Goal: Task Accomplishment & Management: Manage account settings

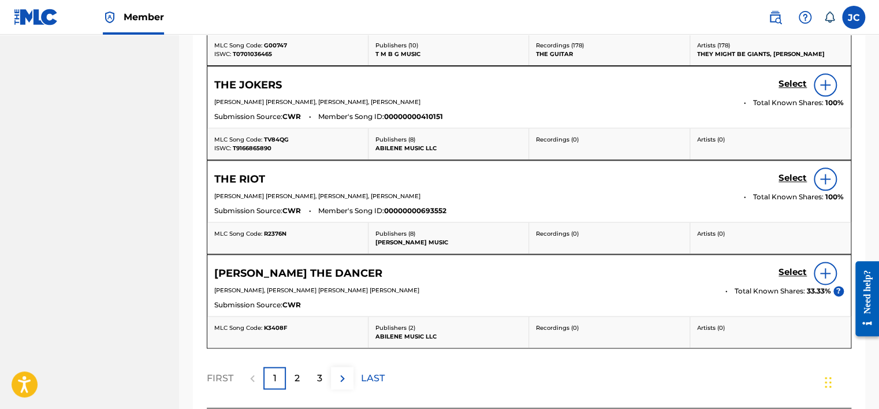
scroll to position [700, 0]
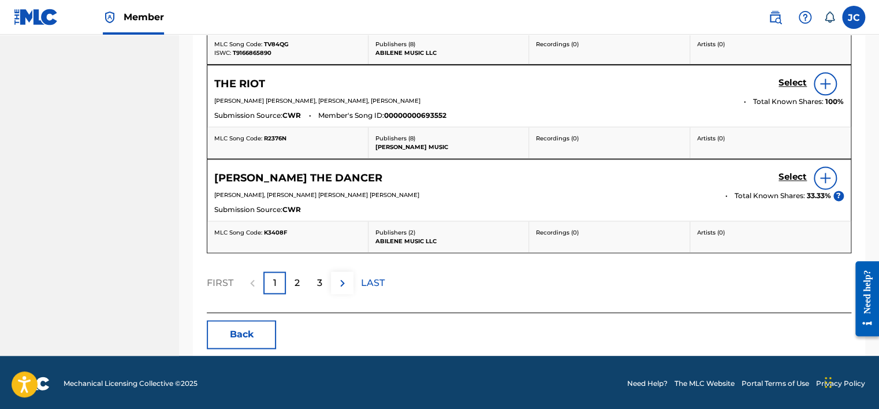
click at [248, 323] on button "Back" at bounding box center [241, 334] width 69 height 29
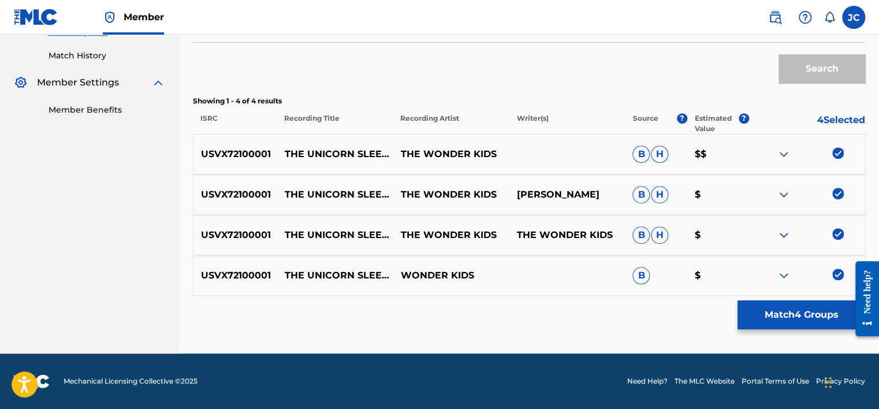
scroll to position [310, 0]
click at [839, 273] on img at bounding box center [838, 275] width 12 height 12
click at [838, 235] on img at bounding box center [838, 235] width 12 height 12
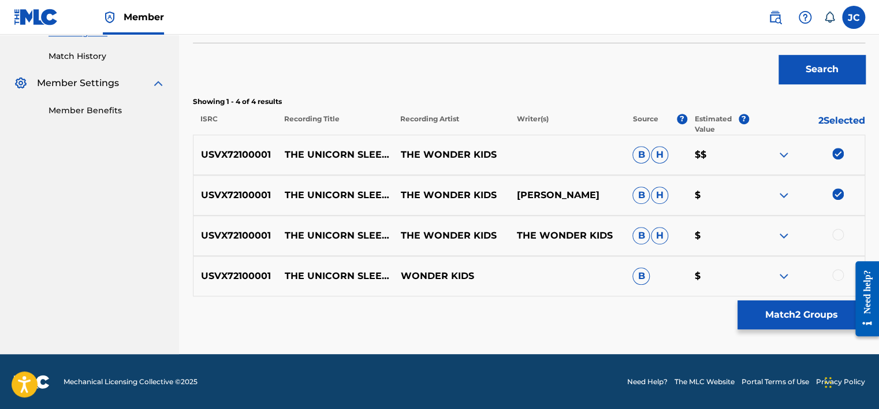
click at [834, 196] on img at bounding box center [838, 194] width 12 height 12
click at [841, 152] on img at bounding box center [838, 154] width 12 height 12
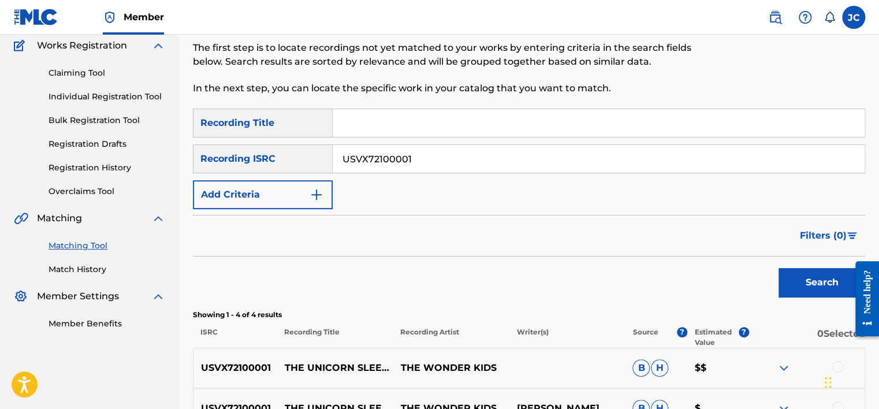
scroll to position [74, 0]
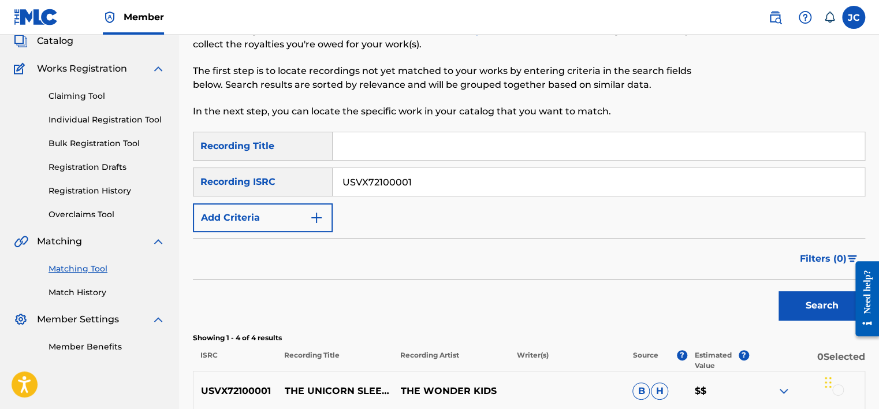
click at [710, 189] on input "USVX72100001" at bounding box center [599, 182] width 532 height 28
click at [448, 178] on input "Search Form" at bounding box center [599, 182] width 532 height 28
paste input "QZPKV2404011"
type input "QZPKV2404011"
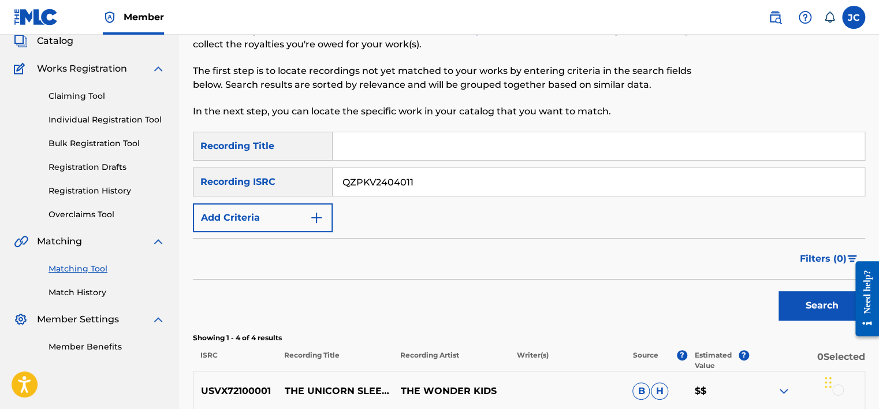
click at [778, 291] on button "Search" at bounding box center [821, 305] width 87 height 29
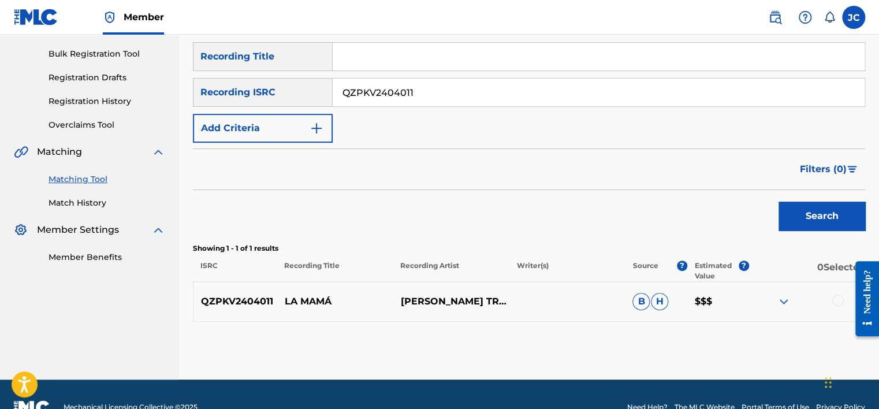
scroll to position [189, 0]
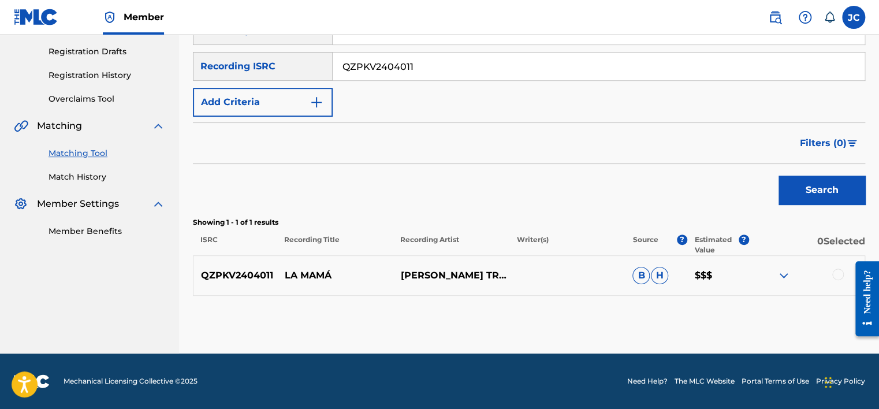
click at [836, 275] on div at bounding box center [838, 275] width 12 height 12
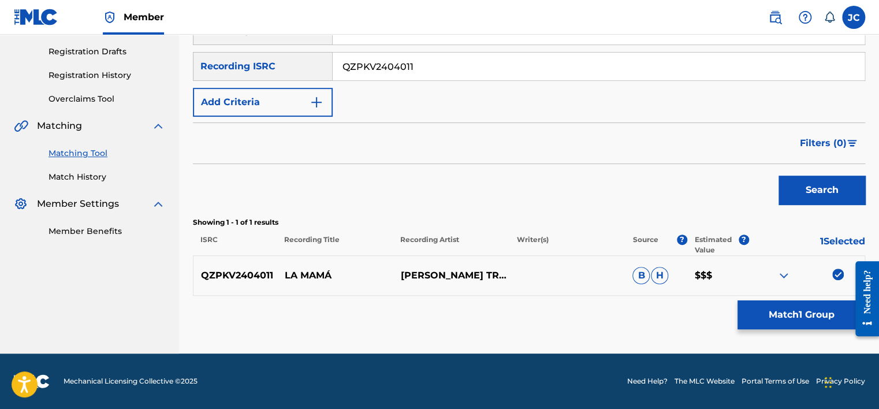
click at [802, 310] on button "Match 1 Group" at bounding box center [801, 314] width 128 height 29
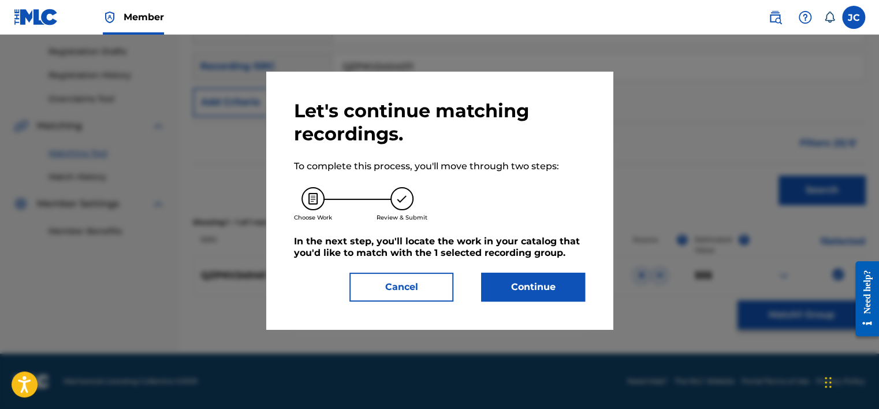
click at [538, 296] on button "Continue" at bounding box center [533, 287] width 104 height 29
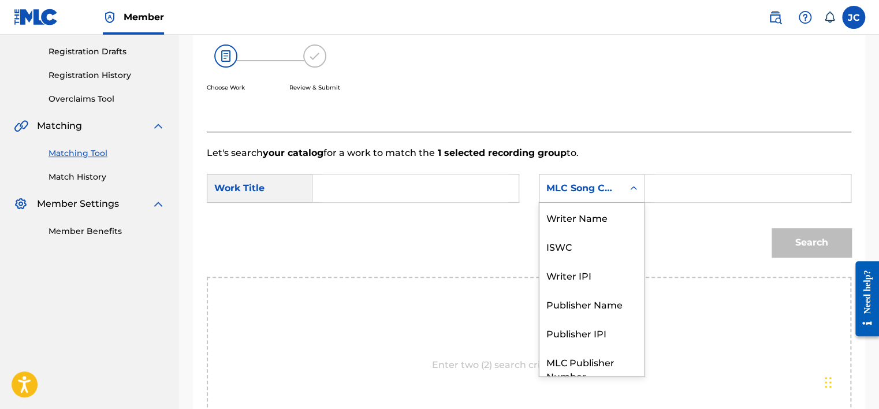
click at [589, 180] on div "MLC Song Code" at bounding box center [581, 188] width 84 height 22
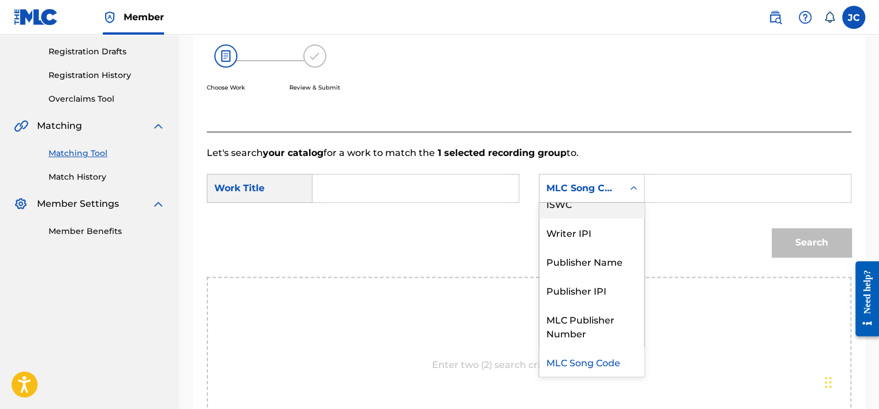
click at [643, 216] on div "Writer Name ISWC Writer IPI Publisher Name Publisher IPI MLC Publisher Number M…" at bounding box center [591, 289] width 105 height 173
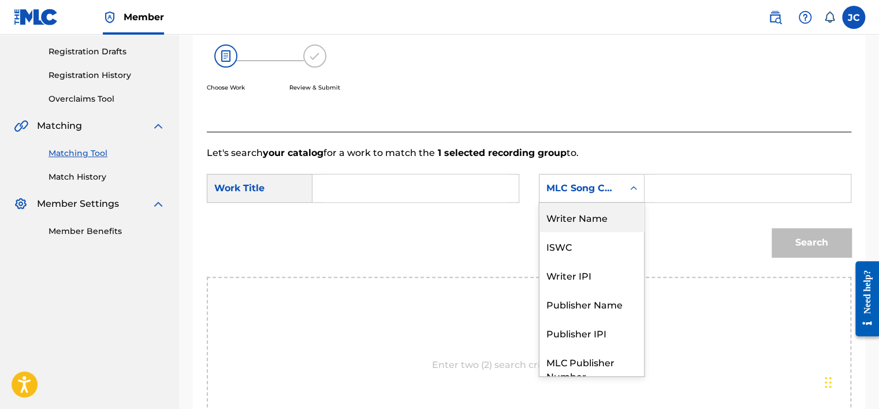
click at [593, 218] on div "Writer Name" at bounding box center [591, 217] width 105 height 29
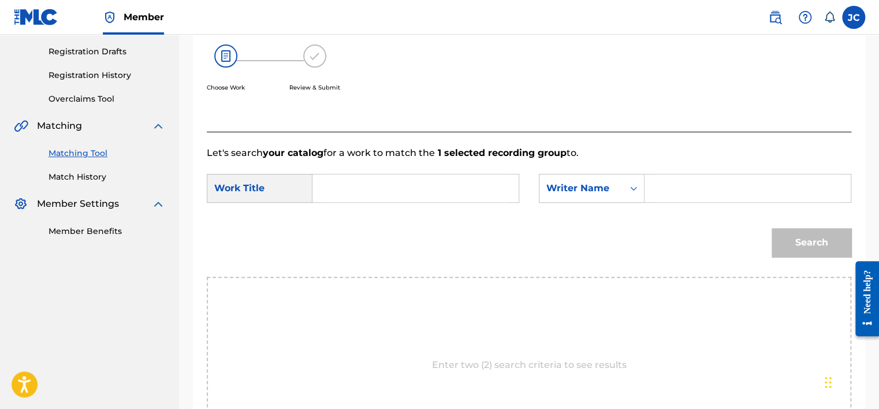
click at [409, 169] on form "SearchWithCriteria0bb26394-50e7-4e7b-99a4-5eda161a9c1a Work Title SearchWithCri…" at bounding box center [529, 218] width 644 height 117
click at [415, 183] on input "Search Form" at bounding box center [415, 188] width 187 height 28
paste input "La Mamá"
type input "La Mamá"
click at [716, 192] on input "Search Form" at bounding box center [747, 188] width 187 height 28
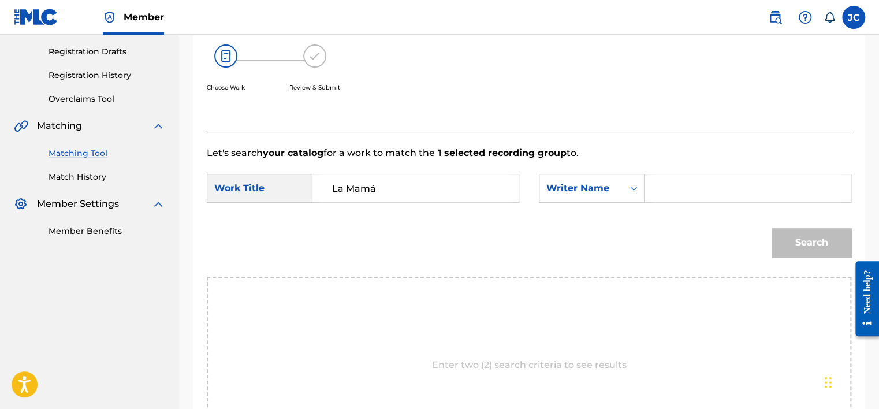
paste input "[PERSON_NAME]"
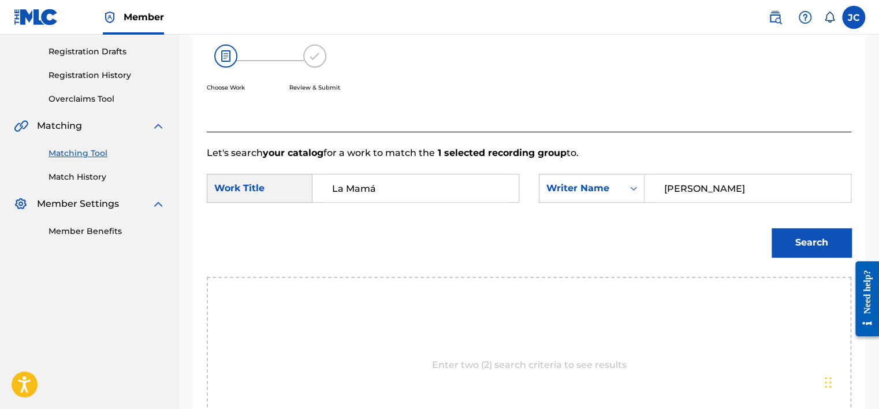
type input "[PERSON_NAME]"
click at [771, 228] on button "Search" at bounding box center [811, 242] width 80 height 29
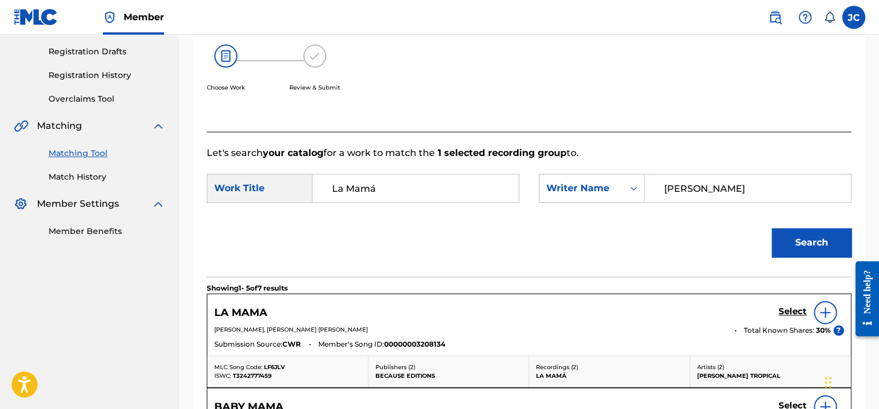
click at [795, 312] on h5 "Select" at bounding box center [792, 311] width 28 height 11
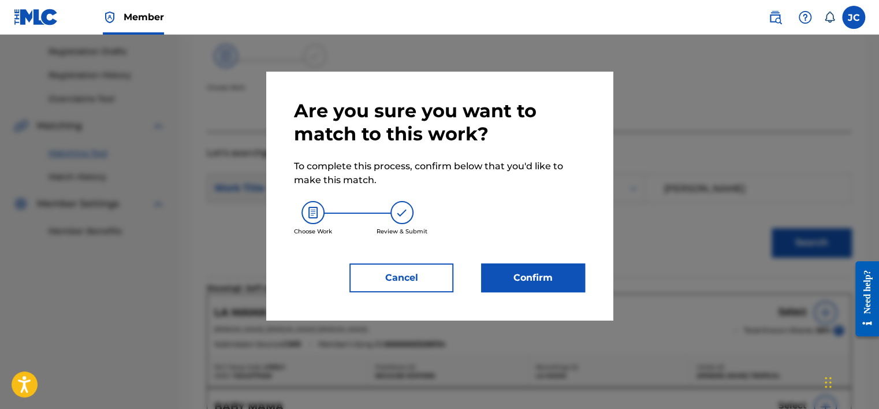
click at [561, 282] on button "Confirm" at bounding box center [533, 277] width 104 height 29
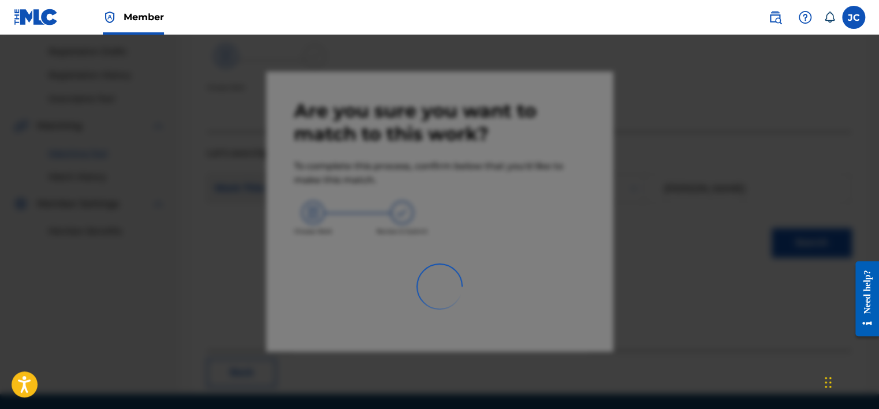
scroll to position [87, 0]
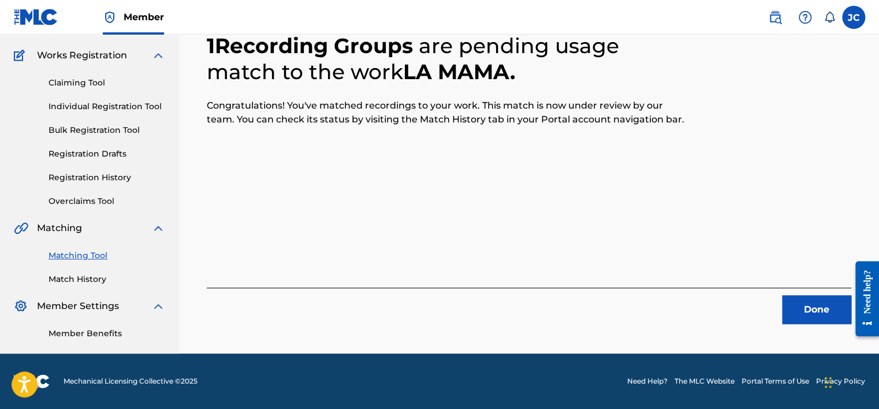
click at [808, 313] on button "Done" at bounding box center [816, 309] width 69 height 29
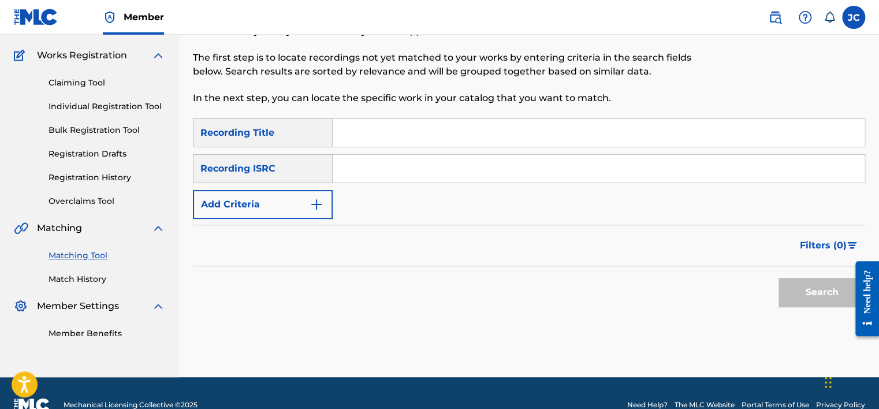
click at [408, 169] on input "Search Form" at bounding box center [599, 169] width 532 height 28
paste input "QZ8GX1701921"
type input "QZ8GX1701921"
click at [778, 278] on button "Search" at bounding box center [821, 292] width 87 height 29
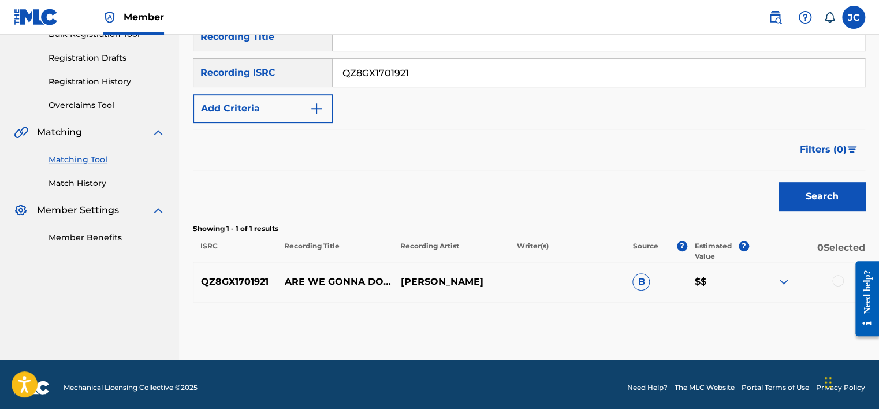
scroll to position [189, 0]
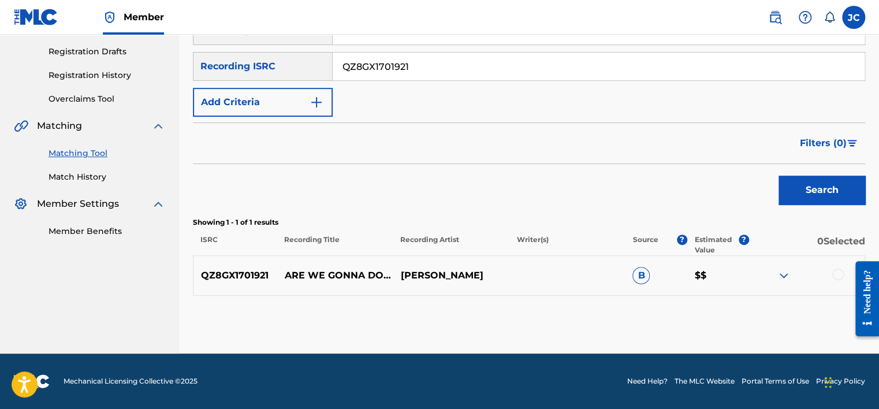
click at [838, 277] on div at bounding box center [838, 275] width 12 height 12
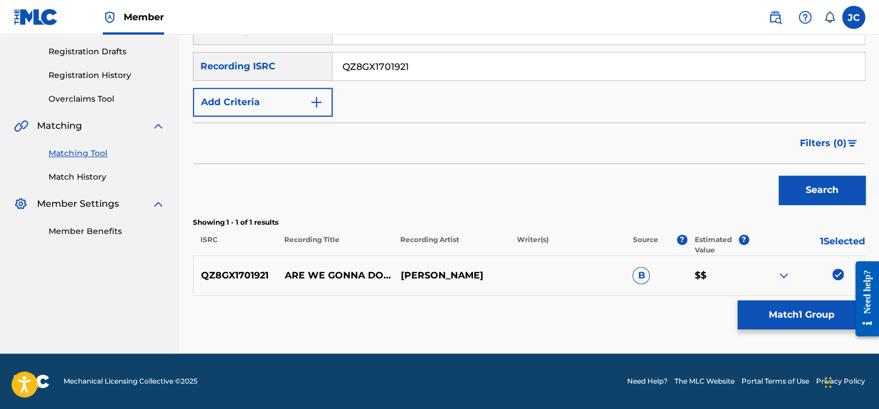
click at [820, 322] on button "Match 1 Group" at bounding box center [801, 314] width 128 height 29
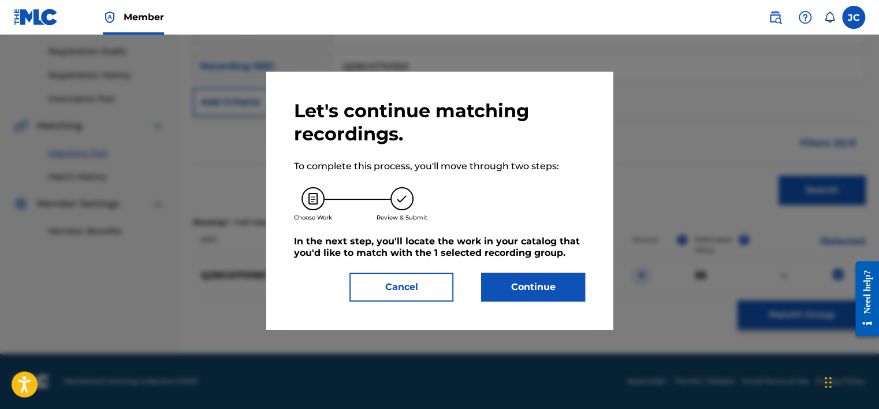
click at [522, 284] on button "Continue" at bounding box center [533, 287] width 104 height 29
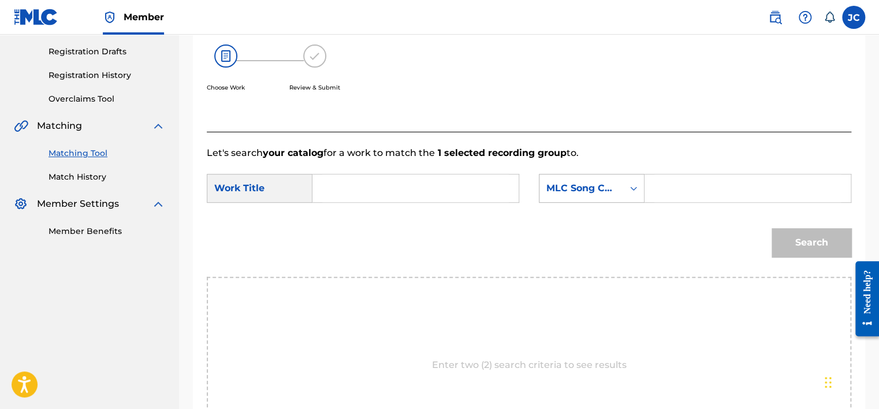
click at [590, 199] on div "MLC Song Code" at bounding box center [592, 188] width 106 height 29
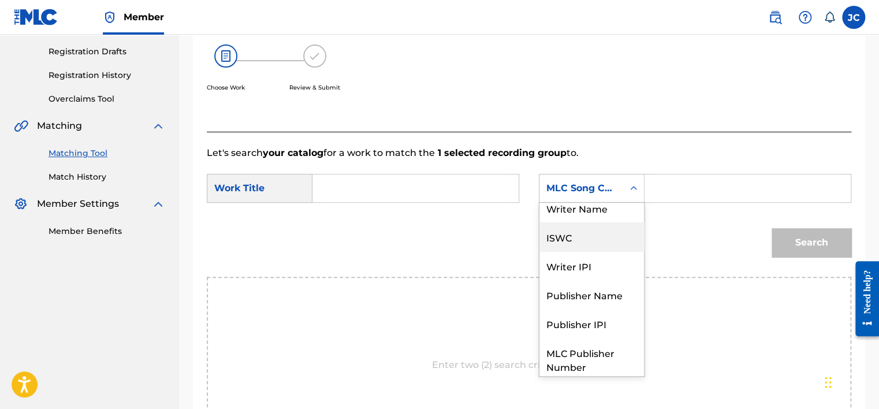
scroll to position [0, 0]
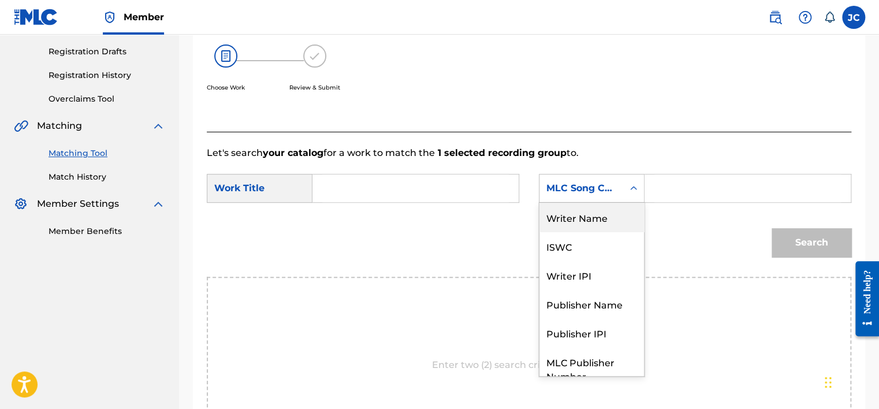
click at [603, 215] on div "Writer Name" at bounding box center [591, 217] width 105 height 29
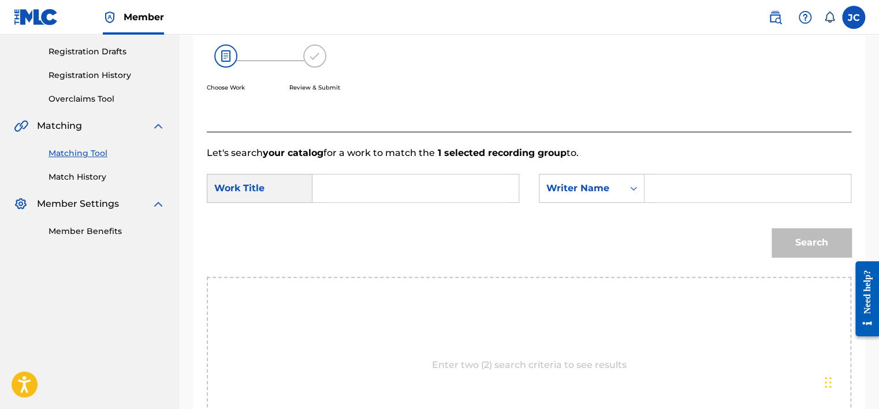
click at [426, 187] on input "Search Form" at bounding box center [415, 188] width 187 height 28
paste input "Are We Gonna Do This"
type input "Are We Gonna Do This"
click at [683, 184] on input "Search Form" at bounding box center [747, 188] width 187 height 28
paste input "Cardigan"
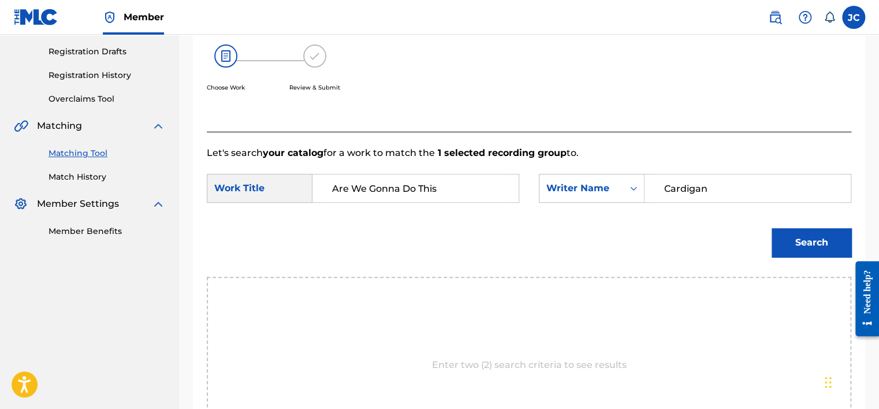
click at [771, 228] on button "Search" at bounding box center [811, 242] width 80 height 29
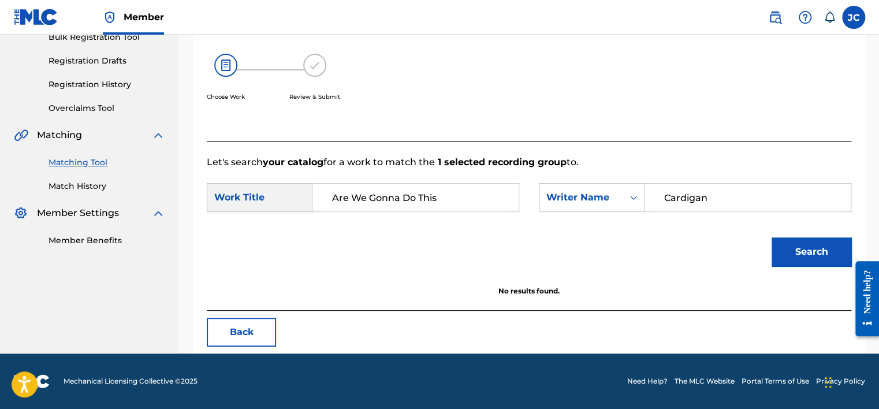
scroll to position [180, 0]
click at [765, 200] on input "Cardigan" at bounding box center [747, 198] width 187 height 28
paste input "Hershenow"
type input "Hershenow"
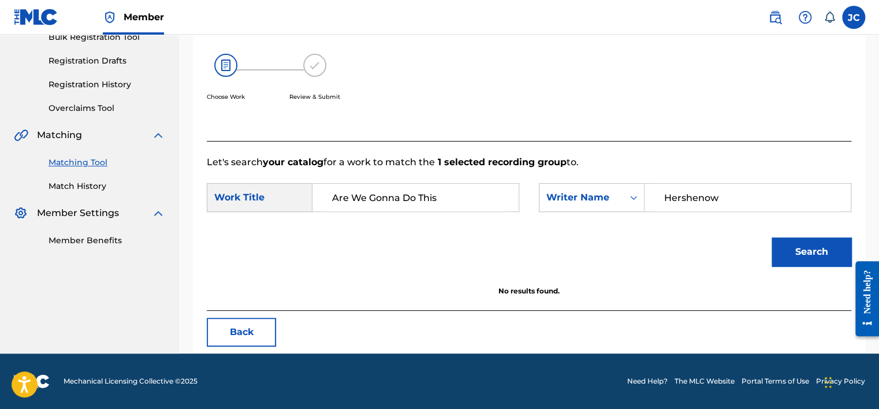
click at [771, 237] on button "Search" at bounding box center [811, 251] width 80 height 29
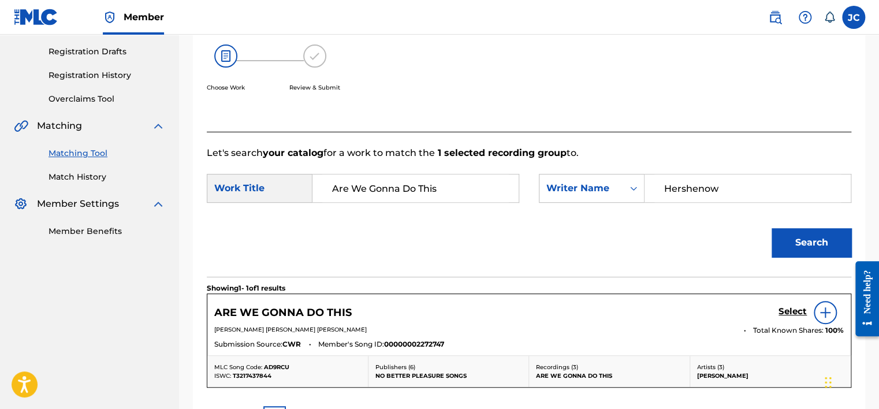
click at [785, 317] on link "Select" at bounding box center [792, 312] width 28 height 13
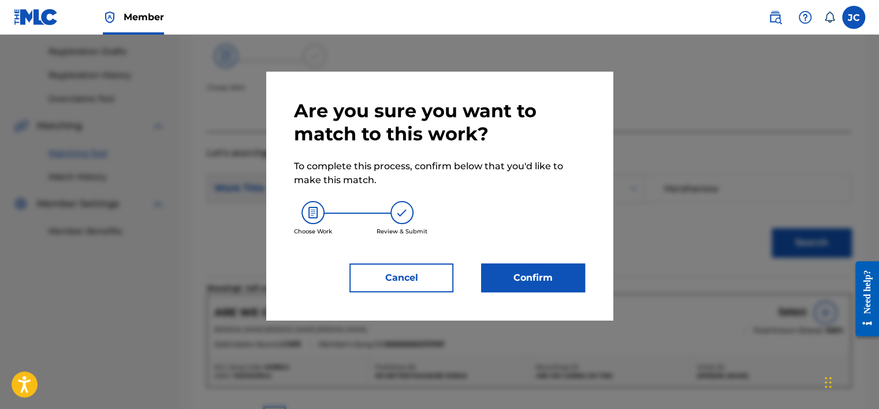
click at [540, 288] on button "Confirm" at bounding box center [533, 277] width 104 height 29
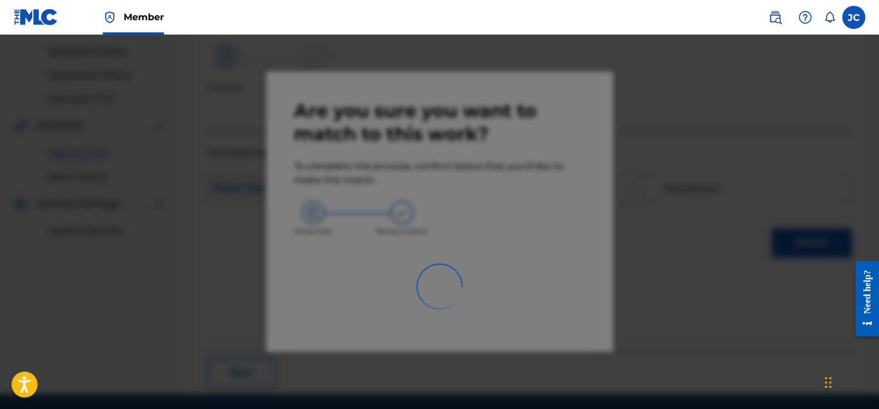
scroll to position [87, 0]
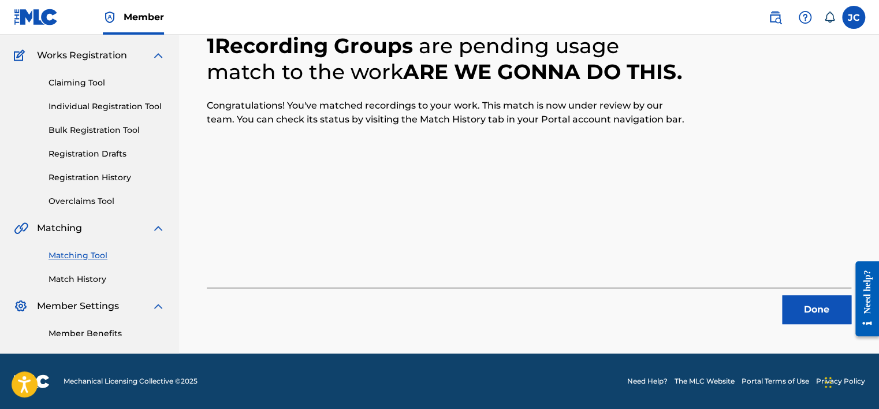
click at [797, 305] on button "Done" at bounding box center [816, 309] width 69 height 29
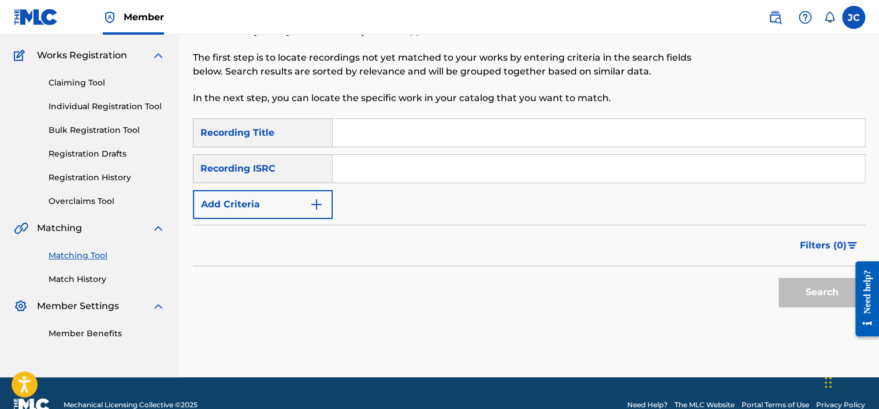
click at [412, 165] on input "Search Form" at bounding box center [599, 169] width 532 height 28
paste input "USG2M1800070"
type input "USG2M1800070"
click at [778, 278] on button "Search" at bounding box center [821, 292] width 87 height 29
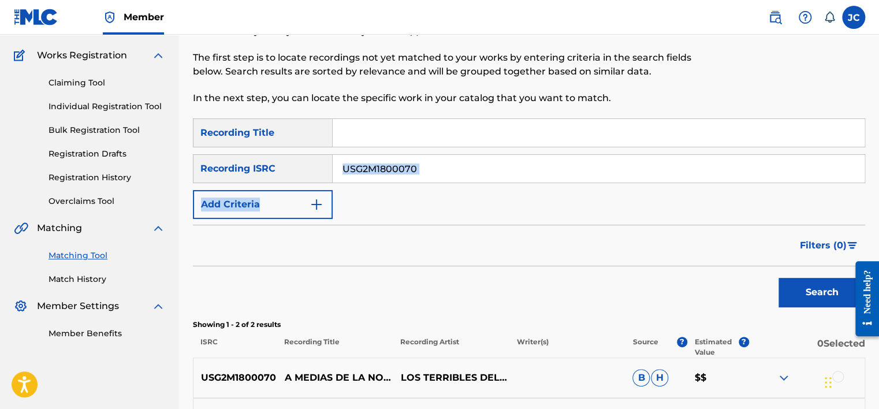
drag, startPoint x: 882, startPoint y: 152, endPoint x: 882, endPoint y: 214, distance: 61.8
click at [878, 214] on html "Accessibility Screen-Reader Guide, Feedback, and Issue Reporting | New window M…" at bounding box center [439, 117] width 879 height 409
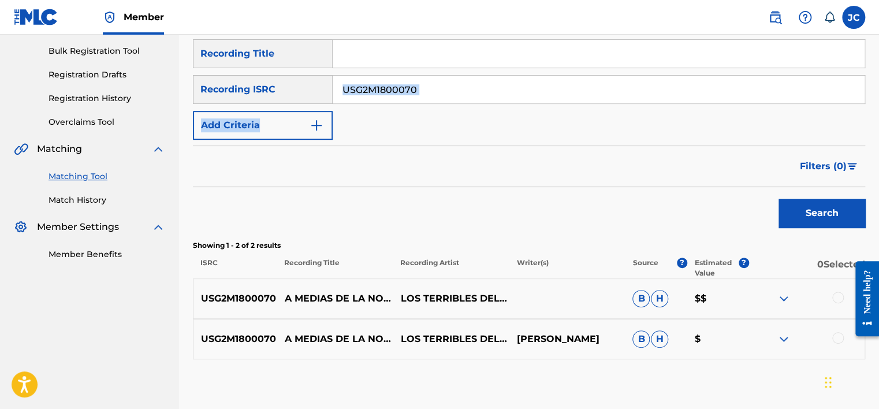
scroll to position [165, 0]
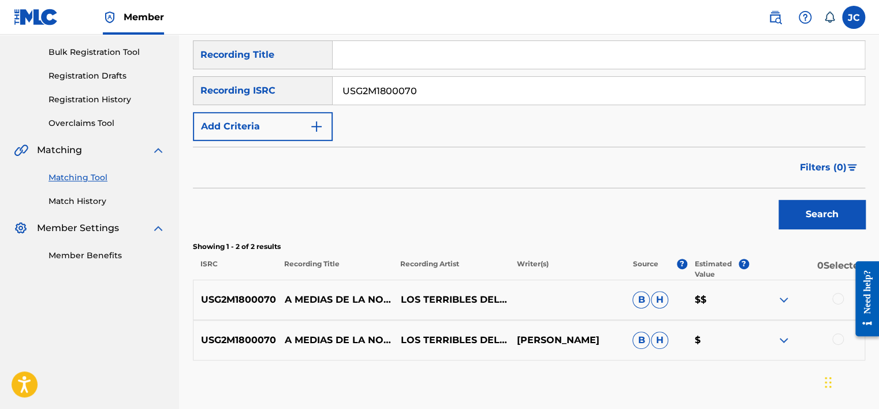
click at [509, 90] on input "USG2M1800070" at bounding box center [599, 91] width 532 height 28
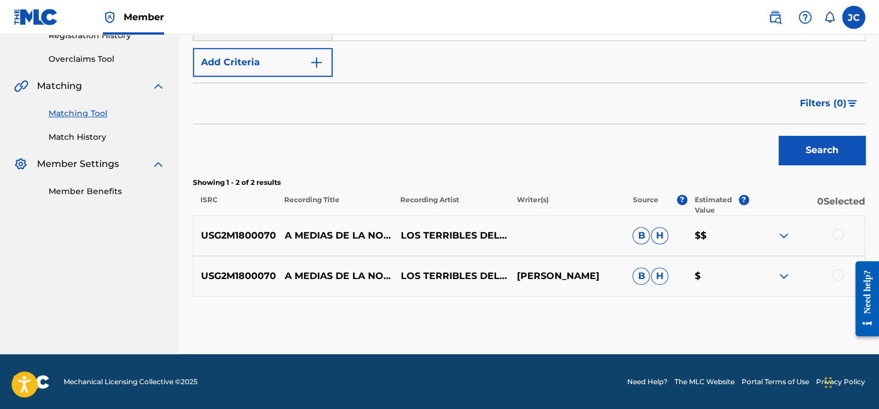
click at [839, 274] on div at bounding box center [838, 275] width 12 height 12
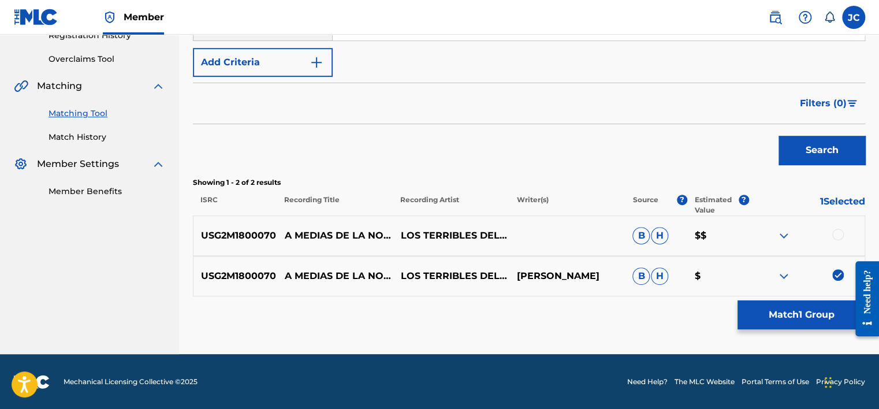
click at [836, 233] on div at bounding box center [838, 235] width 12 height 12
click at [797, 312] on button "Match 2 Groups" at bounding box center [801, 314] width 128 height 29
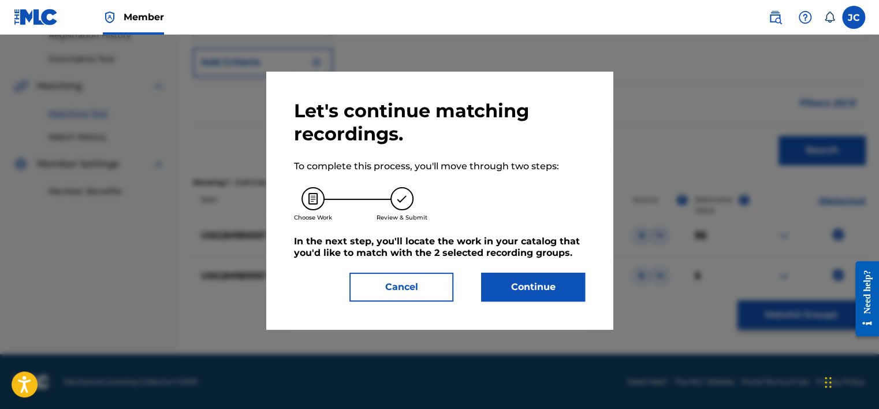
click at [525, 289] on button "Continue" at bounding box center [533, 287] width 104 height 29
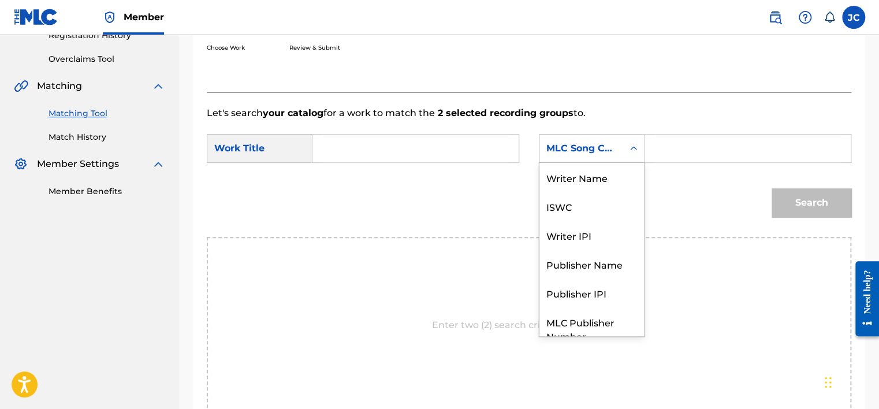
click at [593, 135] on div "MLC Song Code" at bounding box center [592, 148] width 106 height 29
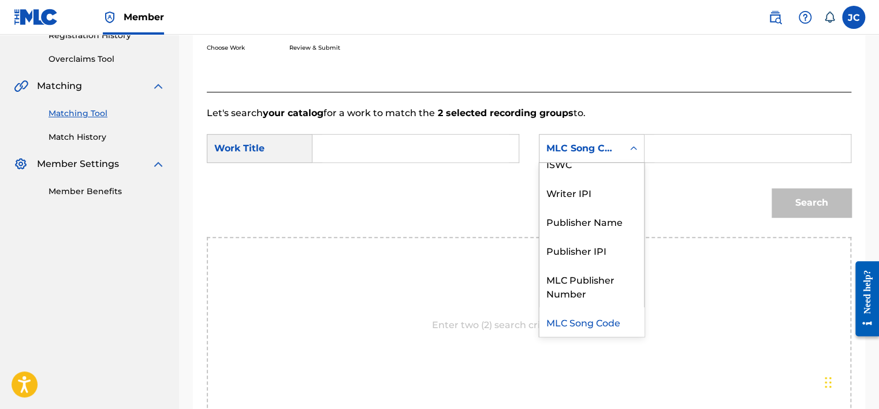
scroll to position [0, 0]
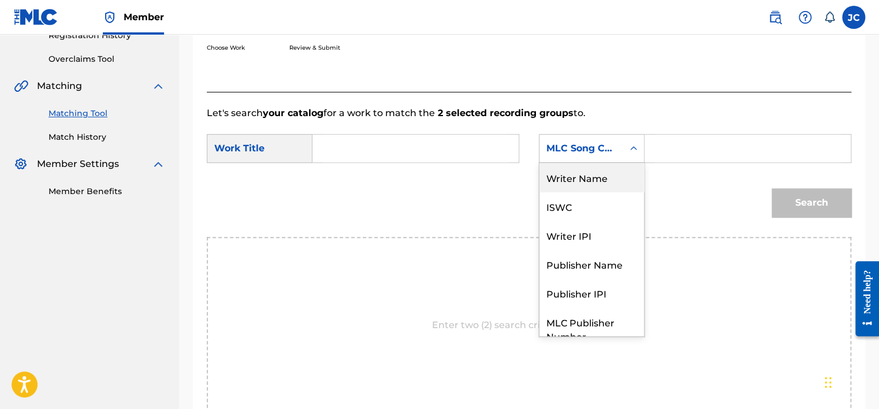
click at [603, 185] on div "Writer Name" at bounding box center [591, 177] width 105 height 29
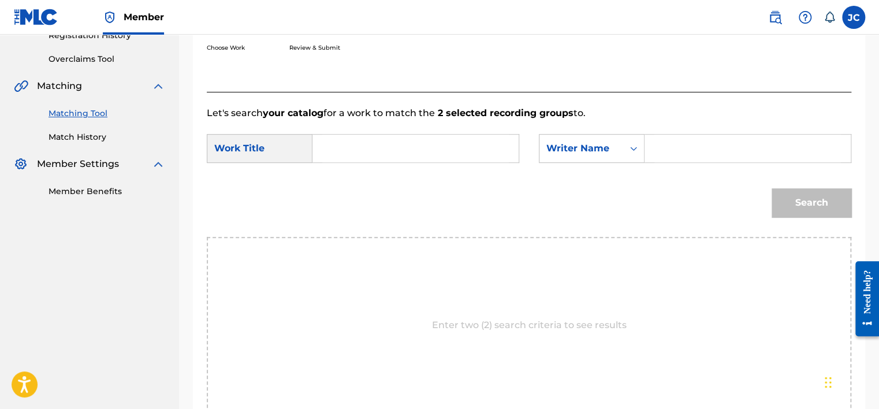
click at [483, 152] on input "Search Form" at bounding box center [415, 149] width 187 height 28
paste input "A Medias De La Noche"
type input "A Medias De La Noche"
click at [711, 150] on input "Search Form" at bounding box center [747, 149] width 187 height 28
paste input "Villa"
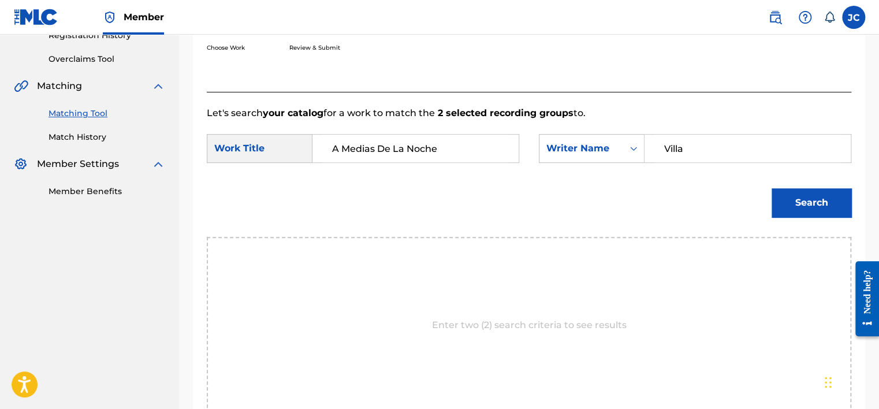
type input "Villa"
click at [771, 188] on button "Search" at bounding box center [811, 202] width 80 height 29
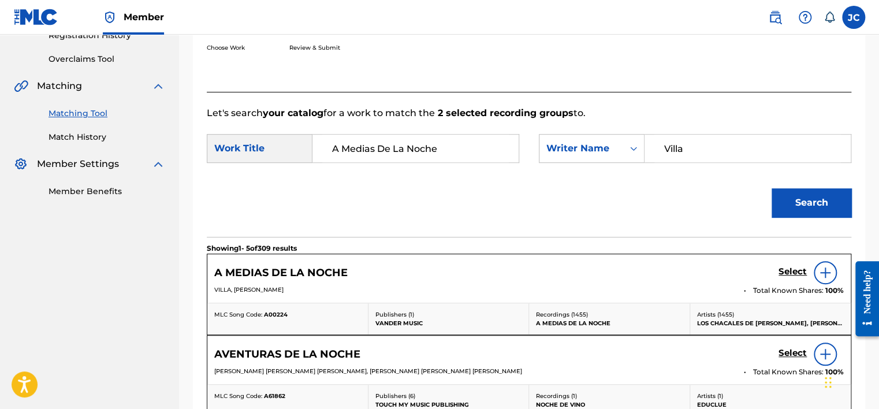
click at [784, 270] on h5 "Select" at bounding box center [792, 271] width 28 height 11
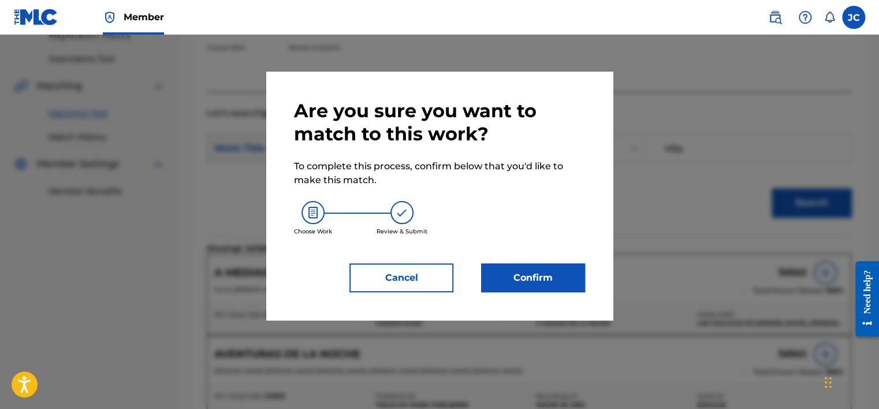
click at [534, 269] on button "Confirm" at bounding box center [533, 277] width 104 height 29
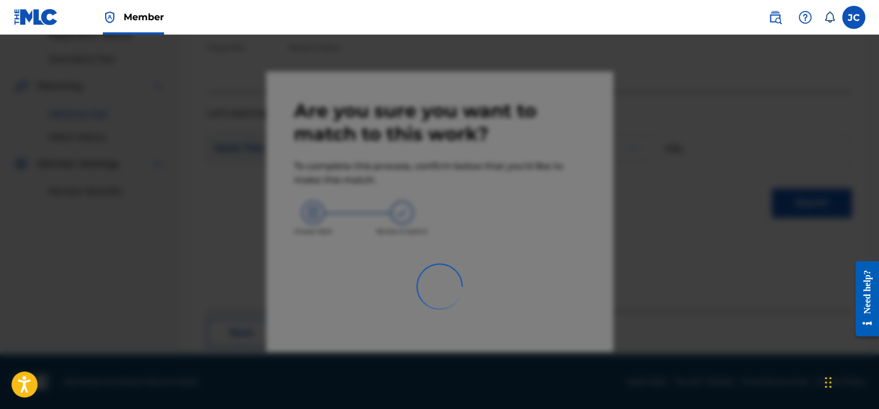
scroll to position [87, 0]
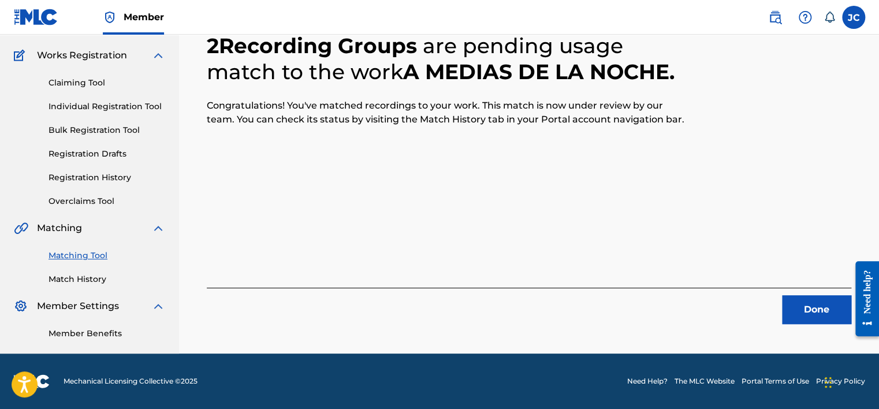
click at [815, 315] on button "Done" at bounding box center [816, 309] width 69 height 29
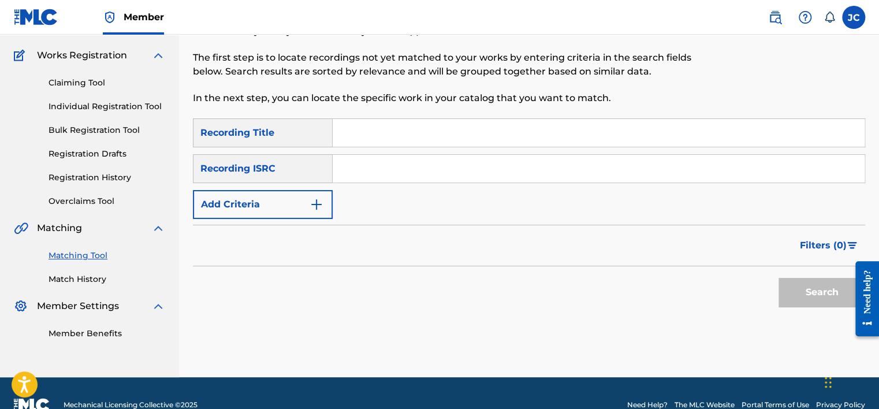
click at [435, 180] on input "Search Form" at bounding box center [599, 169] width 532 height 28
paste input "DEF057200050"
type input "DEF057200050"
click at [778, 278] on button "Search" at bounding box center [821, 292] width 87 height 29
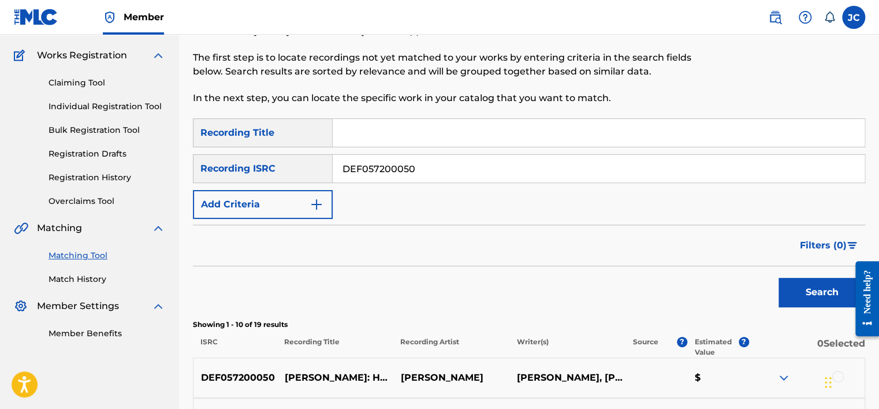
click at [421, 163] on input "DEF057200050" at bounding box center [599, 169] width 532 height 28
paste input "USBC19705797"
type input "USBC19705797"
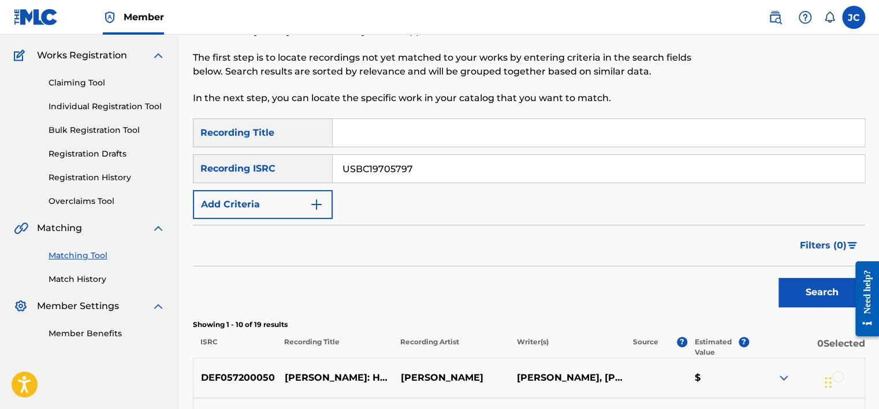
click at [778, 278] on button "Search" at bounding box center [821, 292] width 87 height 29
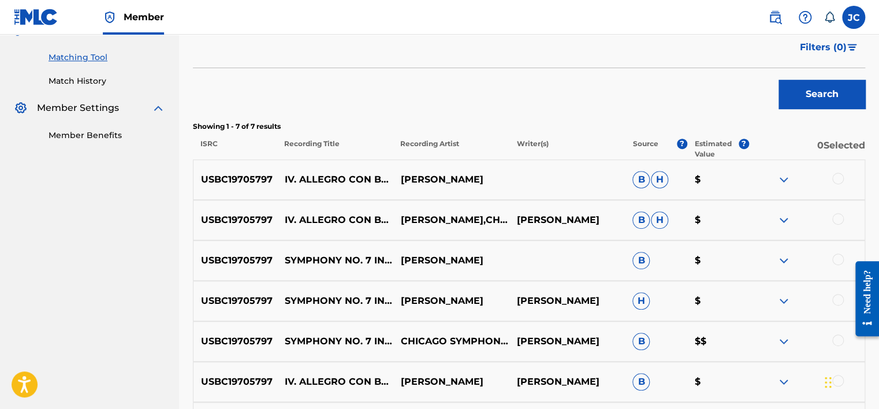
scroll to position [49, 0]
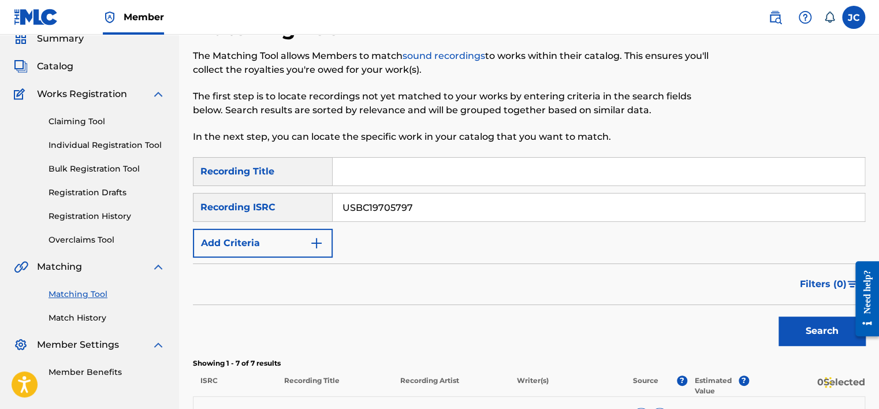
click at [534, 211] on input "USBC19705797" at bounding box center [599, 207] width 532 height 28
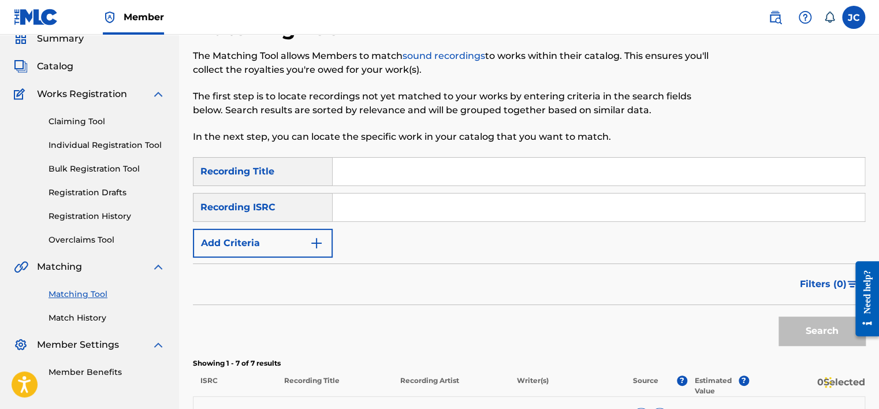
paste input "DEF058603442"
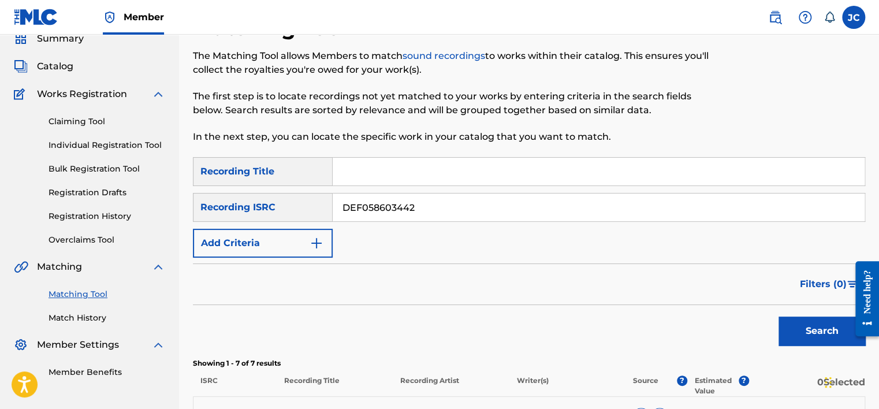
type input "DEF058603442"
click at [778, 316] on button "Search" at bounding box center [821, 330] width 87 height 29
click at [448, 207] on input "DEF058603442" at bounding box center [599, 207] width 532 height 28
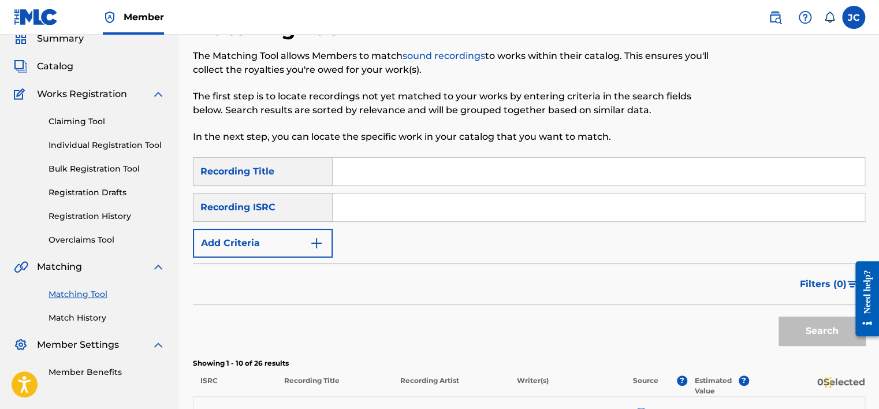
paste input "USSM11307431"
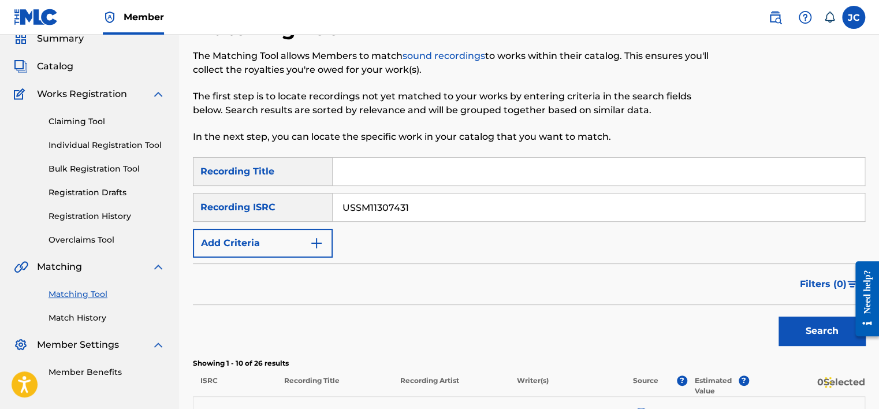
type input "USSM11307431"
click at [778, 316] on button "Search" at bounding box center [821, 330] width 87 height 29
click at [449, 211] on input "USSM11307431" at bounding box center [599, 207] width 532 height 28
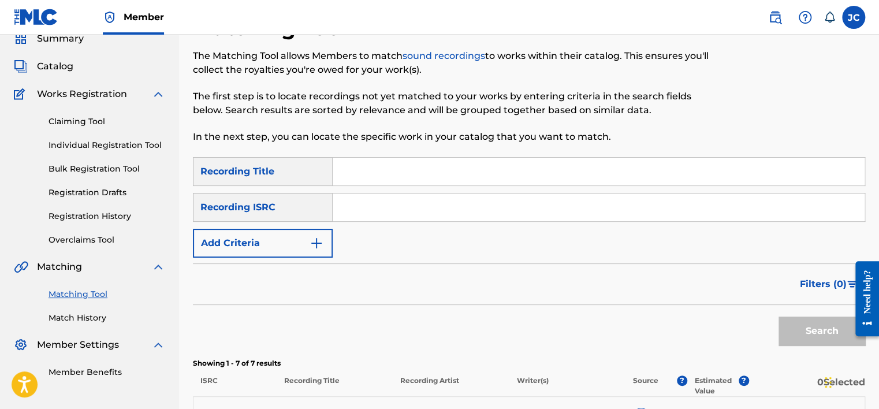
paste input "QMWZB1910967"
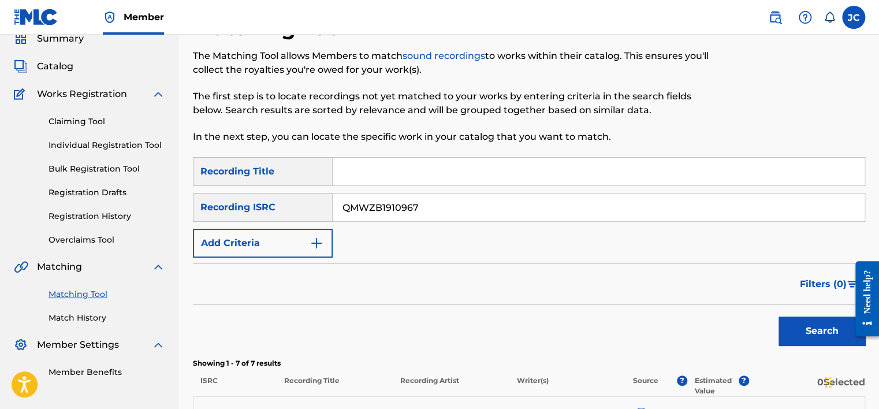
type input "QMWZB1910967"
click at [778, 316] on button "Search" at bounding box center [821, 330] width 87 height 29
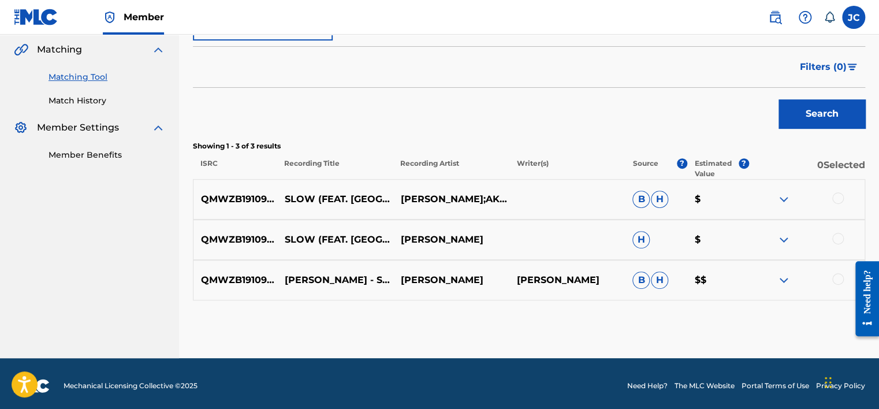
scroll to position [270, 0]
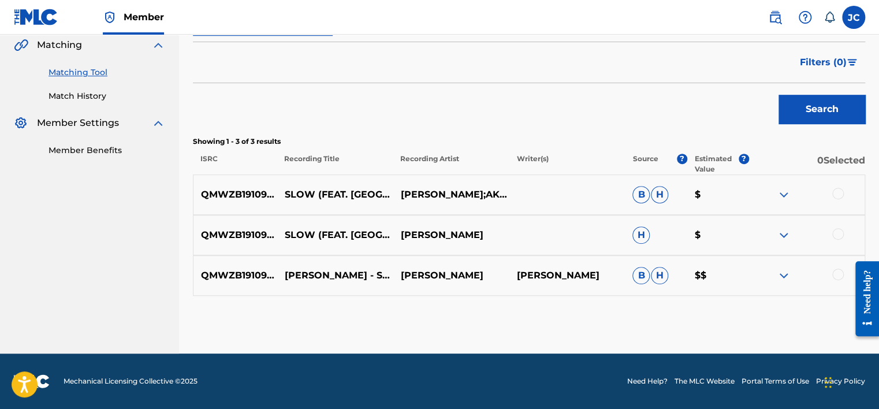
click at [836, 277] on div at bounding box center [838, 275] width 12 height 12
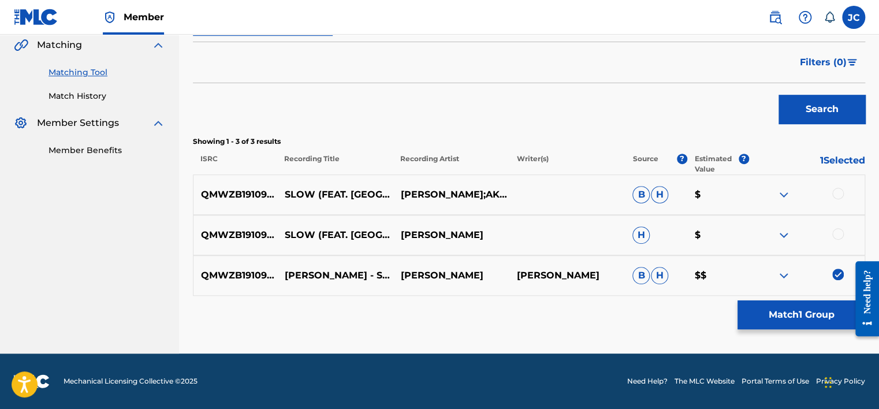
click at [839, 228] on div at bounding box center [838, 234] width 12 height 12
click at [834, 189] on div at bounding box center [838, 194] width 12 height 12
click at [754, 316] on button "Match 3 Groups" at bounding box center [801, 314] width 128 height 29
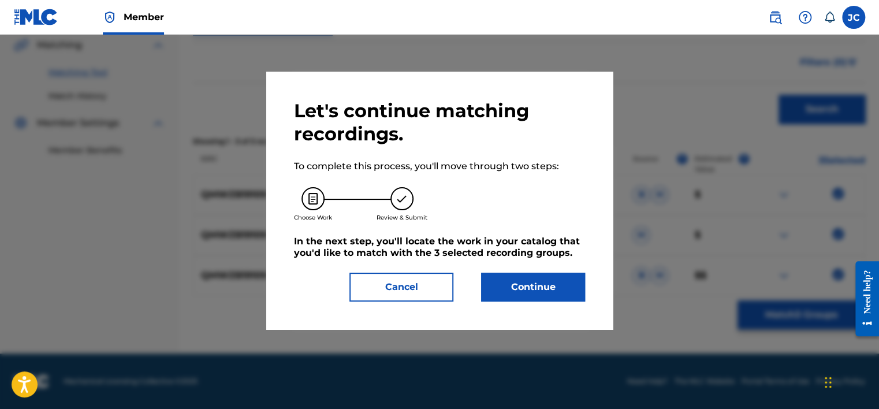
click at [530, 284] on button "Continue" at bounding box center [533, 287] width 104 height 29
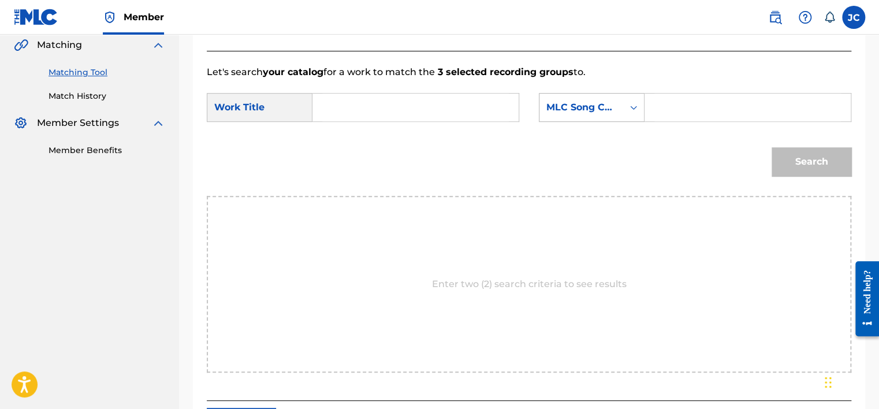
click at [607, 111] on div "MLC Song Code" at bounding box center [581, 107] width 70 height 14
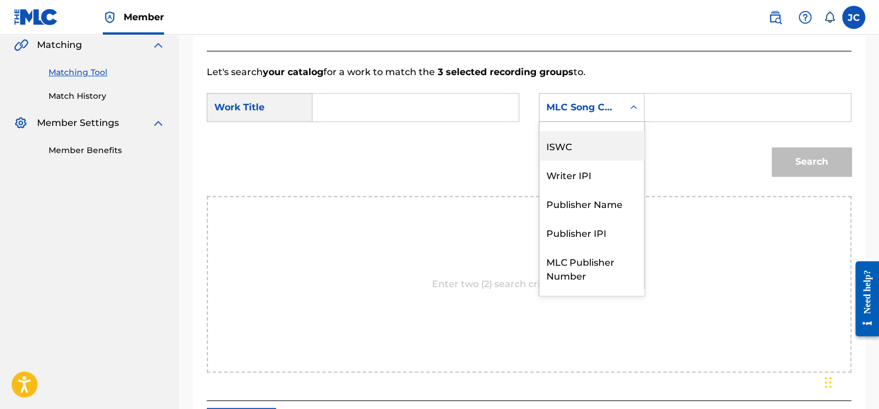
scroll to position [0, 0]
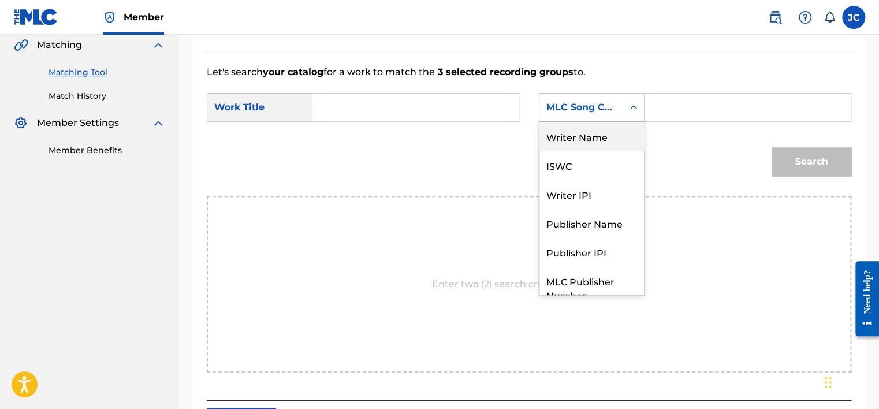
click at [605, 139] on div "Writer Name" at bounding box center [591, 136] width 105 height 29
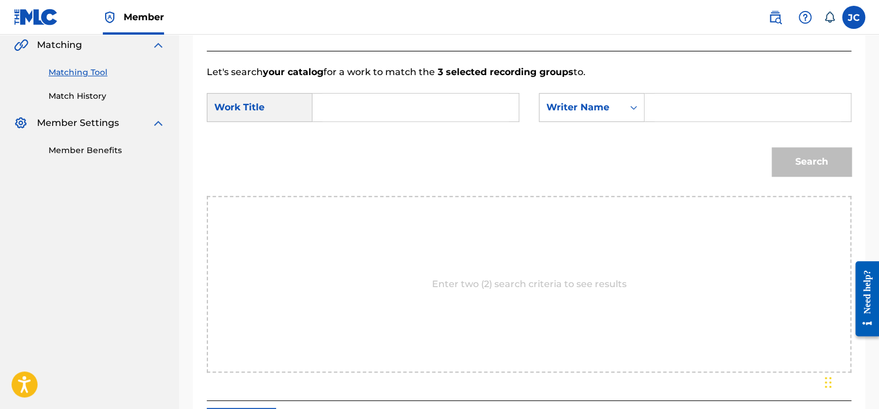
click at [338, 102] on input "Search Form" at bounding box center [415, 108] width 187 height 28
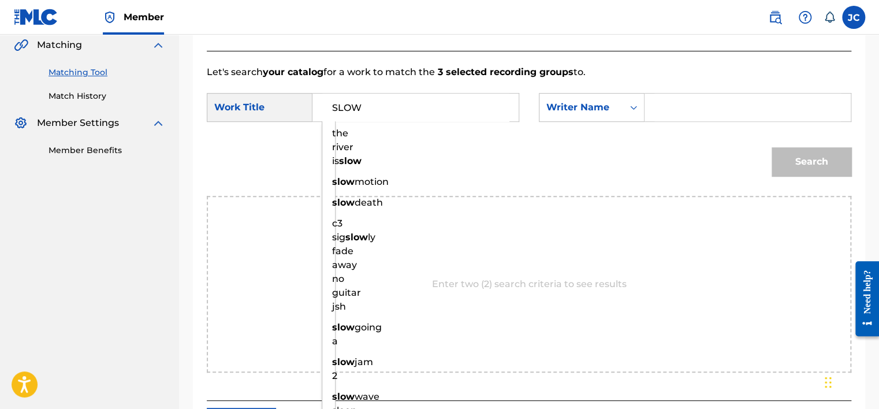
type input "SLOW"
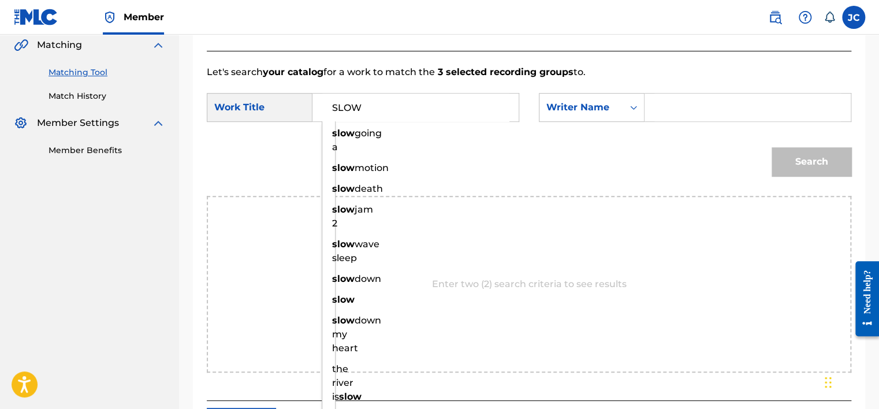
click at [721, 115] on input "Search Form" at bounding box center [747, 108] width 187 height 28
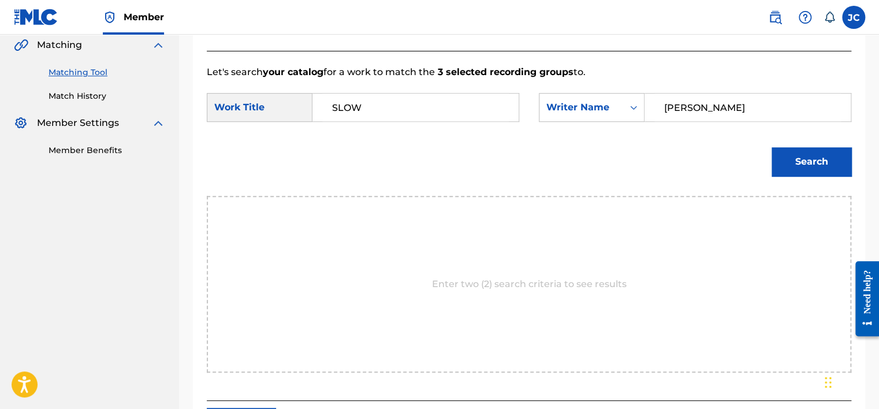
type input "[PERSON_NAME]"
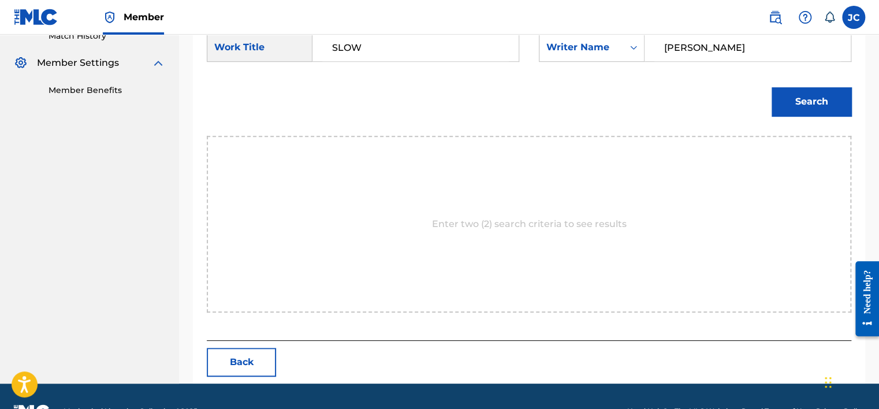
scroll to position [360, 0]
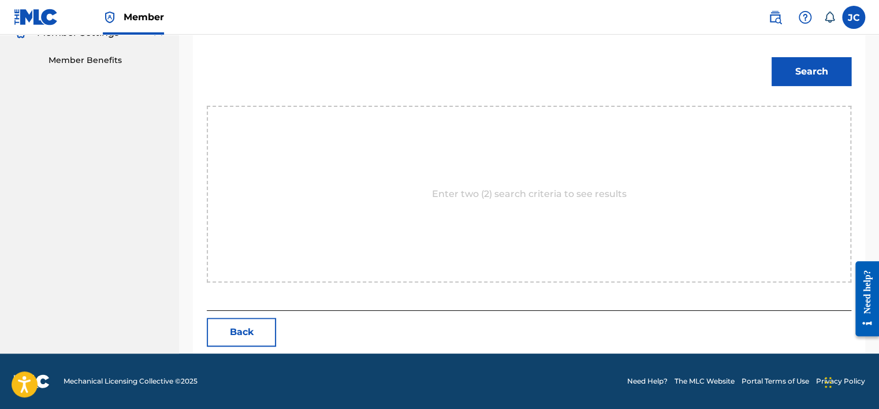
click at [243, 326] on button "Back" at bounding box center [241, 332] width 69 height 29
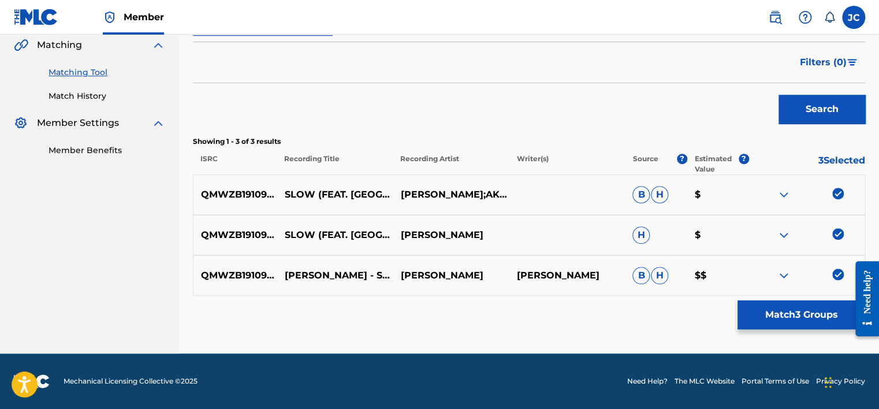
click at [836, 271] on img at bounding box center [838, 275] width 12 height 12
click at [838, 235] on img at bounding box center [838, 234] width 12 height 12
click at [836, 196] on img at bounding box center [838, 194] width 12 height 12
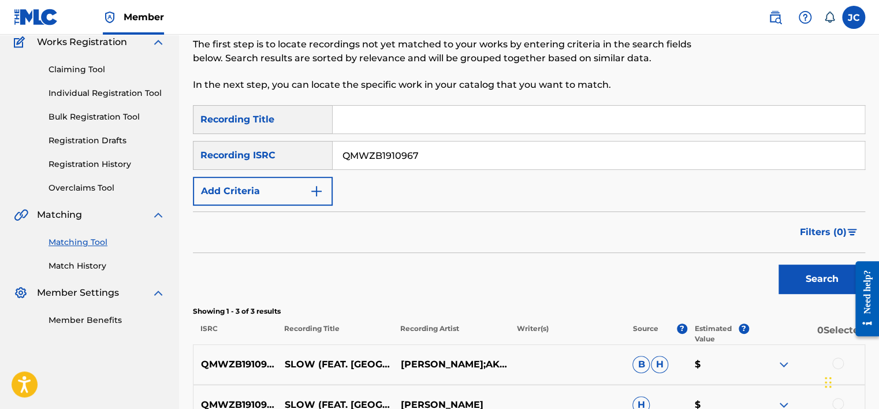
scroll to position [84, 0]
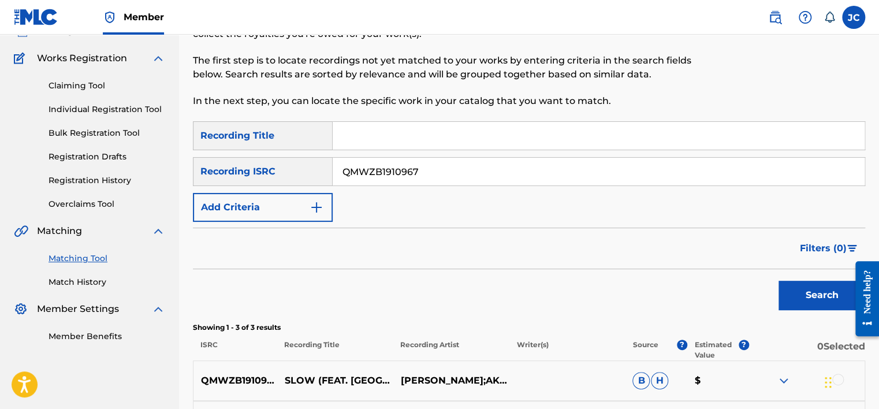
click at [456, 172] on input "QMWZB1910967" at bounding box center [599, 172] width 532 height 28
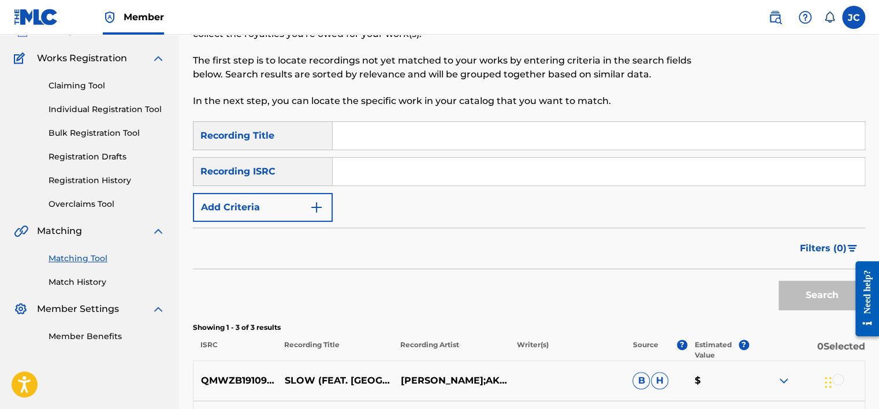
paste input "USNO18817703"
type input "USNO18817703"
click at [778, 281] on button "Search" at bounding box center [821, 295] width 87 height 29
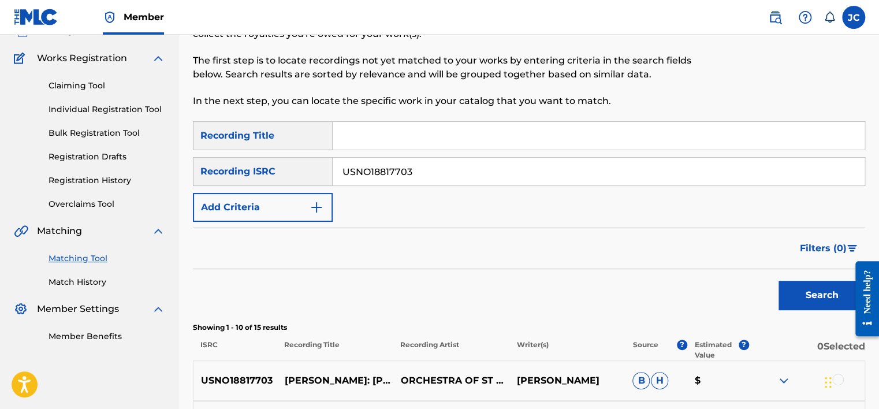
click at [439, 169] on input "USNO18817703" at bounding box center [599, 172] width 532 height 28
paste input "US25L0700735"
type input "US25L0700735"
click at [778, 281] on button "Search" at bounding box center [821, 295] width 87 height 29
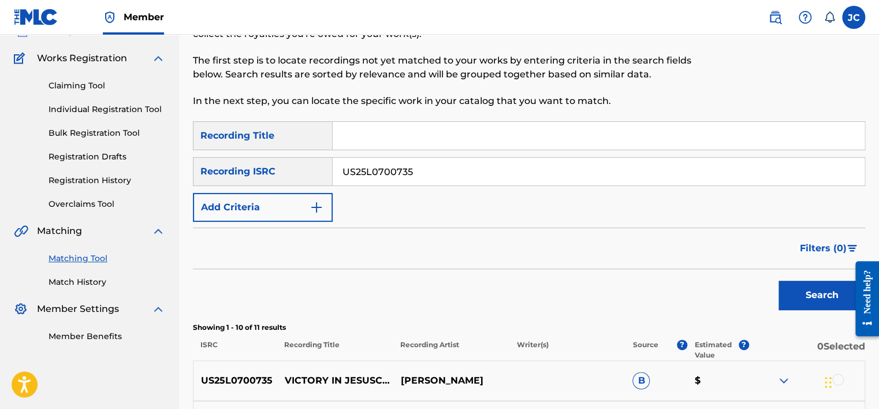
click at [878, 98] on div "Matching Tool The Matching Tool allows Members to match sound recordings to wor…" at bounding box center [529, 415] width 700 height 872
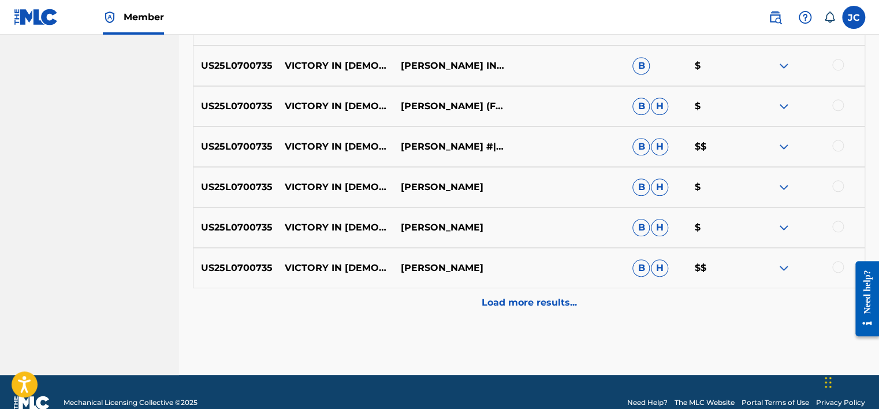
scroll to position [582, 0]
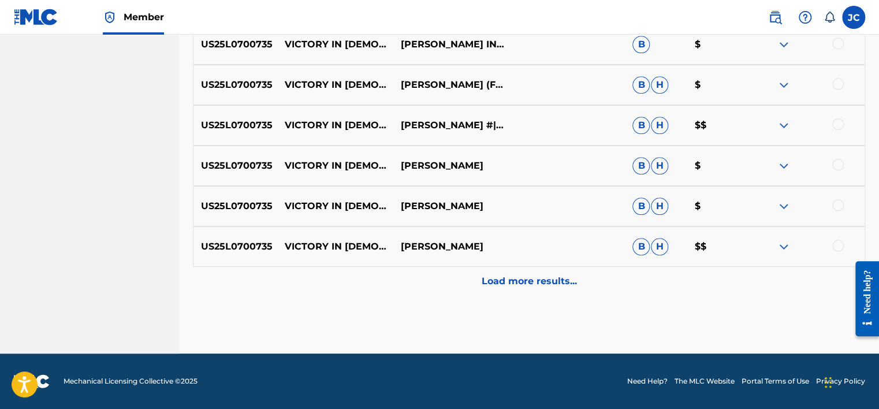
click at [544, 277] on p "Load more results..." at bounding box center [529, 281] width 95 height 14
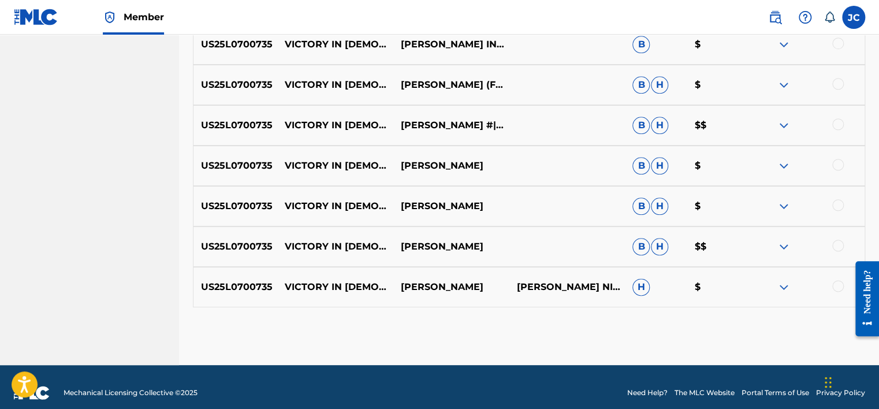
click at [834, 284] on div at bounding box center [838, 286] width 12 height 12
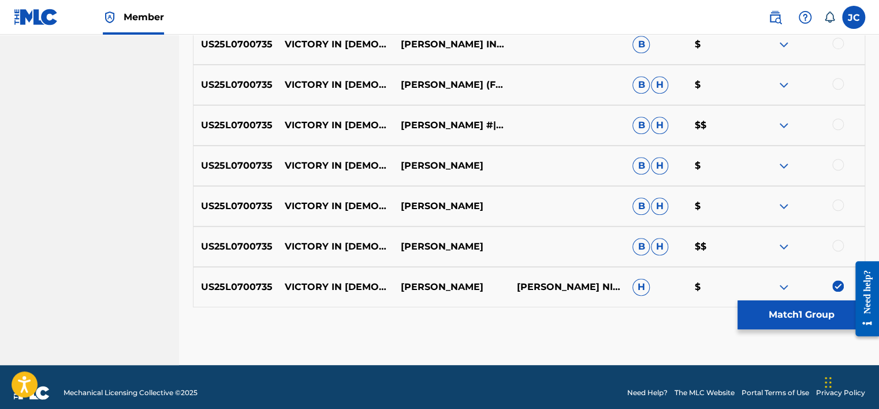
click at [836, 245] on div at bounding box center [838, 246] width 12 height 12
click at [838, 204] on div at bounding box center [838, 205] width 12 height 12
click at [837, 162] on div at bounding box center [838, 165] width 12 height 12
click at [838, 122] on div at bounding box center [838, 124] width 12 height 12
click at [837, 80] on div at bounding box center [838, 84] width 12 height 12
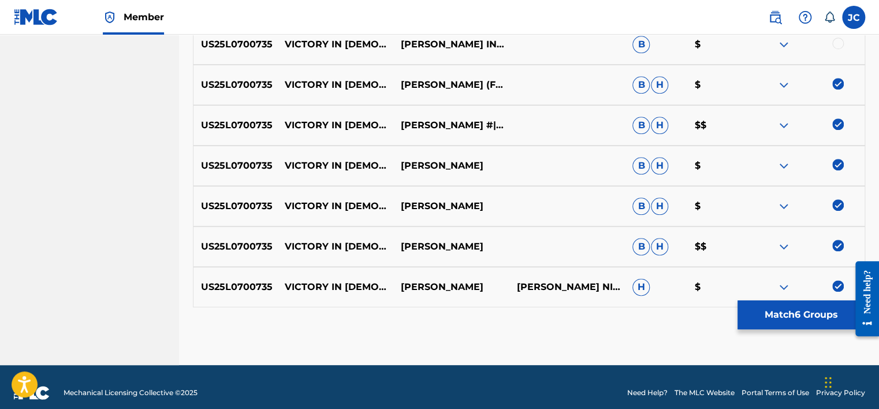
click at [837, 47] on div at bounding box center [838, 44] width 12 height 12
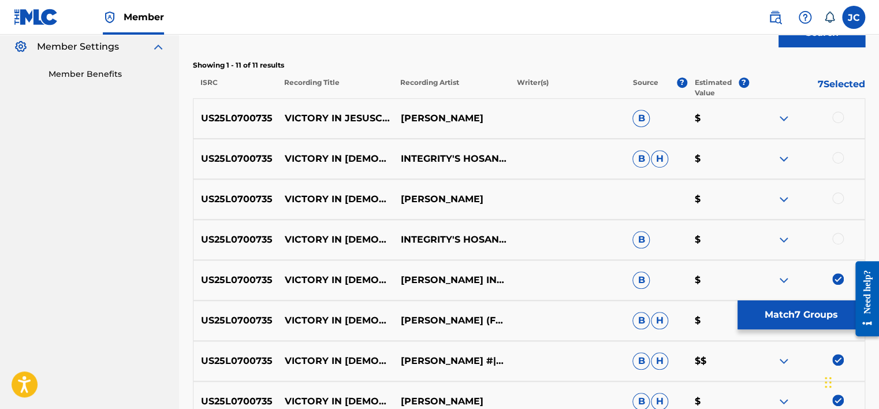
scroll to position [341, 0]
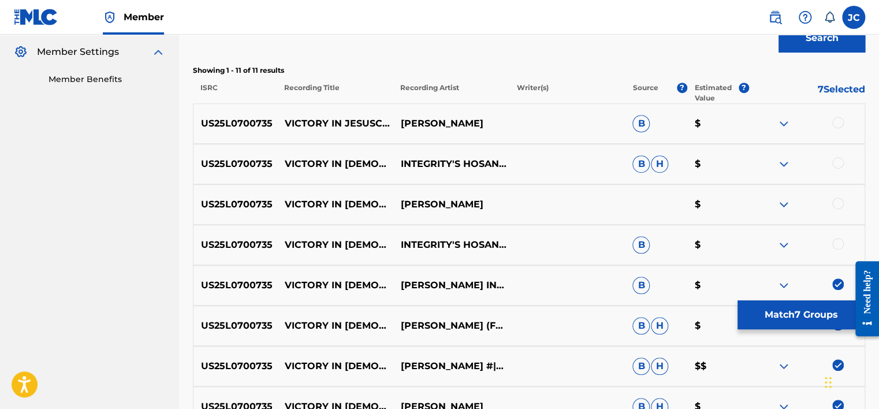
click at [838, 243] on div at bounding box center [838, 244] width 12 height 12
click at [839, 203] on div at bounding box center [838, 203] width 12 height 12
click at [836, 162] on div at bounding box center [838, 163] width 12 height 12
click at [836, 122] on div at bounding box center [838, 123] width 12 height 12
click at [793, 301] on button "Match 11 Groups" at bounding box center [801, 314] width 128 height 29
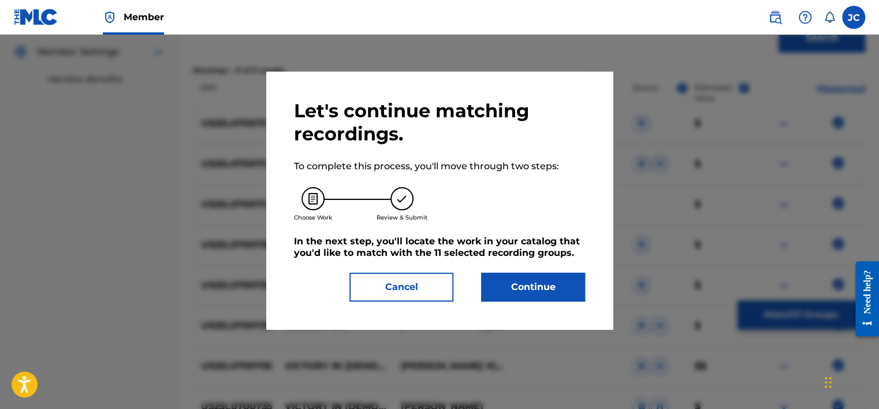
click at [559, 290] on button "Continue" at bounding box center [533, 287] width 104 height 29
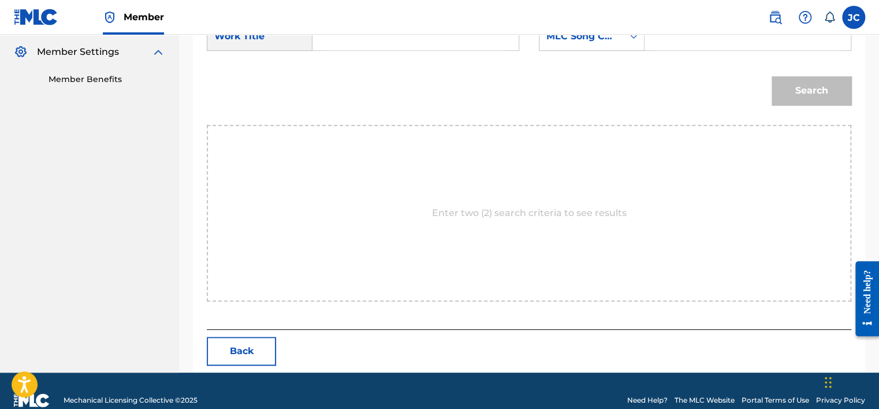
scroll to position [177, 0]
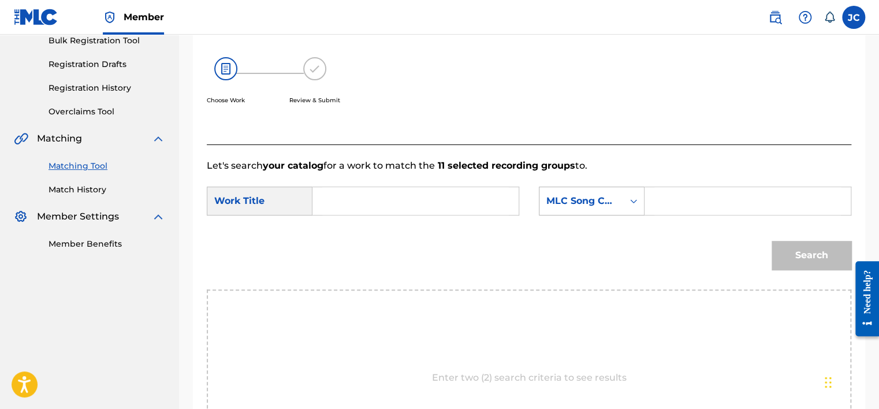
click at [626, 197] on div "Search Form" at bounding box center [633, 201] width 21 height 21
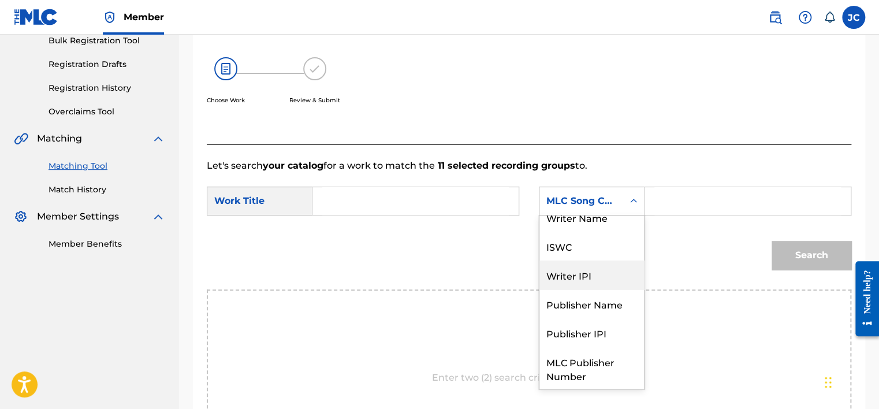
scroll to position [0, 0]
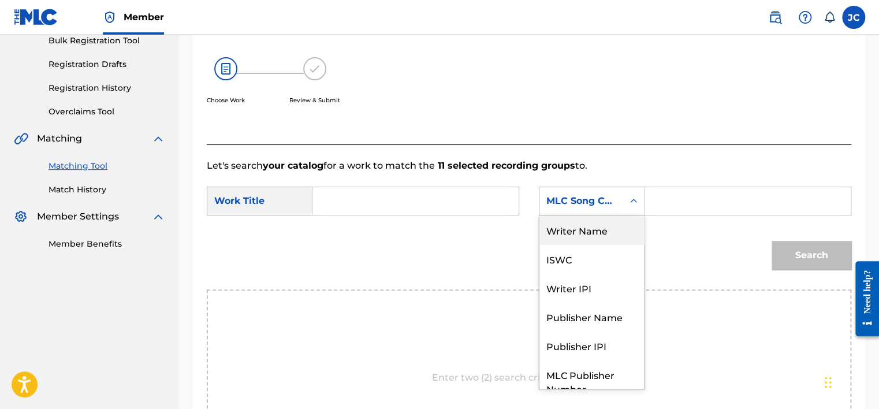
click at [589, 229] on div "Writer Name" at bounding box center [591, 229] width 105 height 29
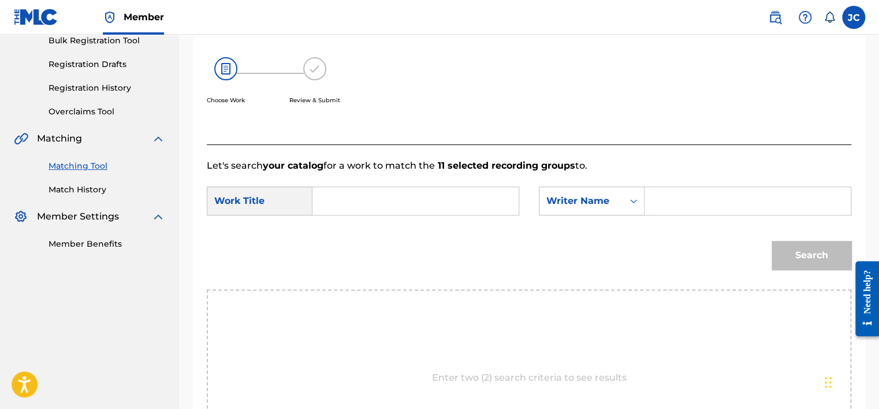
click at [441, 196] on input "Search Form" at bounding box center [415, 201] width 187 height 28
paste input "Victory In [DEMOGRAPHIC_DATA]/Chosen Generation"
type input "Victory In [DEMOGRAPHIC_DATA]/Chosen Generation"
click at [673, 204] on input "Search Form" at bounding box center [747, 201] width 187 height 28
paste input "[PERSON_NAME]"
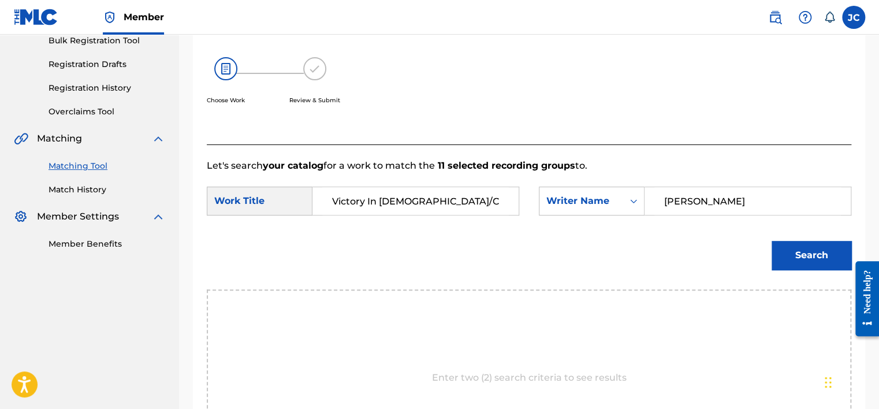
type input "[PERSON_NAME]"
click at [771, 241] on button "Search" at bounding box center [811, 255] width 80 height 29
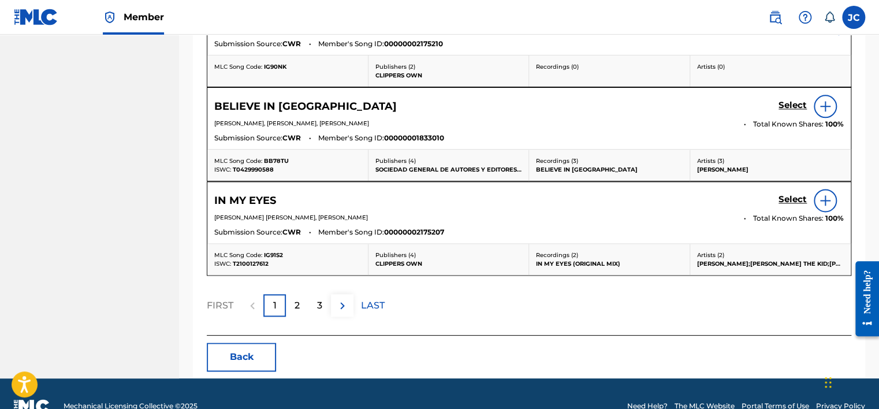
scroll to position [700, 0]
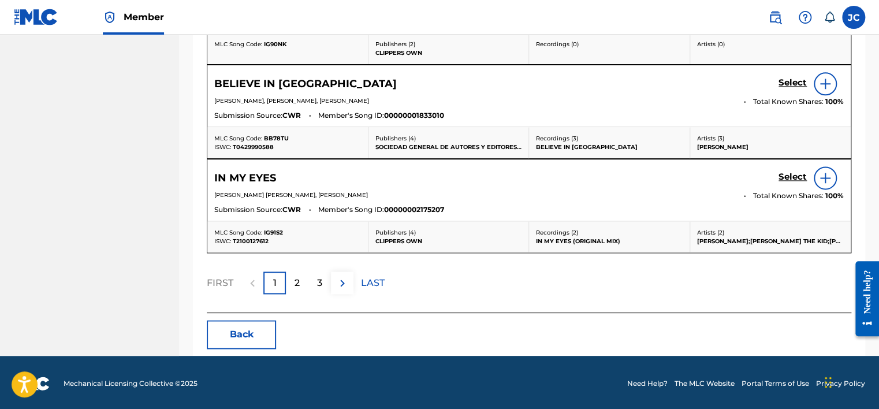
click at [250, 333] on button "Back" at bounding box center [241, 334] width 69 height 29
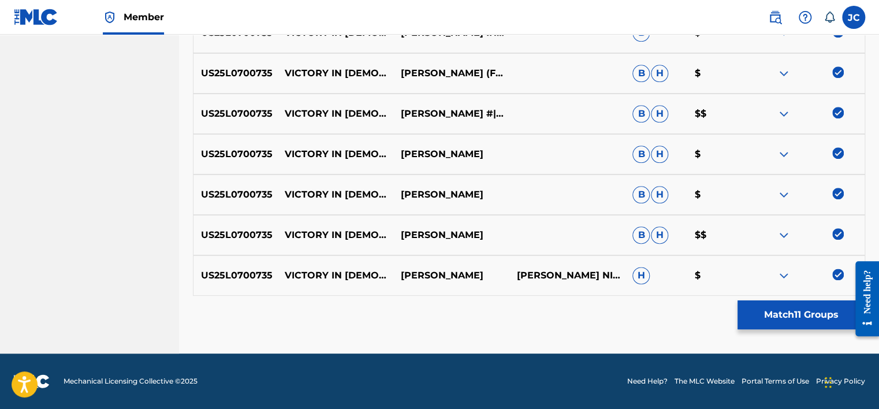
scroll to position [594, 0]
click at [834, 274] on img at bounding box center [838, 275] width 12 height 12
click at [838, 234] on img at bounding box center [838, 234] width 12 height 12
click at [838, 196] on img at bounding box center [838, 194] width 12 height 12
click at [837, 150] on img at bounding box center [838, 153] width 12 height 12
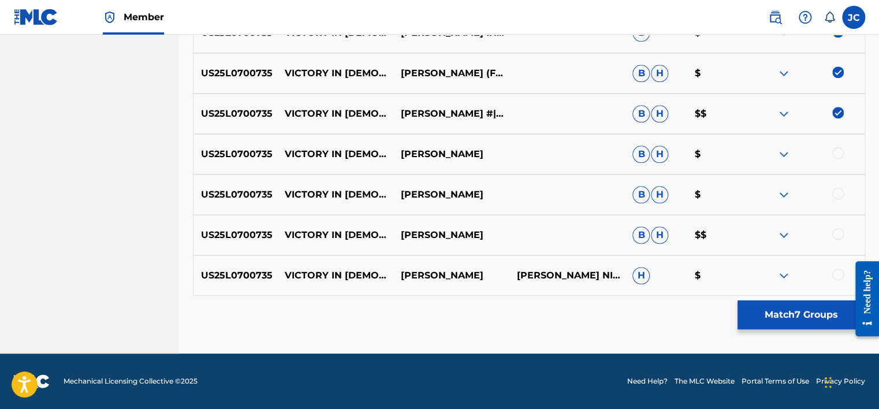
click at [837, 115] on img at bounding box center [838, 113] width 12 height 12
click at [836, 72] on img at bounding box center [838, 72] width 12 height 12
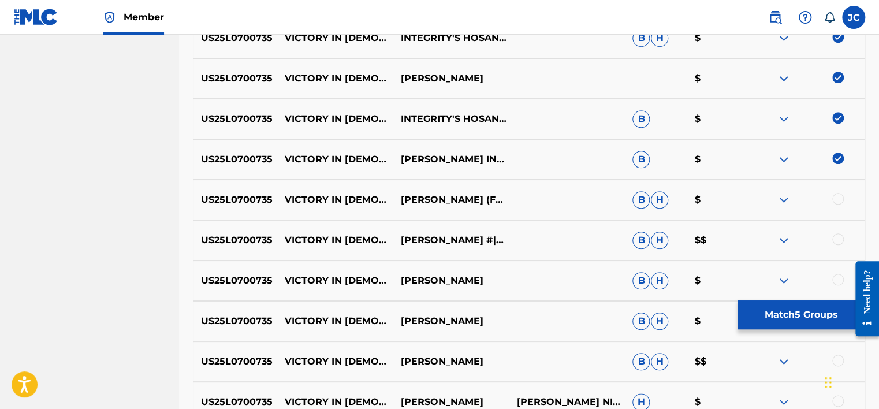
scroll to position [434, 0]
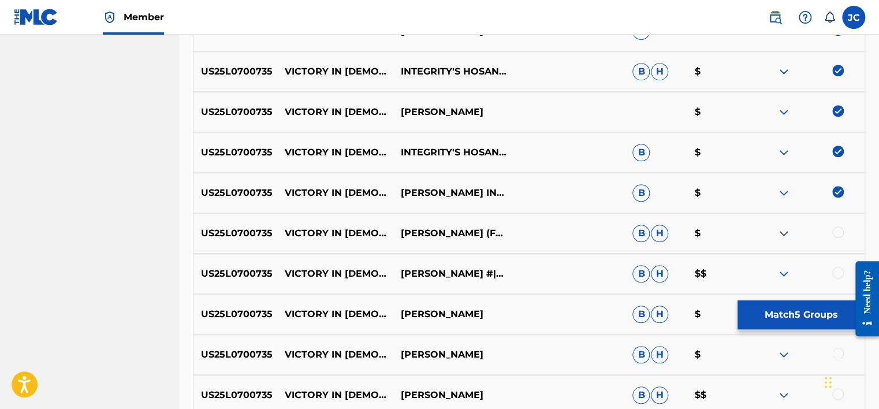
click at [840, 192] on img at bounding box center [838, 192] width 12 height 12
click at [839, 155] on img at bounding box center [838, 152] width 12 height 12
click at [841, 108] on img at bounding box center [838, 111] width 12 height 12
click at [841, 69] on img at bounding box center [838, 71] width 12 height 12
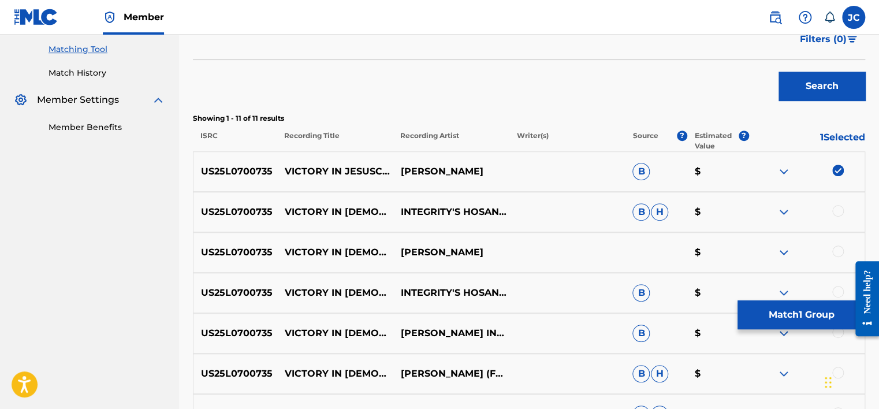
click at [836, 176] on div at bounding box center [806, 172] width 116 height 14
click at [837, 169] on img at bounding box center [838, 171] width 12 height 12
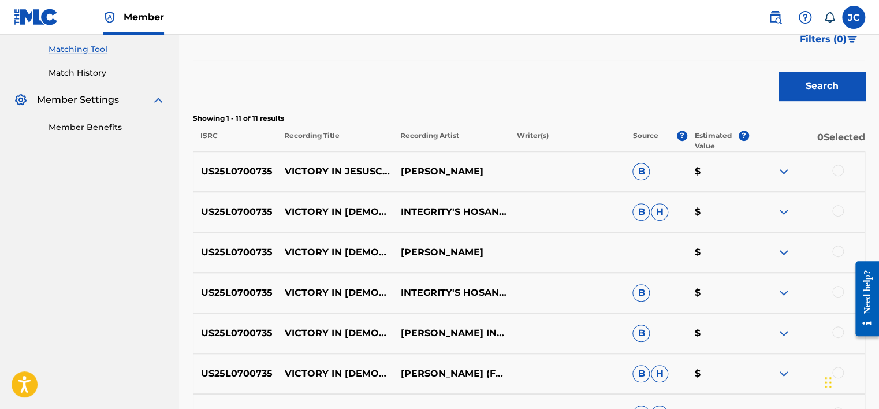
click at [873, 98] on div "Matching Tool The Matching Tool allows Members to match sound recordings to wor…" at bounding box center [529, 212] width 700 height 884
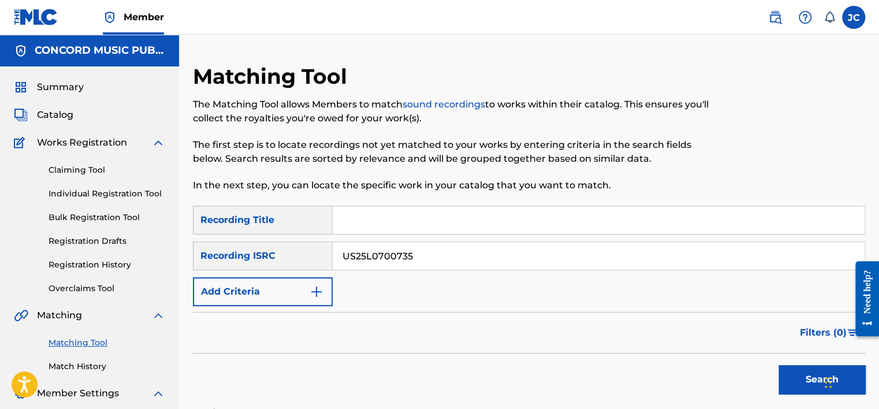
click at [450, 252] on input "US25L0700735" at bounding box center [599, 256] width 532 height 28
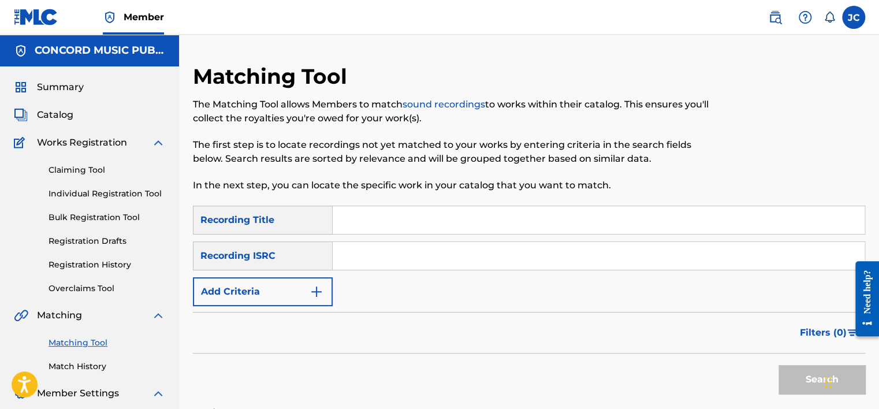
paste input "USUM71021169"
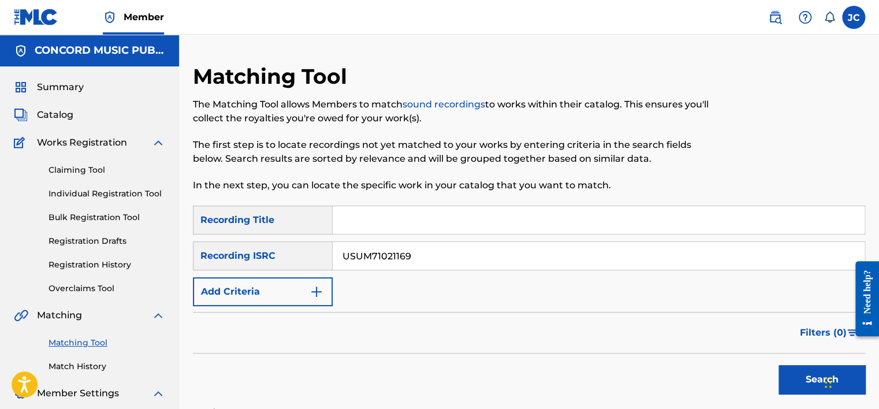
type input "USUM71021169"
click at [778, 365] on button "Search" at bounding box center [821, 379] width 87 height 29
drag, startPoint x: 878, startPoint y: 77, endPoint x: 884, endPoint y: 116, distance: 39.2
click at [878, 116] on html "Accessibility Screen-Reader Guide, Feedback, and Issue Reporting | New window M…" at bounding box center [439, 204] width 879 height 409
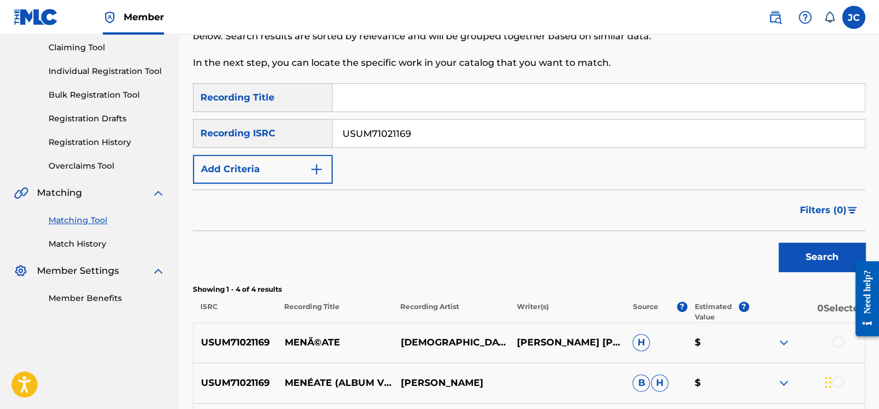
scroll to position [113, 0]
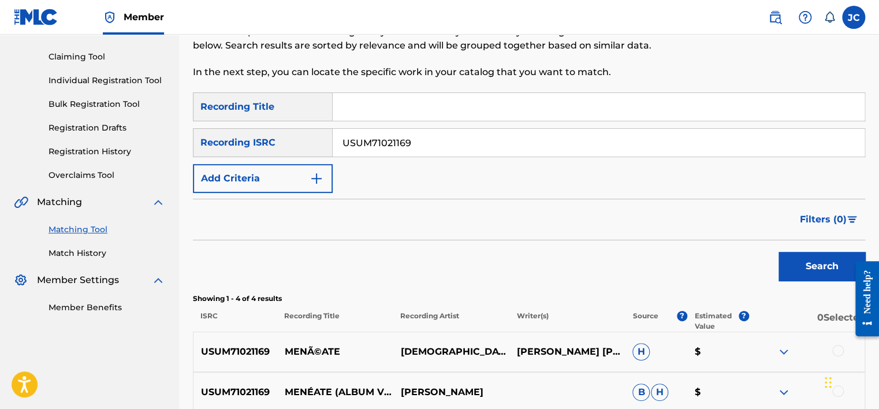
click at [878, 173] on div "Matching Tool The Matching Tool allows Members to match sound recordings to wor…" at bounding box center [529, 250] width 700 height 601
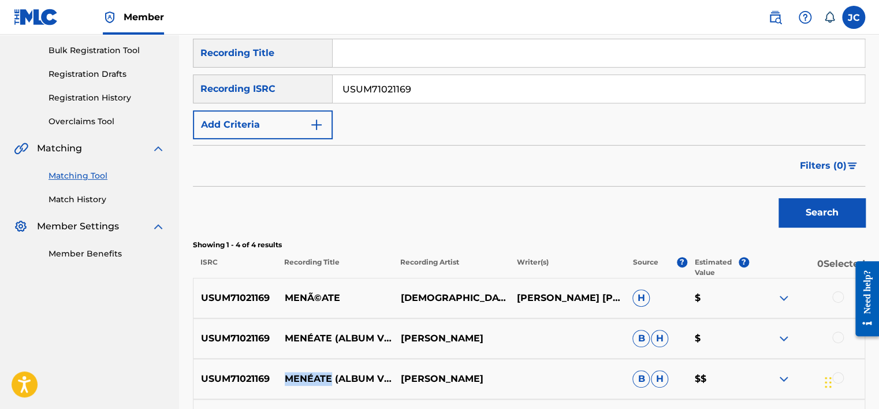
drag, startPoint x: 285, startPoint y: 371, endPoint x: 329, endPoint y: 368, distance: 43.9
click at [329, 372] on p "MENÉATE (ALBUM VERSION)" at bounding box center [335, 379] width 116 height 14
copy p "MENÉATE"
click at [427, 373] on p "[PERSON_NAME]" at bounding box center [451, 379] width 116 height 14
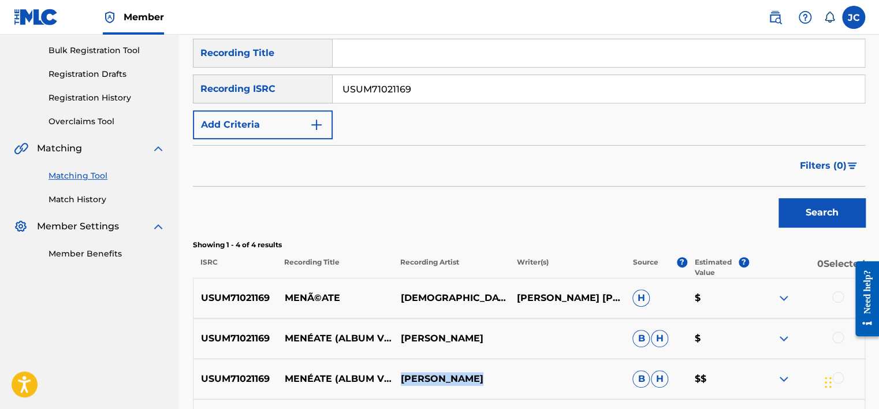
click at [427, 373] on p "[PERSON_NAME]" at bounding box center [451, 379] width 116 height 14
copy div "[PERSON_NAME]"
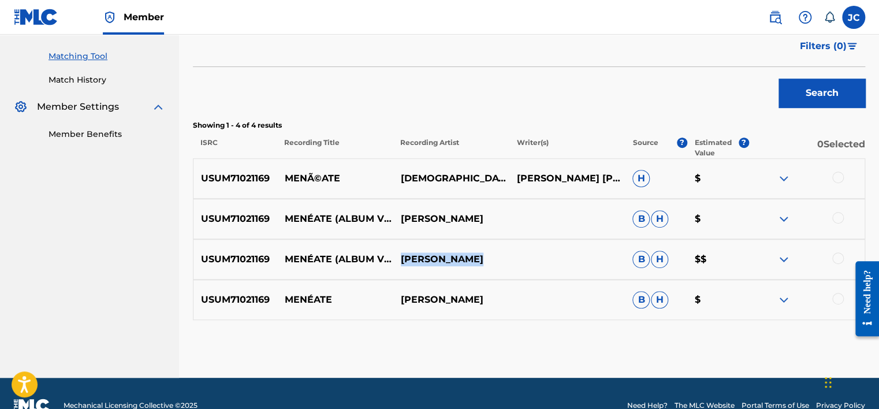
scroll to position [291, 0]
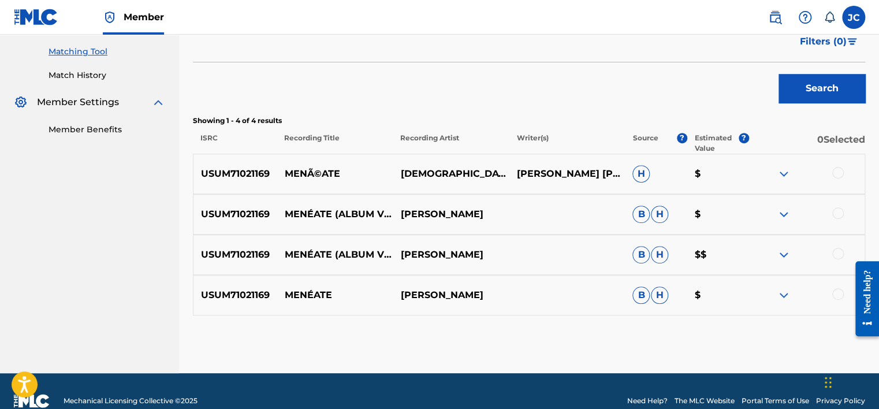
click at [834, 290] on div at bounding box center [838, 294] width 12 height 12
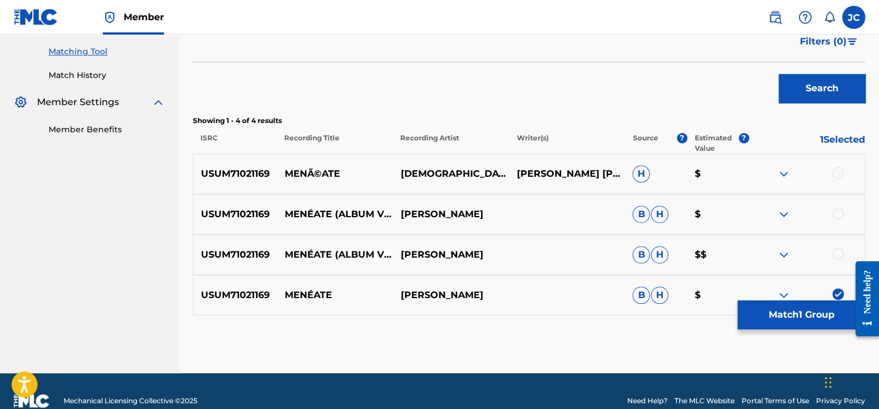
click at [840, 253] on div at bounding box center [838, 254] width 12 height 12
click at [838, 210] on div at bounding box center [838, 213] width 12 height 12
click at [839, 169] on div at bounding box center [838, 173] width 12 height 12
click at [803, 316] on button "Match 4 Groups" at bounding box center [801, 314] width 128 height 29
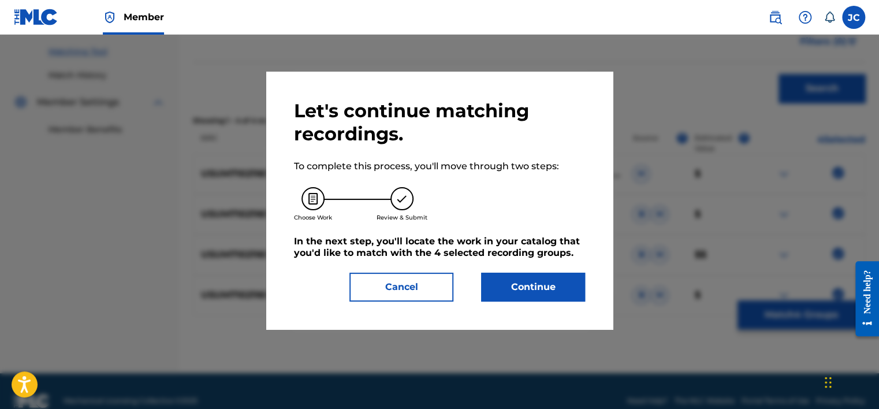
click at [549, 295] on button "Continue" at bounding box center [533, 287] width 104 height 29
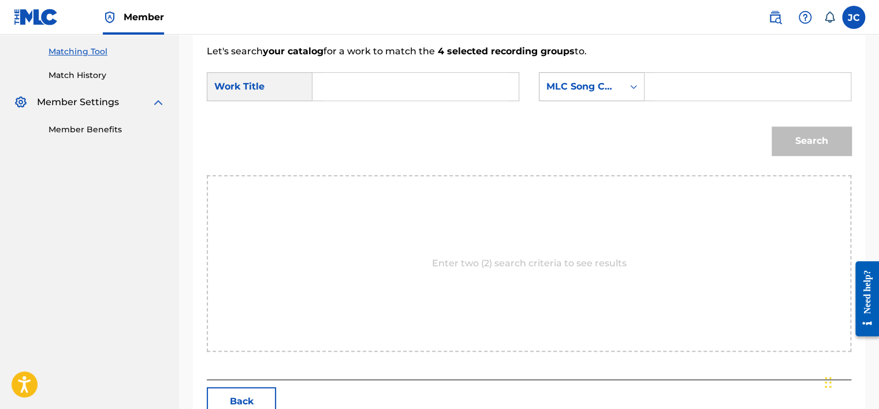
click at [572, 96] on div "MLC Song Code" at bounding box center [581, 87] width 84 height 22
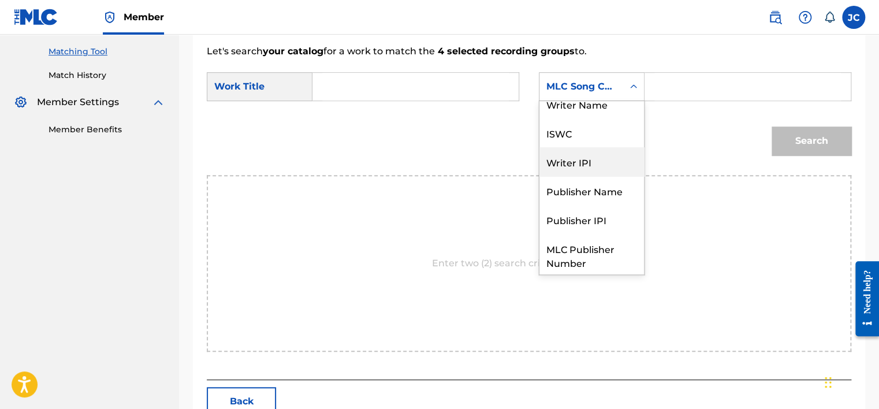
scroll to position [0, 0]
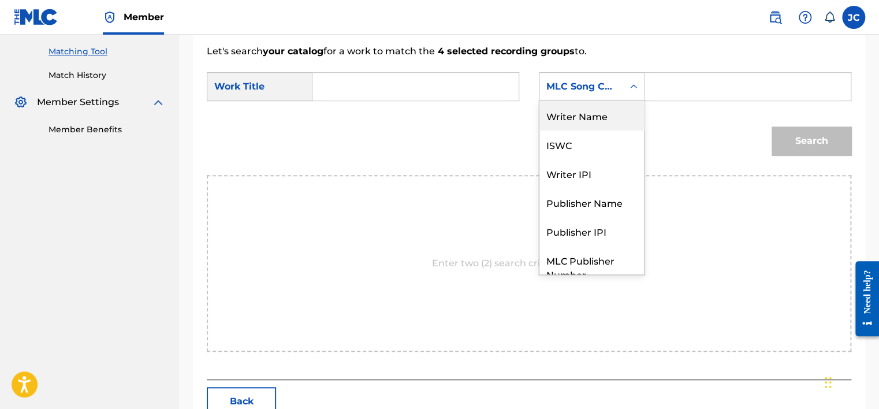
click at [580, 110] on div "Writer Name" at bounding box center [591, 115] width 105 height 29
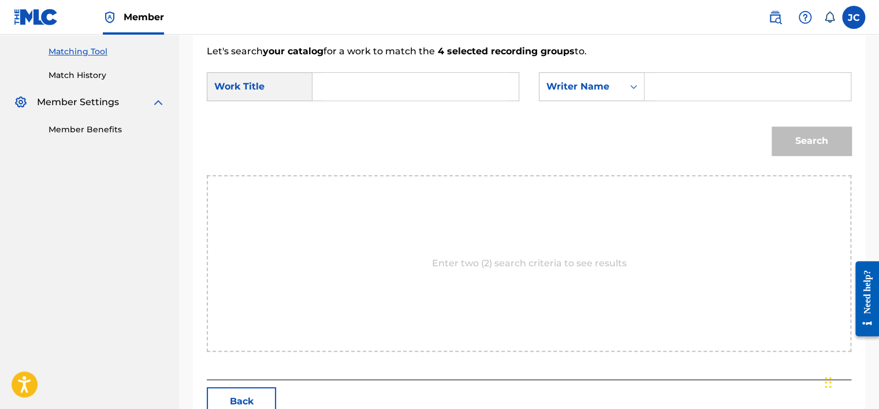
click at [453, 84] on input "Search Form" at bounding box center [415, 87] width 187 height 28
paste input "MENÉATE"
type input "MENÉATE"
click at [680, 92] on input "Search Form" at bounding box center [747, 87] width 187 height 28
paste input "[PERSON_NAME]"
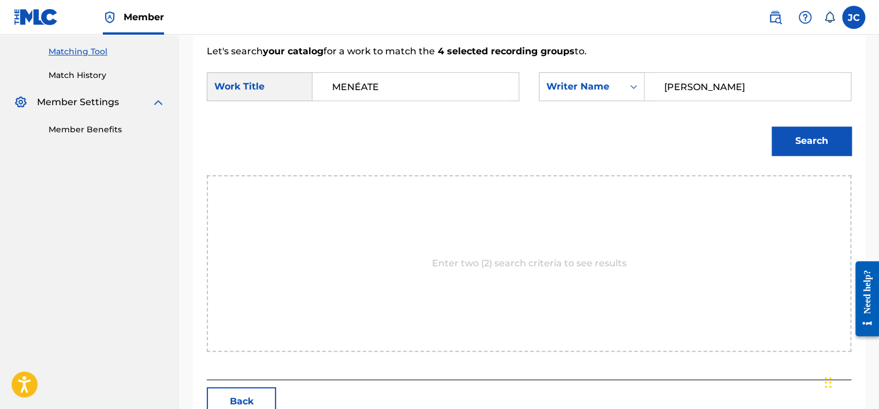
click at [771, 126] on button "Search" at bounding box center [811, 140] width 80 height 29
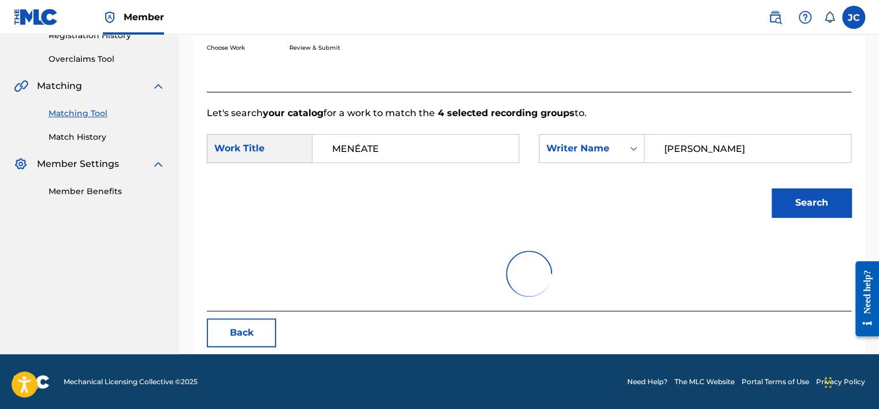
scroll to position [180, 0]
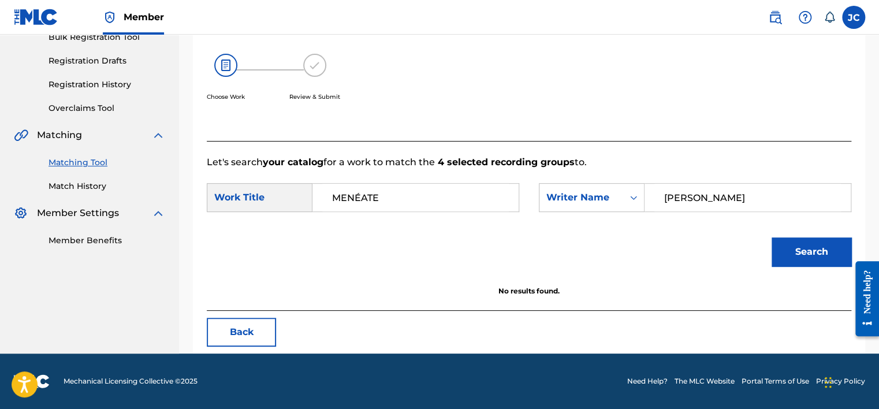
click at [777, 242] on button "Search" at bounding box center [811, 251] width 80 height 29
click at [740, 199] on input "[PERSON_NAME]" at bounding box center [747, 198] width 187 height 28
paste input "[PERSON_NAME]"
type input "[PERSON_NAME]"
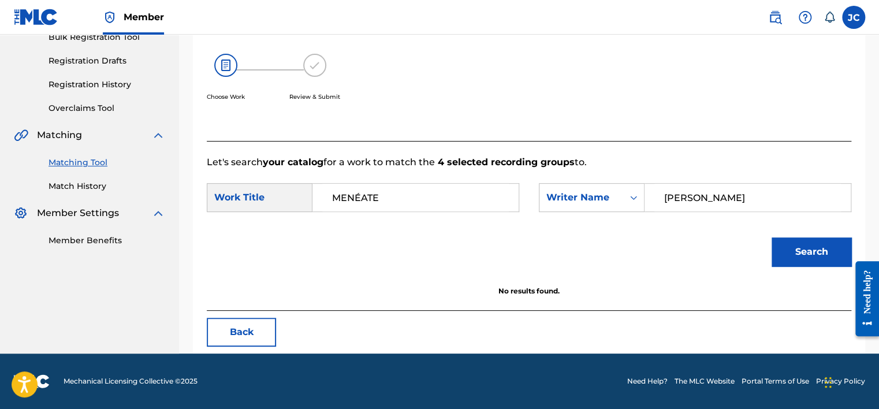
click at [771, 237] on button "Search" at bounding box center [811, 251] width 80 height 29
click at [793, 247] on button "Search" at bounding box center [811, 251] width 80 height 29
click at [258, 345] on button "Back" at bounding box center [241, 332] width 69 height 29
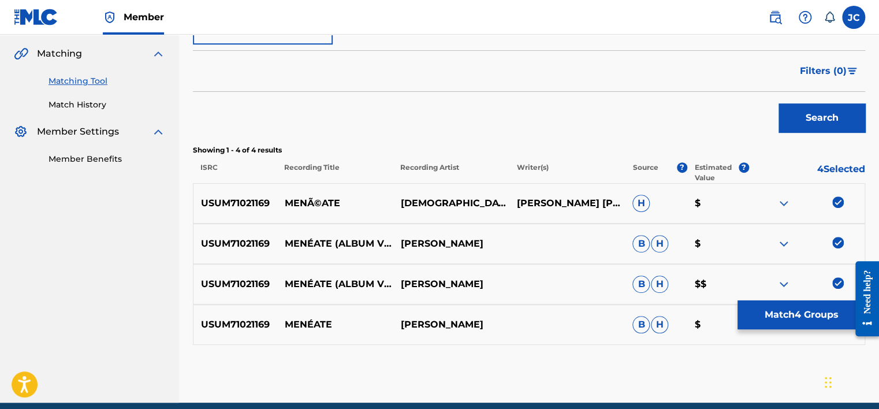
scroll to position [310, 0]
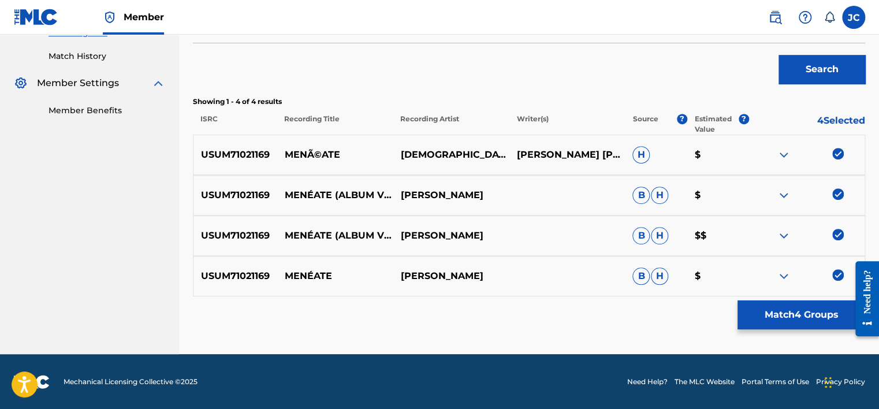
click at [836, 277] on img at bounding box center [838, 275] width 12 height 12
click at [836, 234] on img at bounding box center [838, 235] width 12 height 12
click at [841, 194] on img at bounding box center [838, 194] width 12 height 12
click at [837, 154] on img at bounding box center [838, 154] width 12 height 12
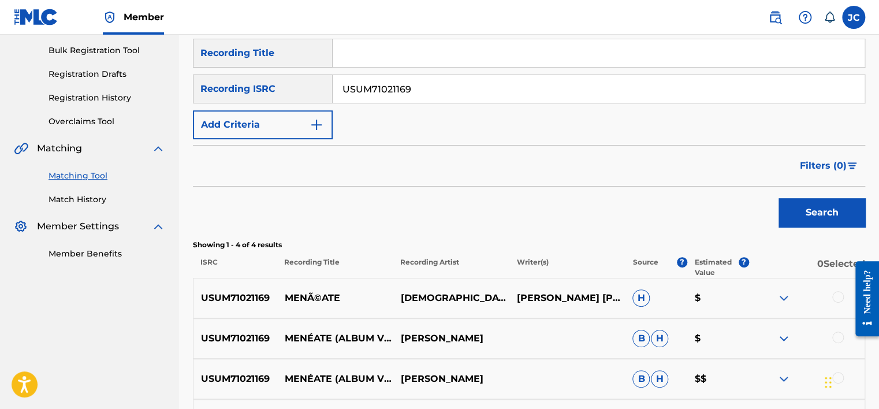
scroll to position [165, 0]
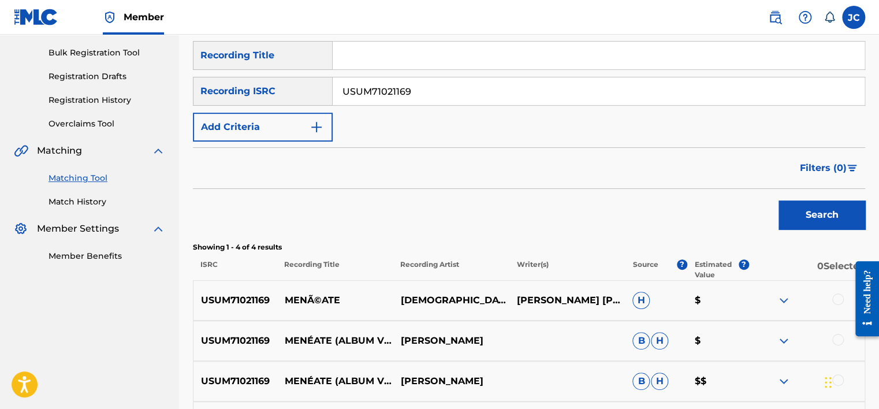
click at [521, 90] on input "USUM71021169" at bounding box center [599, 91] width 532 height 28
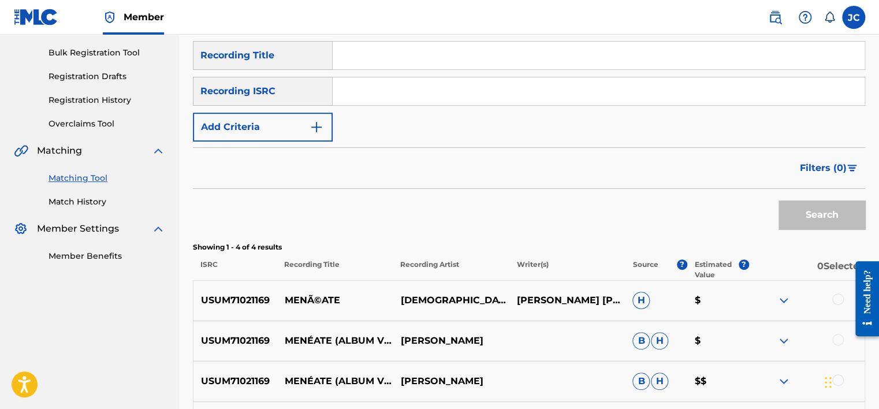
paste input "USAT22222546"
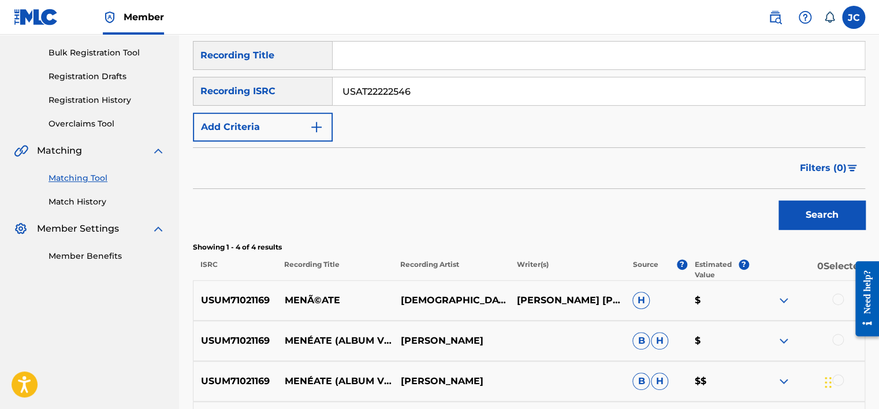
type input "USAT22222546"
click at [778, 200] on button "Search" at bounding box center [821, 214] width 87 height 29
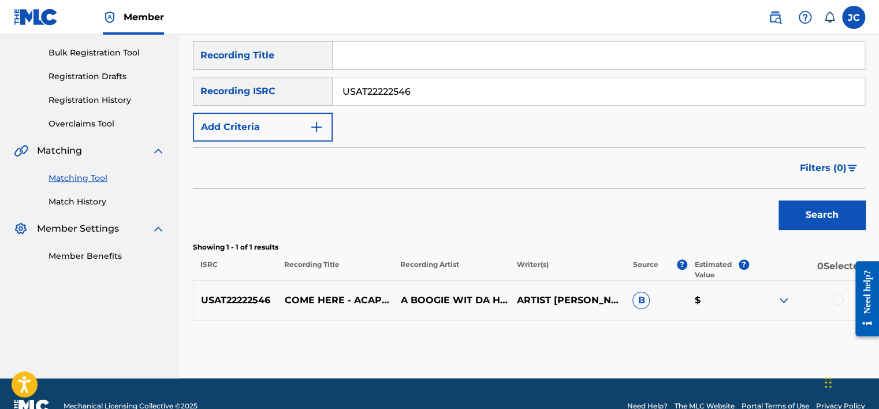
click at [837, 297] on div at bounding box center [838, 299] width 12 height 12
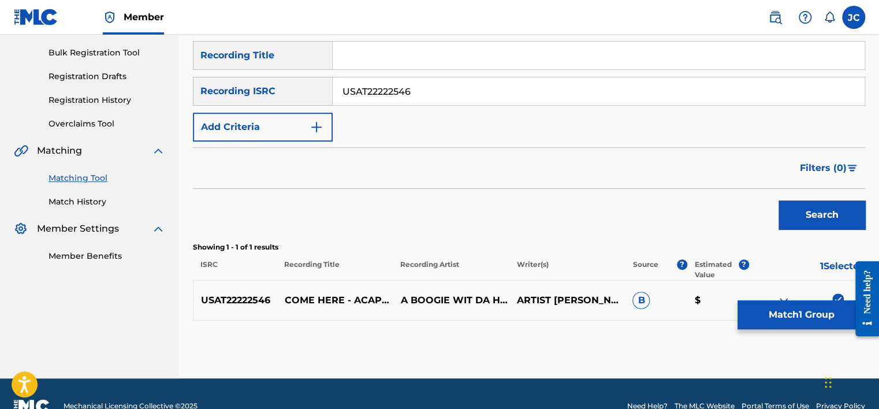
click at [793, 319] on button "Match 1 Group" at bounding box center [801, 314] width 128 height 29
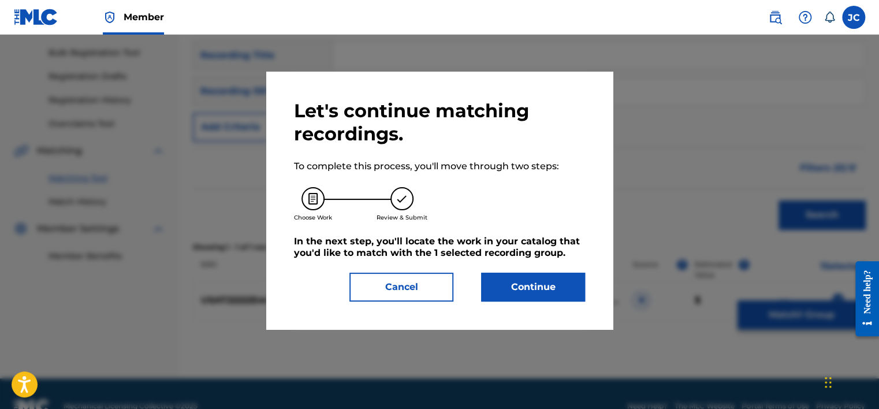
click at [540, 295] on button "Continue" at bounding box center [533, 287] width 104 height 29
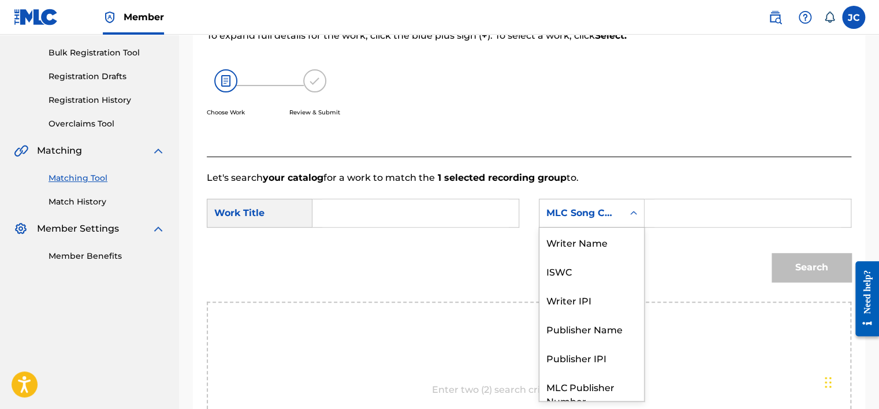
click at [621, 214] on div "MLC Song Code" at bounding box center [581, 213] width 84 height 22
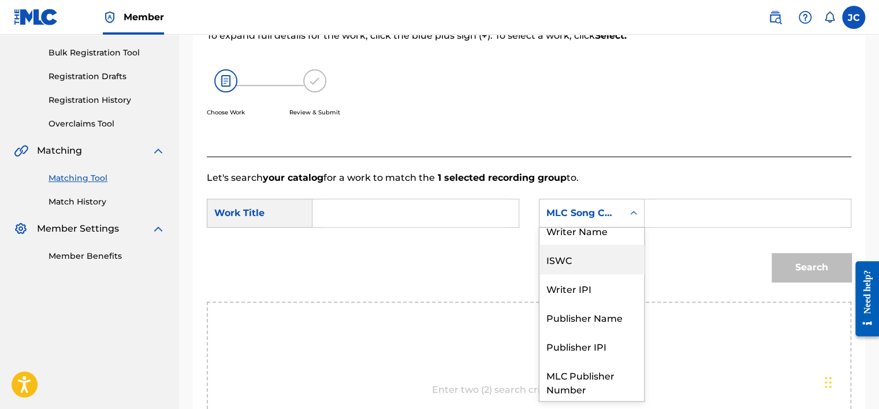
scroll to position [0, 0]
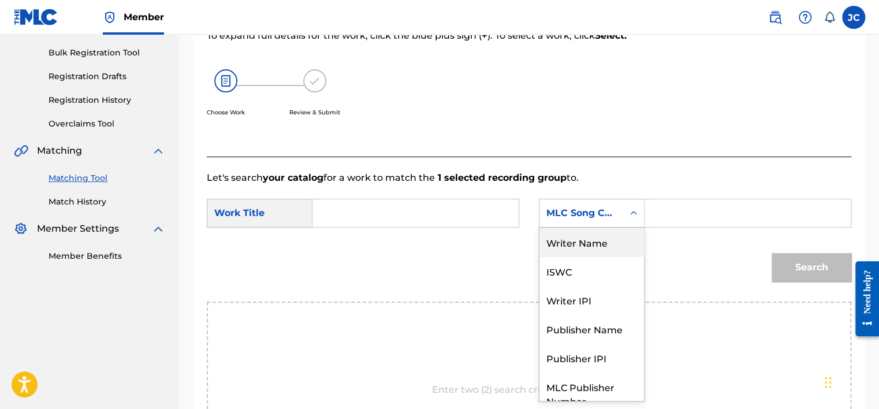
click at [577, 252] on div "Writer Name" at bounding box center [591, 242] width 105 height 29
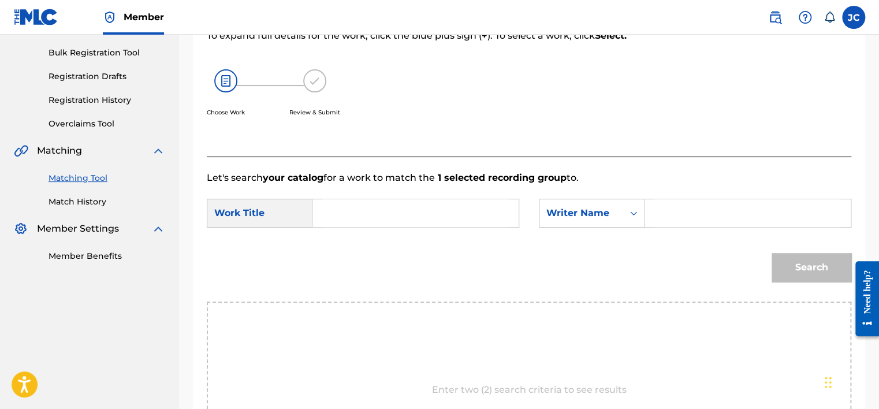
click at [461, 226] on input "Search Form" at bounding box center [415, 213] width 187 height 28
paste input "Come Here"
type input "Come Here"
click at [711, 220] on input "Search Form" at bounding box center [747, 213] width 187 height 28
paste input "[PERSON_NAME]"
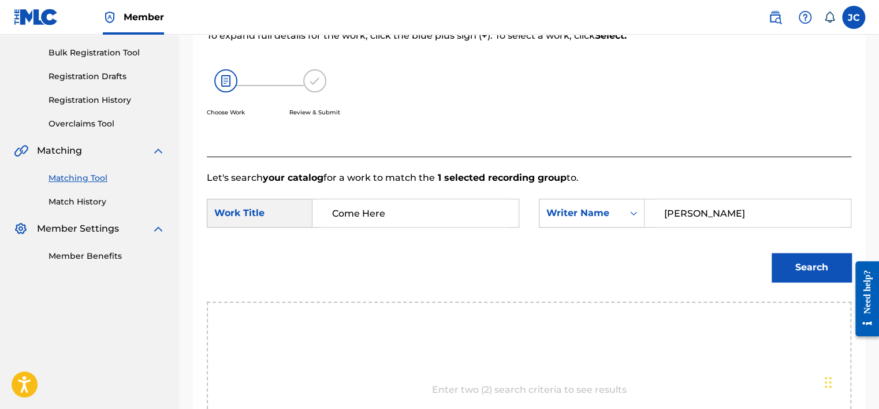
type input "[PERSON_NAME]"
click at [771, 253] on button "Search" at bounding box center [811, 267] width 80 height 29
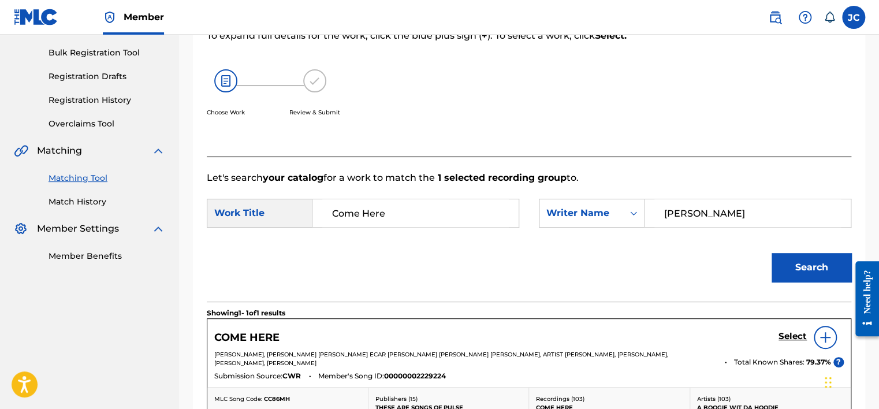
click at [797, 337] on h5 "Select" at bounding box center [792, 336] width 28 height 11
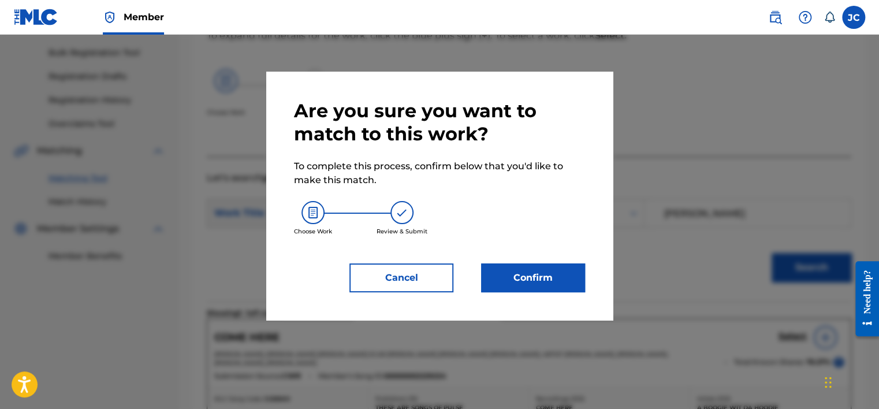
click at [550, 263] on button "Confirm" at bounding box center [533, 277] width 104 height 29
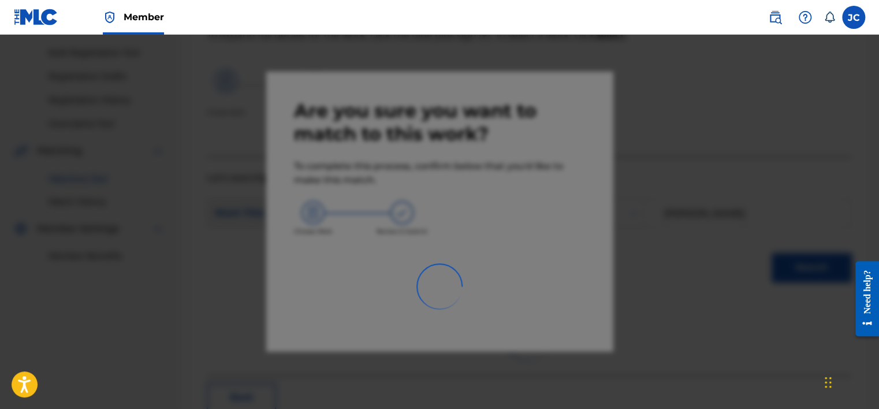
scroll to position [87, 0]
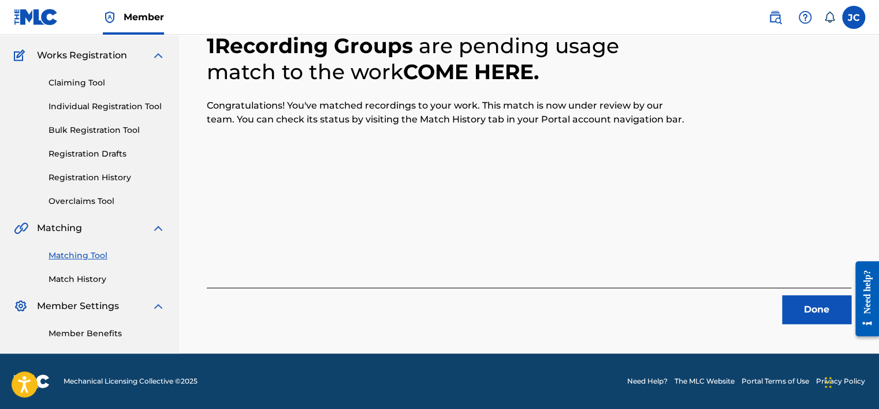
click at [832, 316] on button "Done" at bounding box center [816, 309] width 69 height 29
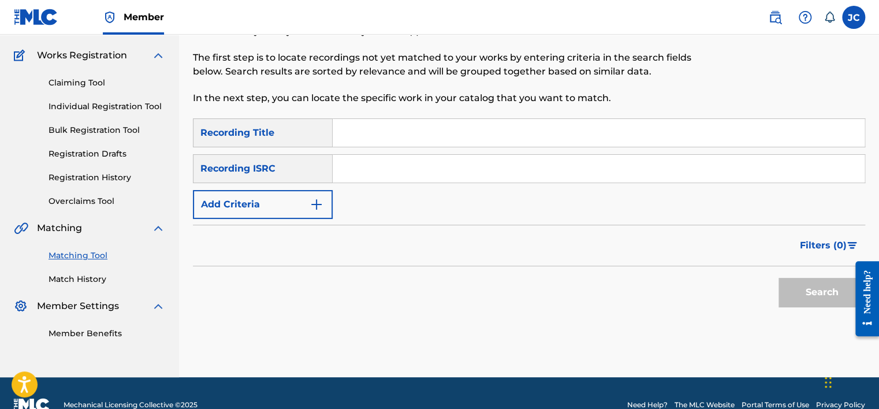
click at [415, 176] on input "Search Form" at bounding box center [599, 169] width 532 height 28
paste input "GBJJX1000024"
type input "GBJJX1000024"
click at [778, 278] on button "Search" at bounding box center [821, 292] width 87 height 29
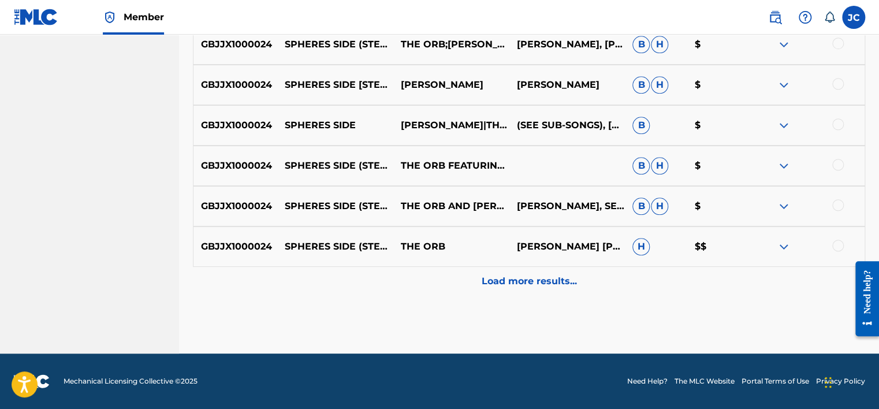
click at [644, 289] on div "Load more results..." at bounding box center [529, 281] width 672 height 29
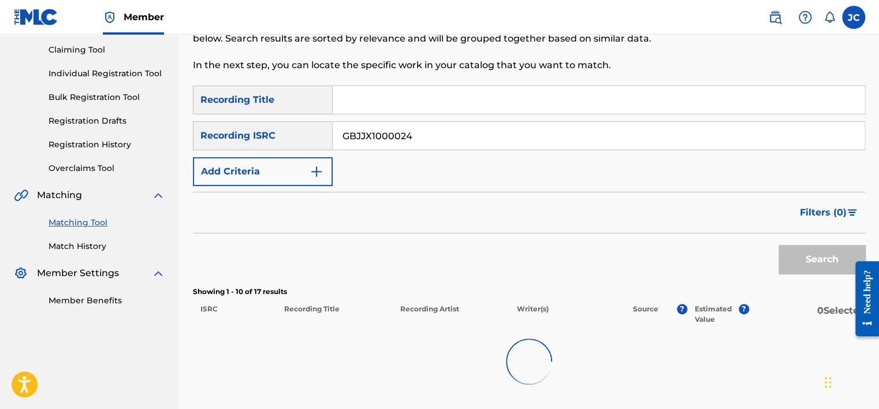
scroll to position [122, 0]
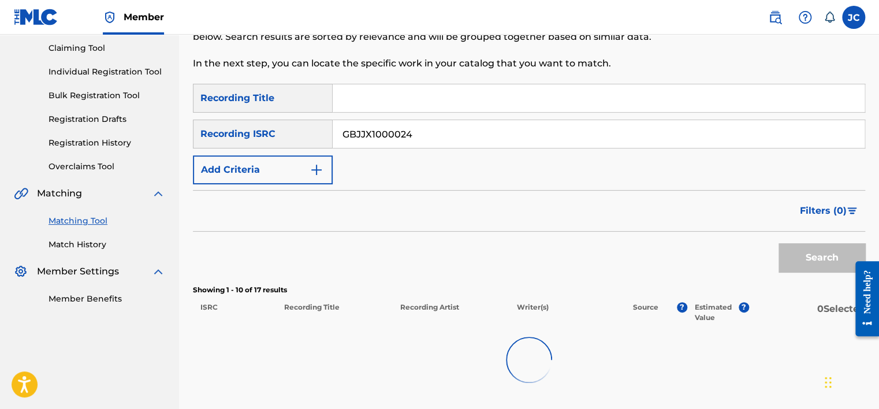
click at [867, 163] on div "Matching Tool The Matching Tool allows Members to match sound recordings to wor…" at bounding box center [529, 198] width 700 height 513
click at [425, 132] on input "GBJJX1000024" at bounding box center [599, 134] width 532 height 28
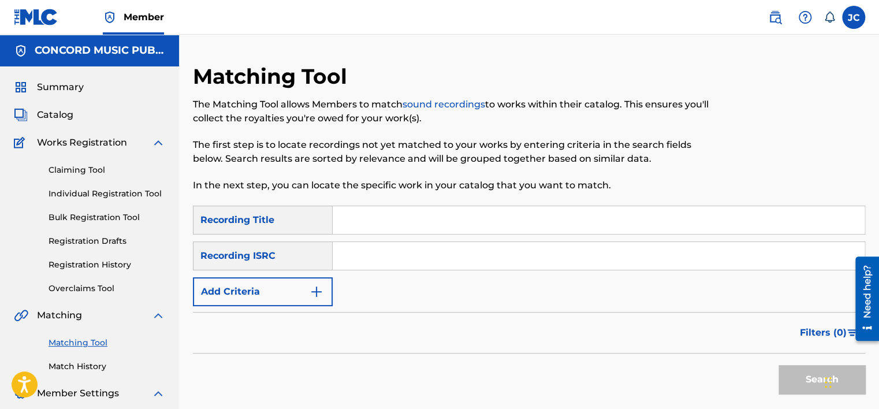
click at [368, 251] on input "Search Form" at bounding box center [599, 256] width 532 height 28
paste input "Spheres Side"
type input "S"
paste input "GBJJX1000024"
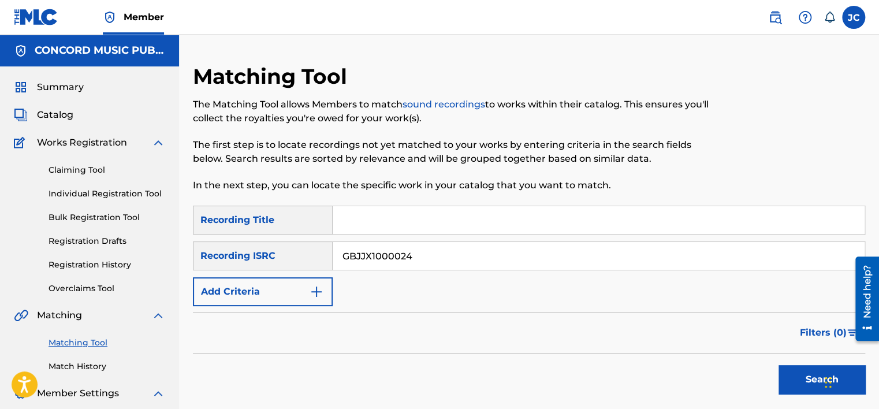
type input "GBJJX1000024"
click at [778, 365] on button "Search" at bounding box center [821, 379] width 87 height 29
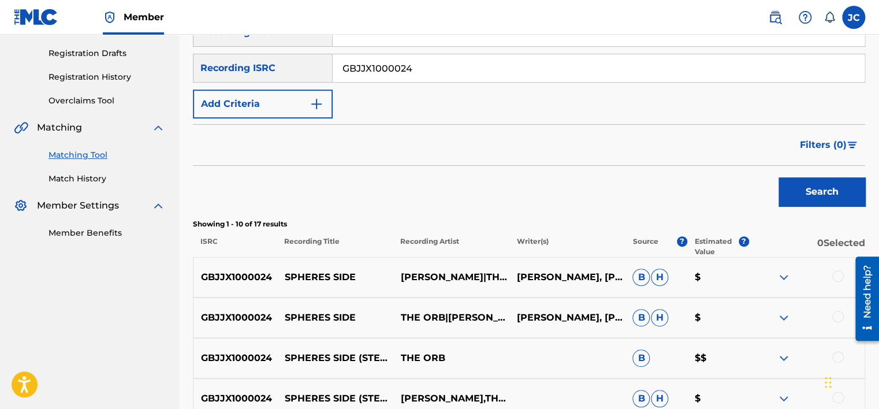
scroll to position [189, 0]
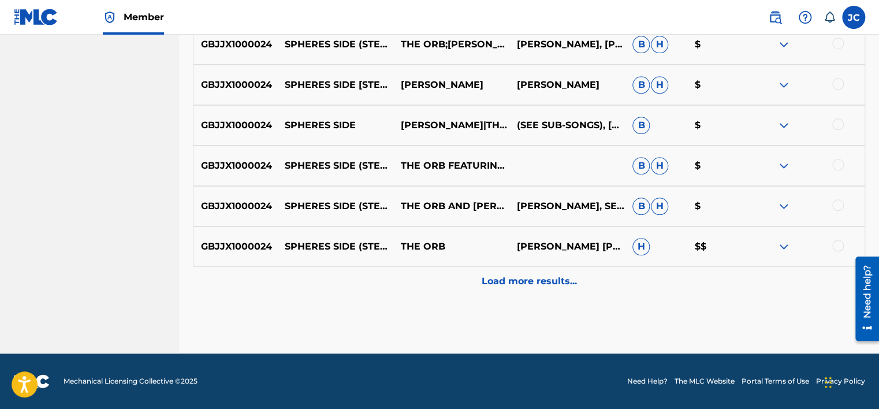
click at [553, 282] on p "Load more results..." at bounding box center [529, 281] width 95 height 14
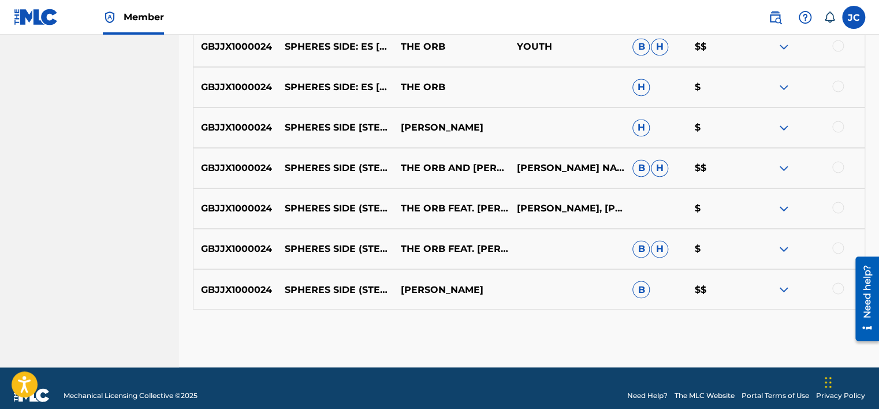
scroll to position [836, 0]
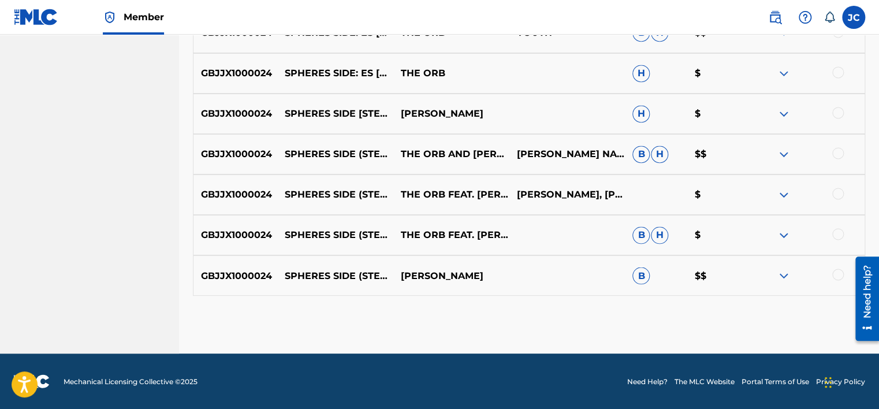
click at [836, 274] on div at bounding box center [838, 275] width 12 height 12
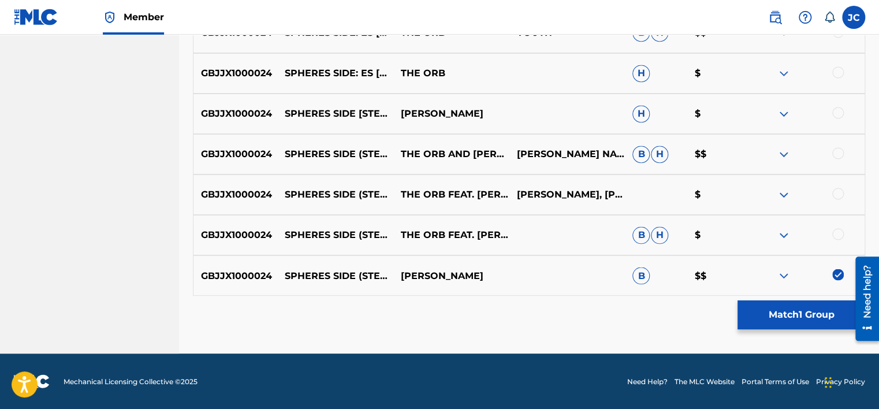
click at [837, 233] on div at bounding box center [838, 234] width 12 height 12
click at [837, 193] on div at bounding box center [838, 194] width 12 height 12
click at [833, 155] on div at bounding box center [838, 153] width 12 height 12
click at [838, 109] on div at bounding box center [838, 113] width 12 height 12
click at [837, 70] on div at bounding box center [838, 72] width 12 height 12
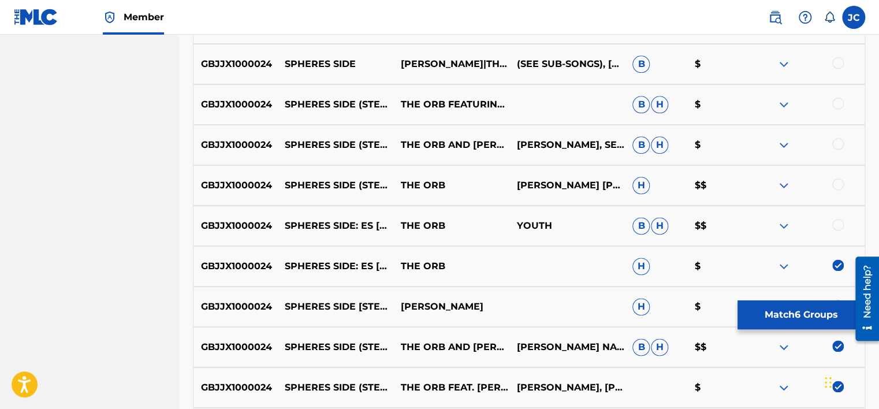
scroll to position [631, 0]
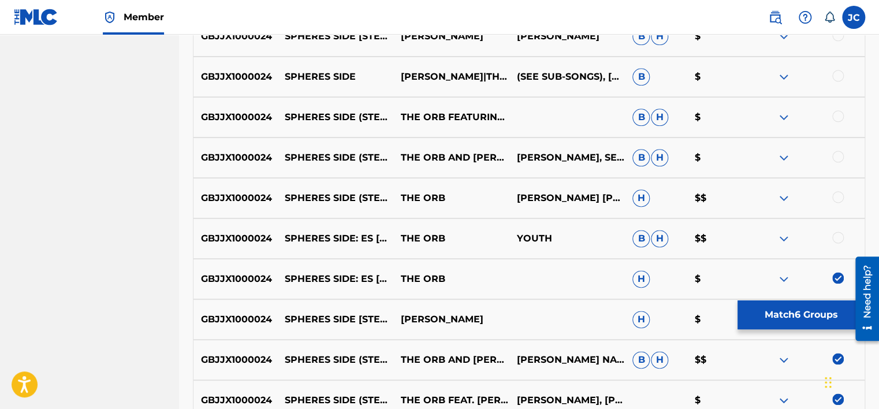
click at [836, 235] on div at bounding box center [838, 238] width 12 height 12
click at [838, 192] on div at bounding box center [838, 197] width 12 height 12
click at [837, 155] on div at bounding box center [838, 157] width 12 height 12
click at [836, 113] on div at bounding box center [838, 116] width 12 height 12
click at [834, 79] on div at bounding box center [838, 76] width 12 height 12
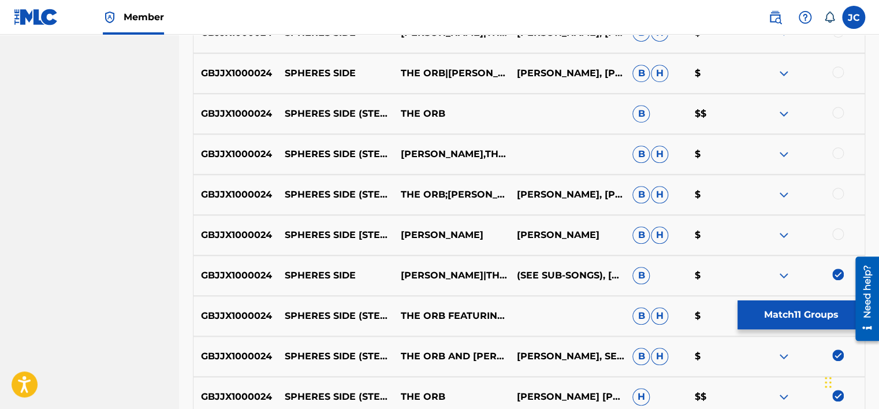
scroll to position [442, 0]
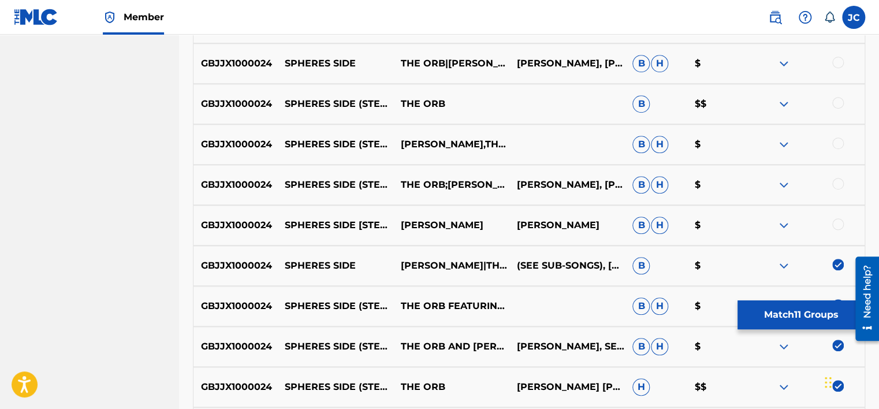
click at [835, 225] on div at bounding box center [838, 224] width 12 height 12
click at [838, 182] on div at bounding box center [838, 184] width 12 height 12
click at [837, 142] on div at bounding box center [838, 143] width 12 height 12
click at [838, 105] on div at bounding box center [838, 103] width 12 height 12
click at [838, 62] on div at bounding box center [838, 63] width 12 height 12
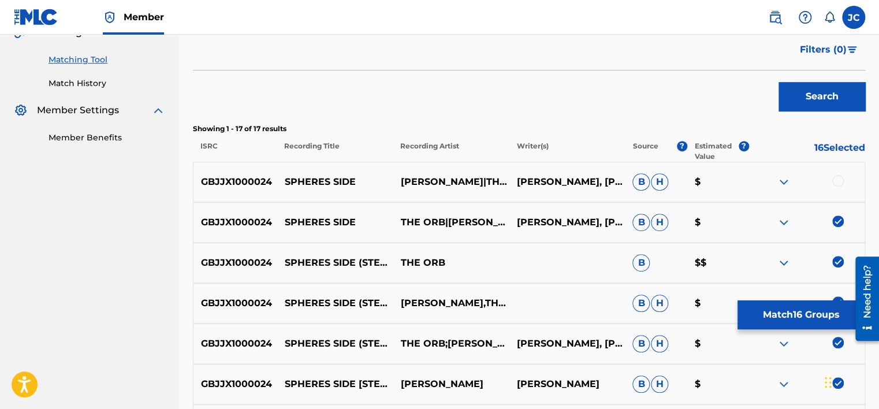
scroll to position [286, 0]
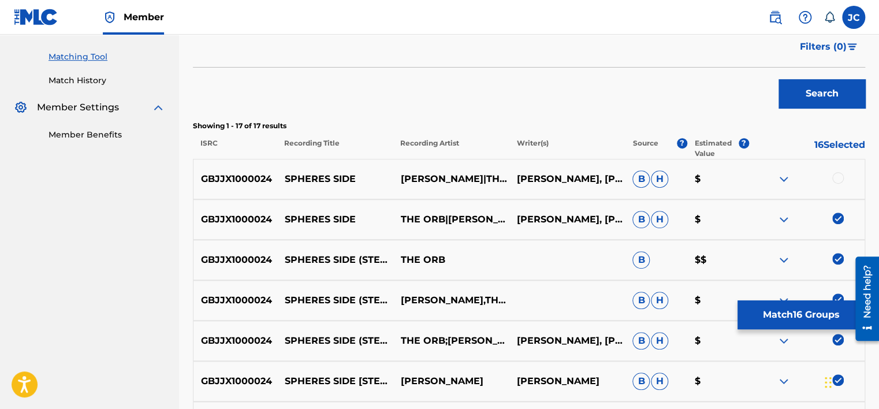
click at [838, 180] on div at bounding box center [838, 178] width 12 height 12
click at [778, 320] on button "Match 17 Groups" at bounding box center [801, 314] width 128 height 29
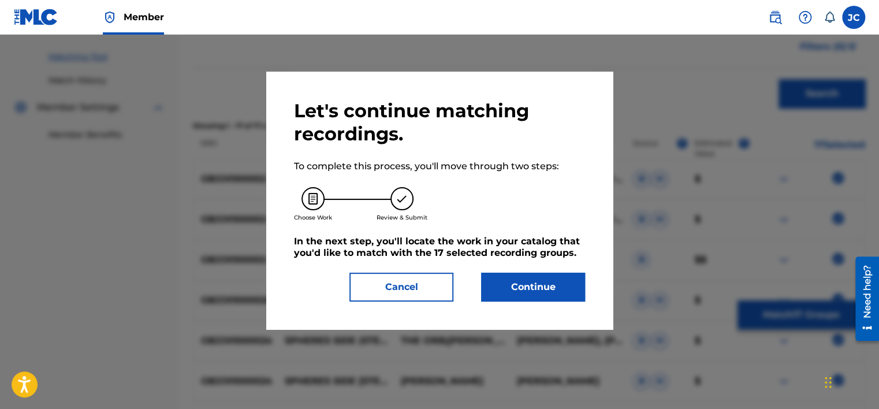
click at [542, 289] on button "Continue" at bounding box center [533, 287] width 104 height 29
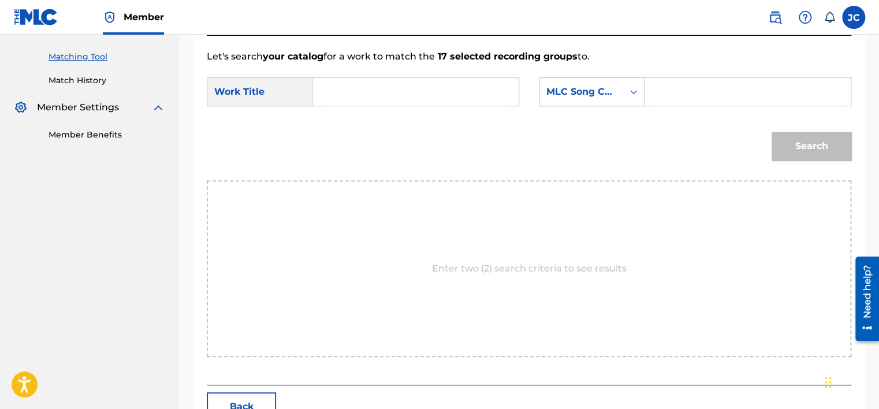
click at [595, 94] on div "MLC Song Code" at bounding box center [581, 92] width 70 height 14
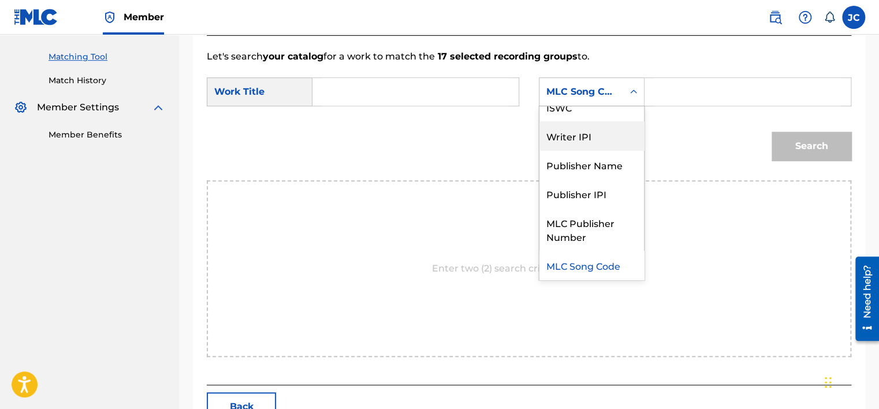
scroll to position [0, 0]
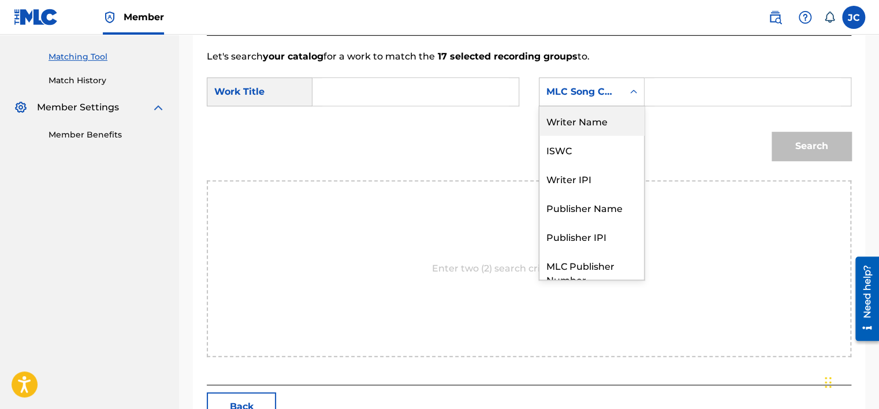
click at [603, 120] on div "Writer Name" at bounding box center [591, 120] width 105 height 29
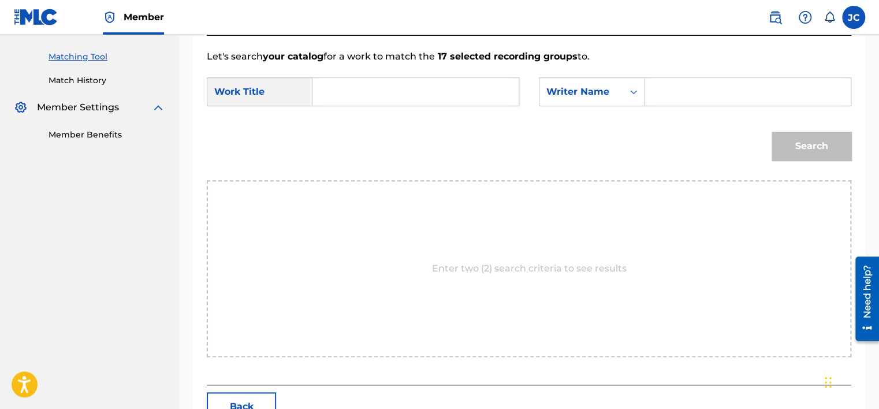
click at [352, 83] on input "Search Form" at bounding box center [415, 92] width 187 height 28
paste input "Spheres Side"
type input "Spheres Side"
click at [688, 97] on input "Search Form" at bounding box center [747, 92] width 187 height 28
paste input "Gilmour"
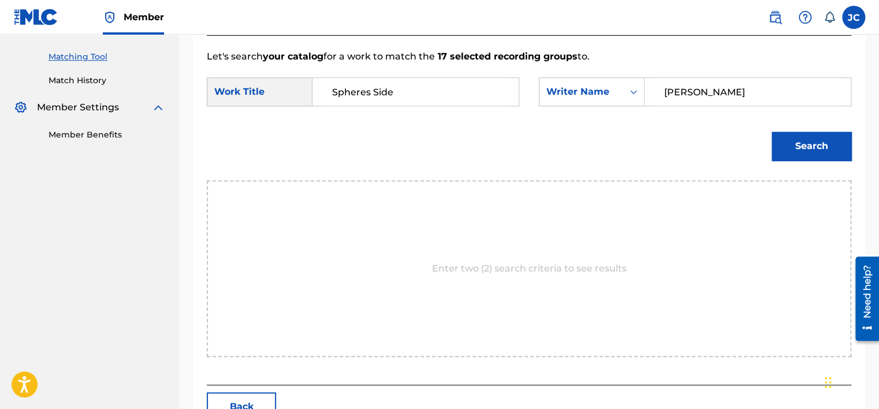
type input "Gilmour"
click at [771, 132] on button "Search" at bounding box center [811, 146] width 80 height 29
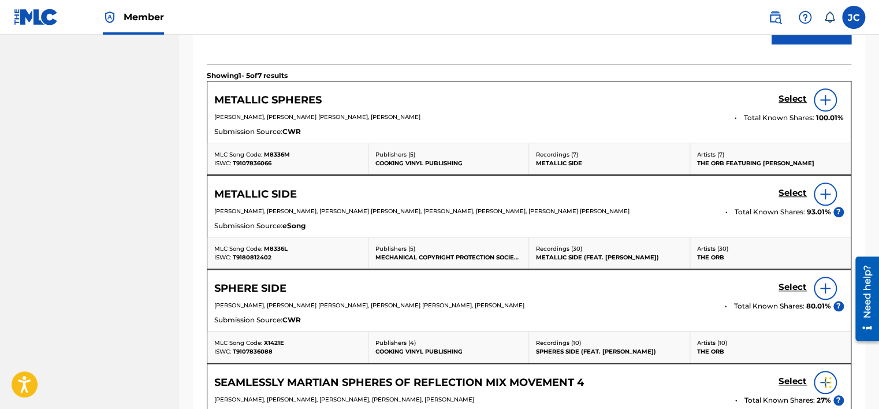
scroll to position [411, 0]
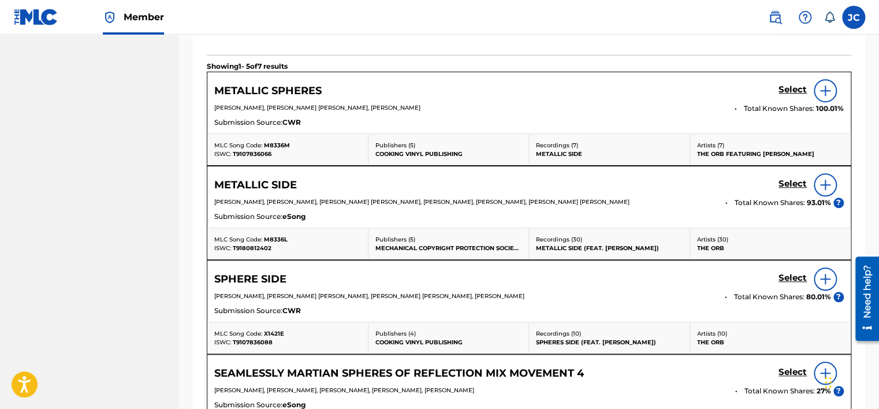
click at [799, 95] on h5 "Select" at bounding box center [792, 89] width 28 height 11
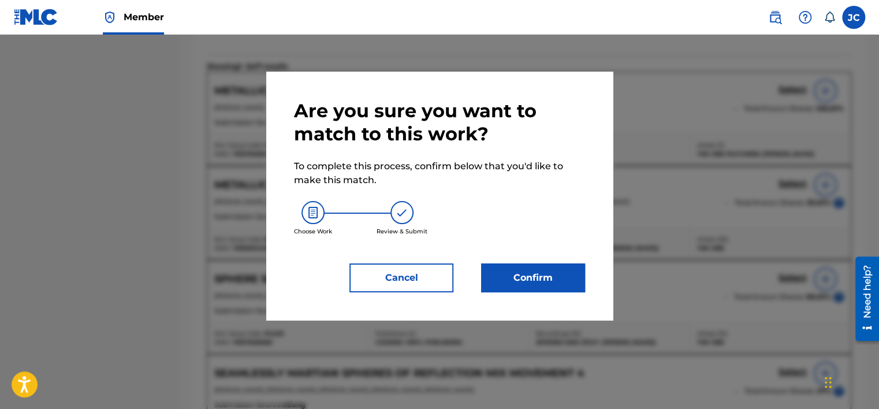
click at [407, 282] on button "Cancel" at bounding box center [401, 277] width 104 height 29
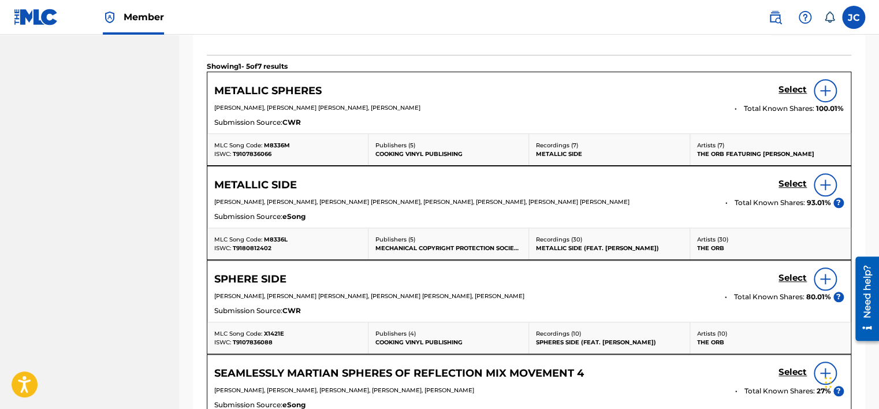
click at [793, 95] on h5 "Select" at bounding box center [792, 89] width 28 height 11
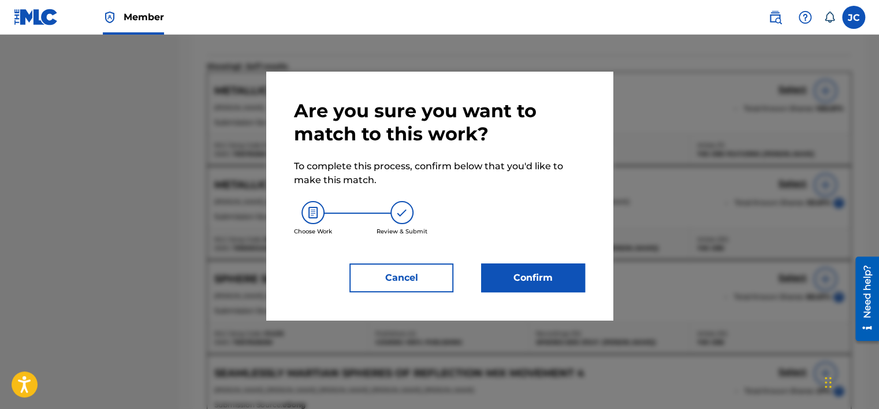
click at [526, 276] on button "Confirm" at bounding box center [533, 277] width 104 height 29
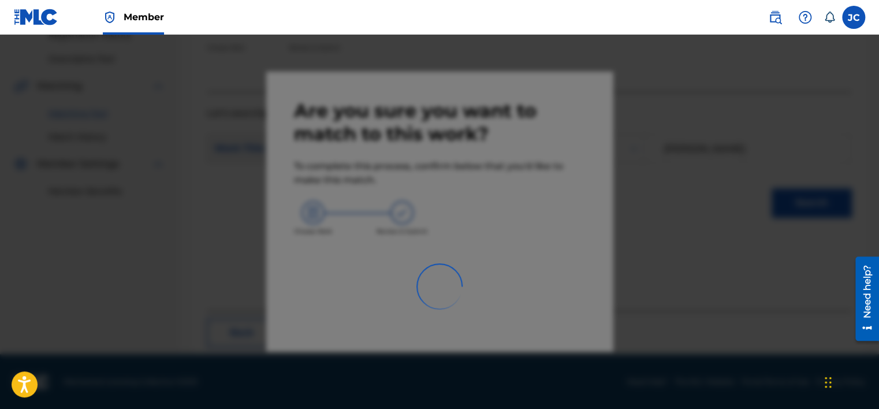
scroll to position [87, 0]
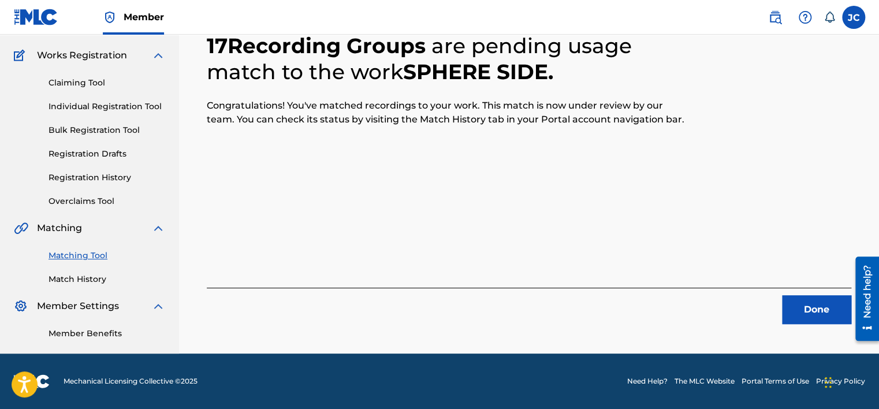
click at [790, 300] on button "Done" at bounding box center [816, 309] width 69 height 29
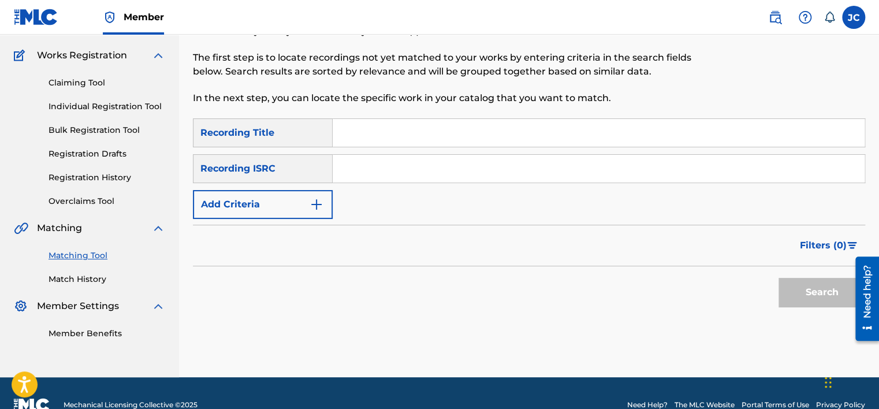
click at [381, 153] on div "SearchWithCriteriad12cf897-ea2a-43bb-853e-1c9d389681bb Recording Title SearchWi…" at bounding box center [529, 168] width 672 height 100
click at [386, 165] on input "Search Form" at bounding box center [599, 169] width 532 height 28
paste input "USETB1600155"
type input "USETB1600155"
click at [778, 278] on button "Search" at bounding box center [821, 292] width 87 height 29
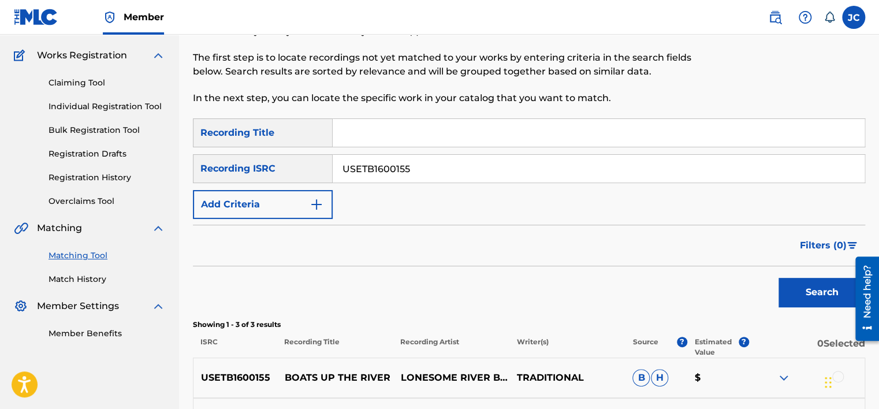
click at [455, 163] on input "USETB1600155" at bounding box center [599, 169] width 532 height 28
click at [488, 159] on input "Search Form" at bounding box center [599, 169] width 532 height 28
paste input "GBPS81528672"
click at [778, 278] on button "Search" at bounding box center [821, 292] width 87 height 29
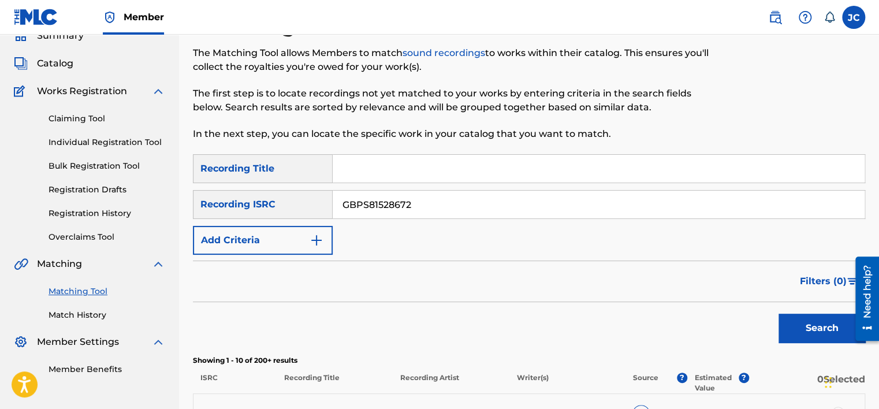
scroll to position [43, 0]
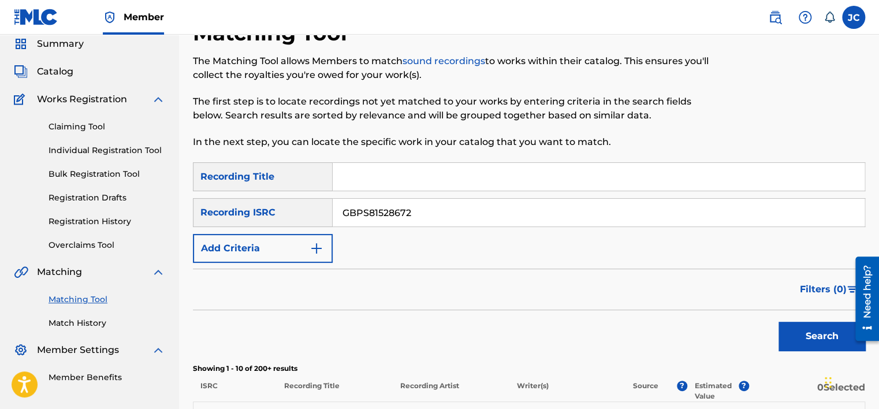
click at [504, 209] on input "GBPS81528672" at bounding box center [599, 213] width 532 height 28
paste input "DEF05900202"
type input "DEF059002022"
click at [778, 322] on button "Search" at bounding box center [821, 336] width 87 height 29
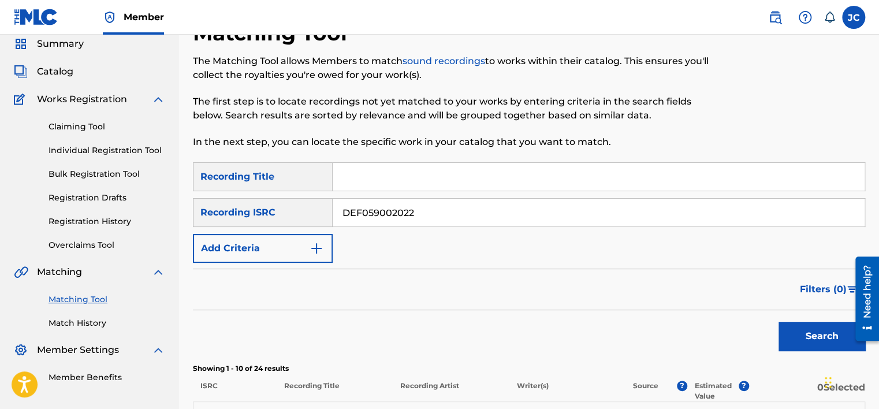
click at [543, 214] on input "DEF059002022" at bounding box center [599, 213] width 532 height 28
paste input "USZHR2100029"
type input "USZHR2100029"
click at [778, 322] on button "Search" at bounding box center [821, 336] width 87 height 29
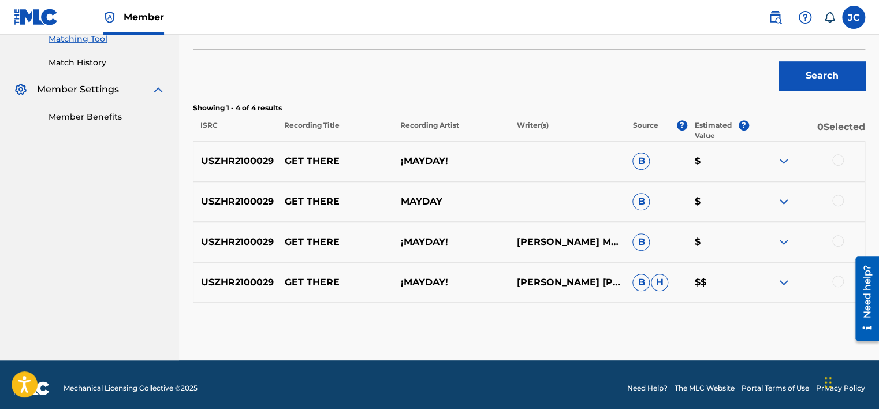
scroll to position [310, 0]
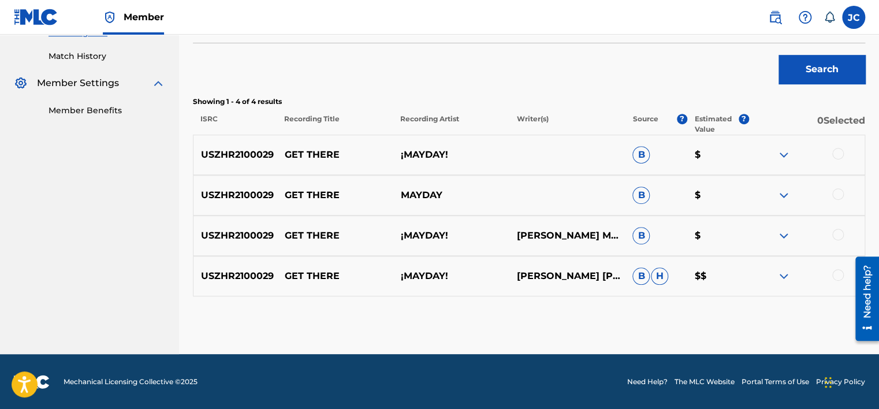
click at [839, 274] on div at bounding box center [838, 275] width 12 height 12
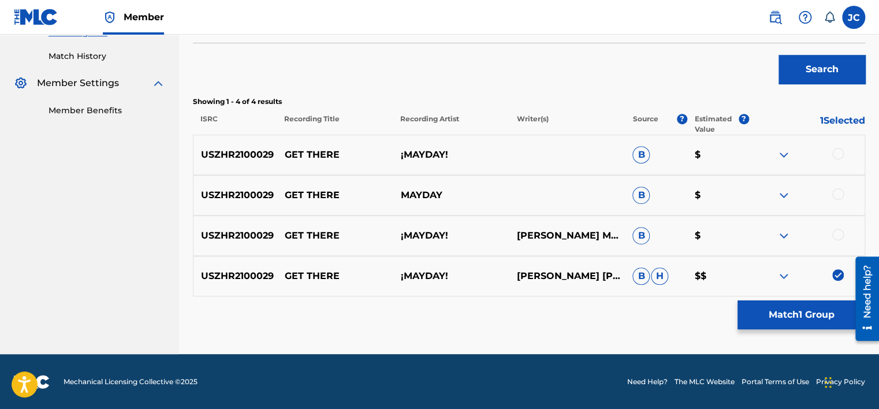
click at [837, 234] on div at bounding box center [838, 235] width 12 height 12
click at [837, 192] on div at bounding box center [838, 194] width 12 height 12
click at [838, 149] on div at bounding box center [838, 154] width 12 height 12
click at [794, 314] on button "Match 4 Groups" at bounding box center [801, 314] width 128 height 29
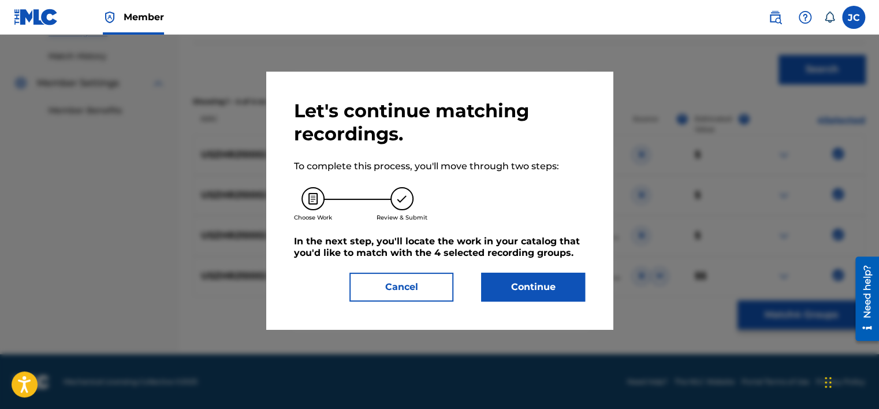
click at [558, 292] on button "Continue" at bounding box center [533, 287] width 104 height 29
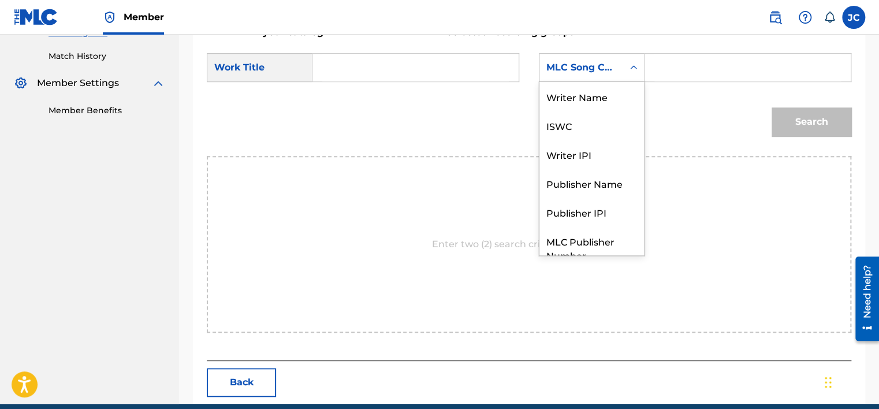
click at [612, 73] on div "MLC Song Code" at bounding box center [581, 68] width 70 height 14
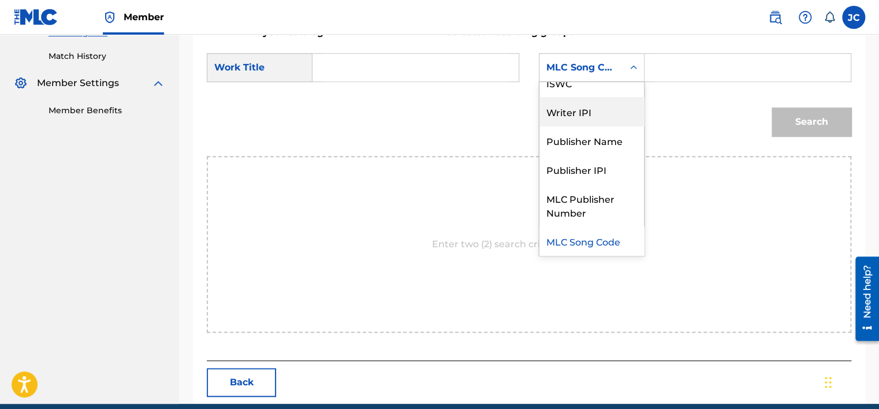
scroll to position [0, 0]
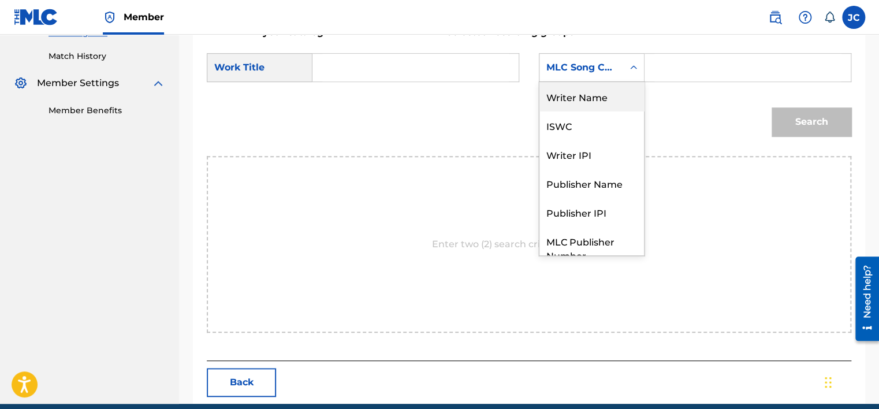
click at [590, 99] on div "Writer Name" at bounding box center [591, 96] width 105 height 29
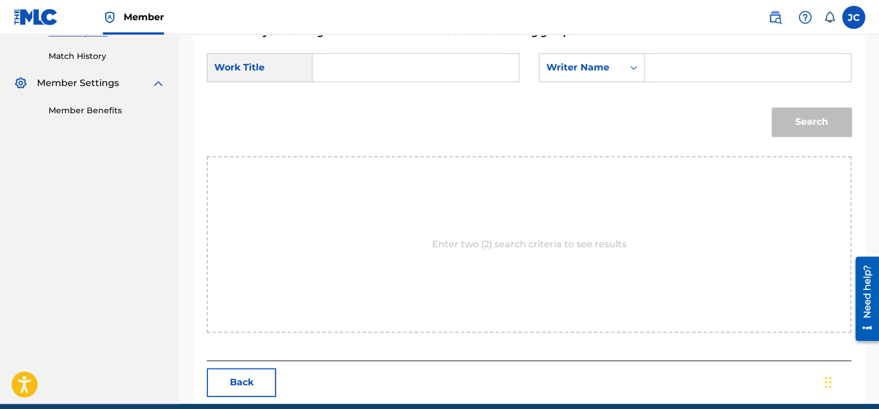
click at [348, 65] on input "Search Form" at bounding box center [415, 68] width 187 height 28
paste input "Get There"
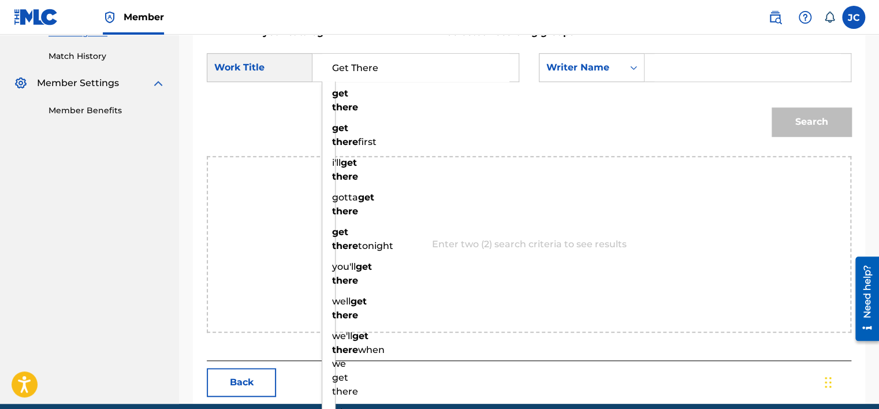
type input "Get There"
click at [672, 65] on input "Search Form" at bounding box center [747, 68] width 187 height 28
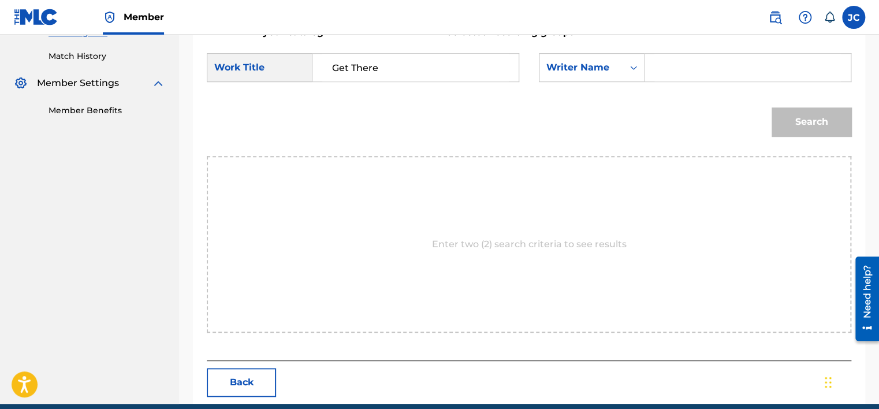
paste input "Mujica"
click at [771, 107] on button "Search" at bounding box center [811, 121] width 80 height 29
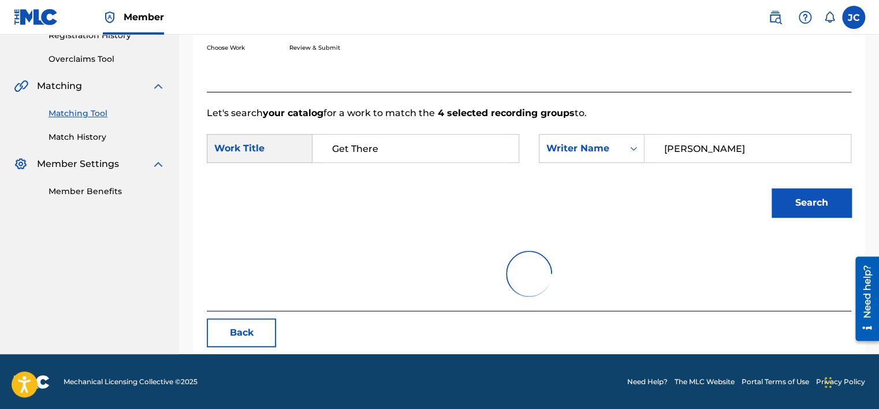
scroll to position [180, 0]
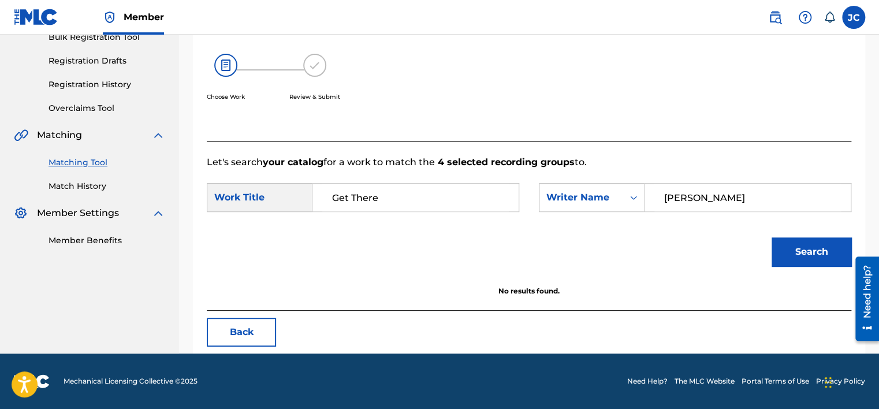
click at [759, 197] on input "Mujica" at bounding box center [747, 198] width 187 height 28
paste input "iller"
click at [771, 237] on button "Search" at bounding box center [811, 251] width 80 height 29
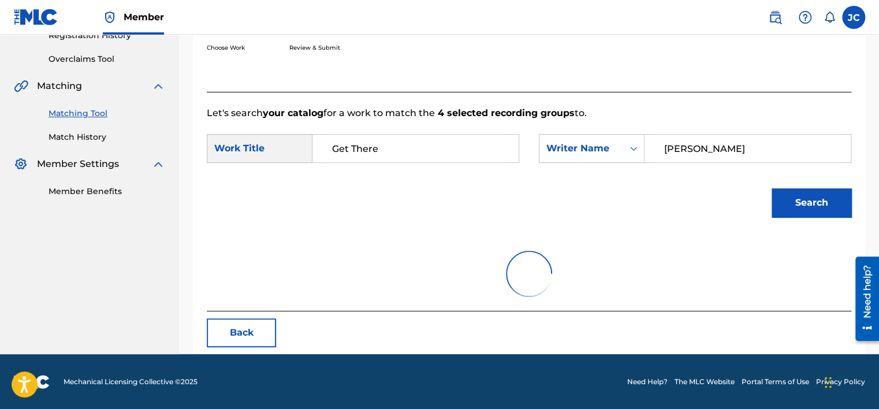
scroll to position [310, 0]
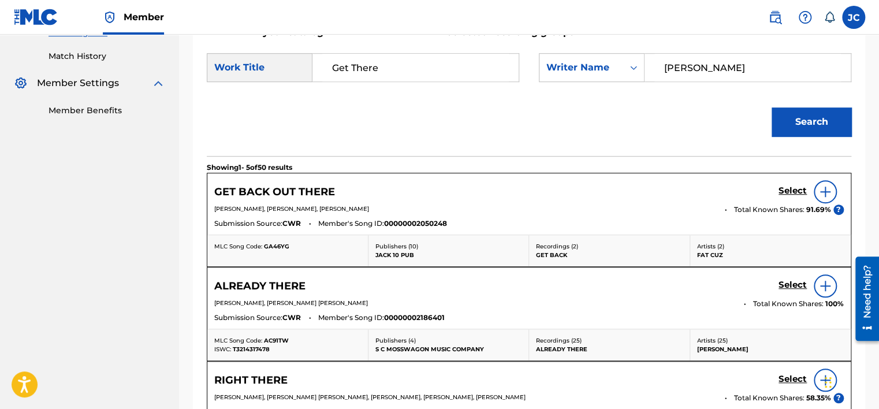
click at [710, 69] on input "Miller" at bounding box center [747, 68] width 187 height 28
paste input "Garcia"
click at [771, 107] on button "Search" at bounding box center [811, 121] width 80 height 29
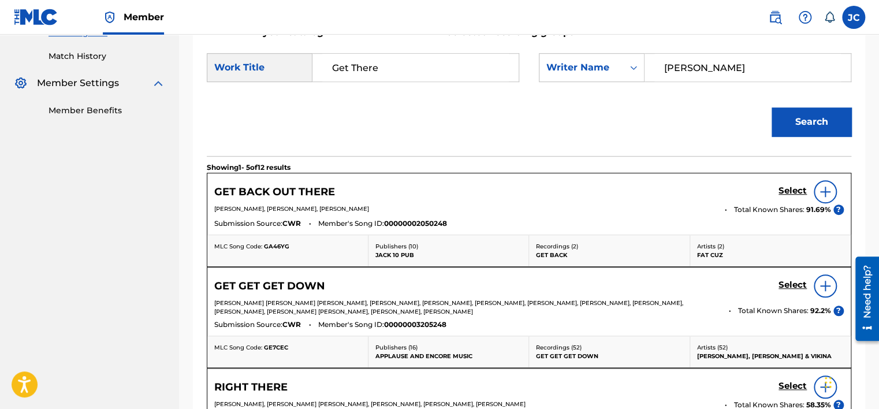
click at [705, 55] on input "Garcia" at bounding box center [747, 68] width 187 height 28
paste input "Bayley"
click at [771, 107] on button "Search" at bounding box center [811, 121] width 80 height 29
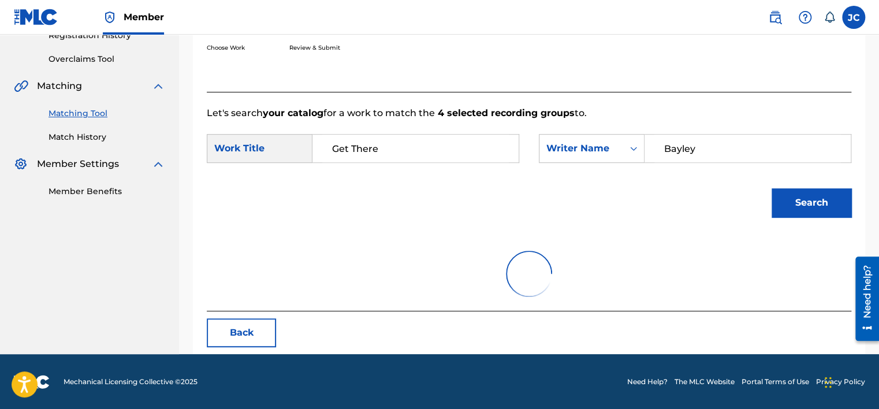
scroll to position [180, 0]
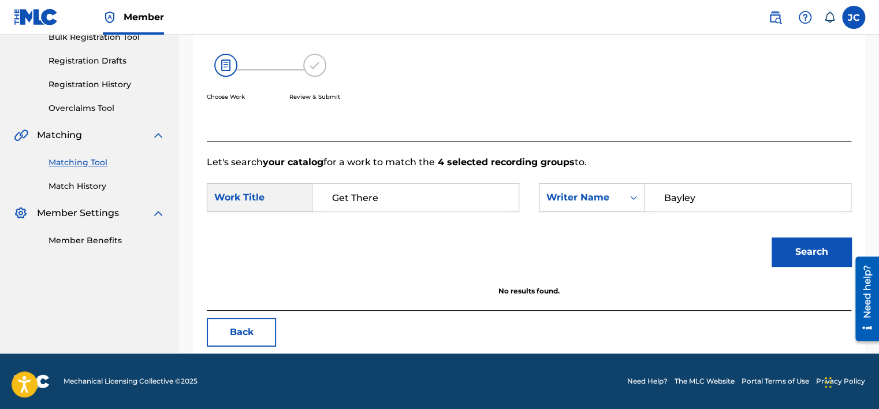
click at [688, 200] on input "Bayley" at bounding box center [747, 198] width 187 height 28
paste input "Evans"
type input "Evans"
click at [771, 237] on button "Search" at bounding box center [811, 251] width 80 height 29
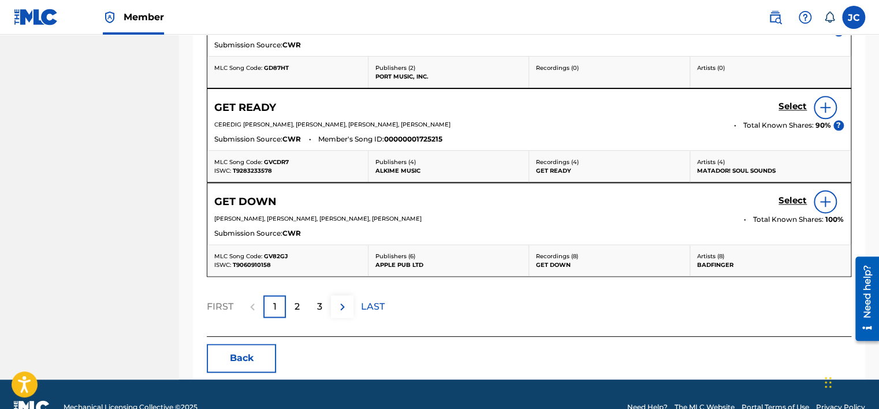
scroll to position [700, 0]
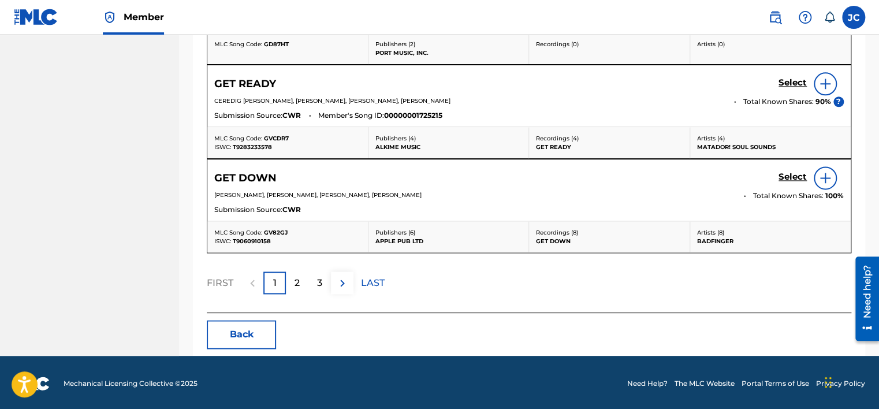
click at [265, 340] on button "Back" at bounding box center [241, 334] width 69 height 29
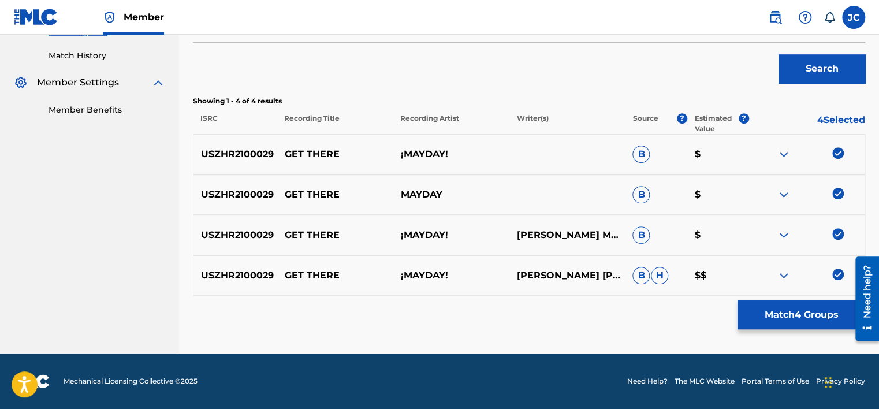
scroll to position [310, 0]
click at [836, 273] on img at bounding box center [838, 275] width 12 height 12
click at [835, 232] on img at bounding box center [838, 235] width 12 height 12
click at [836, 193] on img at bounding box center [838, 194] width 12 height 12
click at [834, 156] on img at bounding box center [838, 154] width 12 height 12
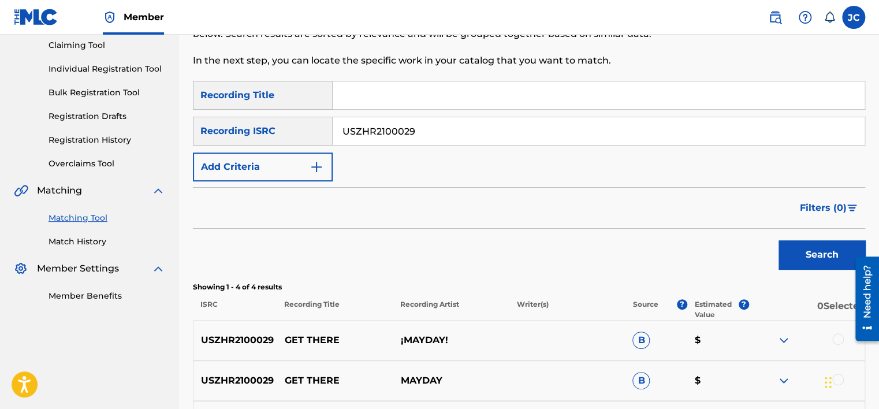
scroll to position [120, 0]
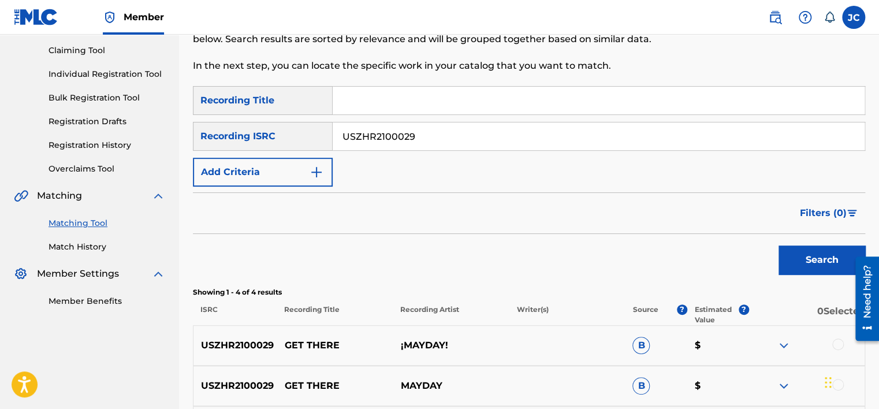
click at [434, 129] on input "USZHR2100029" at bounding box center [599, 136] width 532 height 28
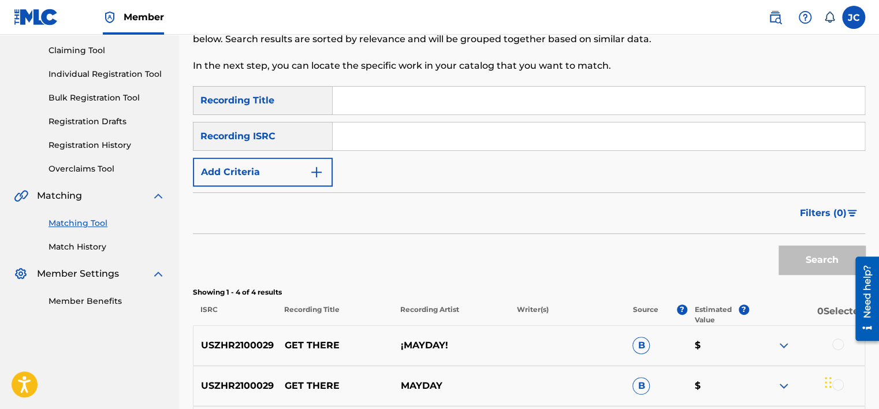
paste input "USWU31600350"
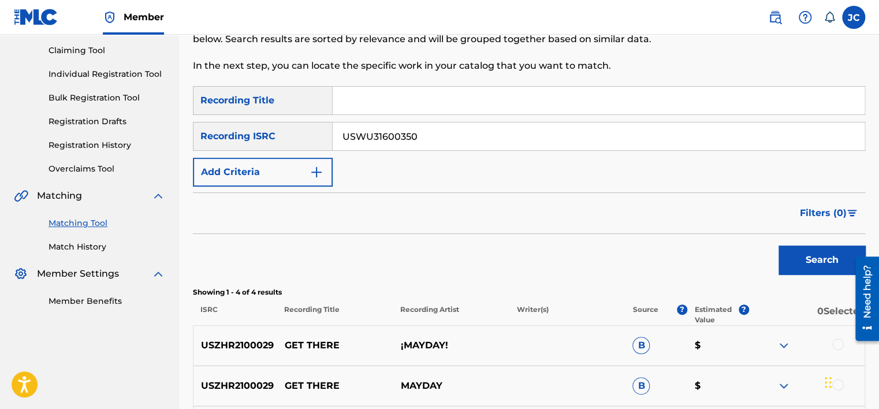
type input "USWU31600350"
click at [778, 245] on button "Search" at bounding box center [821, 259] width 87 height 29
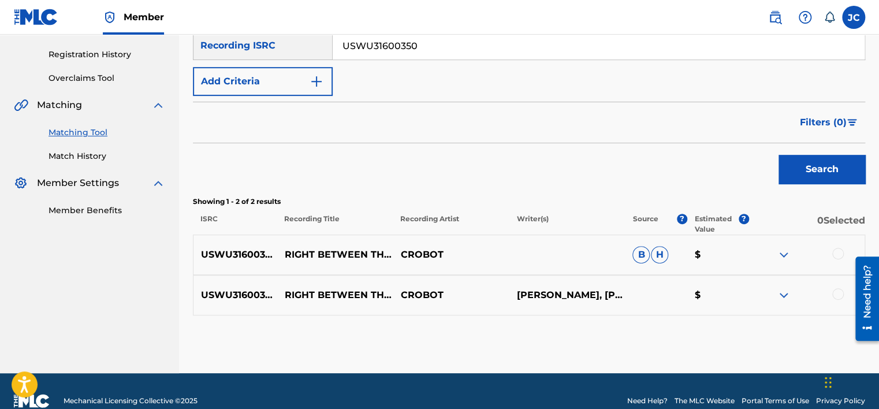
scroll to position [229, 0]
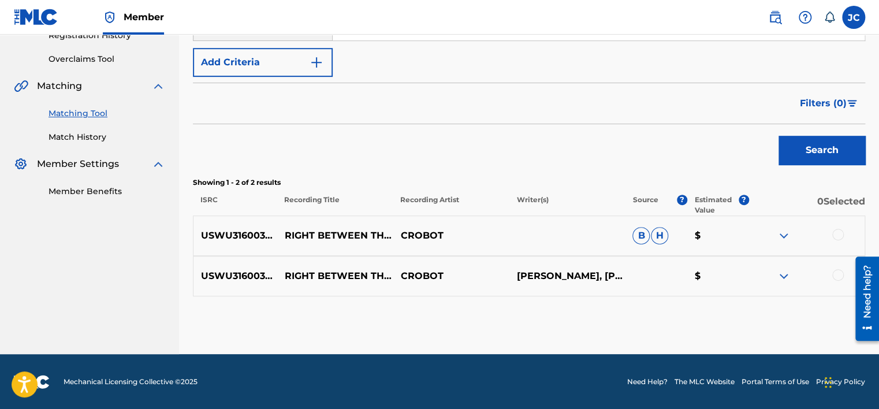
click at [836, 274] on div at bounding box center [838, 275] width 12 height 12
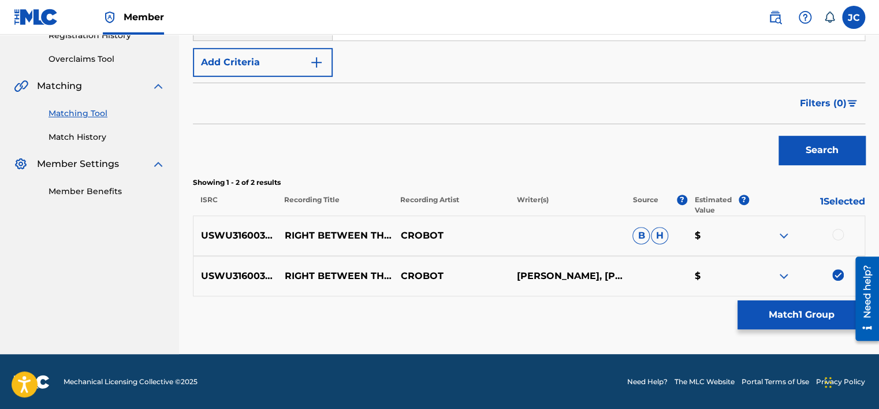
click at [837, 235] on div at bounding box center [838, 235] width 12 height 12
click at [789, 316] on button "Match 2 Groups" at bounding box center [801, 314] width 128 height 29
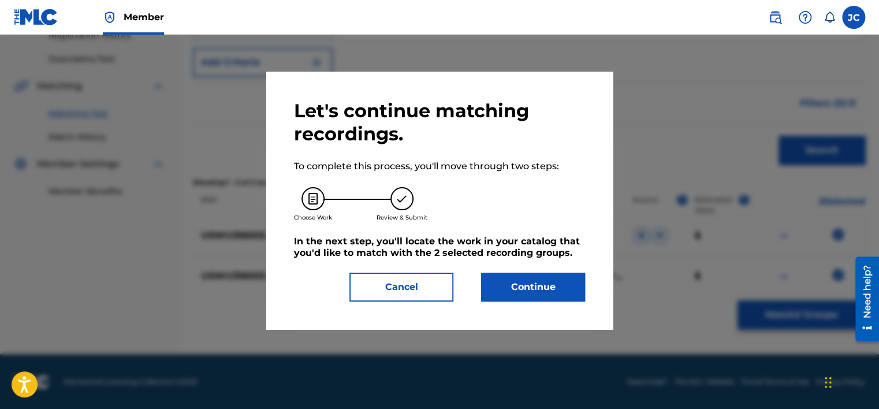
click at [554, 282] on button "Continue" at bounding box center [533, 287] width 104 height 29
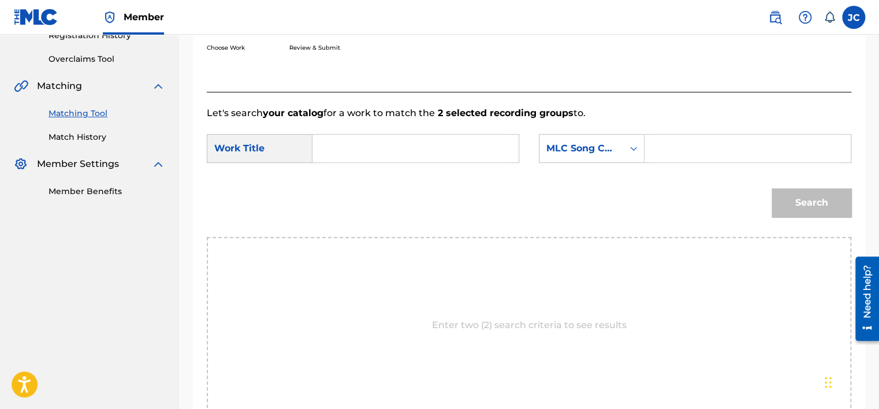
click at [411, 141] on input "Search Form" at bounding box center [415, 149] width 187 height 28
paste input "RIGHT BETWEEN THE EYES"
type input "RIGHT BETWEEN THE EYES"
click at [715, 139] on input "Search Form" at bounding box center [747, 149] width 187 height 28
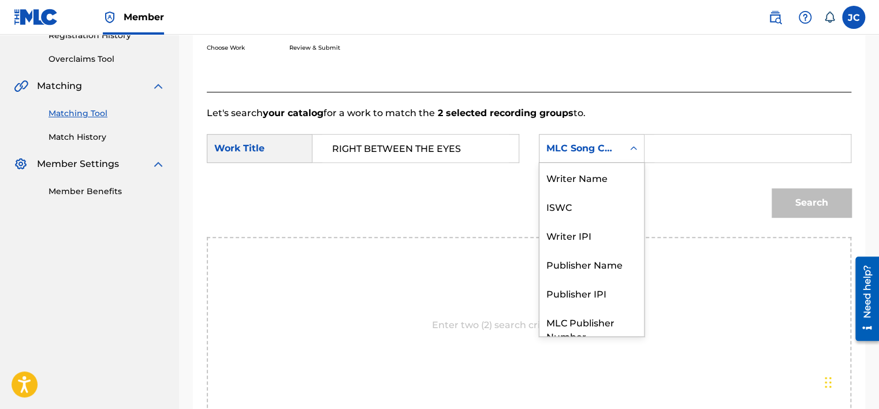
click at [628, 148] on icon "Search Form" at bounding box center [634, 149] width 12 height 12
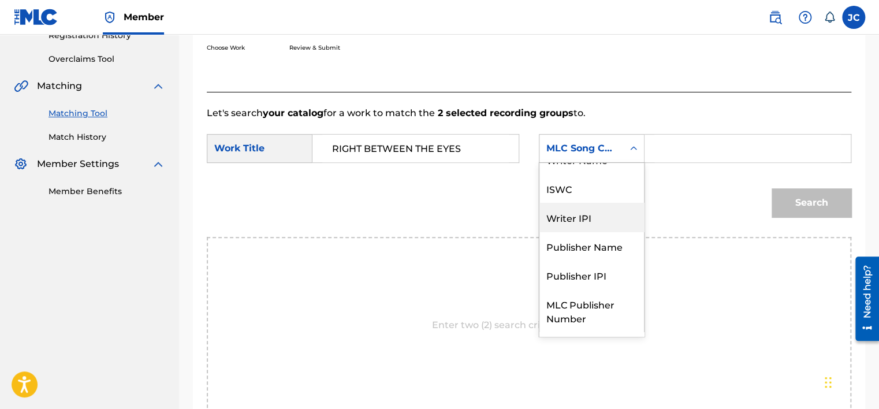
scroll to position [0, 0]
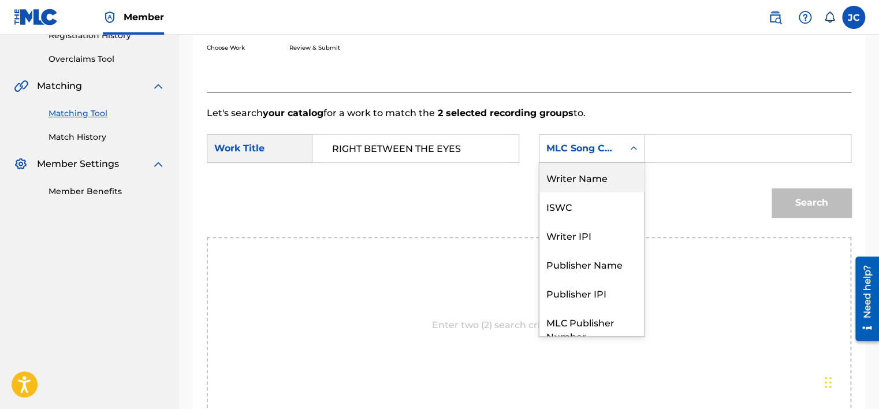
click at [610, 181] on div "Writer Name" at bounding box center [591, 177] width 105 height 29
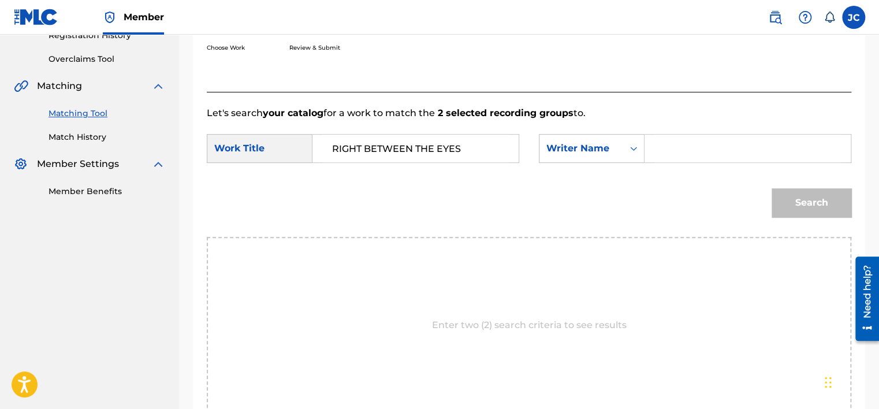
click at [685, 136] on input "Search Form" at bounding box center [747, 149] width 187 height 28
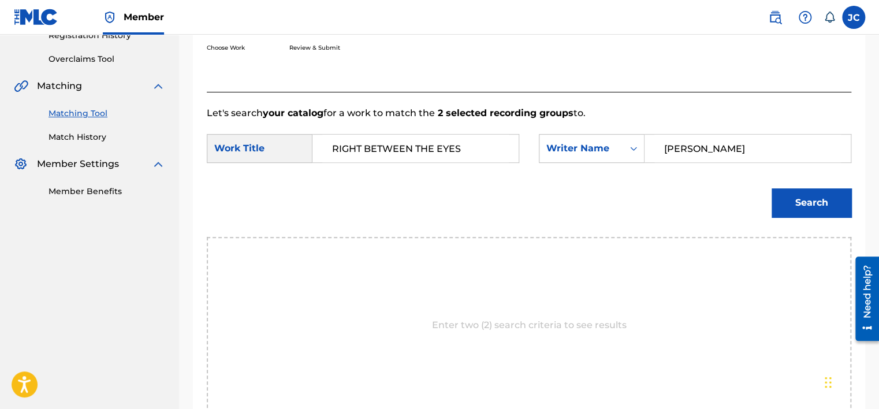
click at [771, 188] on button "Search" at bounding box center [811, 202] width 80 height 29
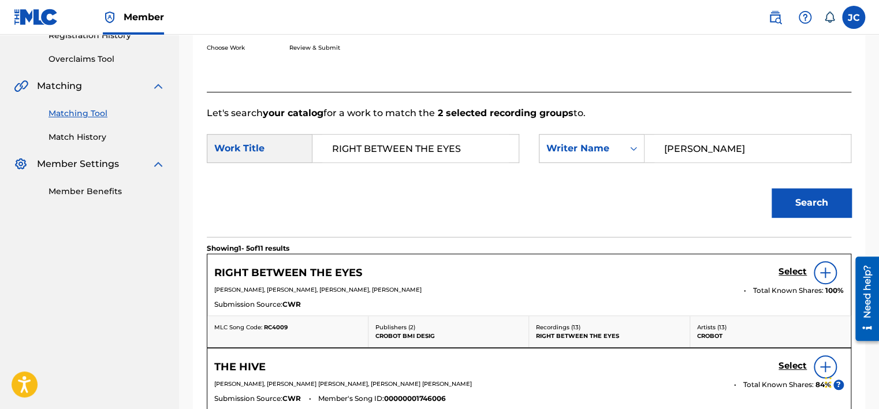
click at [720, 148] on input "YEAGLEY" at bounding box center [747, 149] width 187 height 28
type input "BISHOP"
click at [771, 188] on button "Search" at bounding box center [811, 202] width 80 height 29
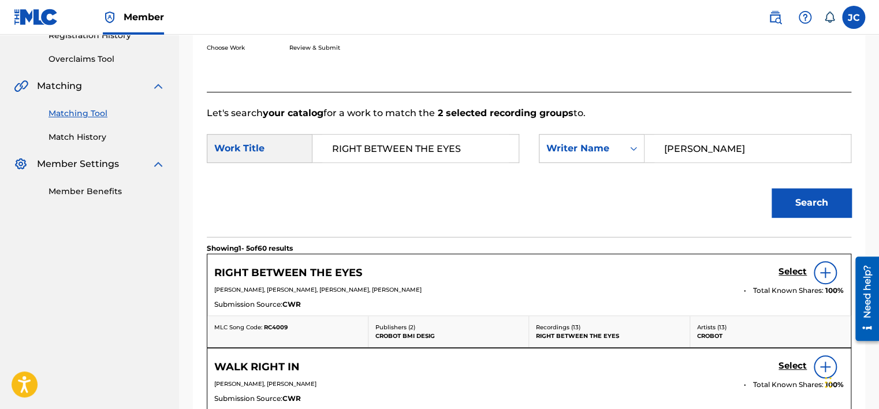
click at [785, 271] on h5 "Select" at bounding box center [792, 271] width 28 height 11
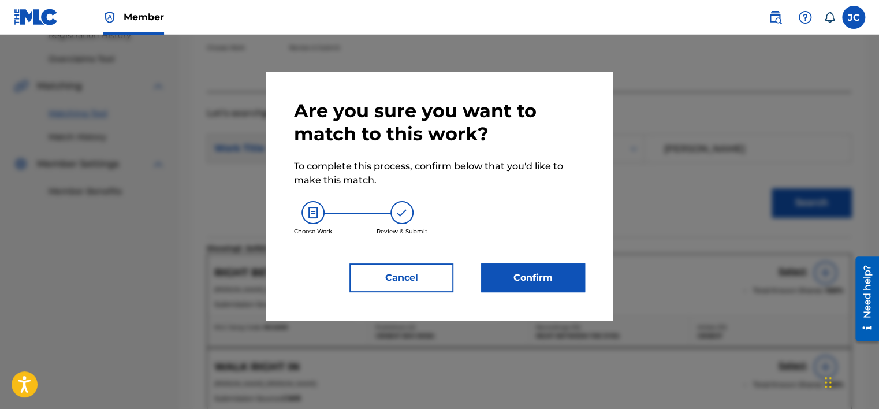
click at [564, 274] on button "Confirm" at bounding box center [533, 277] width 104 height 29
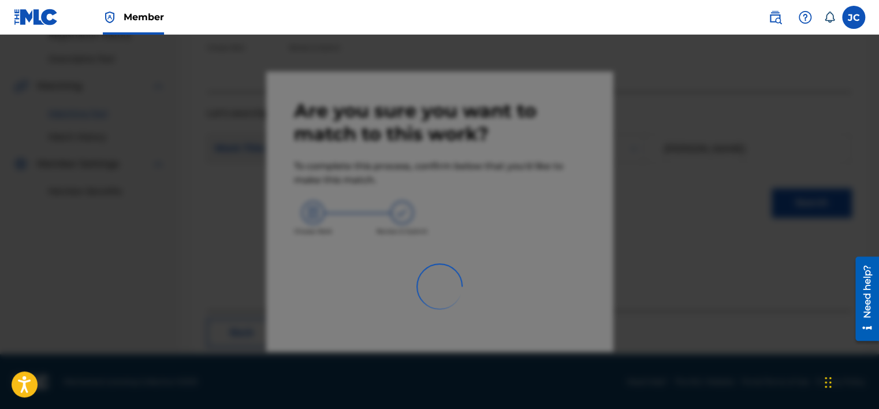
scroll to position [87, 0]
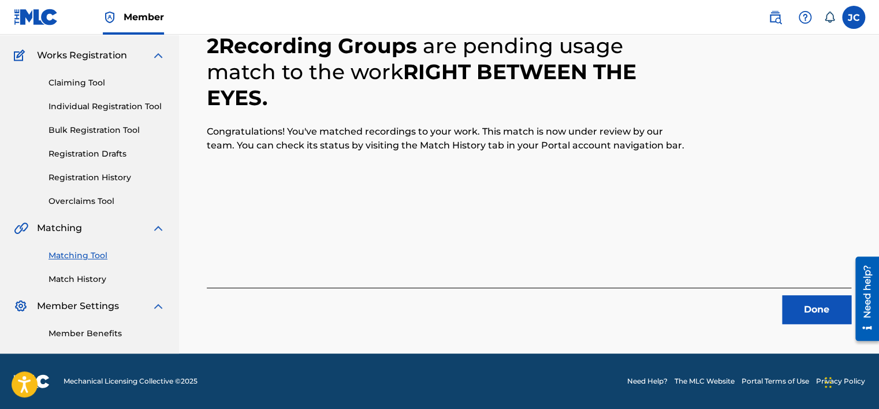
click at [820, 310] on button "Done" at bounding box center [816, 309] width 69 height 29
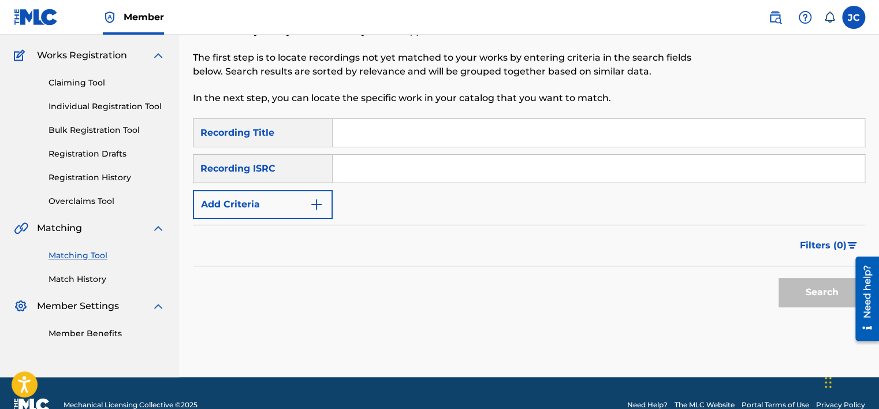
click at [417, 170] on input "Search Form" at bounding box center [599, 169] width 532 height 28
paste input "USSK30530007"
type input "USSK30530007"
click at [778, 278] on button "Search" at bounding box center [821, 292] width 87 height 29
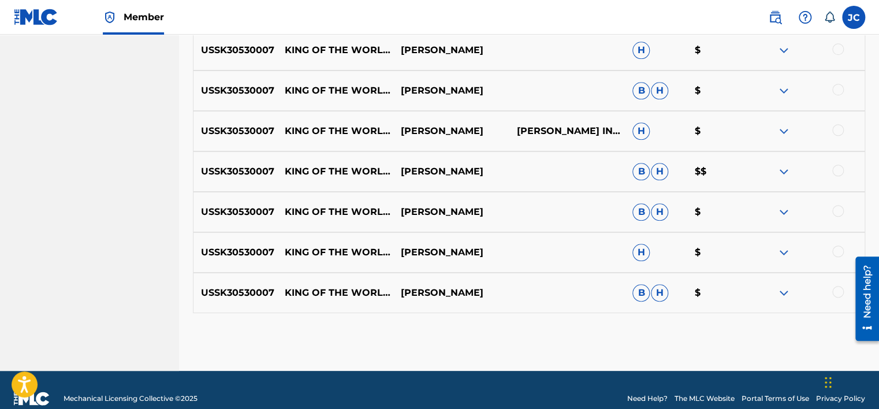
scroll to position [547, 0]
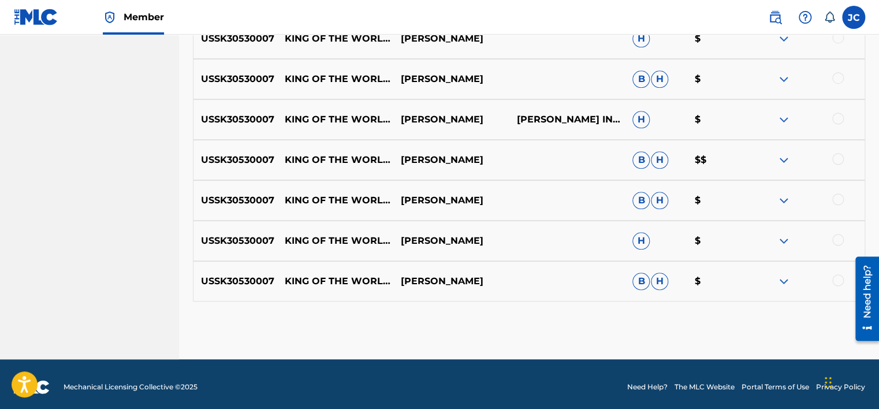
click at [837, 282] on div at bounding box center [838, 280] width 12 height 12
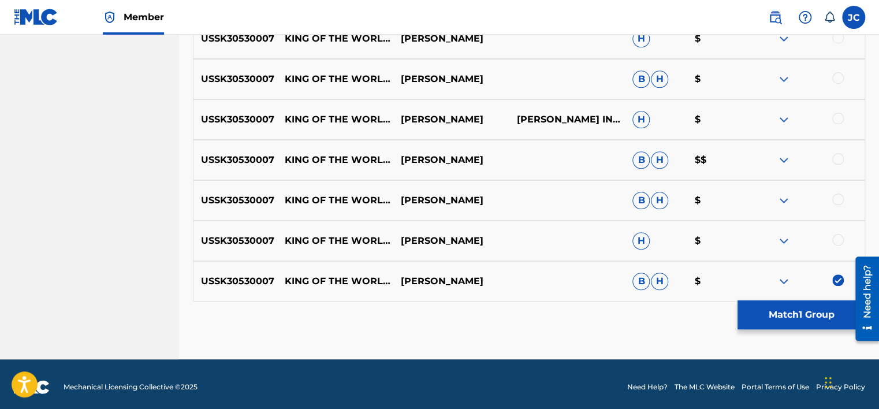
click at [837, 238] on div at bounding box center [838, 240] width 12 height 12
click at [838, 200] on div at bounding box center [838, 199] width 12 height 12
click at [838, 158] on div at bounding box center [838, 159] width 12 height 12
click at [838, 121] on div at bounding box center [838, 119] width 12 height 12
click at [834, 78] on div at bounding box center [838, 78] width 12 height 12
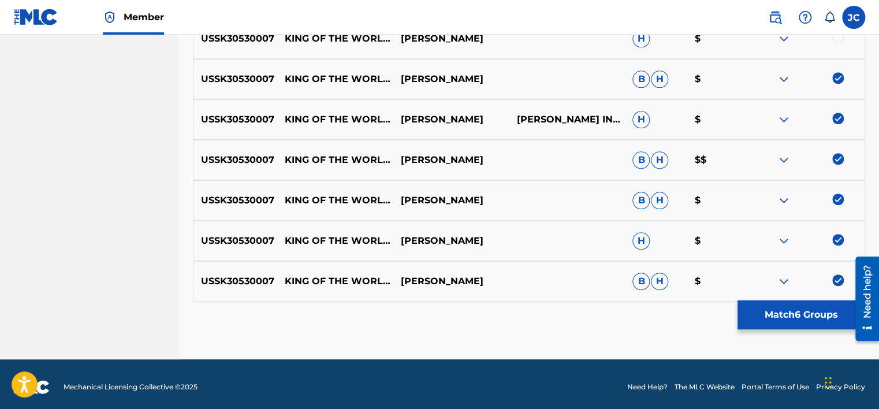
click at [838, 38] on div at bounding box center [838, 38] width 12 height 12
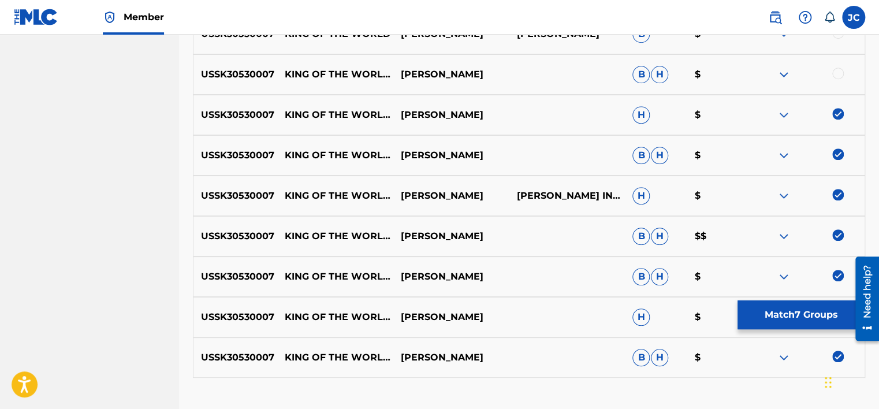
scroll to position [446, 0]
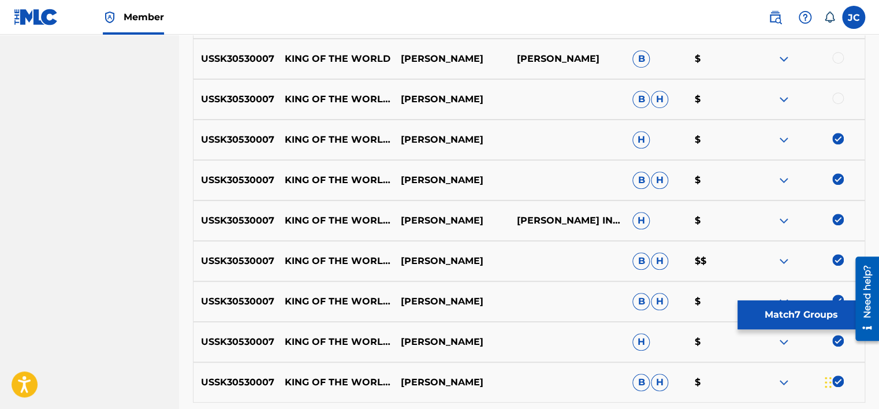
click at [840, 99] on div at bounding box center [838, 98] width 12 height 12
click at [841, 58] on div at bounding box center [838, 58] width 12 height 12
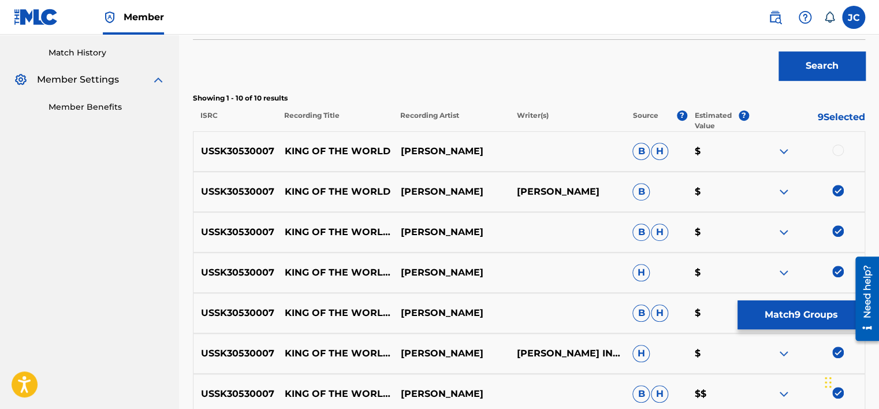
scroll to position [300, 0]
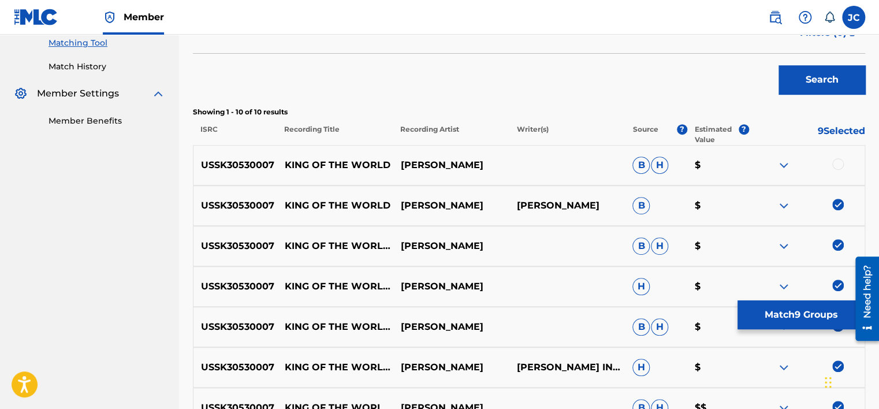
click at [836, 165] on div at bounding box center [838, 164] width 12 height 12
click at [780, 312] on button "Match 10 Groups" at bounding box center [801, 314] width 128 height 29
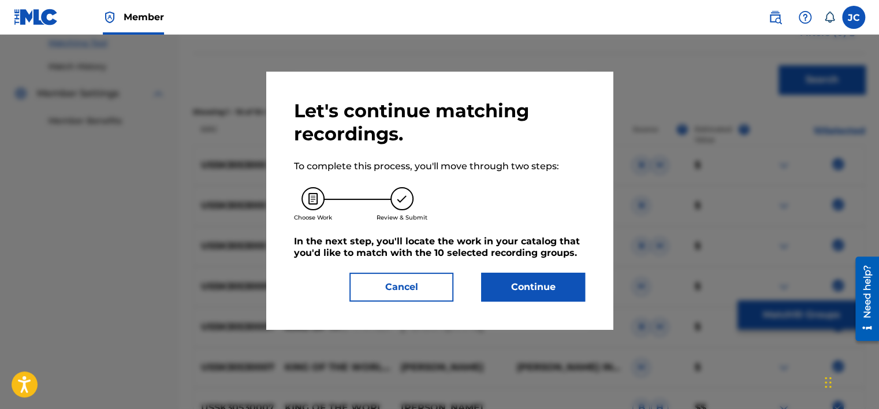
click at [524, 291] on button "Continue" at bounding box center [533, 287] width 104 height 29
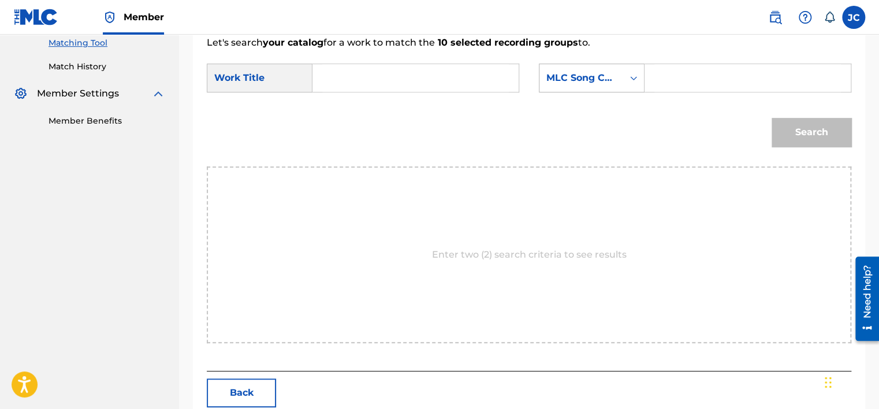
click at [594, 88] on div "MLC Song Code" at bounding box center [581, 78] width 84 height 22
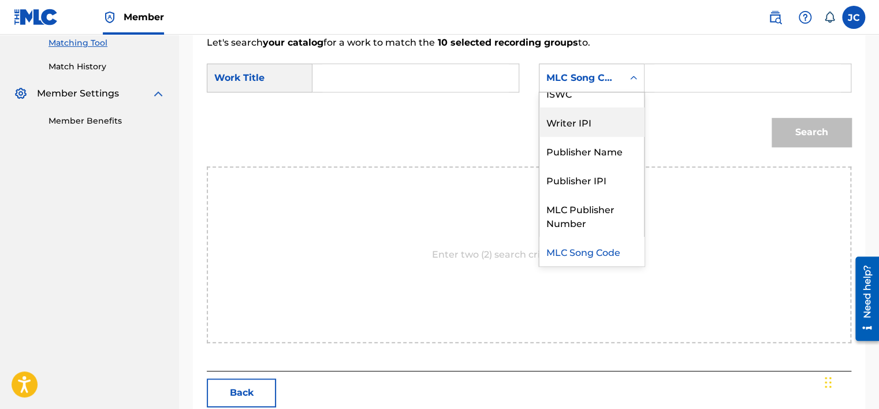
scroll to position [0, 0]
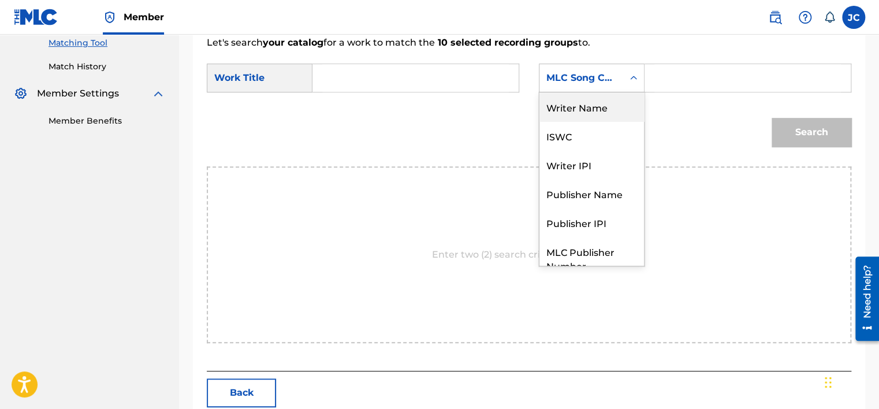
click at [594, 107] on div "Writer Name" at bounding box center [591, 106] width 105 height 29
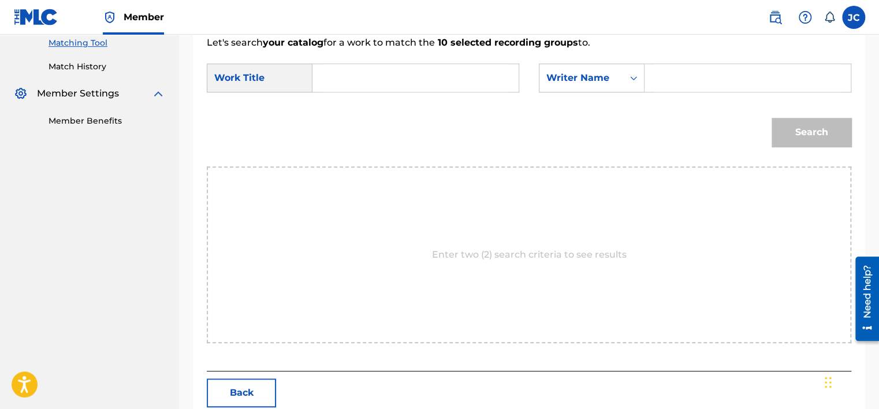
click at [346, 77] on input "Search Form" at bounding box center [415, 78] width 187 height 28
paste input "King of the World"
type input "King of the World"
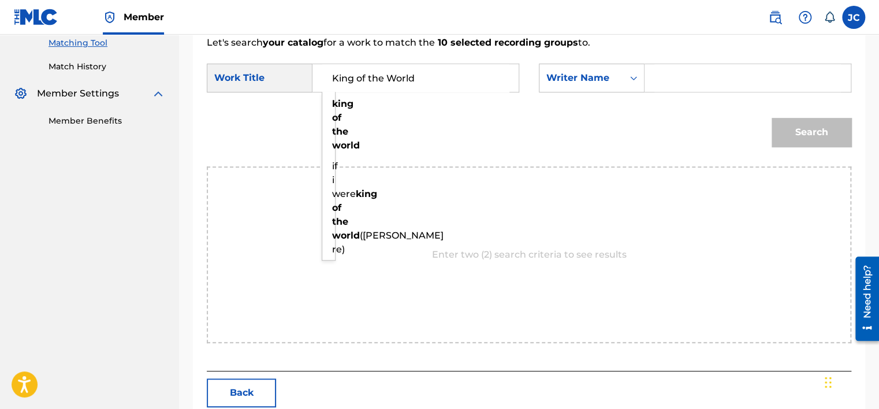
click at [665, 80] on input "Search Form" at bounding box center [747, 78] width 187 height 28
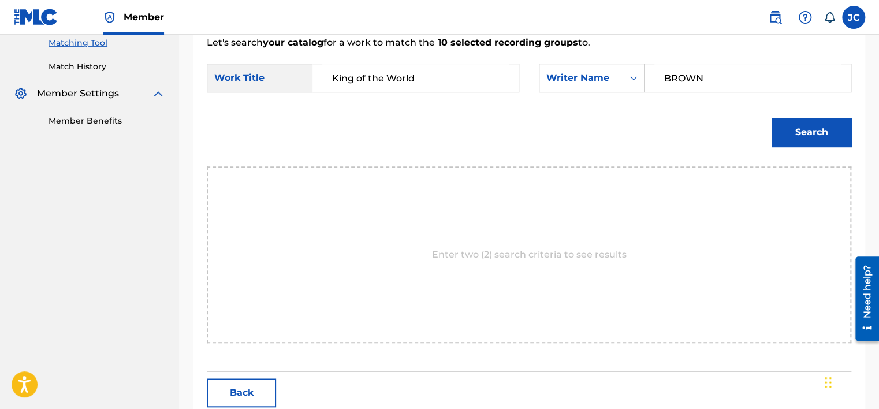
type input "BROWN"
click at [771, 118] on button "Search" at bounding box center [811, 132] width 80 height 29
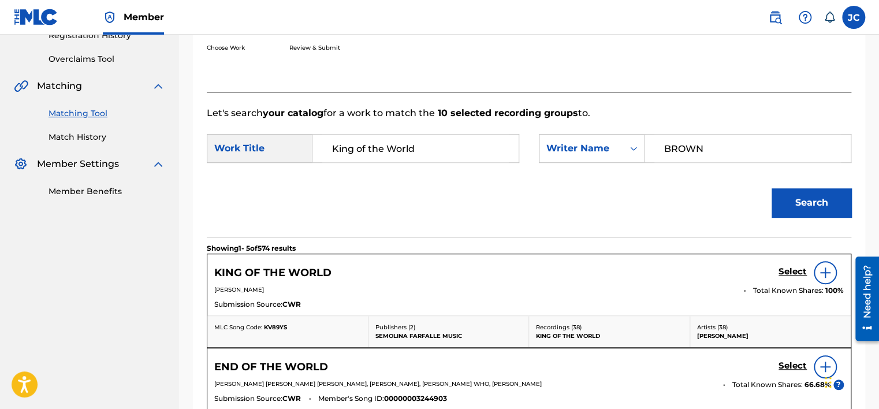
scroll to position [300, 0]
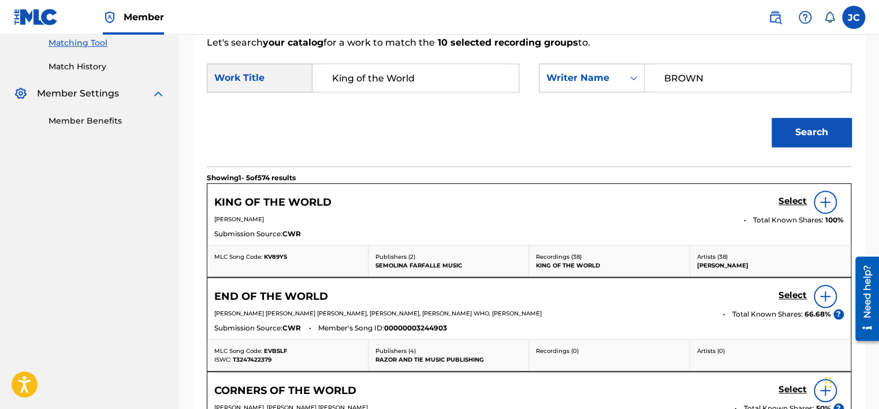
click at [796, 204] on h5 "Select" at bounding box center [792, 201] width 28 height 11
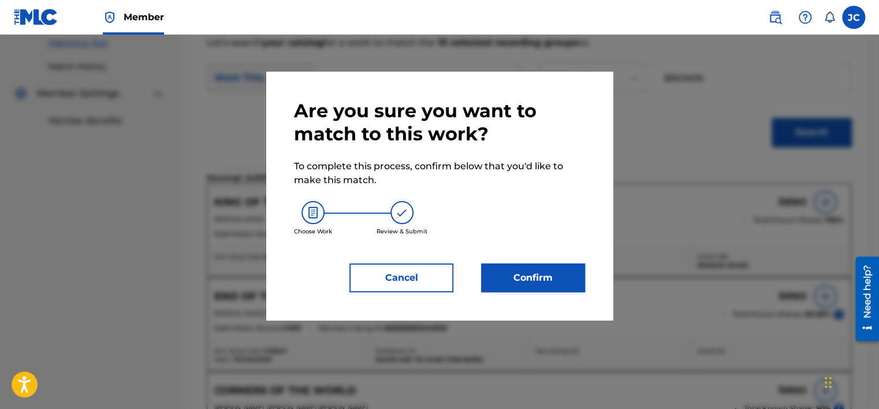
click at [538, 284] on button "Confirm" at bounding box center [533, 277] width 104 height 29
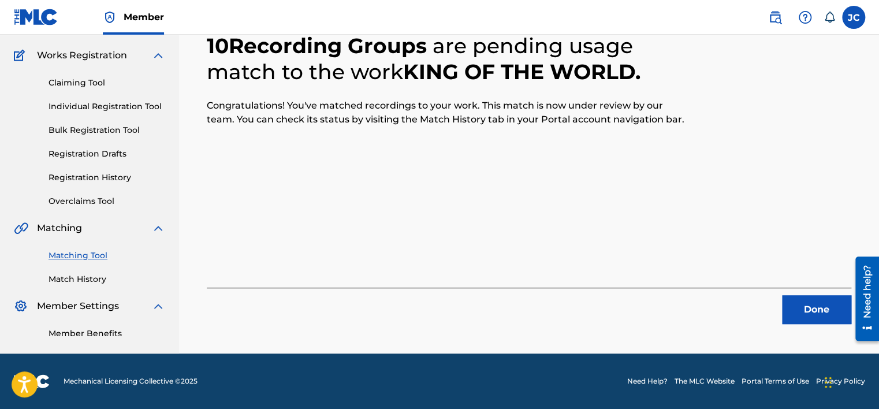
scroll to position [87, 0]
click at [807, 307] on button "Done" at bounding box center [816, 309] width 69 height 29
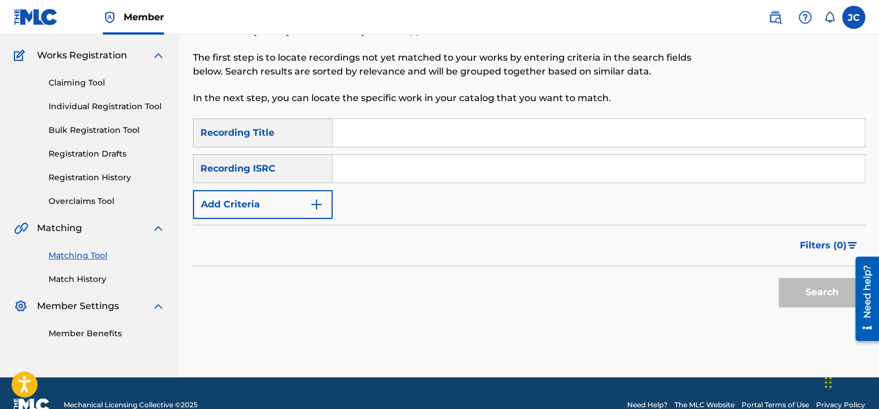
click at [404, 173] on input "Search Form" at bounding box center [599, 169] width 532 height 28
paste input "DEDOD5339662"
type input "DEDOD5339662"
click at [778, 278] on button "Search" at bounding box center [821, 292] width 87 height 29
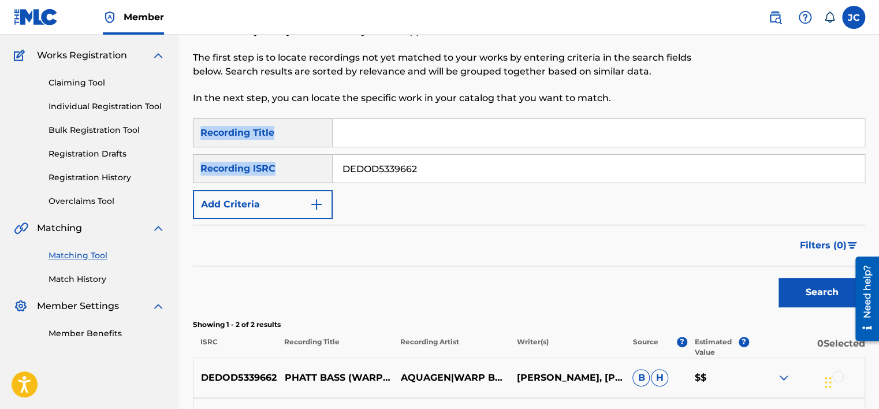
drag, startPoint x: 877, startPoint y: 91, endPoint x: 884, endPoint y: 181, distance: 90.9
click at [878, 181] on html "Accessibility Screen-Reader Guide, Feedback, and Issue Reporting | New window M…" at bounding box center [439, 117] width 879 height 409
drag, startPoint x: 884, startPoint y: 181, endPoint x: 819, endPoint y: 76, distance: 123.4
click at [819, 76] on div at bounding box center [787, 47] width 155 height 142
click at [842, 76] on div at bounding box center [787, 47] width 155 height 142
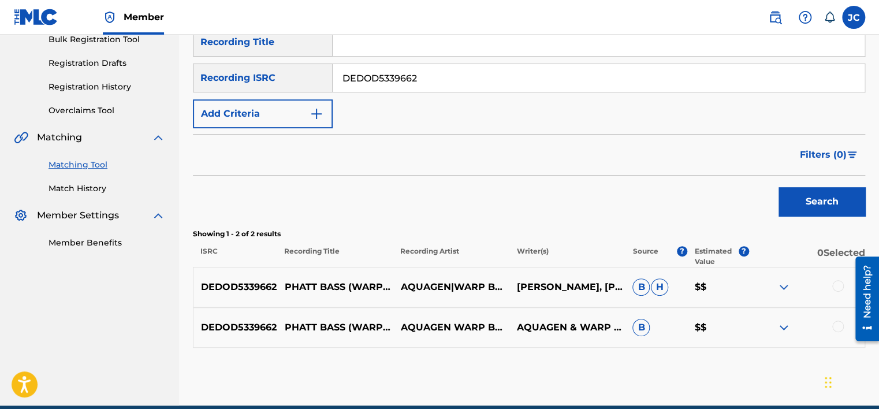
scroll to position [184, 0]
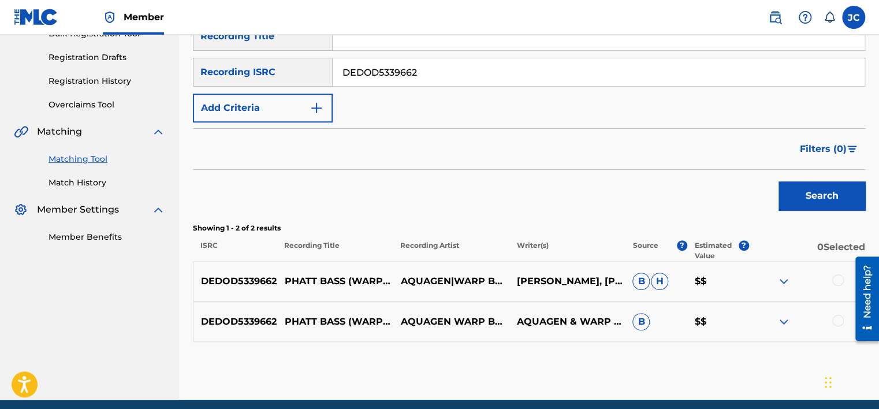
click at [834, 320] on div at bounding box center [838, 321] width 12 height 12
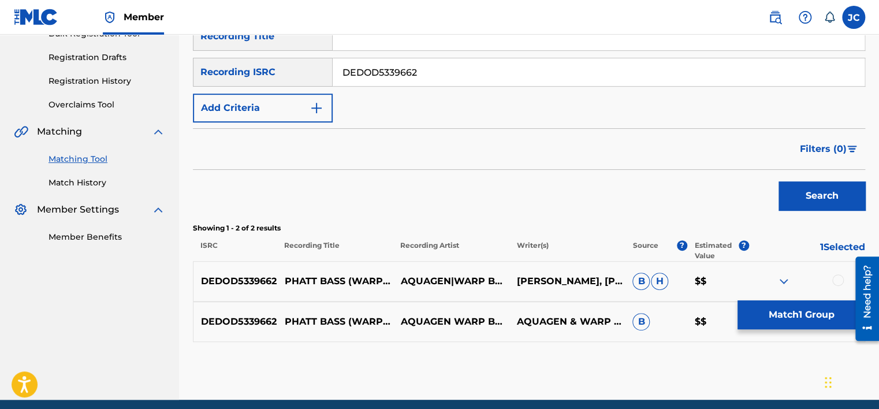
click at [837, 279] on div at bounding box center [838, 280] width 12 height 12
click at [817, 323] on button "Match 2 Groups" at bounding box center [801, 314] width 128 height 29
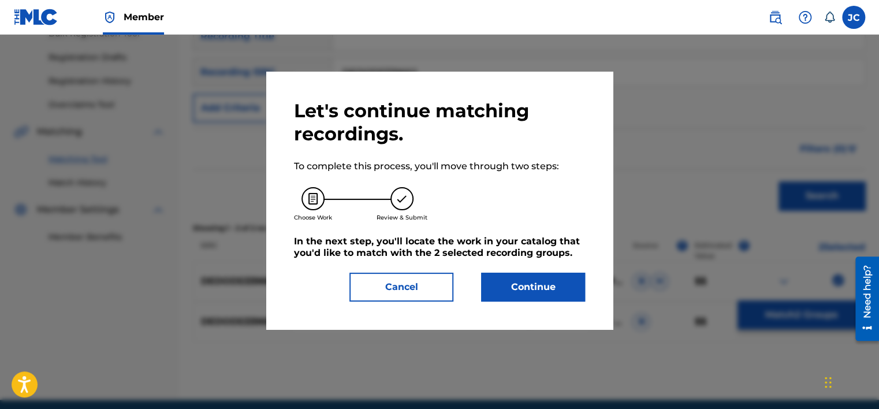
click at [538, 277] on button "Continue" at bounding box center [533, 287] width 104 height 29
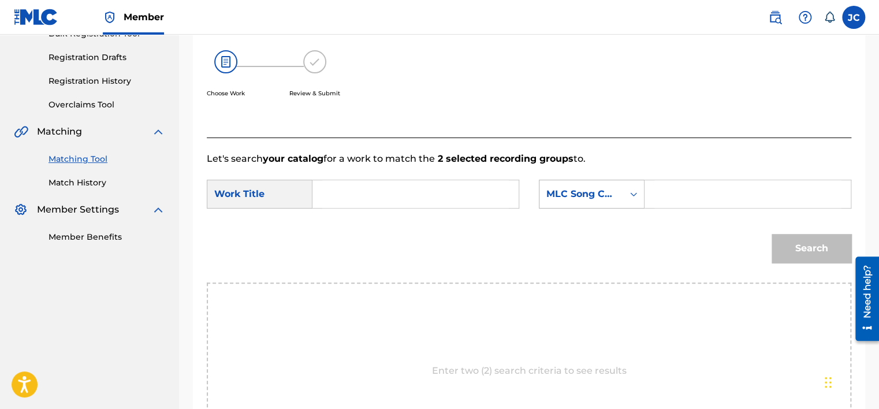
click at [603, 203] on div "MLC Song Code" at bounding box center [581, 194] width 84 height 22
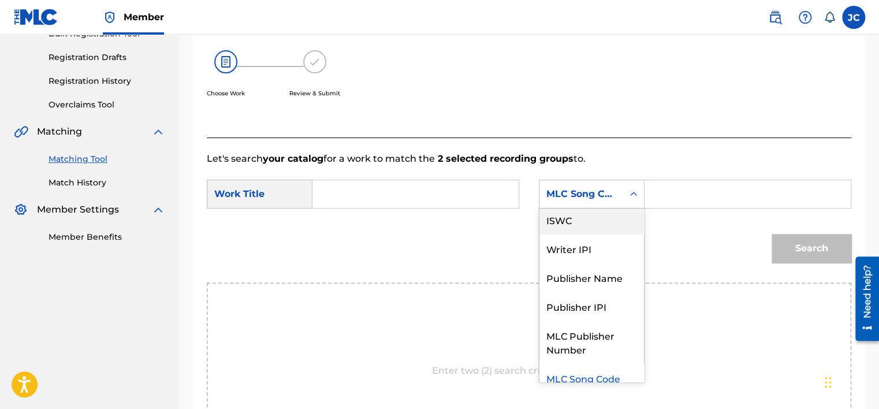
scroll to position [0, 0]
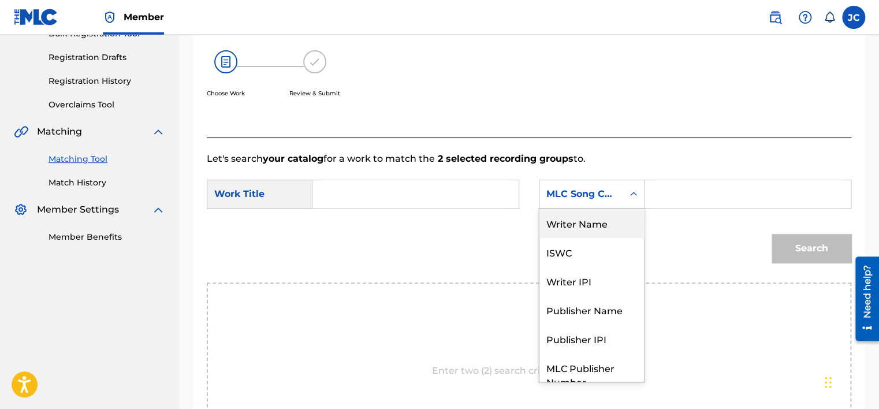
click at [611, 226] on div "Writer Name" at bounding box center [591, 222] width 105 height 29
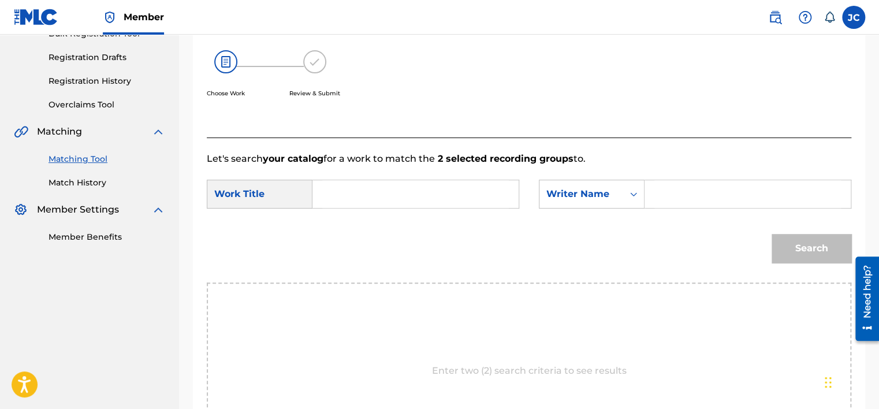
click at [356, 188] on input "Search Form" at bounding box center [415, 194] width 187 height 28
paste input "Phatt Bass"
type input "Phatt Bass"
click at [694, 195] on input "Search Form" at bounding box center [747, 194] width 187 height 28
paste input "Bierbrodt"
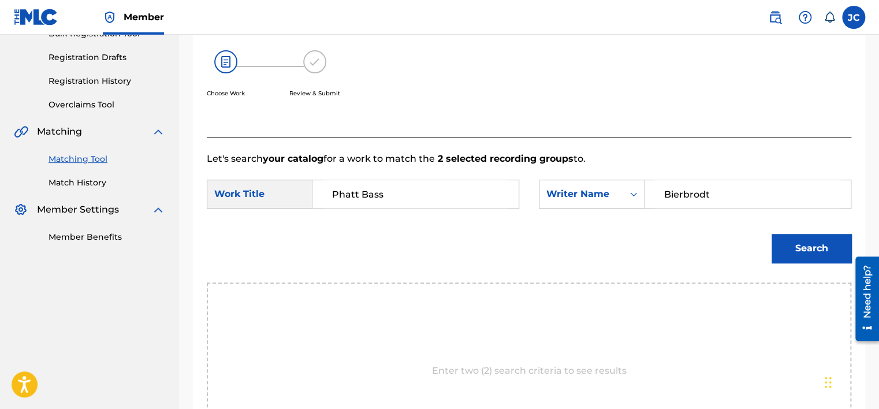
type input "Bierbrodt"
click at [771, 234] on button "Search" at bounding box center [811, 248] width 80 height 29
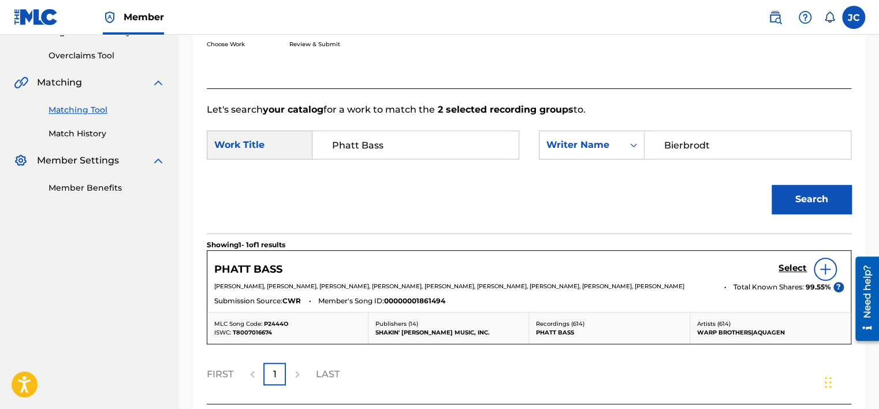
scroll to position [233, 0]
click at [792, 269] on h5 "Select" at bounding box center [792, 267] width 28 height 11
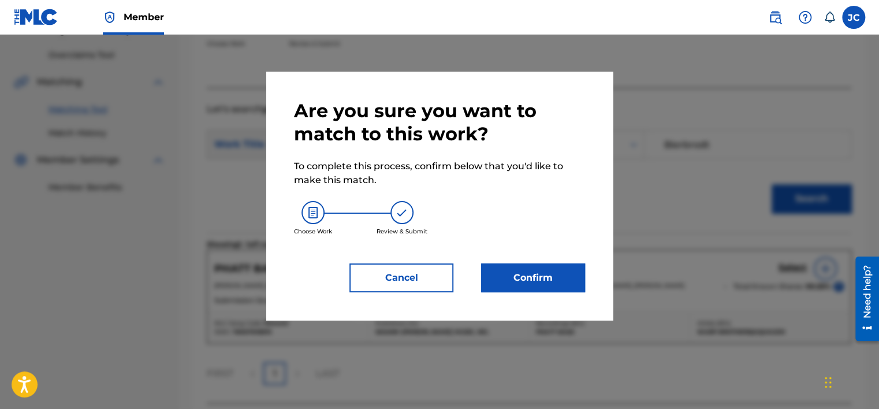
click at [543, 274] on button "Confirm" at bounding box center [533, 277] width 104 height 29
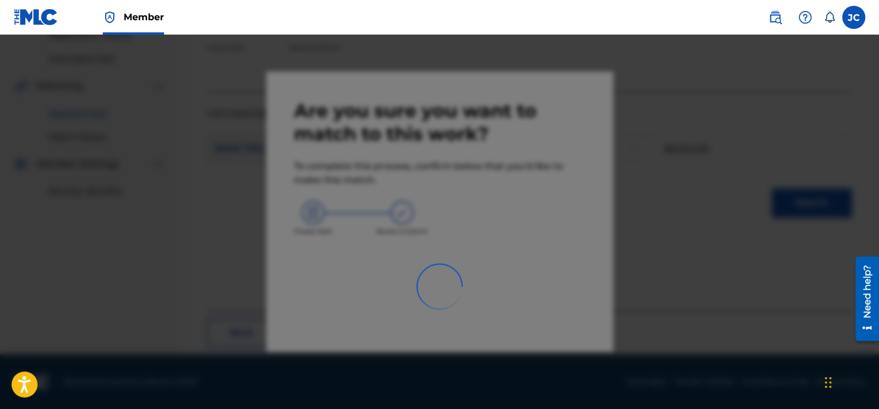
scroll to position [87, 0]
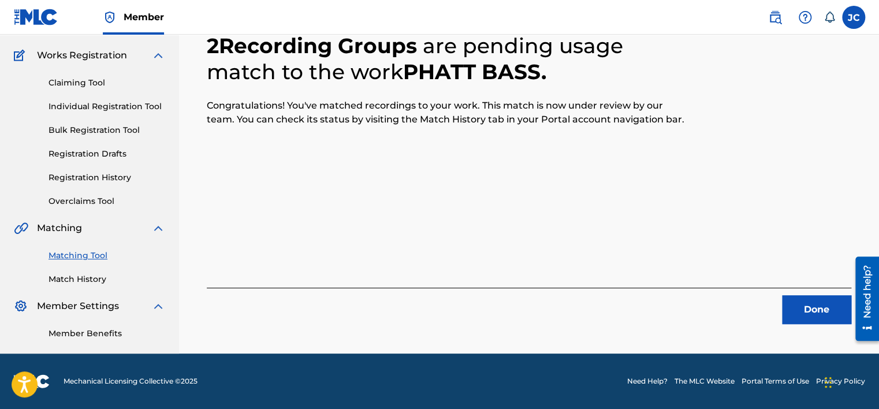
click at [832, 311] on button "Done" at bounding box center [816, 309] width 69 height 29
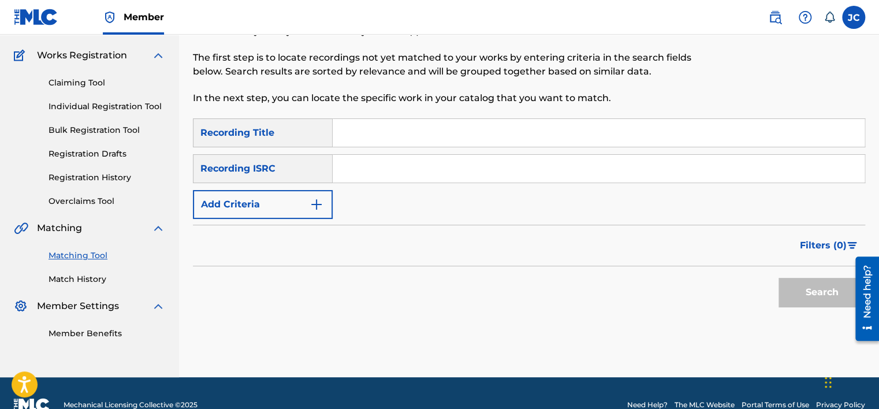
click at [438, 169] on input "Search Form" at bounding box center [599, 169] width 532 height 28
paste input "USA442118012"
type input "USA442118012"
click at [778, 278] on button "Search" at bounding box center [821, 292] width 87 height 29
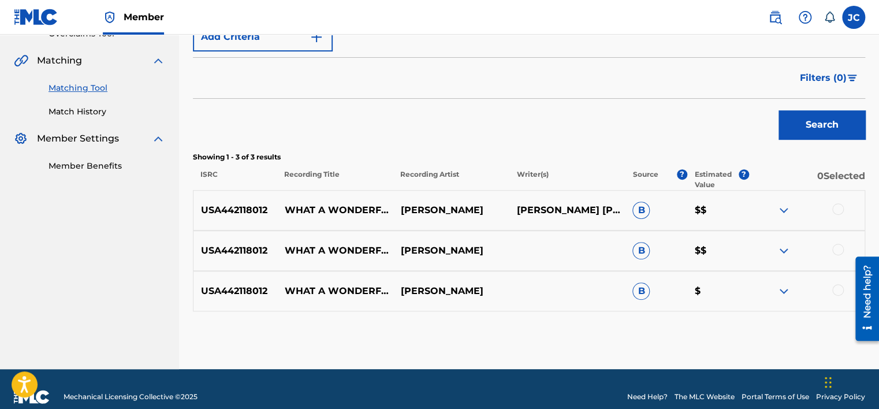
scroll to position [270, 0]
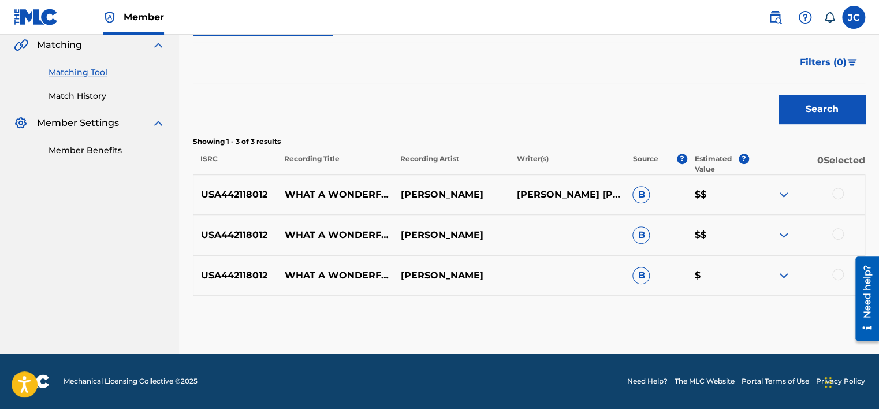
click at [837, 273] on div at bounding box center [838, 275] width 12 height 12
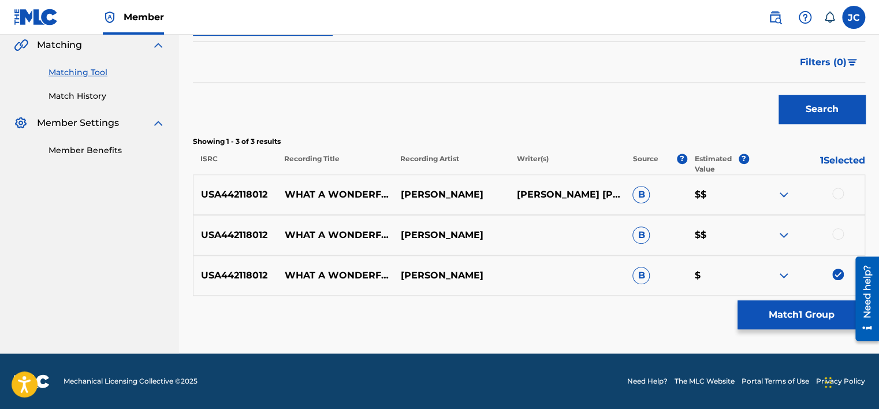
click at [833, 238] on div at bounding box center [806, 235] width 116 height 14
click at [837, 232] on div at bounding box center [838, 234] width 12 height 12
click at [835, 193] on div at bounding box center [838, 194] width 12 height 12
click at [787, 307] on button "Match 3 Groups" at bounding box center [801, 314] width 128 height 29
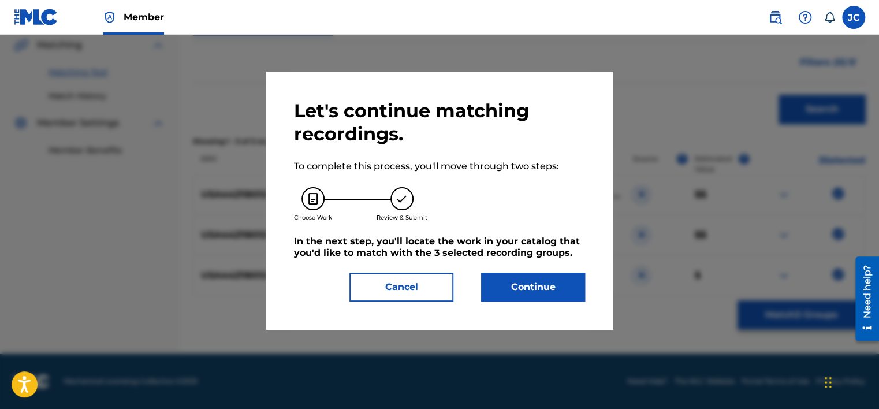
click at [547, 292] on button "Continue" at bounding box center [533, 287] width 104 height 29
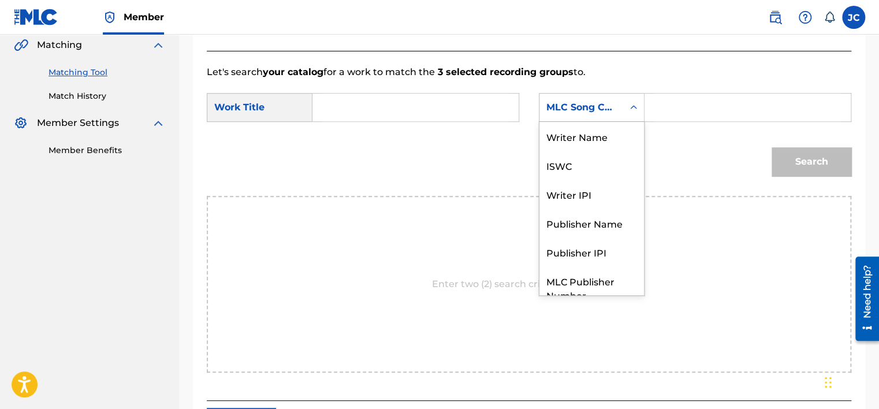
click at [607, 112] on div "MLC Song Code" at bounding box center [581, 107] width 70 height 14
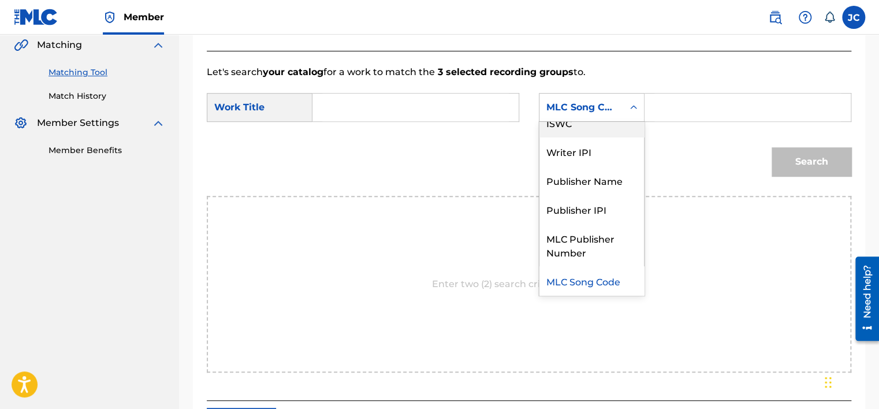
scroll to position [0, 0]
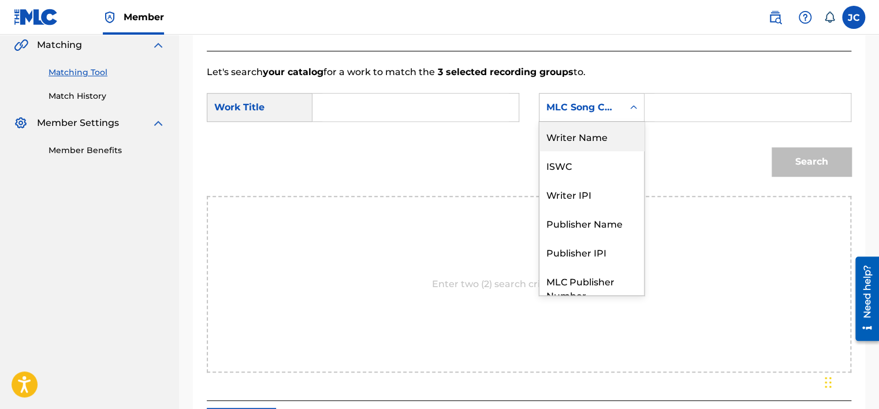
click at [601, 137] on div "Writer Name" at bounding box center [591, 136] width 105 height 29
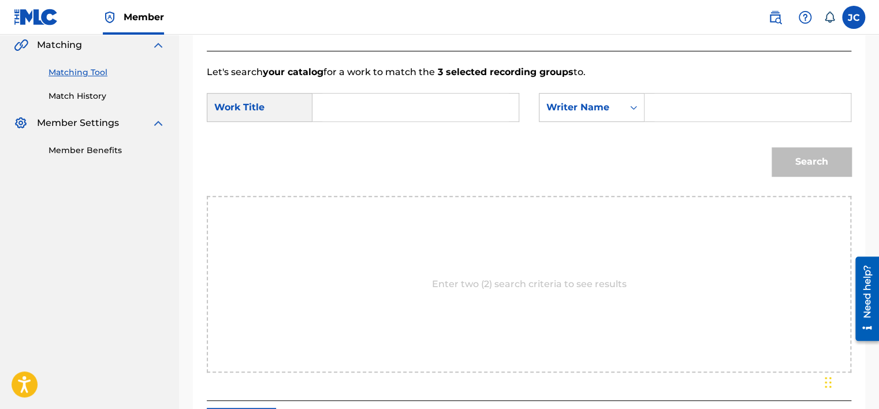
click at [402, 104] on input "Search Form" at bounding box center [415, 108] width 187 height 28
paste input "What A Wonderful World"
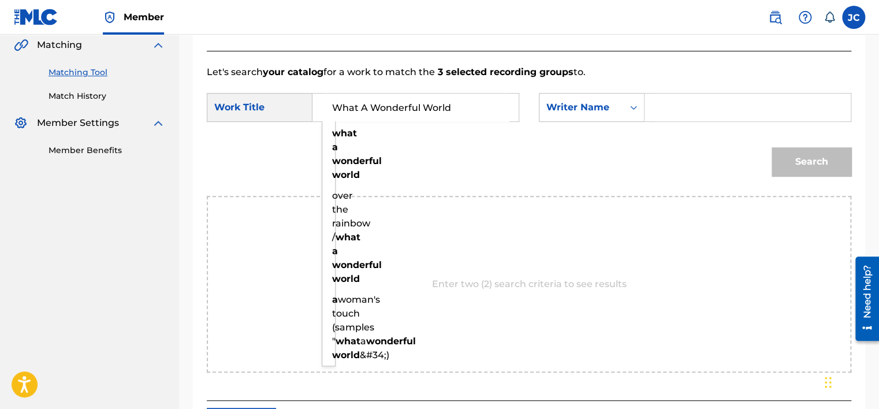
type input "What A Wonderful World"
click at [691, 115] on input "Search Form" at bounding box center [747, 108] width 187 height 28
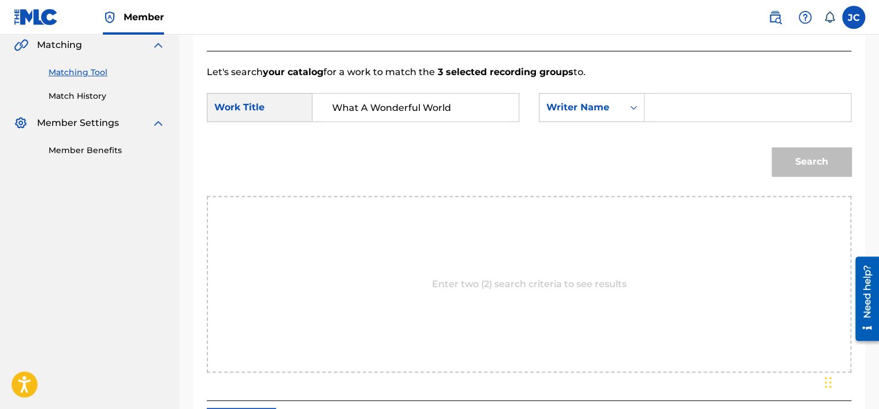
paste input "Thiele"
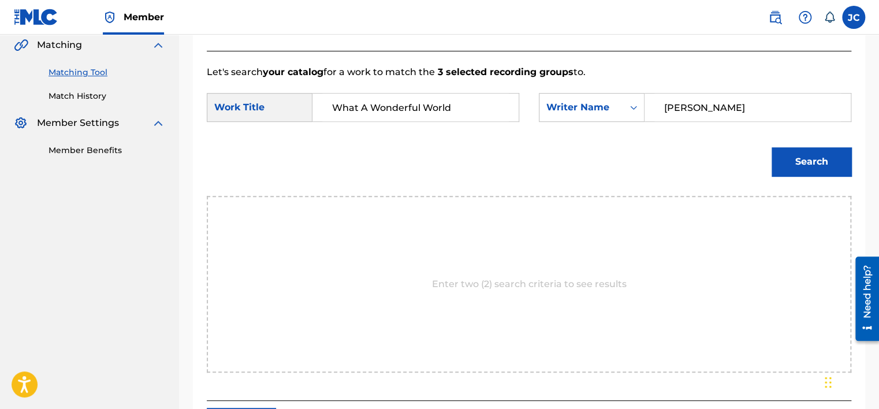
type input "Thiele"
click at [813, 169] on button "Search" at bounding box center [811, 161] width 80 height 29
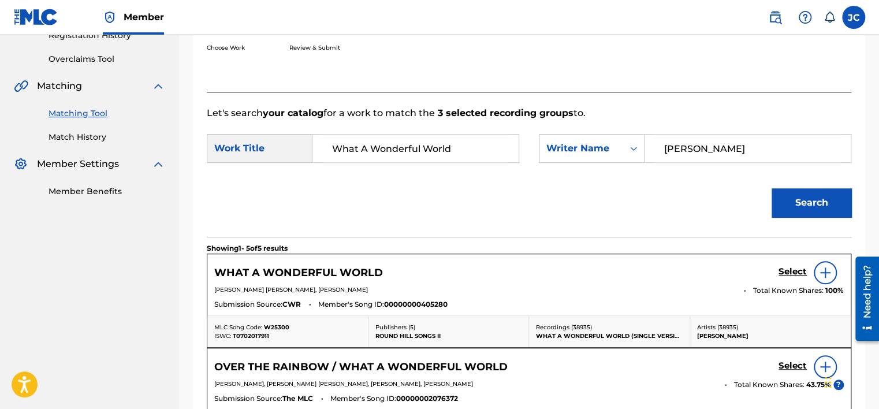
scroll to position [270, 0]
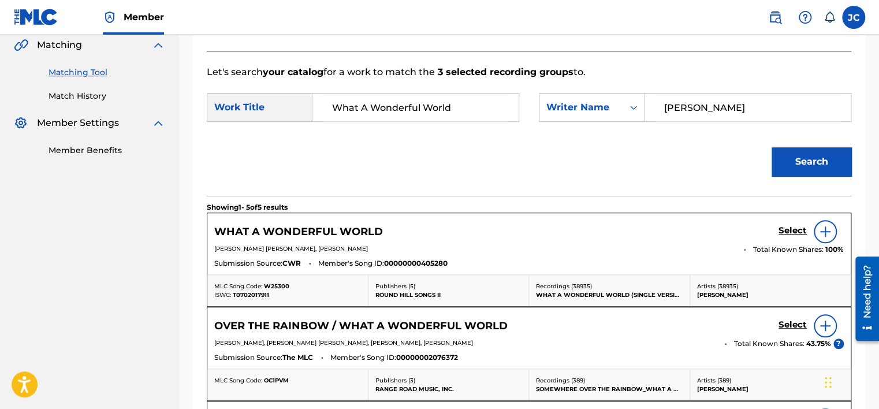
click at [666, 148] on div "Search" at bounding box center [529, 166] width 644 height 60
click at [792, 229] on h5 "Select" at bounding box center [792, 230] width 28 height 11
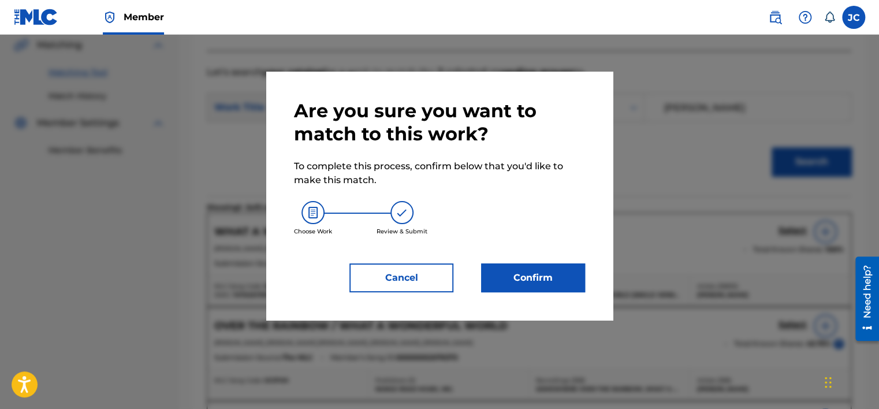
click at [543, 267] on button "Confirm" at bounding box center [533, 277] width 104 height 29
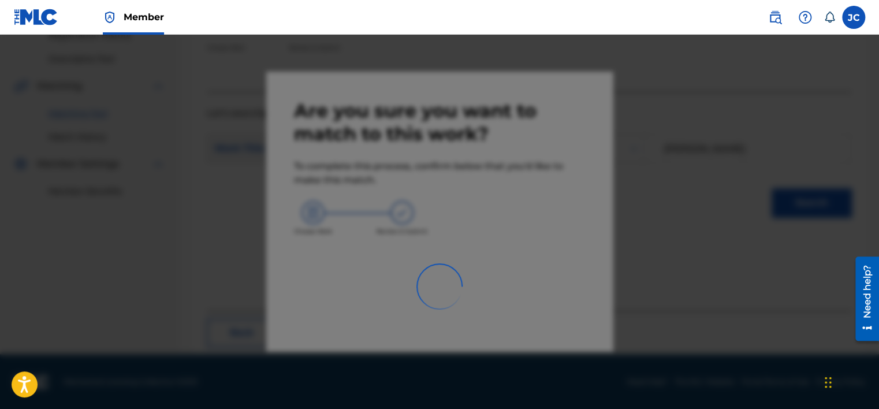
scroll to position [87, 0]
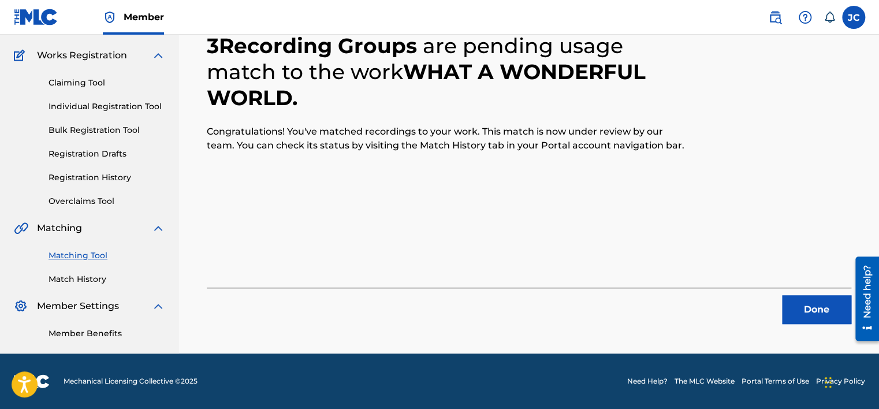
click at [791, 304] on button "Done" at bounding box center [816, 309] width 69 height 29
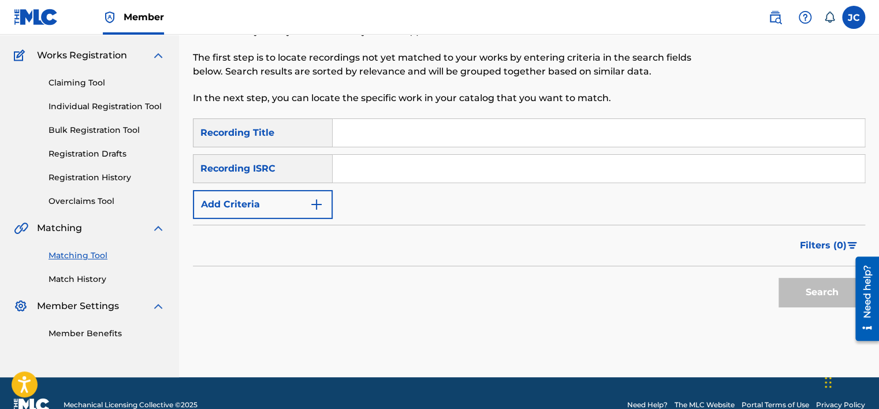
click at [454, 178] on input "Search Form" at bounding box center [599, 169] width 532 height 28
paste input "QZK6N2109088"
type input "QZK6N2109088"
click at [778, 278] on button "Search" at bounding box center [821, 292] width 87 height 29
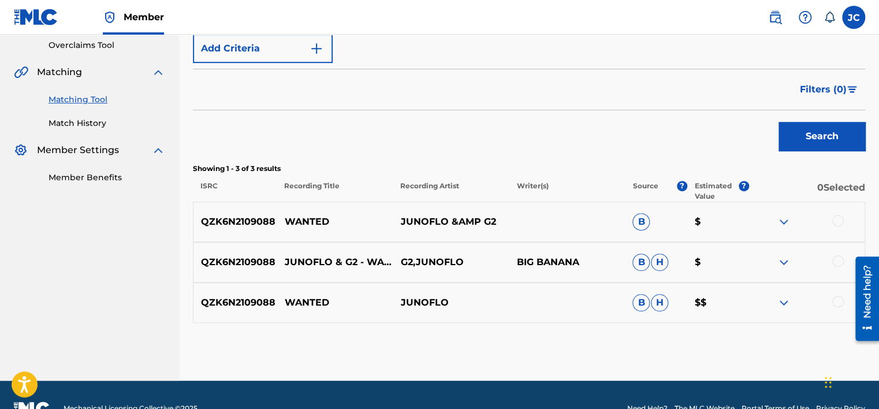
scroll to position [270, 0]
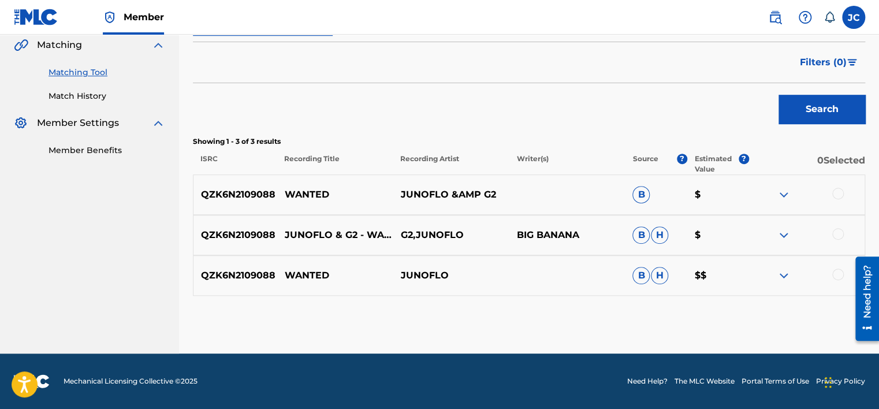
click at [835, 271] on div at bounding box center [838, 275] width 12 height 12
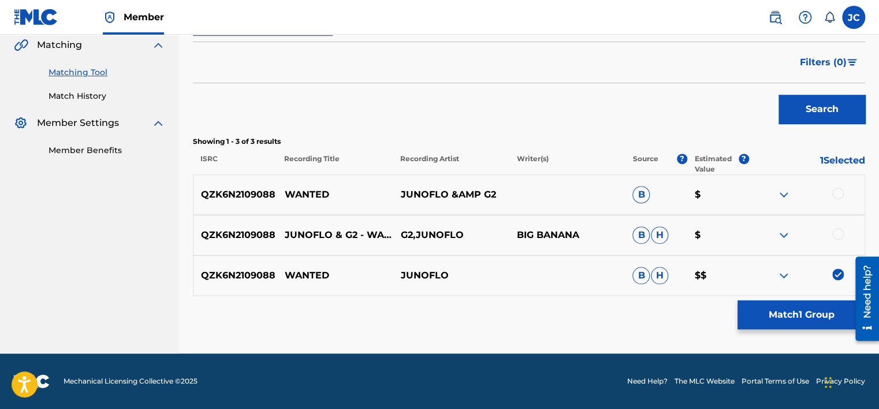
click at [837, 233] on div at bounding box center [838, 234] width 12 height 12
click at [834, 195] on div at bounding box center [838, 194] width 12 height 12
click at [800, 308] on button "Match 3 Groups" at bounding box center [801, 314] width 128 height 29
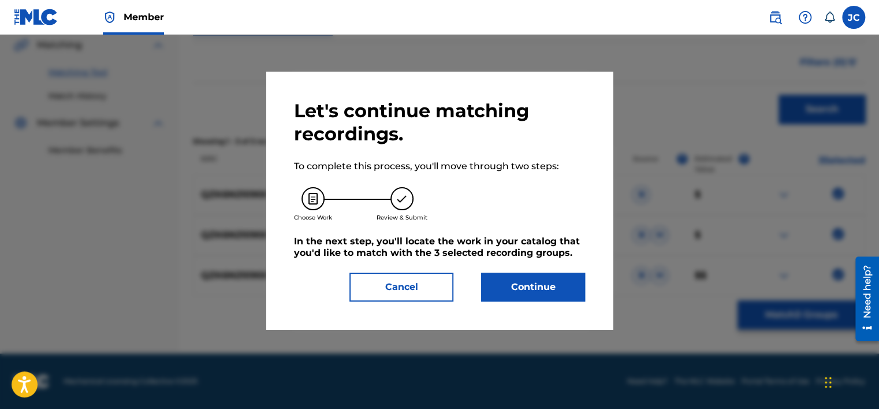
click at [553, 286] on button "Continue" at bounding box center [533, 287] width 104 height 29
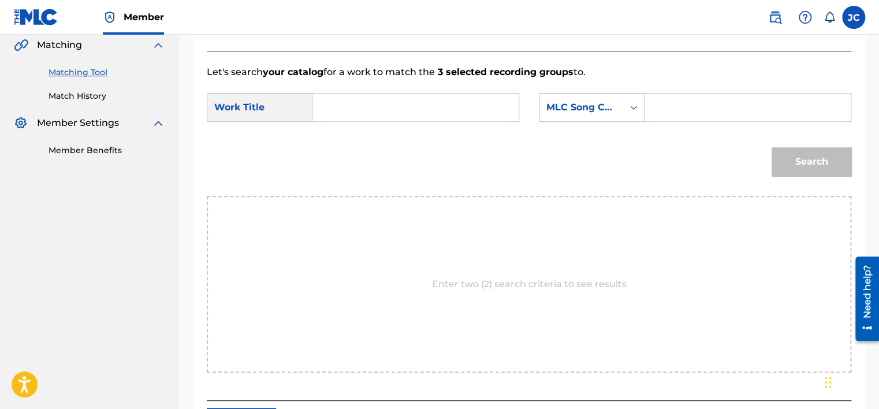
click at [639, 111] on div "Search Form" at bounding box center [633, 107] width 21 height 21
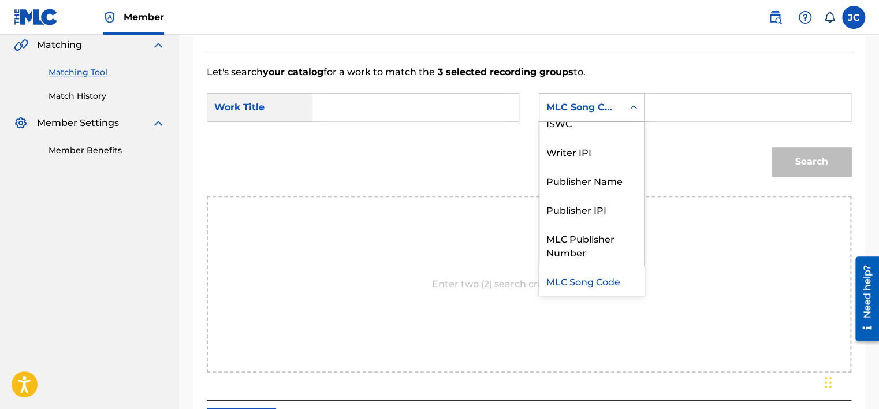
scroll to position [0, 0]
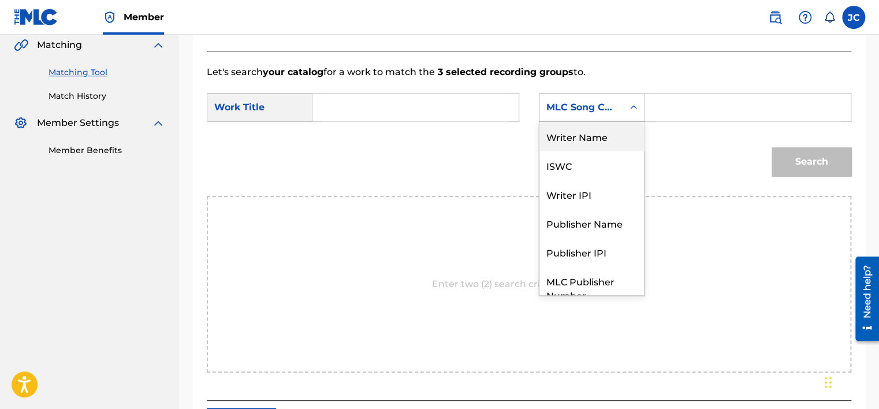
click at [610, 140] on div "Writer Name" at bounding box center [591, 136] width 105 height 29
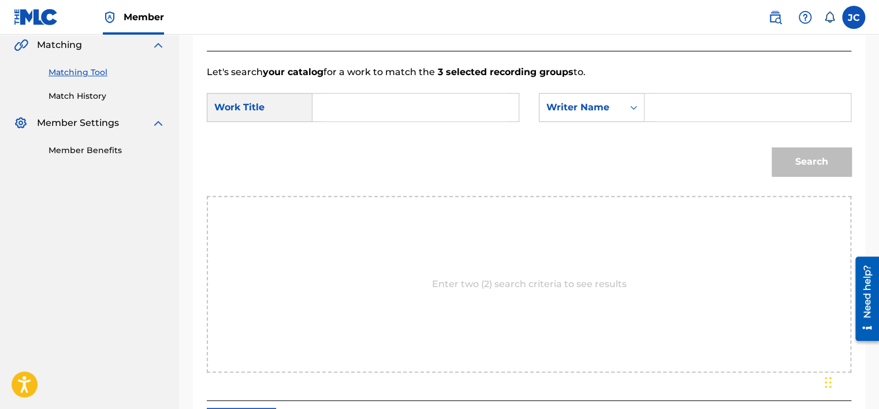
click at [489, 112] on input "Search Form" at bounding box center [415, 108] width 187 height 28
paste input "WANTED"
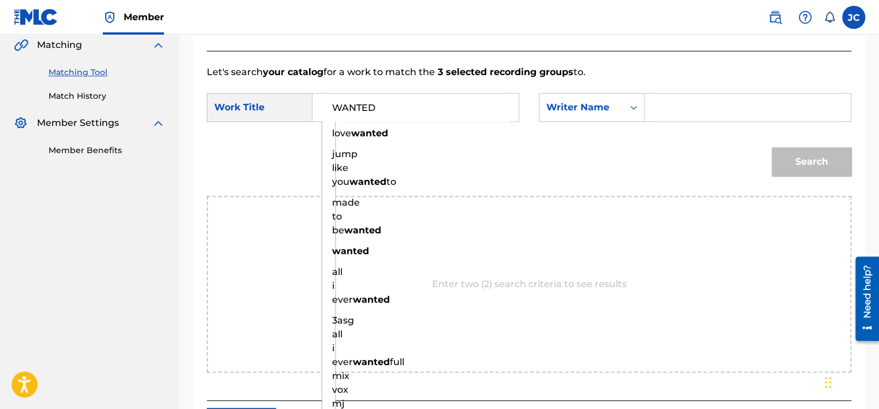
type input "WANTED"
click at [674, 101] on input "Search Form" at bounding box center [747, 108] width 187 height 28
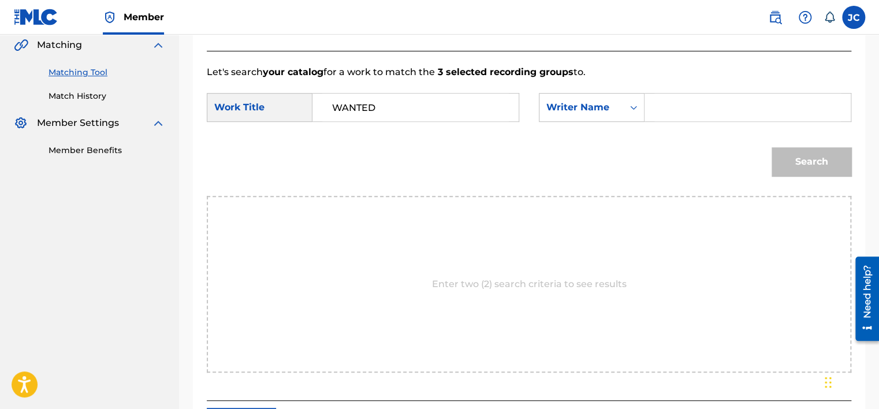
paste input "Park"
type input "Park"
click at [771, 147] on button "Search" at bounding box center [811, 161] width 80 height 29
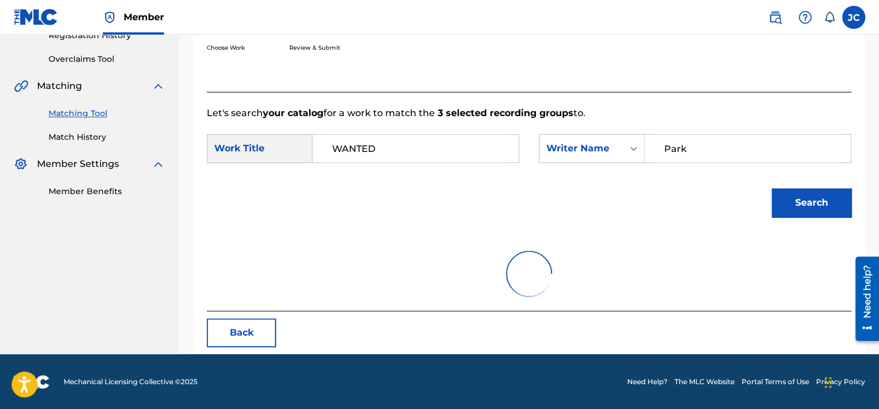
scroll to position [270, 0]
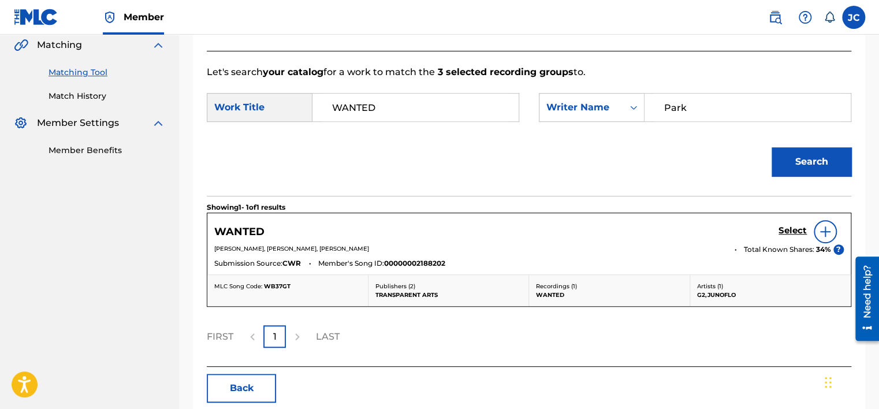
click at [786, 236] on h5 "Select" at bounding box center [792, 230] width 28 height 11
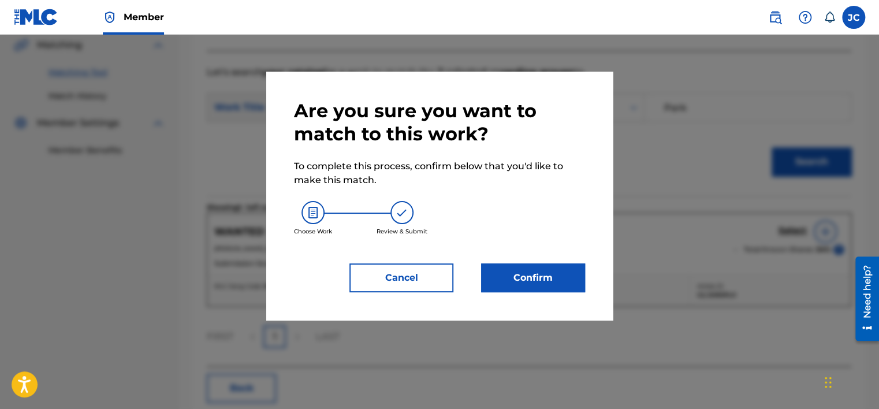
click at [513, 275] on button "Confirm" at bounding box center [533, 277] width 104 height 29
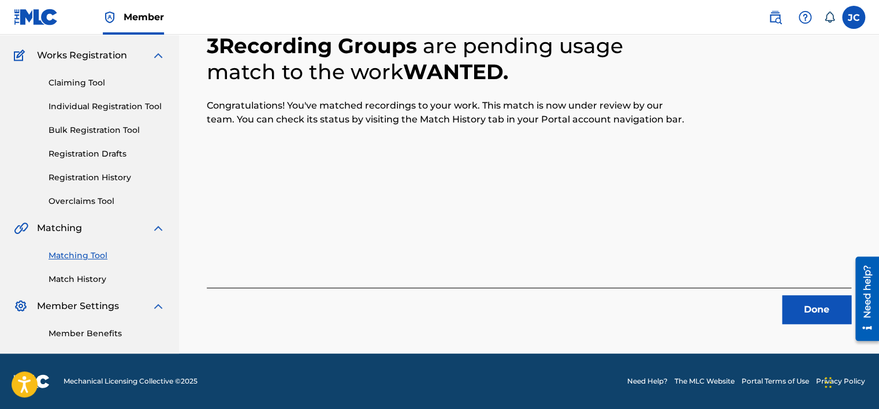
scroll to position [87, 0]
click at [807, 296] on button "Done" at bounding box center [816, 309] width 69 height 29
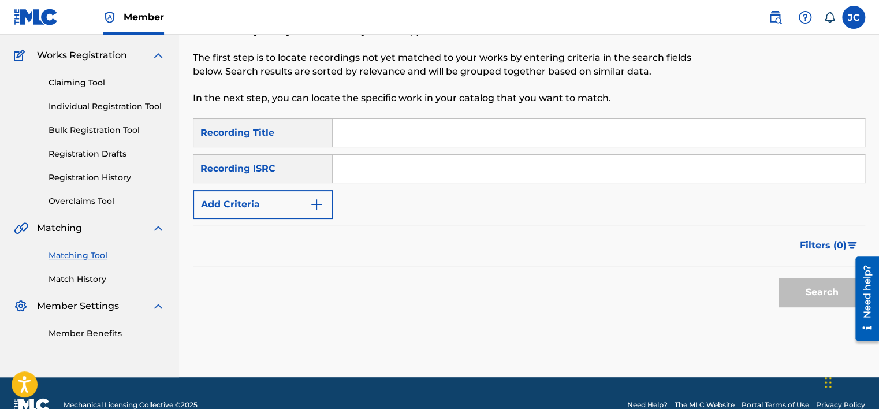
click at [430, 177] on input "Search Form" at bounding box center [599, 169] width 532 height 28
paste input "TCADD1704929"
type input "TCADD1704929"
click at [778, 278] on button "Search" at bounding box center [821, 292] width 87 height 29
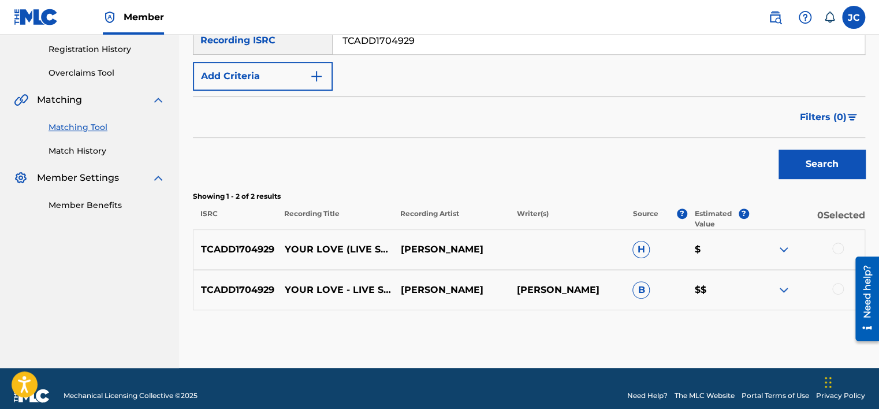
scroll to position [229, 0]
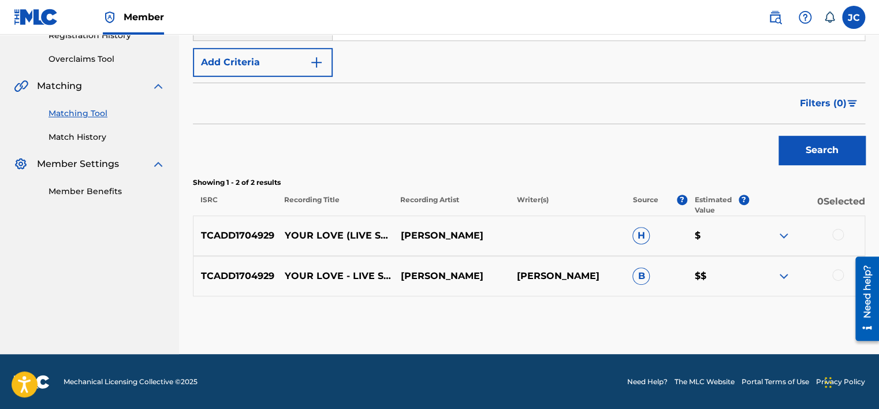
click at [837, 269] on div at bounding box center [838, 275] width 12 height 12
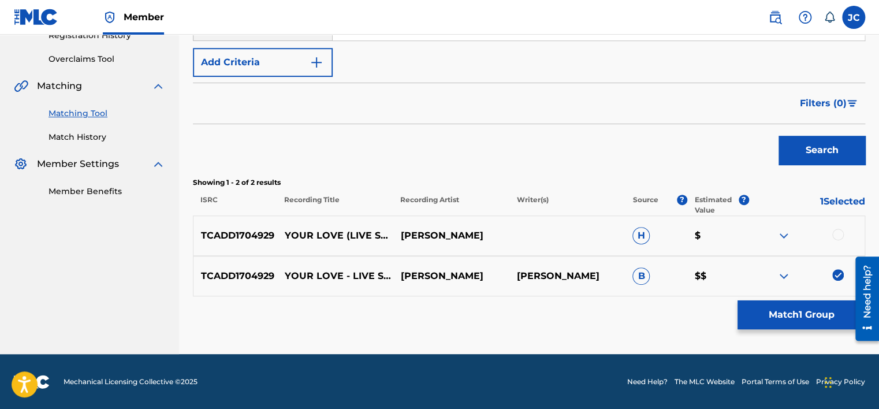
click at [836, 232] on div at bounding box center [838, 235] width 12 height 12
click at [773, 310] on button "Match 2 Groups" at bounding box center [801, 314] width 128 height 29
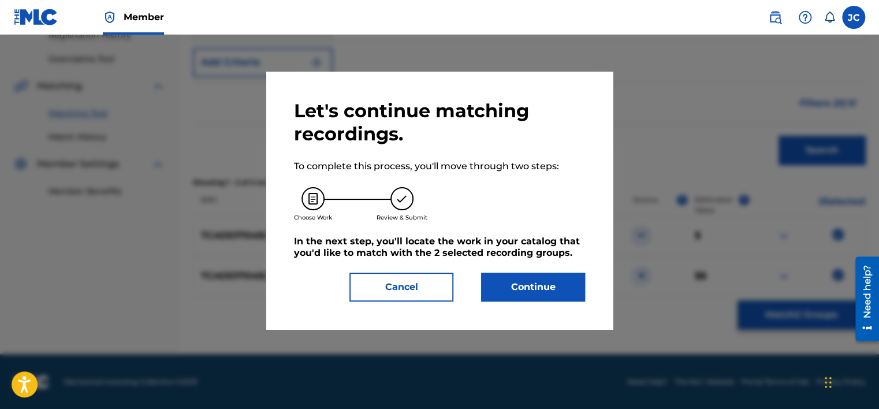
click at [514, 285] on button "Continue" at bounding box center [533, 287] width 104 height 29
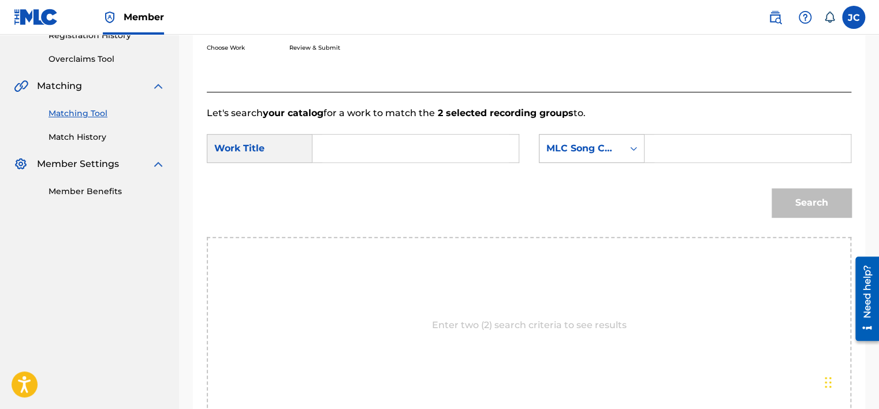
click at [606, 141] on div "MLC Song Code" at bounding box center [581, 148] width 70 height 14
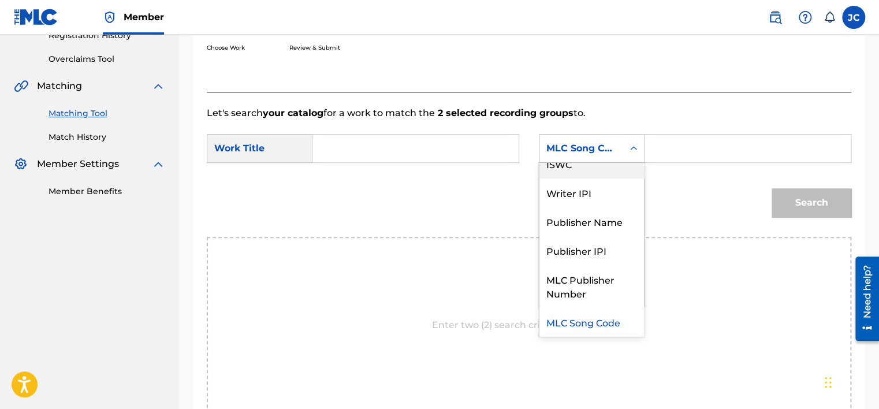
scroll to position [0, 0]
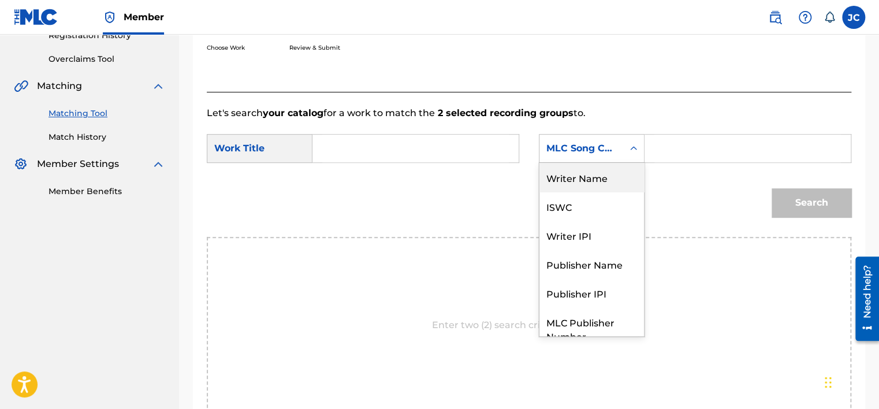
click at [562, 175] on div "Writer Name" at bounding box center [591, 177] width 105 height 29
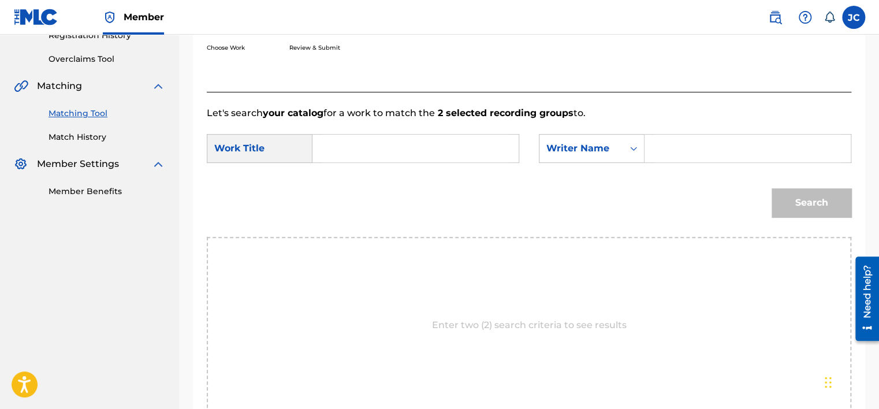
click at [460, 147] on input "Search Form" at bounding box center [415, 149] width 187 height 28
paste input "Your Love"
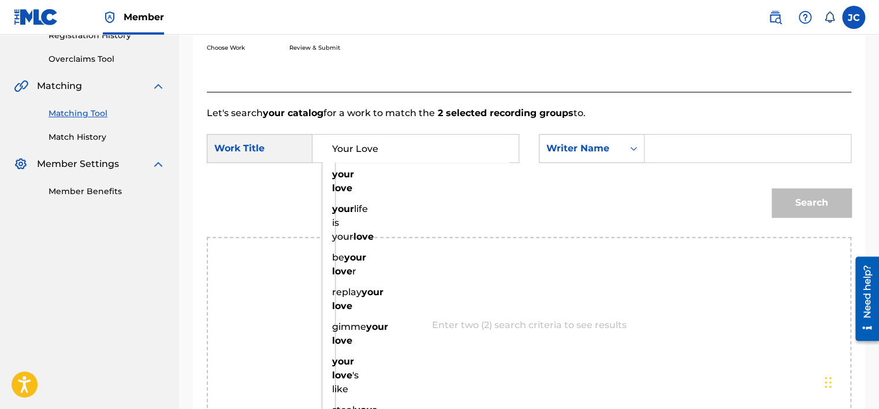
type input "Your Love"
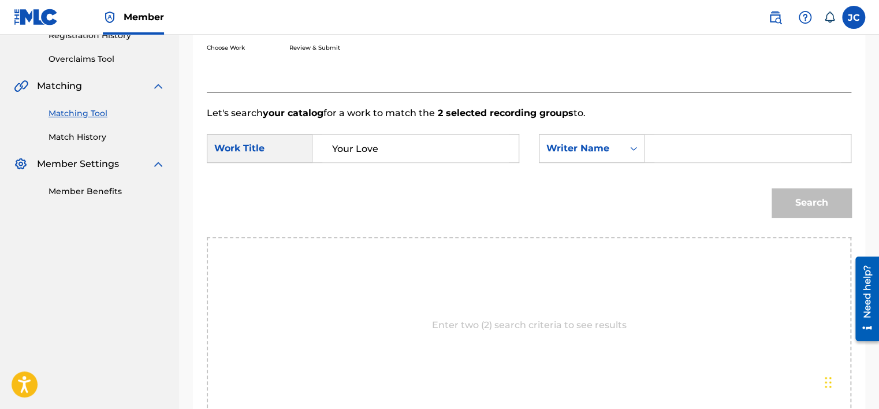
click at [695, 146] on input "Search Form" at bounding box center [747, 149] width 187 height 28
paste input "Tolentino"
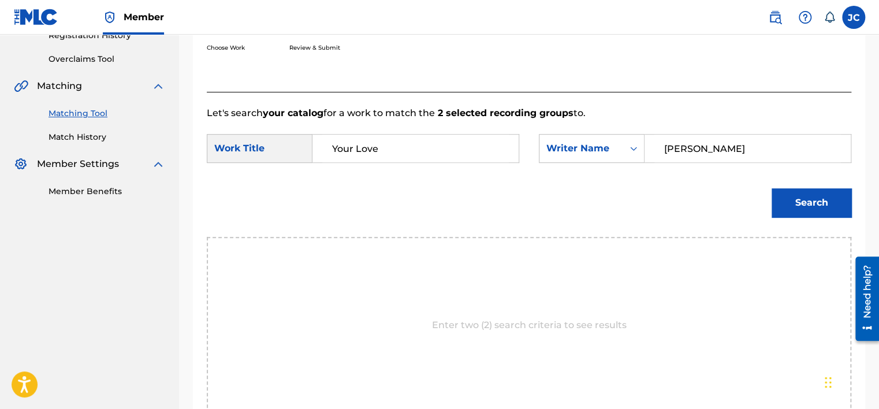
type input "Tolentino"
click at [771, 188] on button "Search" at bounding box center [811, 202] width 80 height 29
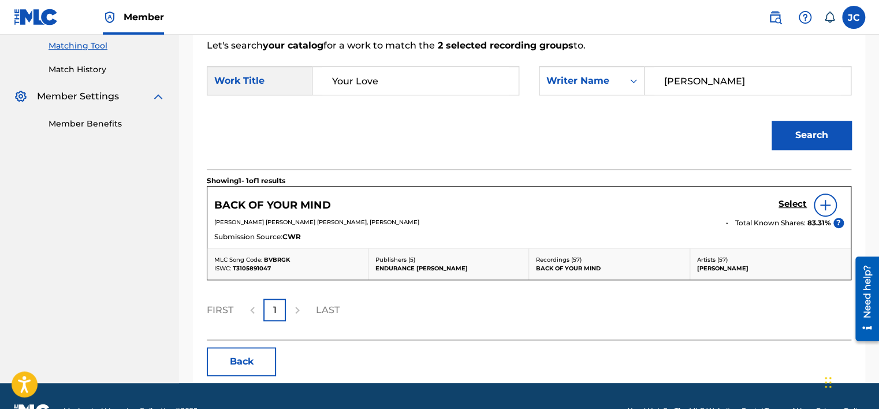
scroll to position [326, 0]
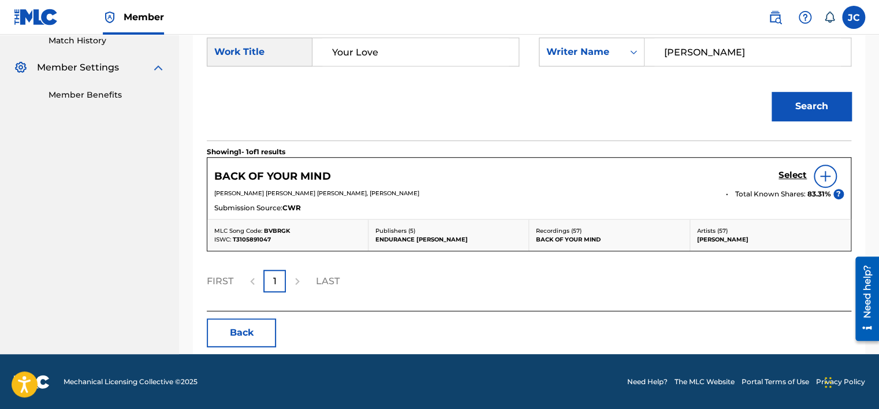
click at [252, 336] on button "Back" at bounding box center [241, 332] width 69 height 29
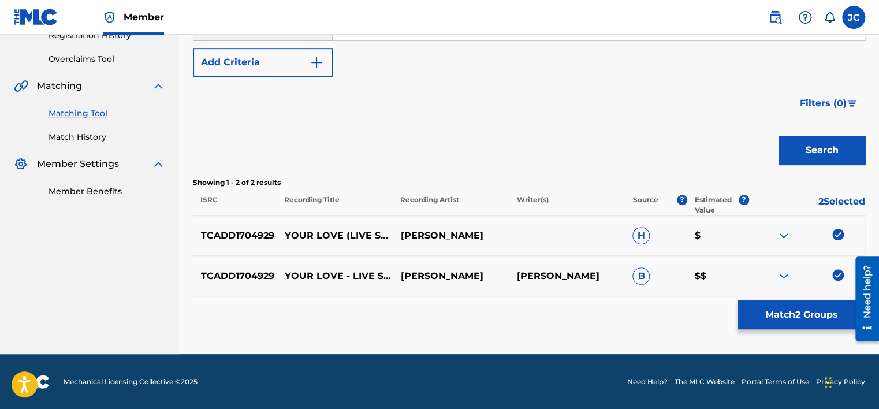
click at [843, 279] on img at bounding box center [838, 275] width 12 height 12
click at [837, 233] on img at bounding box center [838, 235] width 12 height 12
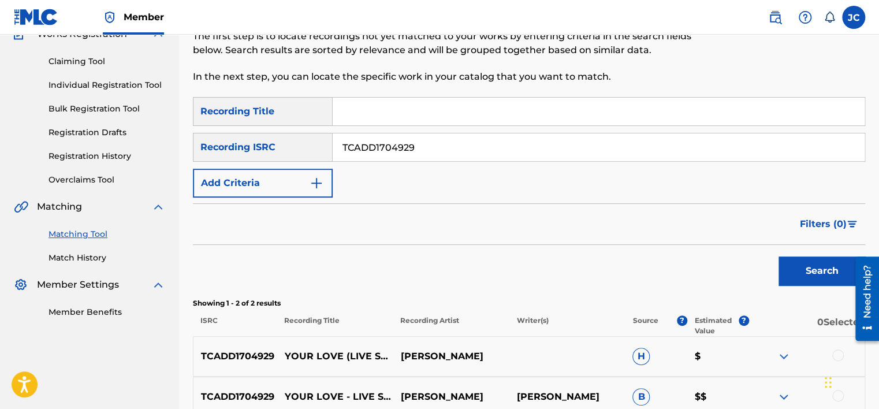
scroll to position [92, 0]
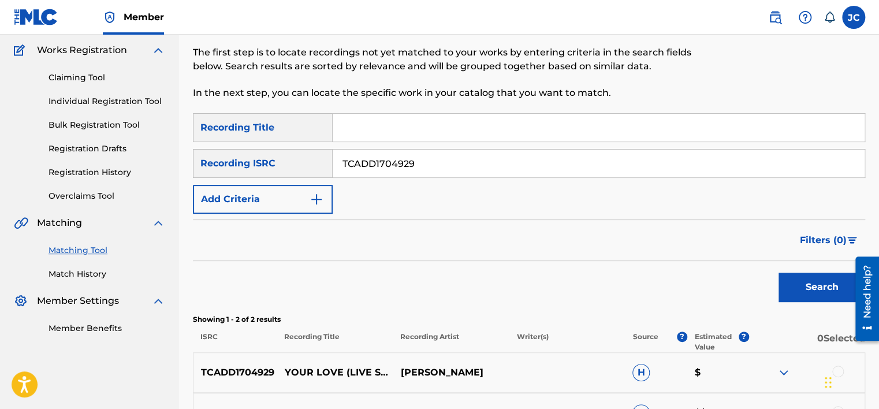
click at [515, 174] on input "TCADD1704929" at bounding box center [599, 164] width 532 height 28
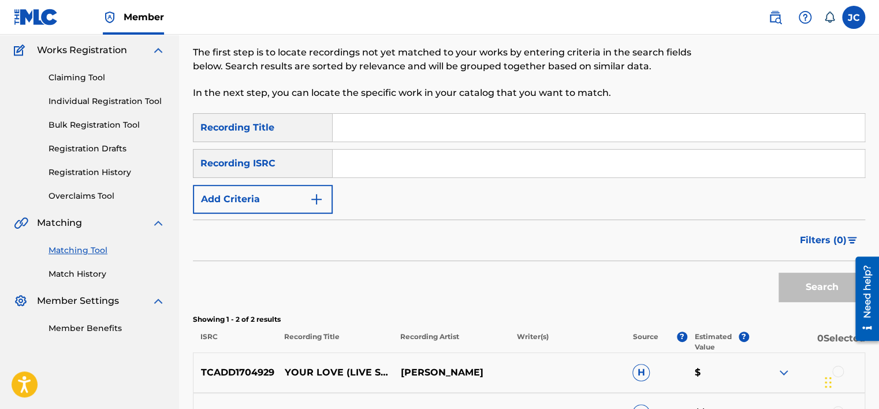
click at [367, 159] on input "Search Form" at bounding box center [599, 164] width 532 height 28
paste input "GB77R2100033"
type input "GB77R2100033"
click at [778, 273] on button "Search" at bounding box center [821, 287] width 87 height 29
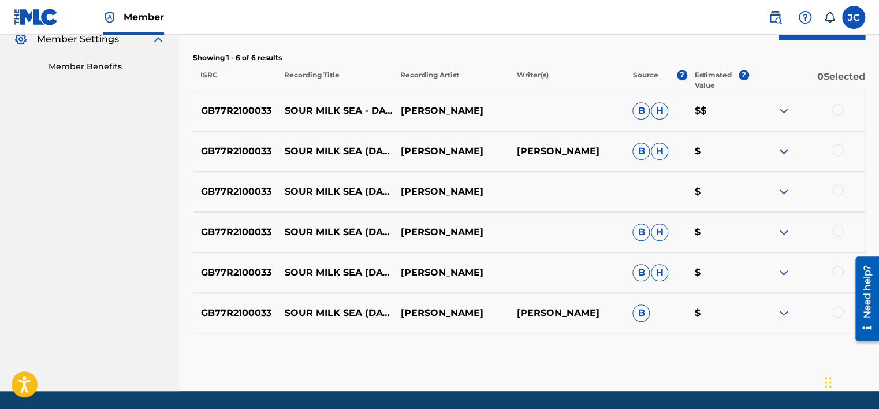
scroll to position [366, 0]
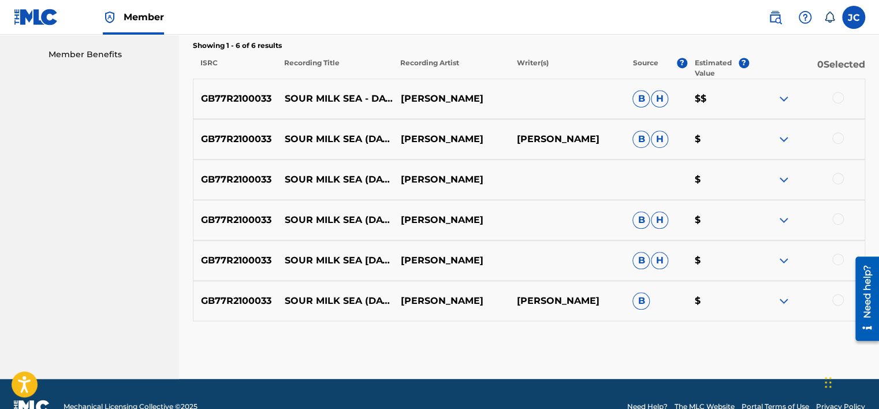
click at [840, 300] on div at bounding box center [838, 300] width 12 height 12
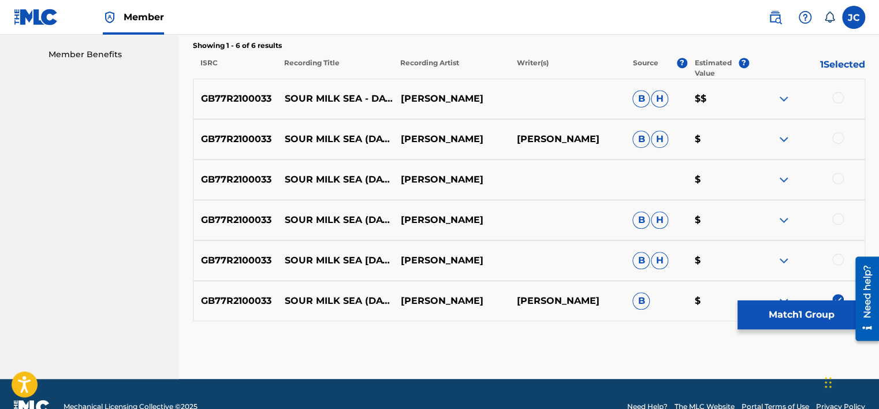
click at [837, 255] on div at bounding box center [838, 260] width 12 height 12
click at [835, 218] on div at bounding box center [838, 219] width 12 height 12
click at [840, 182] on div at bounding box center [838, 179] width 12 height 12
click at [837, 139] on div at bounding box center [838, 138] width 12 height 12
click at [837, 99] on div at bounding box center [838, 98] width 12 height 12
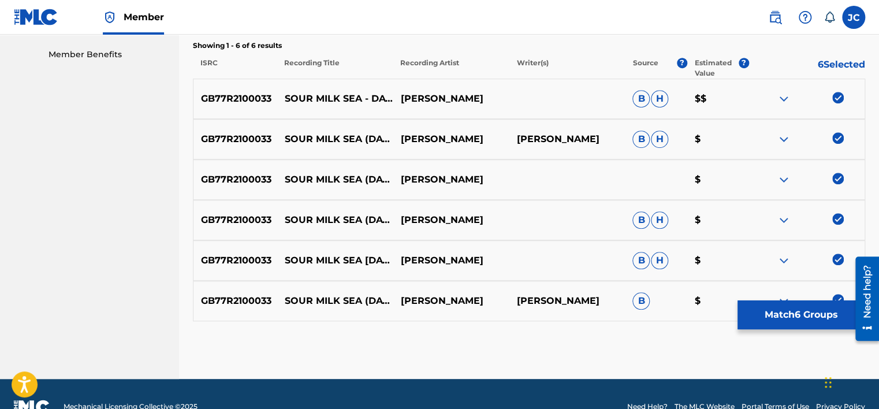
click at [799, 313] on button "Match 6 Groups" at bounding box center [801, 314] width 128 height 29
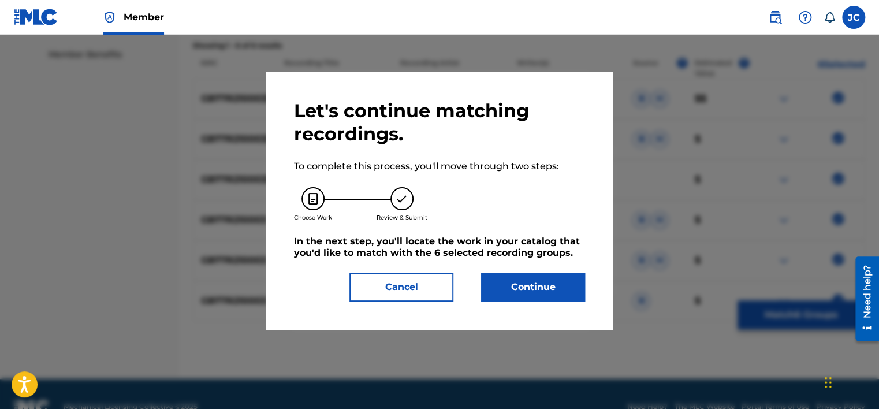
click at [505, 294] on button "Continue" at bounding box center [533, 287] width 104 height 29
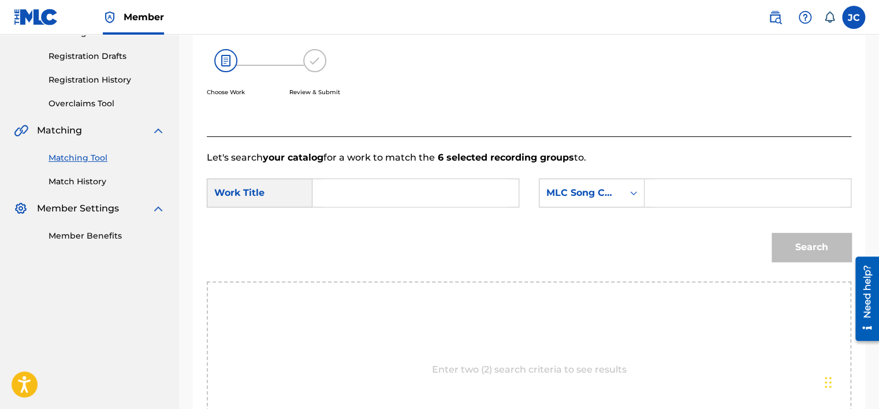
scroll to position [165, 0]
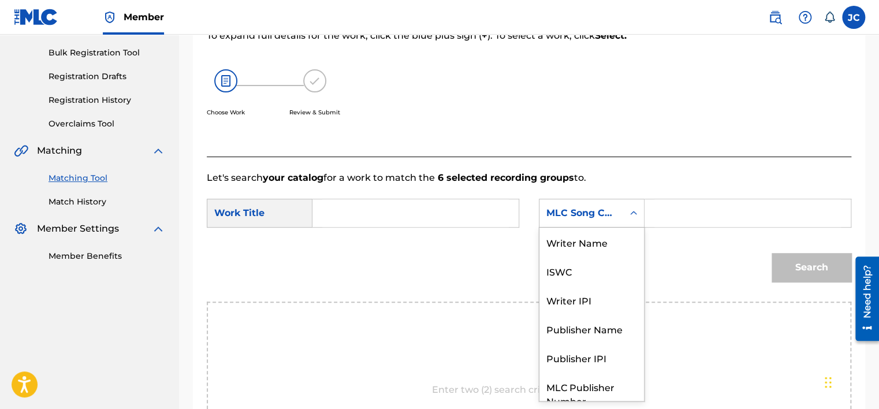
click at [598, 203] on div "MLC Song Code" at bounding box center [581, 213] width 84 height 22
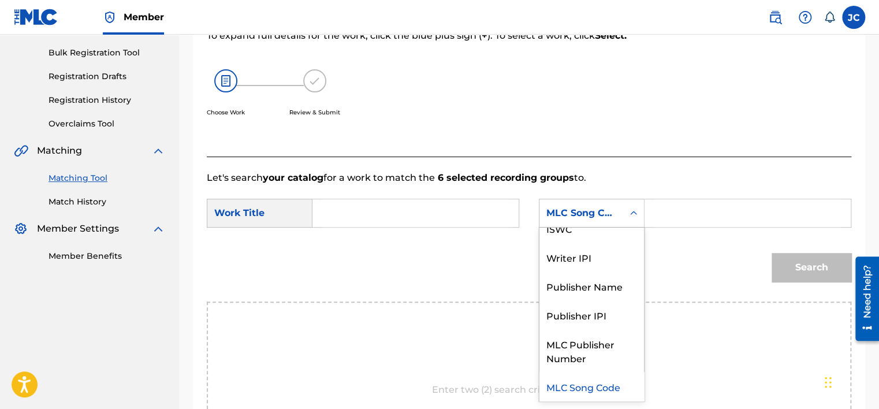
scroll to position [0, 0]
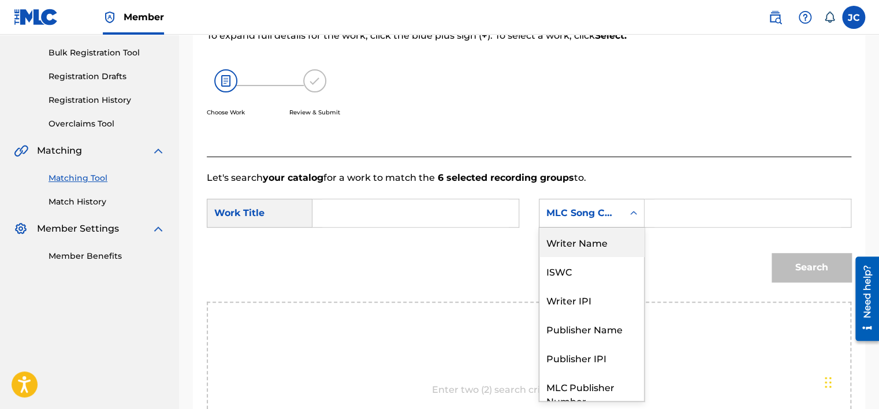
click at [584, 241] on div "Writer Name" at bounding box center [591, 242] width 105 height 29
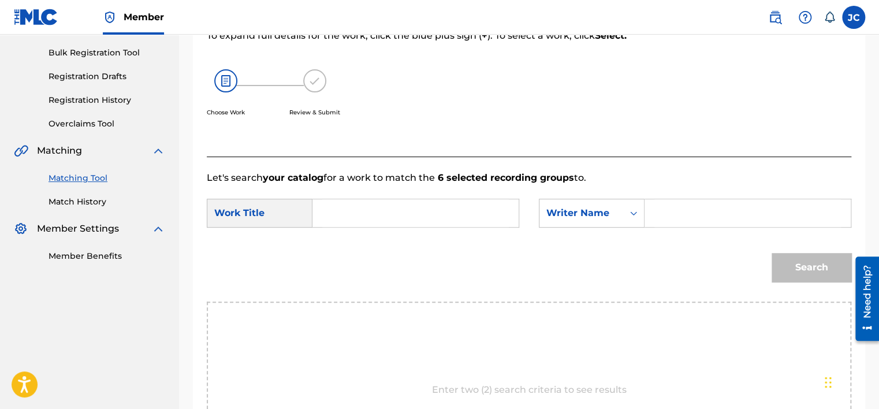
click at [356, 199] on input "Search Form" at bounding box center [415, 213] width 187 height 28
paste input "Sour Milk Sea"
type input "Sour Milk Sea"
click at [698, 219] on input "Search Form" at bounding box center [747, 213] width 187 height 28
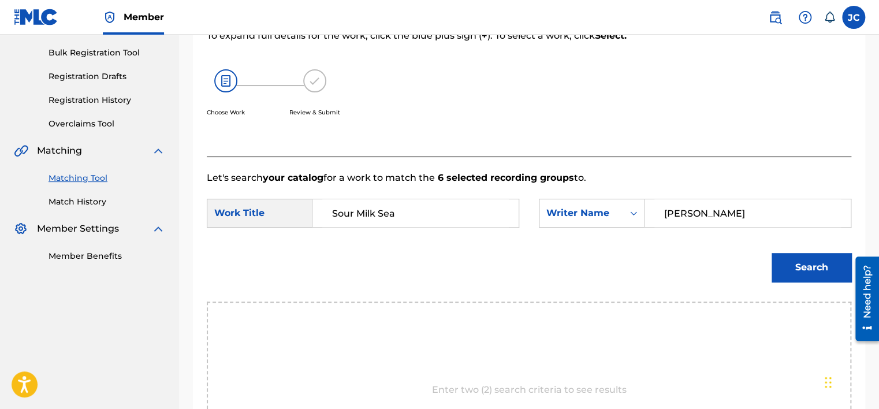
type input "HARRISON"
click at [771, 253] on button "Search" at bounding box center [811, 267] width 80 height 29
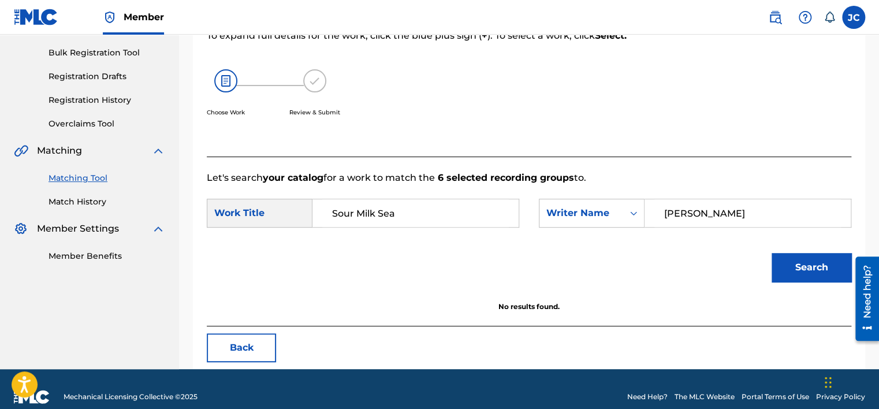
click at [271, 352] on button "Back" at bounding box center [241, 347] width 69 height 29
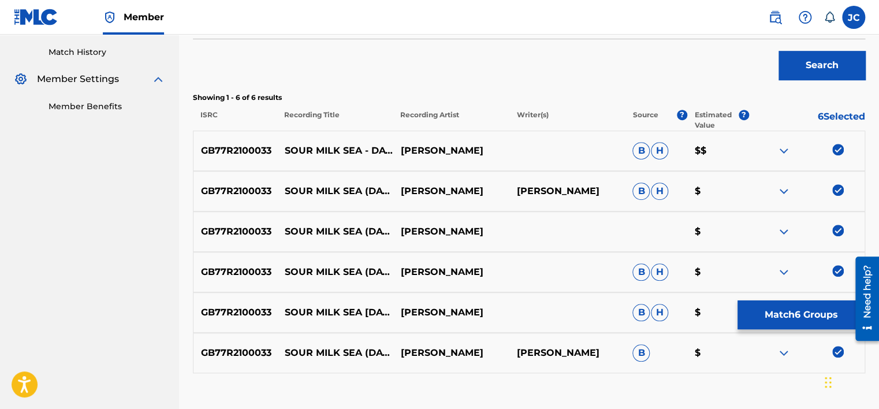
scroll to position [391, 0]
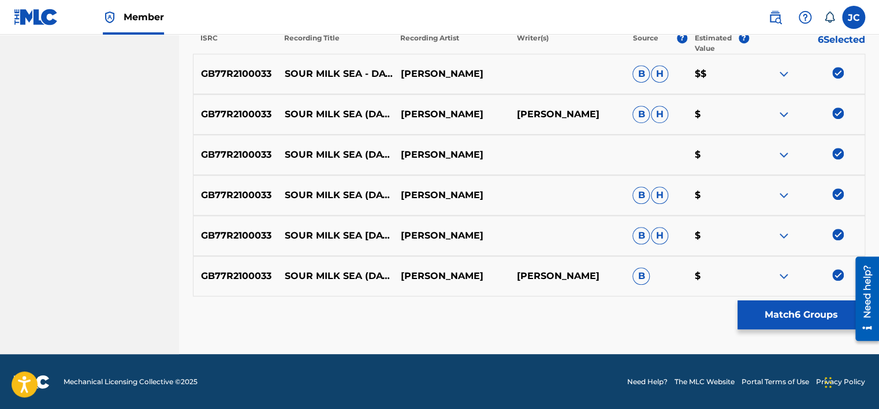
click at [839, 275] on img at bounding box center [838, 275] width 12 height 12
click at [835, 230] on img at bounding box center [838, 235] width 12 height 12
click at [836, 191] on img at bounding box center [838, 194] width 12 height 12
click at [835, 153] on img at bounding box center [838, 154] width 12 height 12
click at [841, 114] on img at bounding box center [838, 113] width 12 height 12
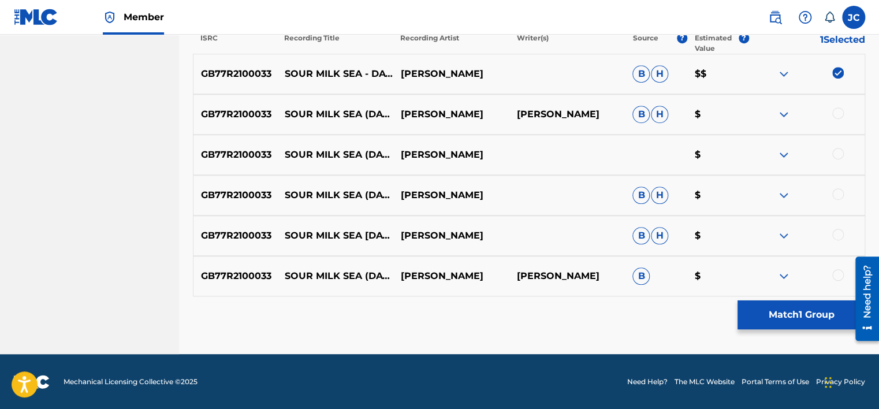
click at [837, 72] on img at bounding box center [838, 73] width 12 height 12
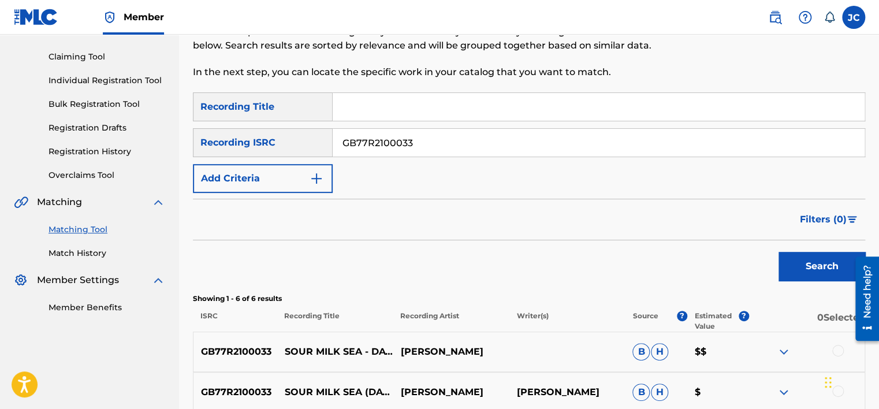
scroll to position [111, 0]
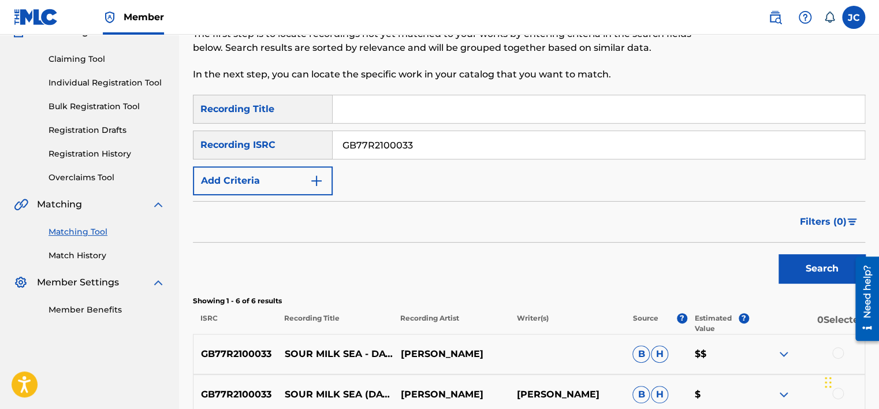
click at [480, 134] on input "GB77R2100033" at bounding box center [599, 145] width 532 height 28
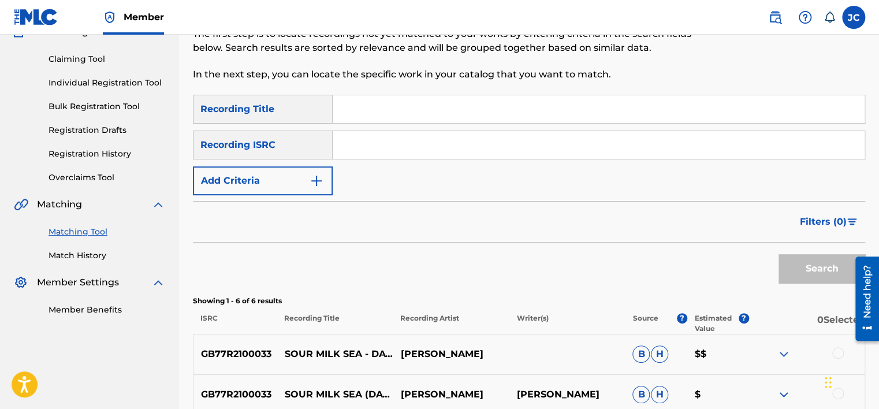
paste input "GB77R2100033"
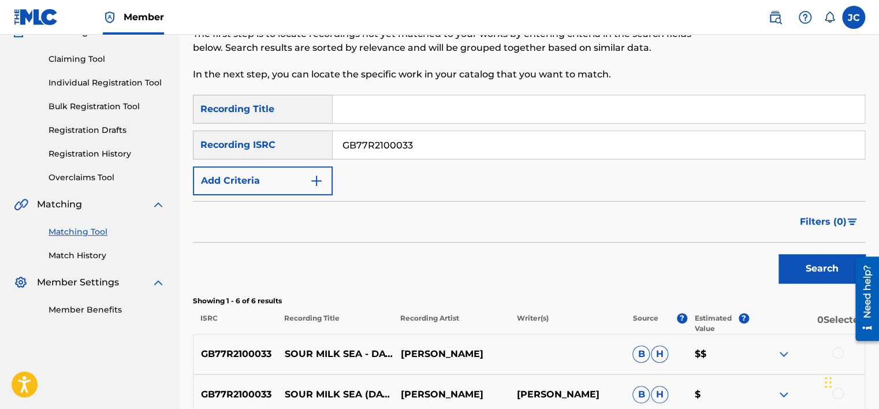
click at [778, 254] on button "Search" at bounding box center [821, 268] width 87 height 29
click at [460, 139] on input "GB77R2100033" at bounding box center [599, 145] width 532 height 28
paste input "DEF058001581"
type input "DEF058001581"
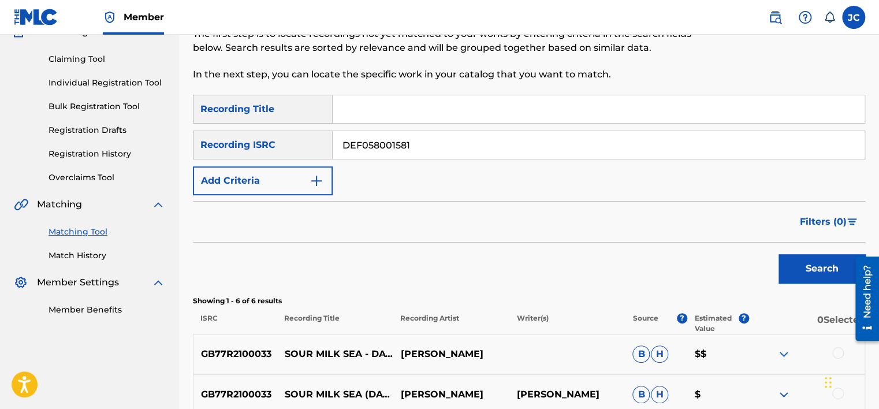
click at [778, 254] on button "Search" at bounding box center [821, 268] width 87 height 29
click at [497, 139] on input "DEF058001581" at bounding box center [599, 145] width 532 height 28
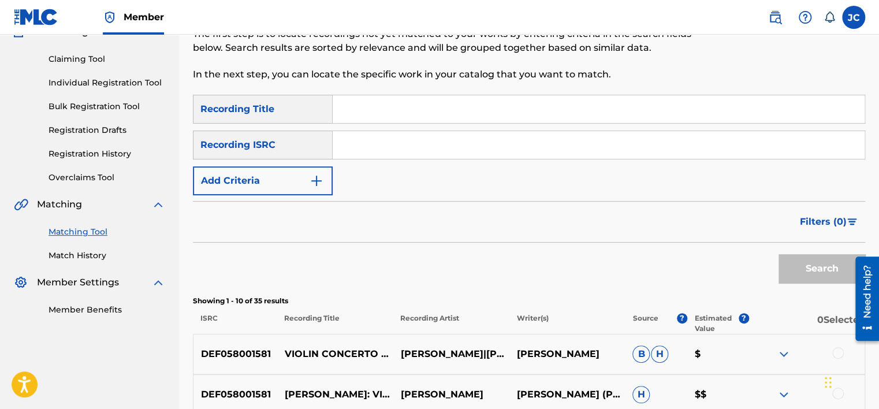
paste input "USAKS0700064"
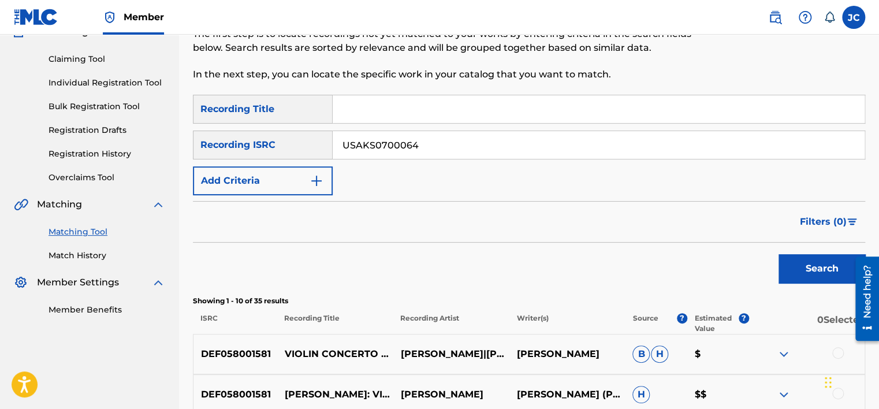
type input "USAKS0700064"
click at [778, 254] on button "Search" at bounding box center [821, 268] width 87 height 29
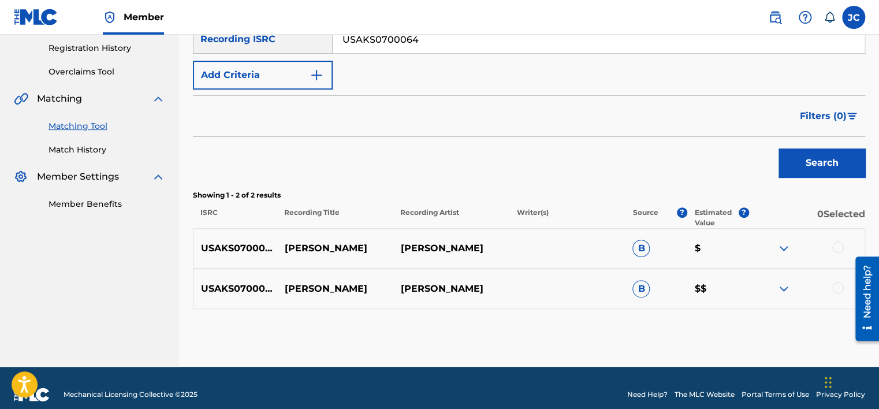
scroll to position [225, 0]
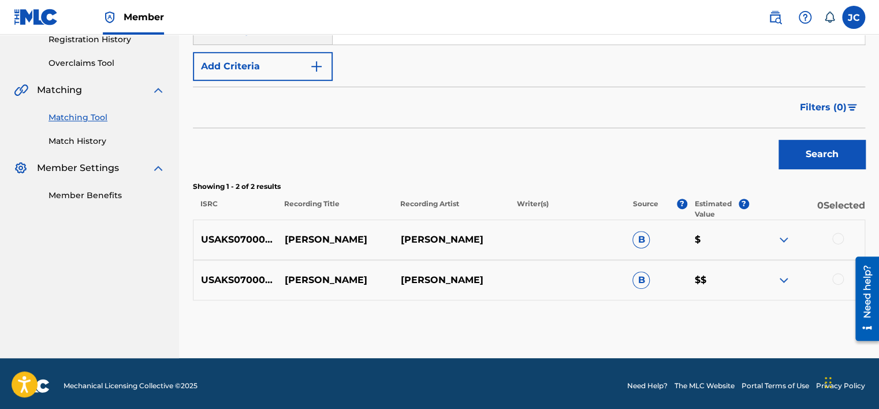
click at [833, 274] on div at bounding box center [806, 280] width 116 height 14
click at [834, 240] on div at bounding box center [838, 239] width 12 height 12
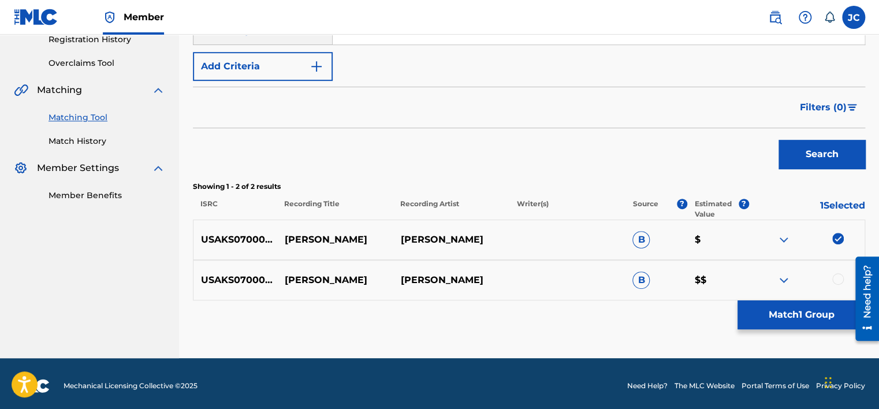
click at [834, 282] on div at bounding box center [838, 279] width 12 height 12
click at [743, 328] on button "Match 2 Groups" at bounding box center [801, 314] width 128 height 29
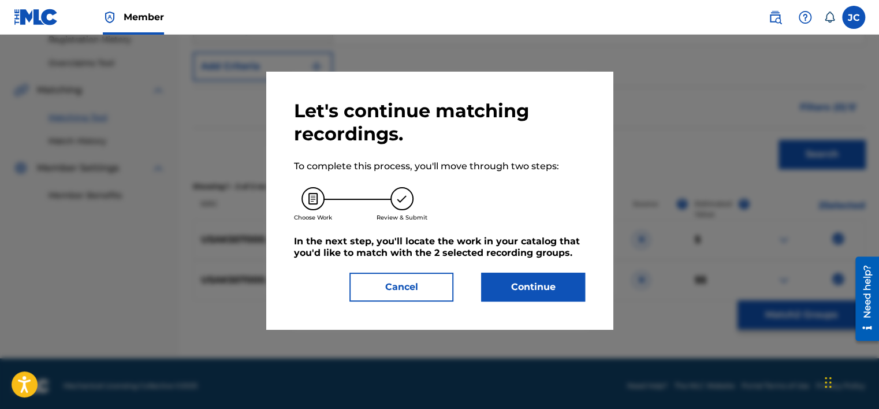
click at [506, 292] on button "Continue" at bounding box center [533, 287] width 104 height 29
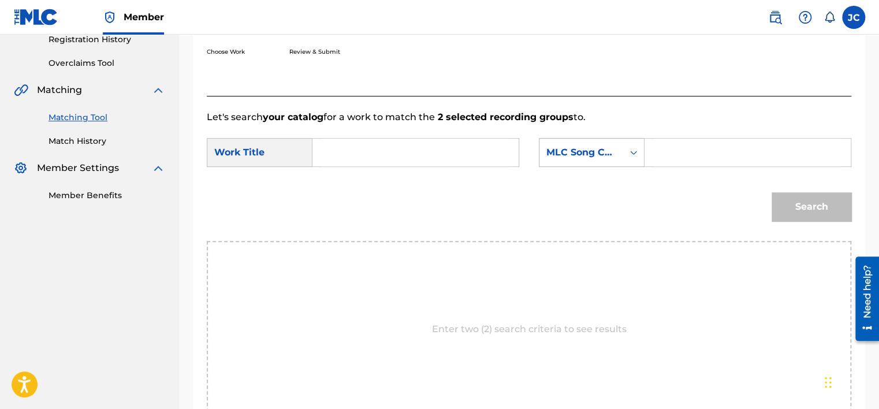
click at [575, 146] on div "MLC Song Code" at bounding box center [581, 153] width 70 height 14
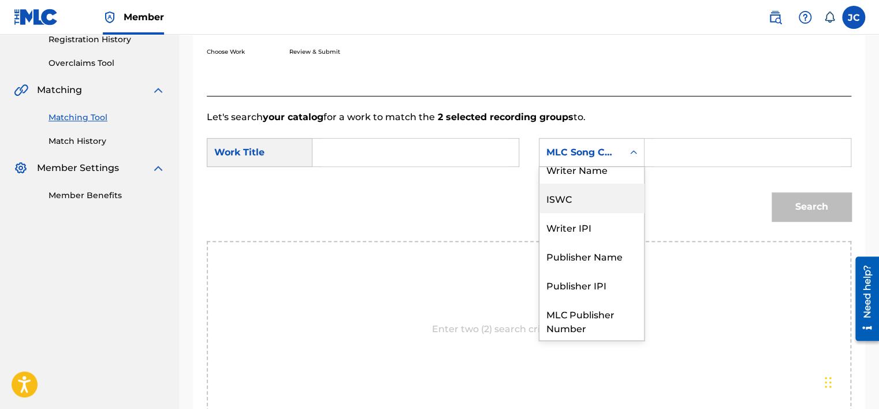
scroll to position [0, 0]
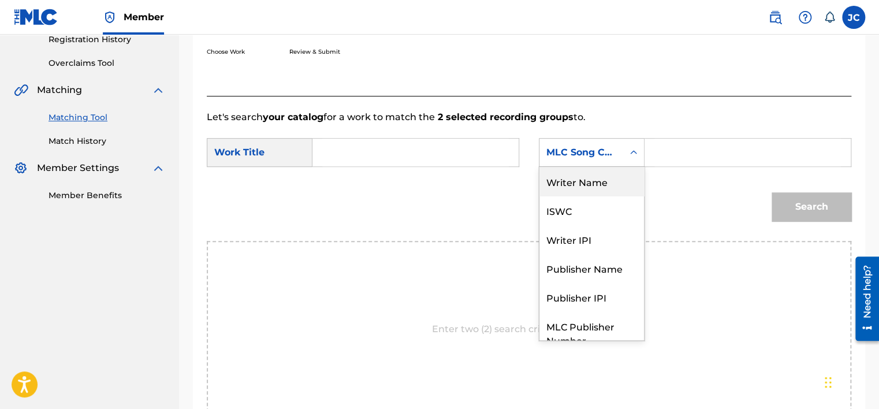
click at [587, 189] on div "Writer Name" at bounding box center [591, 181] width 105 height 29
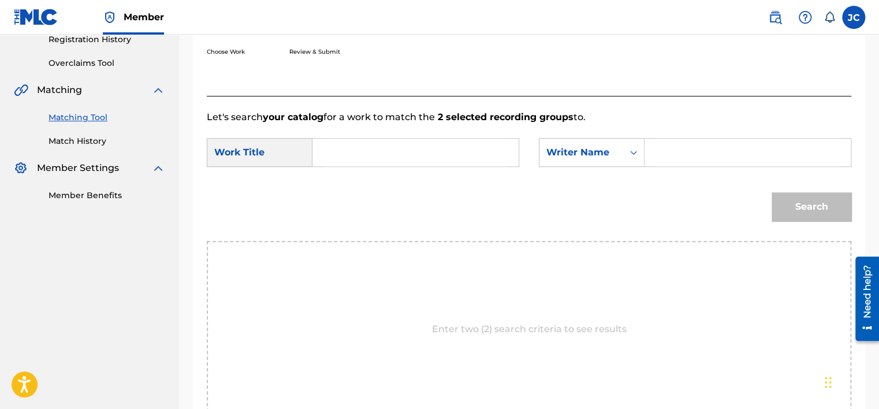
click at [440, 160] on input "Search Form" at bounding box center [415, 153] width 187 height 28
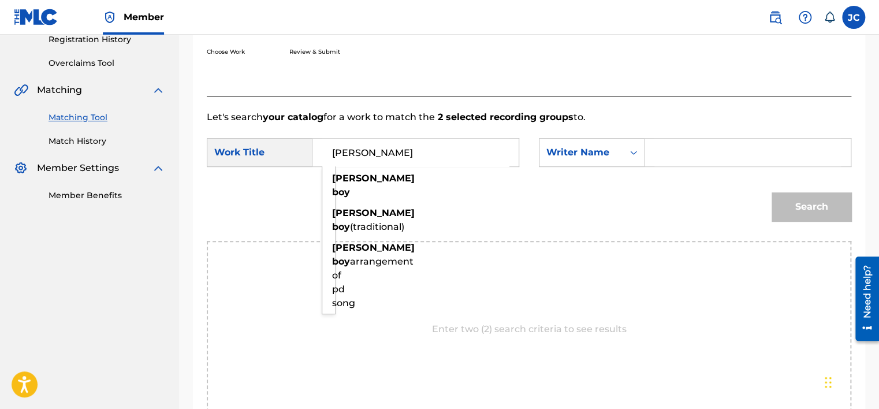
type input "DANNY BOY"
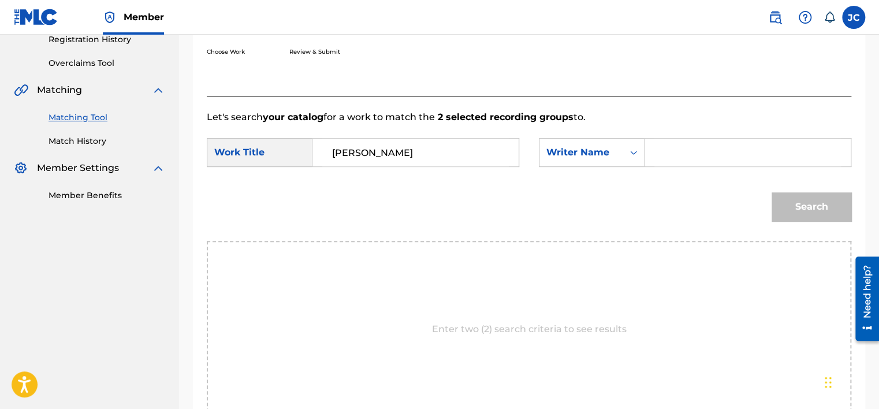
click at [665, 151] on input "Search Form" at bounding box center [747, 153] width 187 height 28
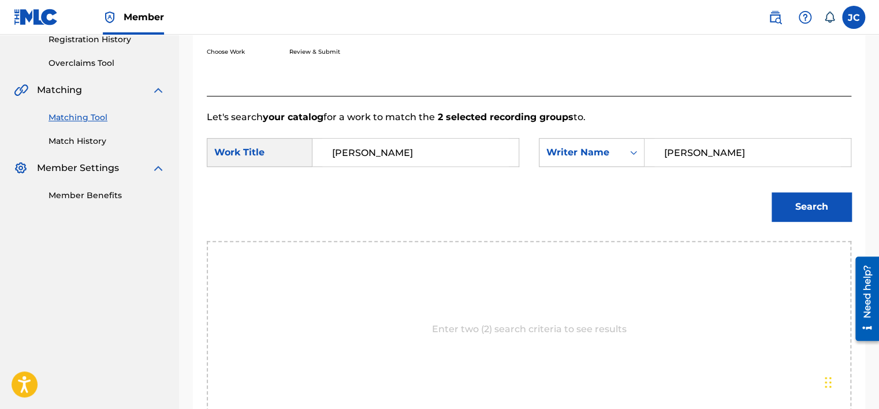
type input "WEATHERLY"
click at [771, 192] on button "Search" at bounding box center [811, 206] width 80 height 29
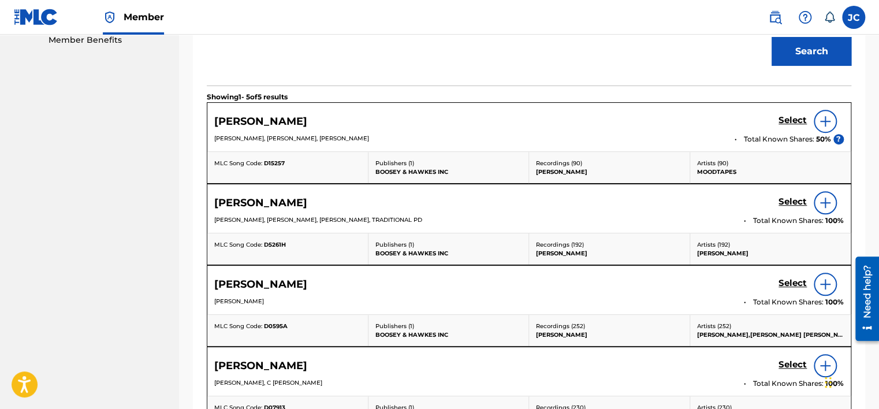
scroll to position [637, 0]
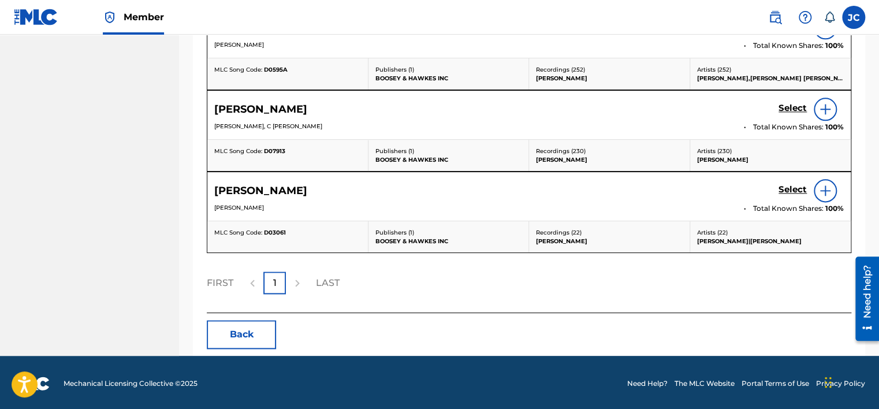
click at [212, 323] on button "Back" at bounding box center [241, 334] width 69 height 29
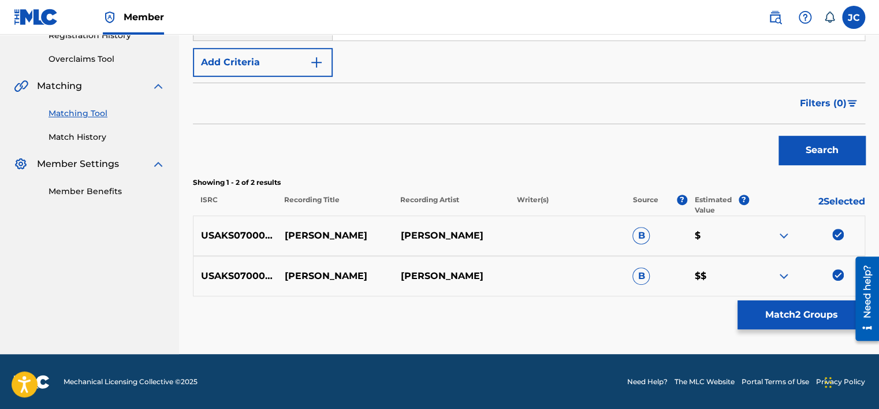
click at [834, 275] on img at bounding box center [838, 275] width 12 height 12
click at [836, 236] on img at bounding box center [838, 235] width 12 height 12
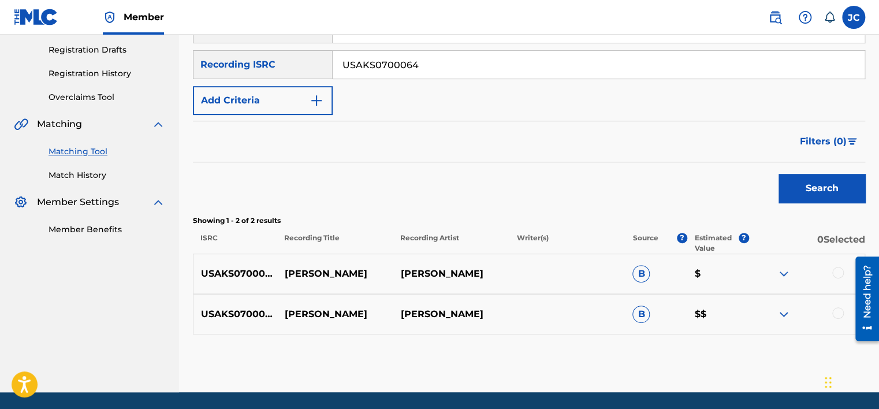
scroll to position [196, 0]
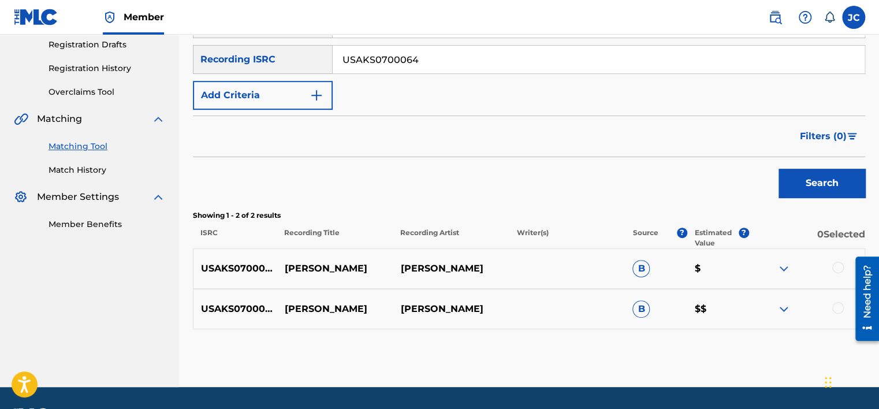
click at [524, 64] on input "USAKS0700064" at bounding box center [599, 60] width 532 height 28
paste input "HM9043137"
type input "USHM90431374"
click at [778, 169] on button "Search" at bounding box center [821, 183] width 87 height 29
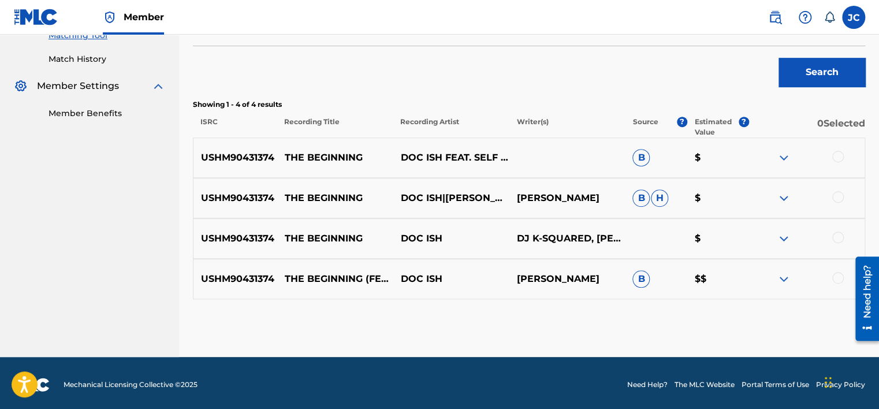
scroll to position [310, 0]
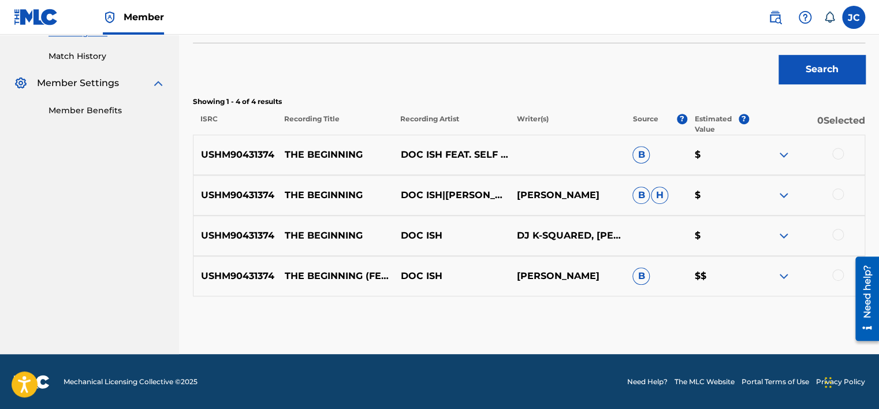
click at [839, 273] on div at bounding box center [838, 275] width 12 height 12
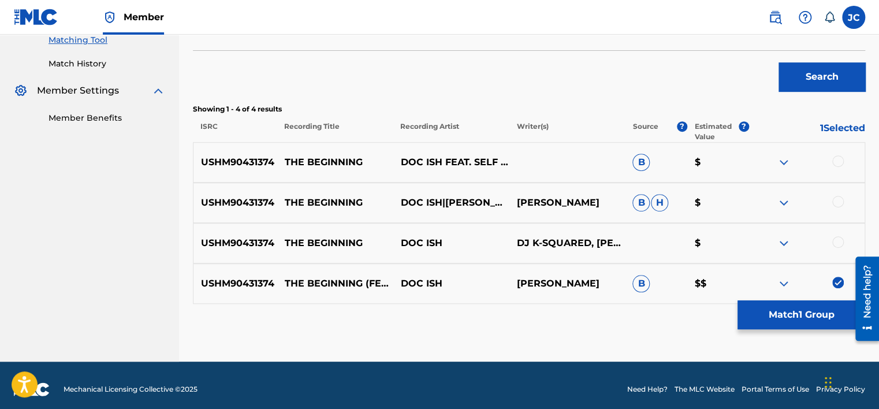
scroll to position [304, 0]
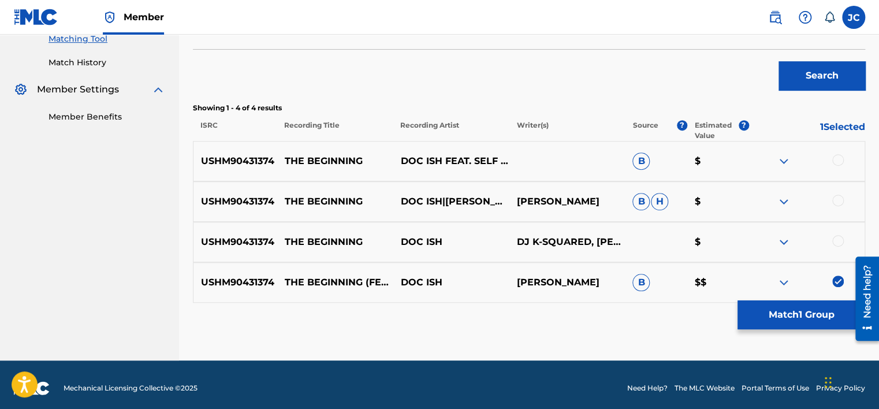
click at [837, 236] on div at bounding box center [838, 241] width 12 height 12
click at [836, 199] on div at bounding box center [838, 201] width 12 height 12
click at [836, 155] on div at bounding box center [838, 160] width 12 height 12
click at [811, 313] on button "Match 4 Groups" at bounding box center [801, 314] width 128 height 29
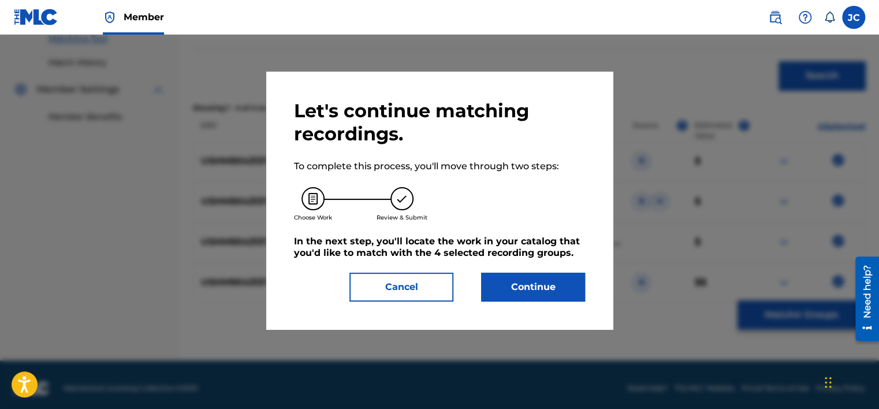
click at [564, 292] on button "Continue" at bounding box center [533, 287] width 104 height 29
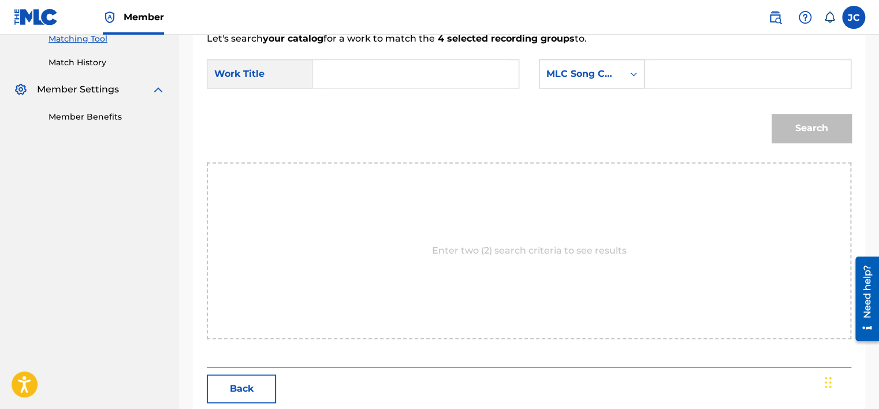
click at [622, 74] on div "MLC Song Code" at bounding box center [581, 74] width 84 height 22
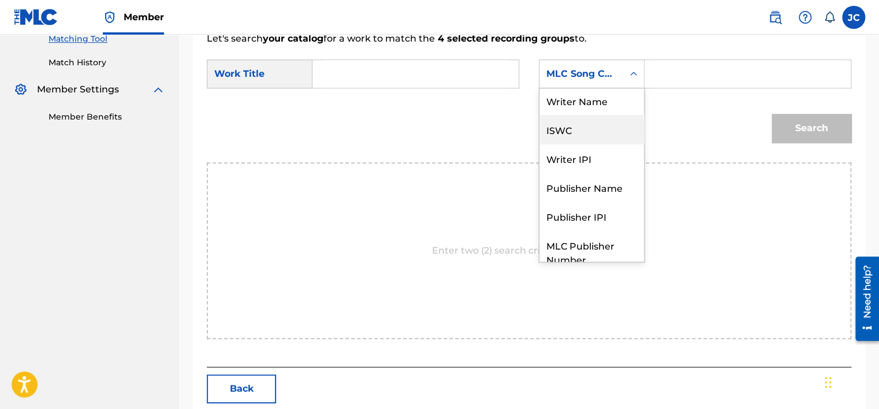
scroll to position [0, 0]
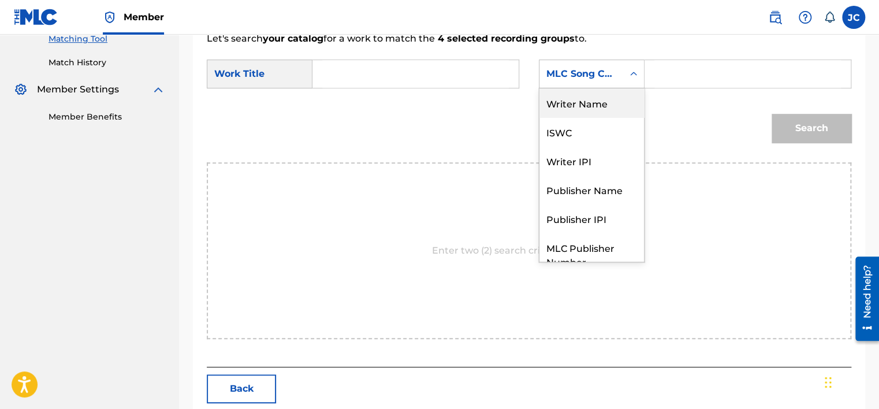
click at [602, 109] on div "Writer Name" at bounding box center [591, 102] width 105 height 29
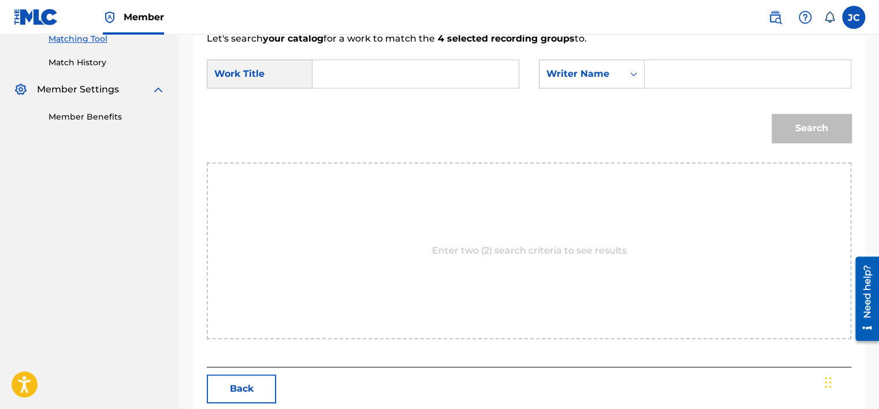
click at [423, 75] on input "Search Form" at bounding box center [415, 74] width 187 height 28
paste input "The Beginning"
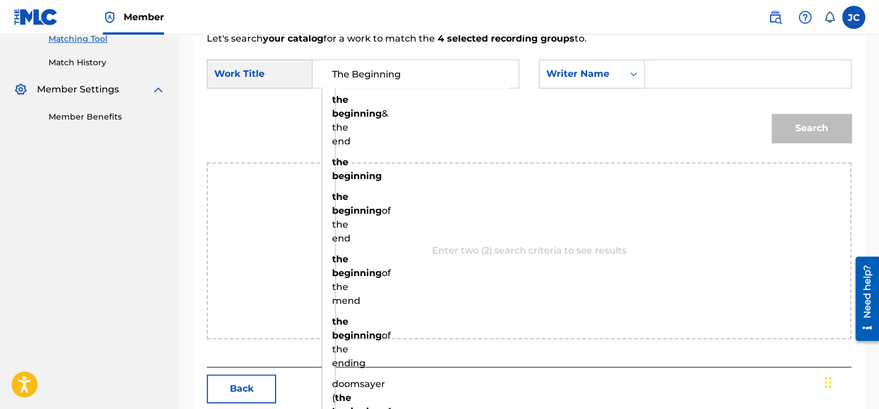
type input "The Beginning"
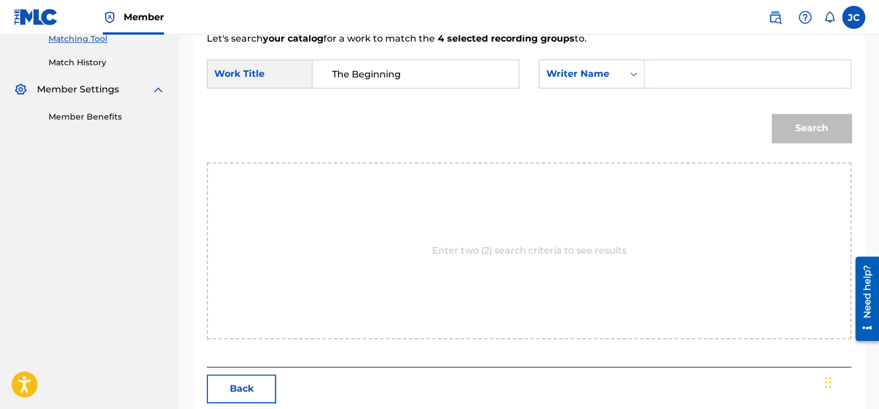
click at [686, 66] on input "Search Form" at bounding box center [747, 74] width 187 height 28
paste input "McHugh"
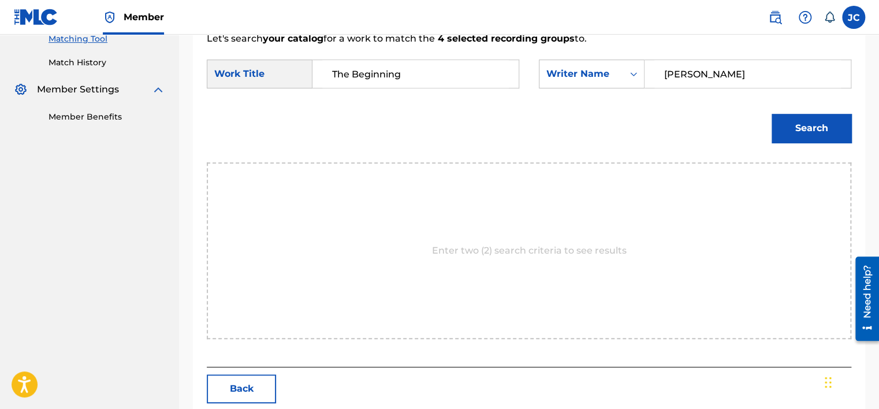
type input "McHugh"
click at [771, 114] on button "Search" at bounding box center [811, 128] width 80 height 29
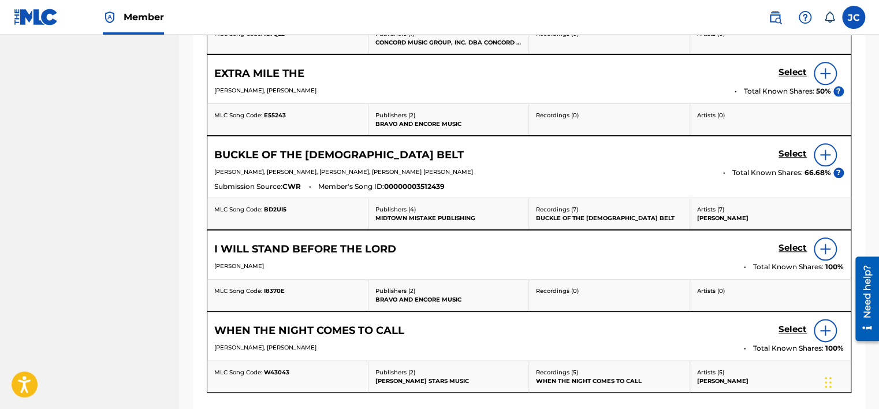
scroll to position [662, 0]
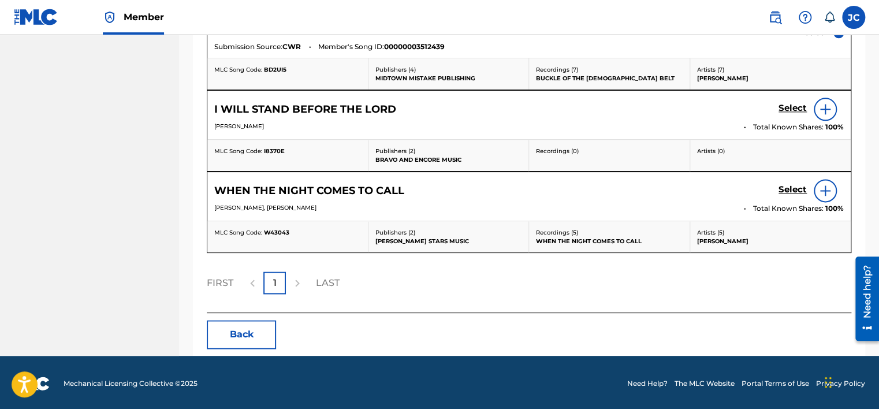
click at [258, 338] on button "Back" at bounding box center [241, 334] width 69 height 29
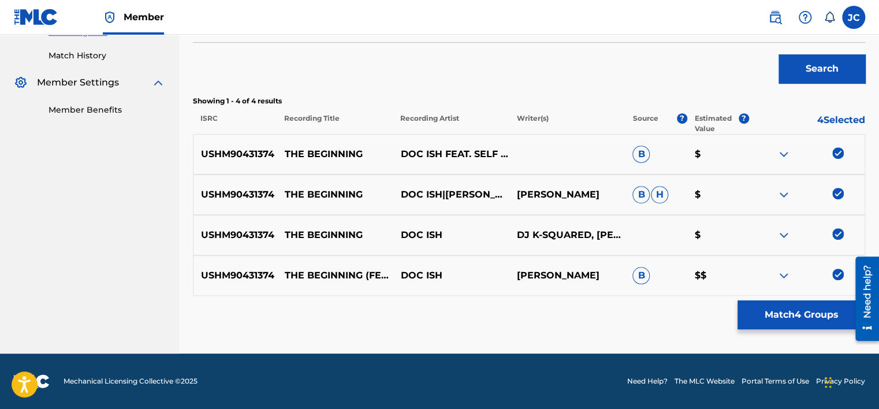
scroll to position [310, 0]
click at [836, 270] on img at bounding box center [838, 275] width 12 height 12
click at [836, 235] on img at bounding box center [838, 235] width 12 height 12
click at [840, 191] on img at bounding box center [838, 194] width 12 height 12
click at [837, 161] on div at bounding box center [806, 155] width 116 height 14
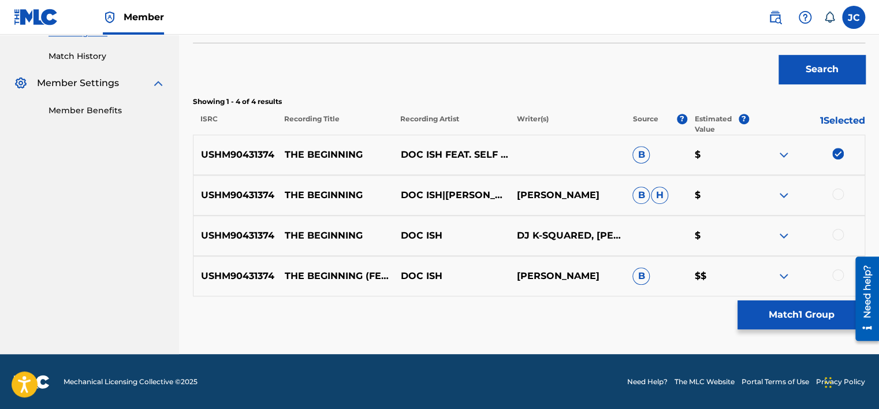
click at [834, 152] on img at bounding box center [838, 154] width 12 height 12
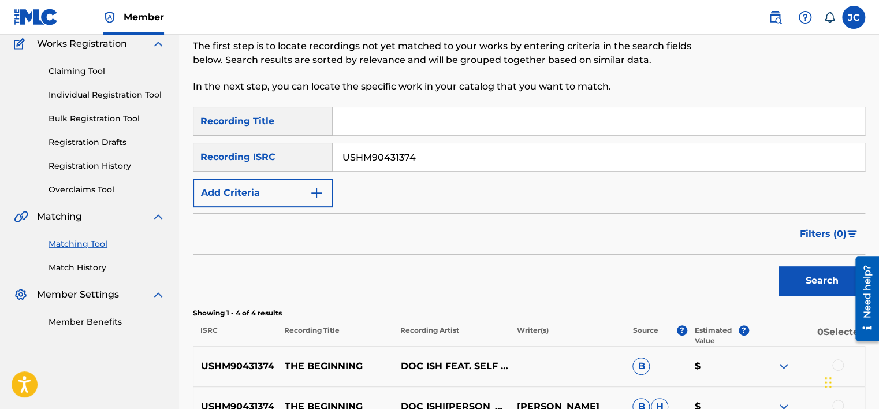
scroll to position [94, 0]
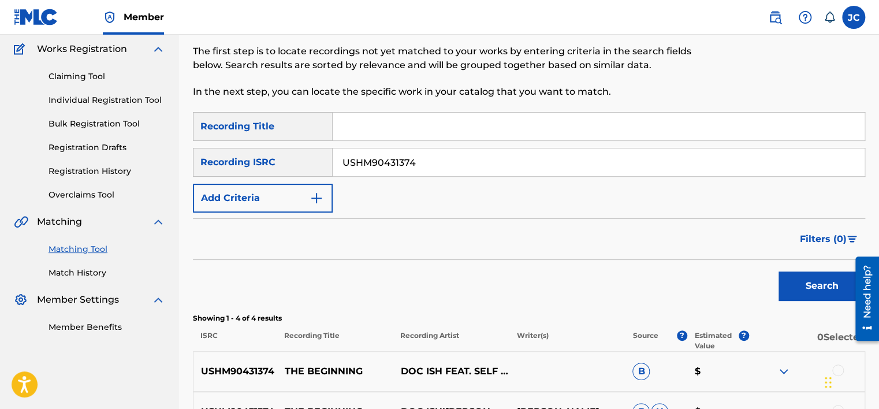
click at [659, 158] on input "USHM90431374" at bounding box center [599, 162] width 532 height 28
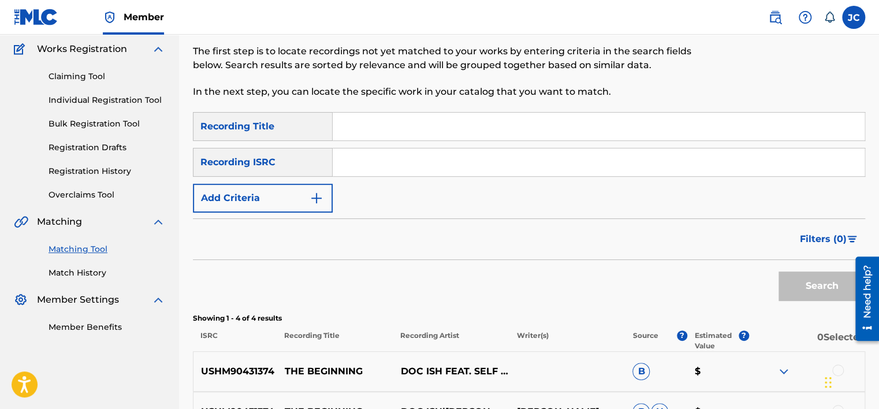
paste input "GBAYC0900485"
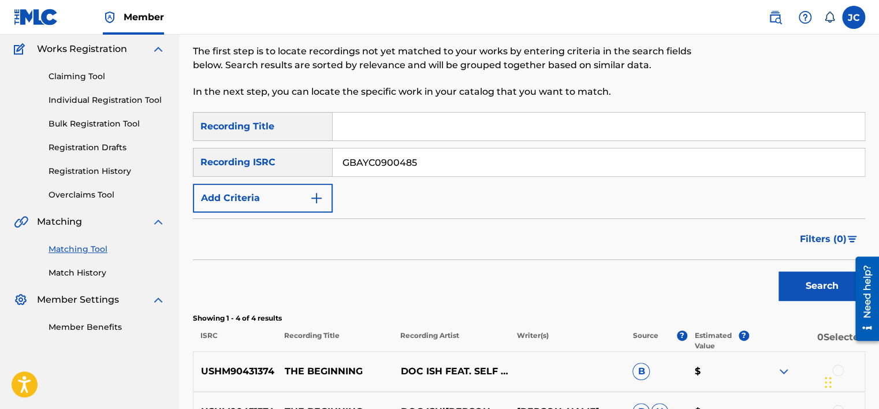
type input "GBAYC0900485"
click at [778, 271] on button "Search" at bounding box center [821, 285] width 87 height 29
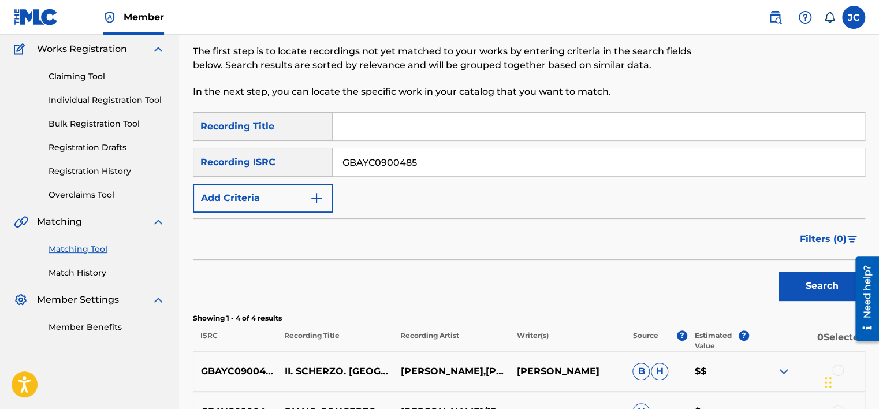
click at [475, 164] on input "GBAYC0900485" at bounding box center [599, 162] width 532 height 28
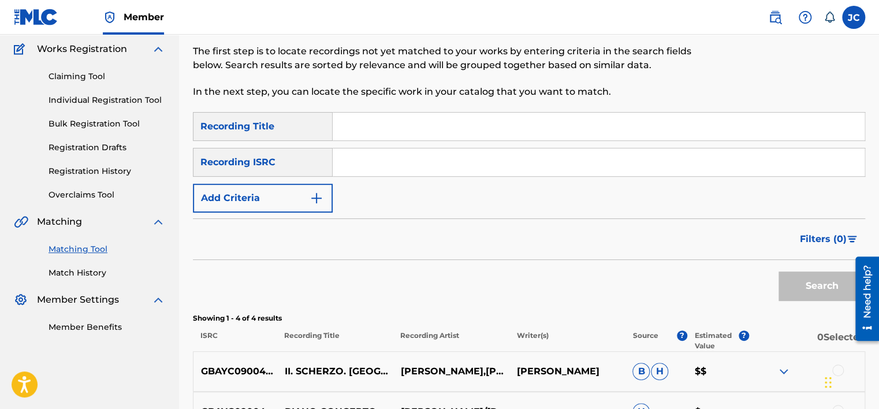
paste input "GBDLM1100020"
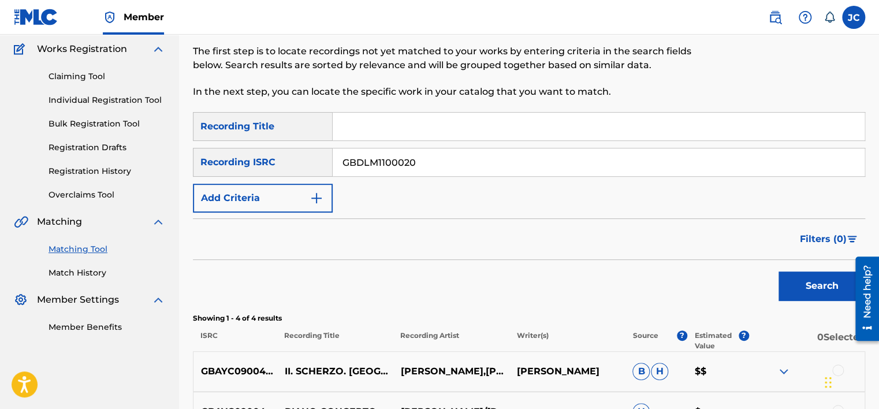
type input "GBDLM1100020"
click at [778, 271] on button "Search" at bounding box center [821, 285] width 87 height 29
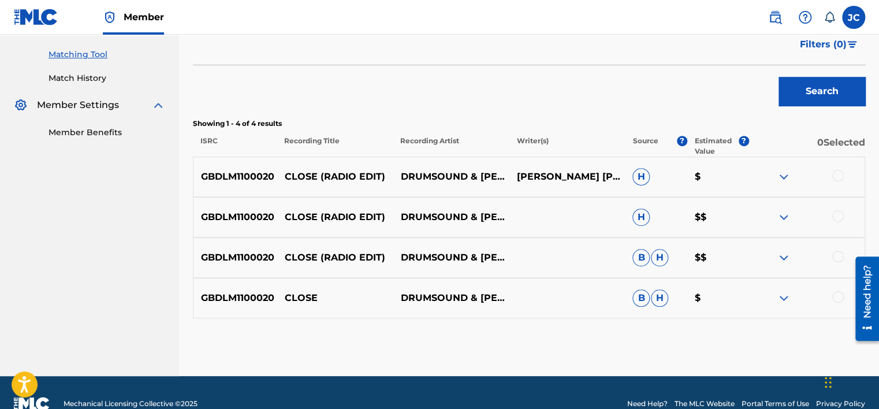
scroll to position [310, 0]
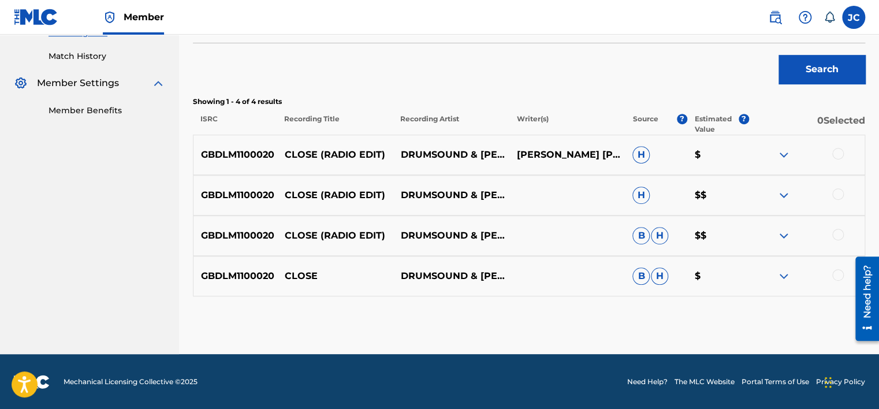
click at [840, 273] on div at bounding box center [838, 275] width 12 height 12
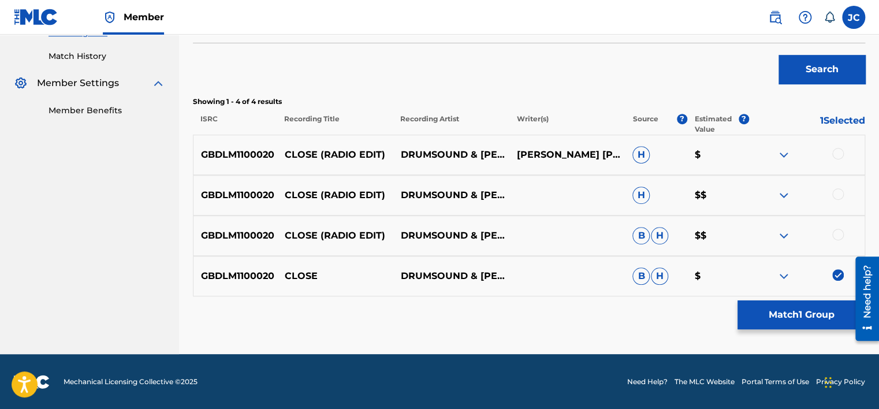
click at [837, 234] on div at bounding box center [838, 235] width 12 height 12
click at [837, 196] on div at bounding box center [838, 194] width 12 height 12
click at [837, 155] on div at bounding box center [838, 154] width 12 height 12
click at [785, 322] on button "Match 4 Groups" at bounding box center [801, 314] width 128 height 29
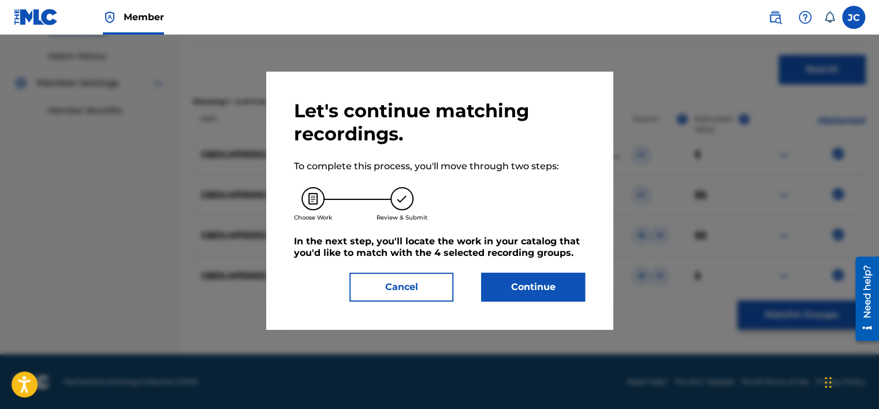
click at [536, 289] on button "Continue" at bounding box center [533, 287] width 104 height 29
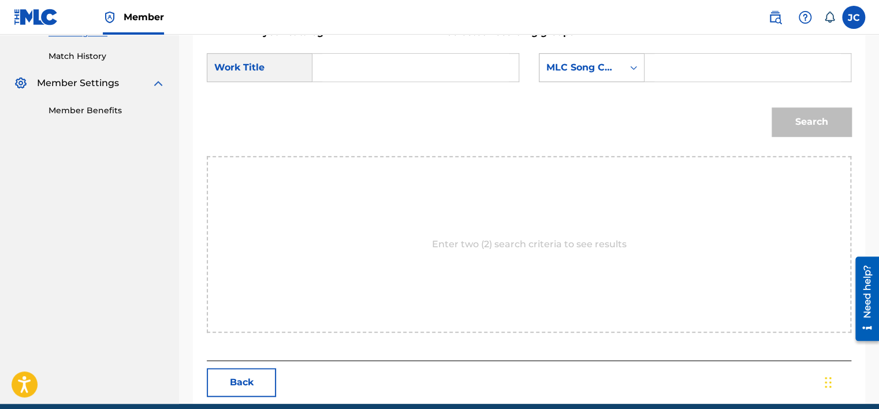
click at [584, 76] on div "MLC Song Code" at bounding box center [581, 68] width 84 height 22
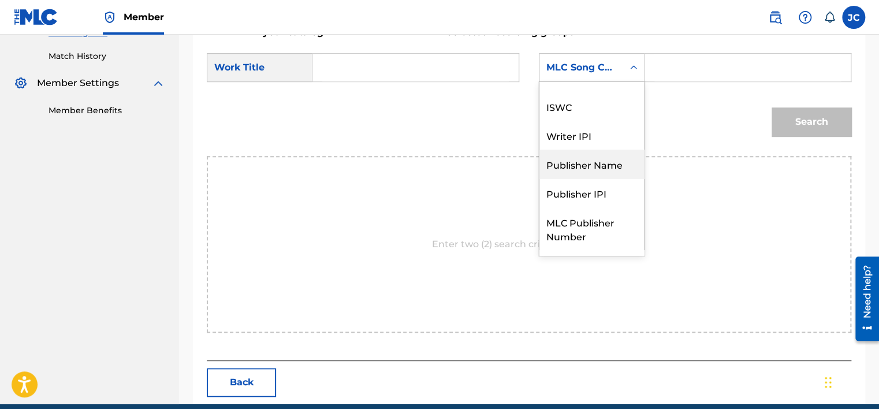
scroll to position [0, 0]
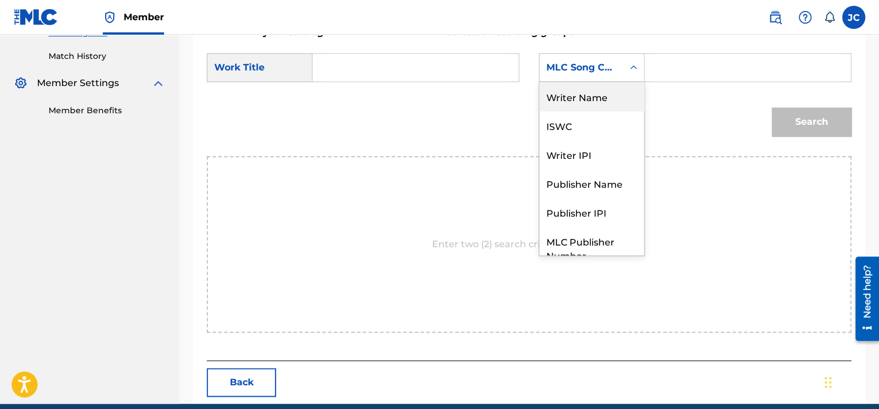
click at [592, 93] on div "Writer Name" at bounding box center [591, 96] width 105 height 29
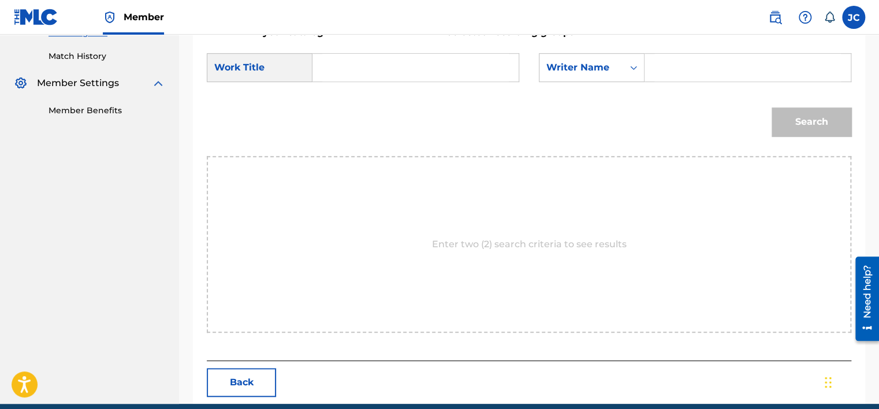
click at [440, 74] on input "Search Form" at bounding box center [415, 68] width 187 height 28
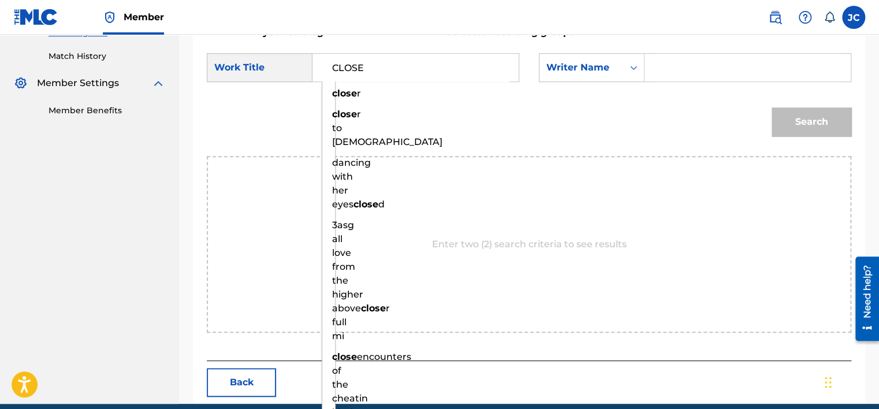
type input "CLOSE"
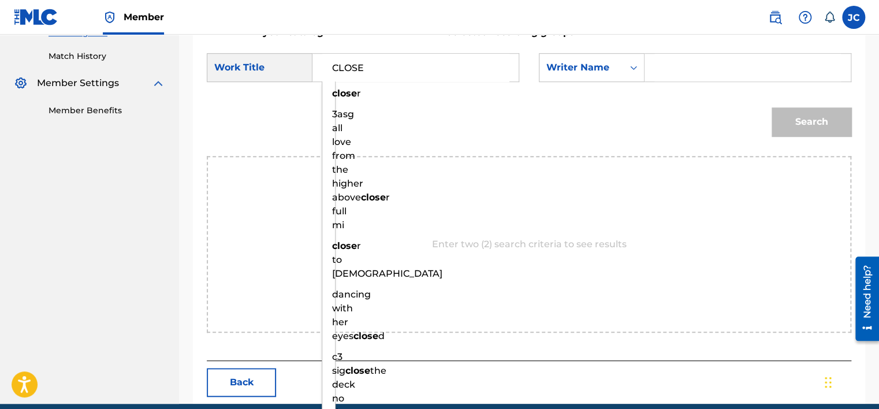
click at [702, 72] on input "Search Form" at bounding box center [747, 68] width 187 height 28
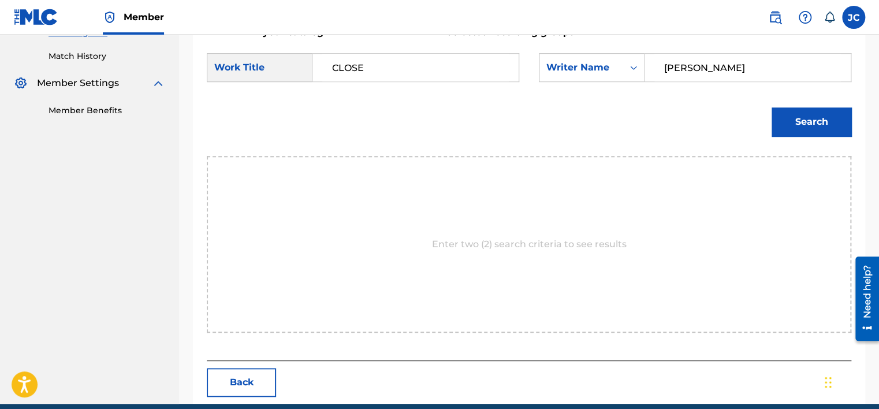
type input "WRIGHT"
click at [771, 107] on button "Search" at bounding box center [811, 121] width 80 height 29
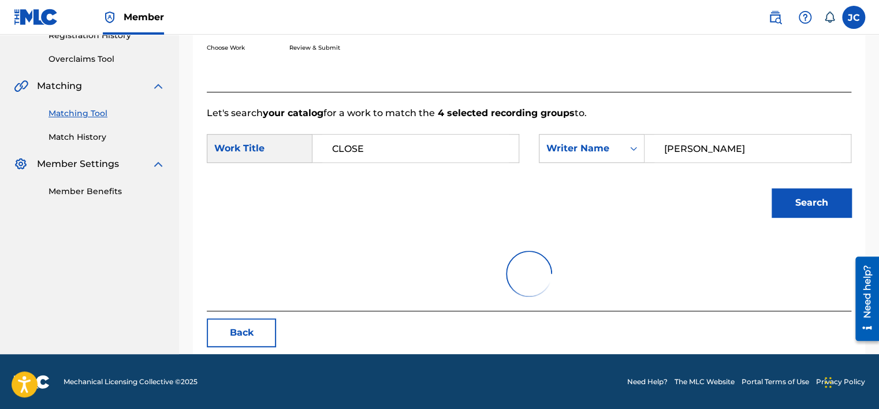
scroll to position [180, 0]
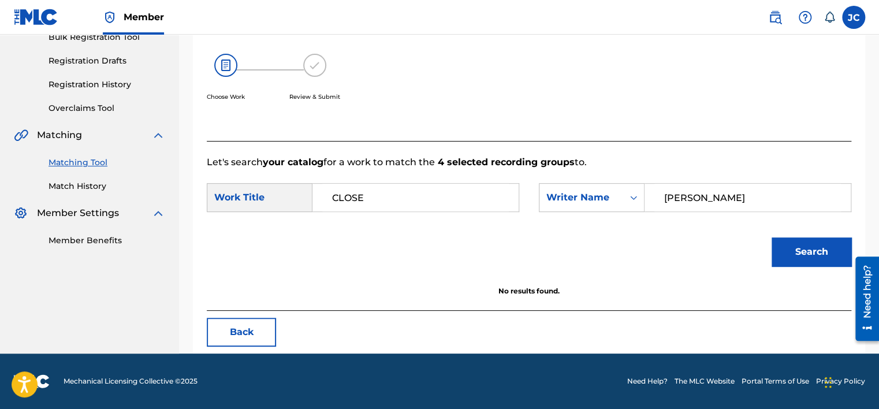
click at [251, 328] on button "Back" at bounding box center [241, 332] width 69 height 29
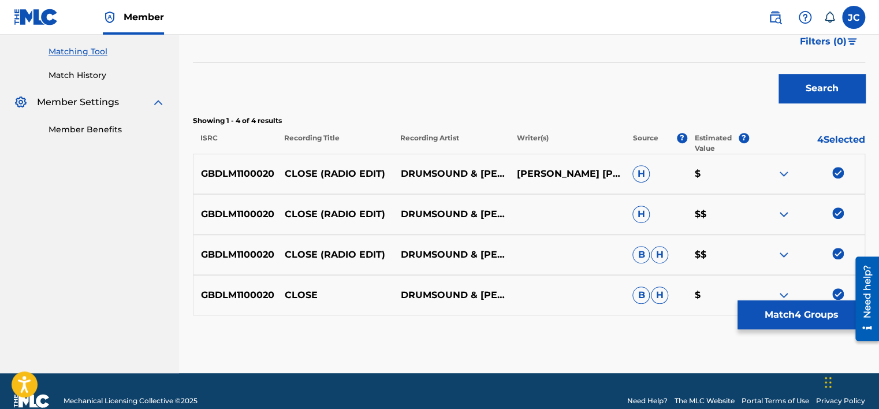
scroll to position [310, 0]
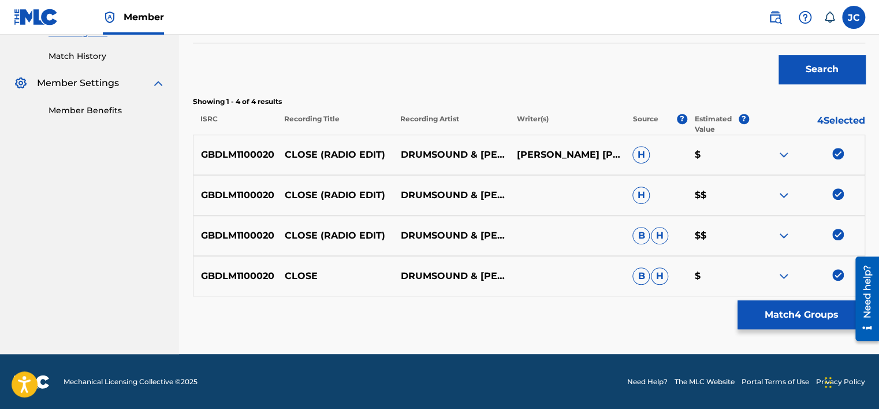
click at [841, 271] on img at bounding box center [838, 275] width 12 height 12
click at [836, 235] on img at bounding box center [838, 235] width 12 height 12
click at [838, 192] on img at bounding box center [838, 194] width 12 height 12
click at [835, 157] on img at bounding box center [838, 154] width 12 height 12
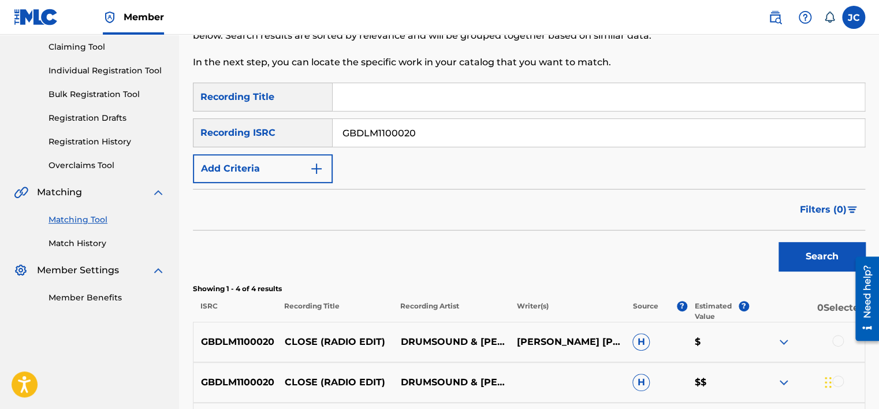
scroll to position [108, 0]
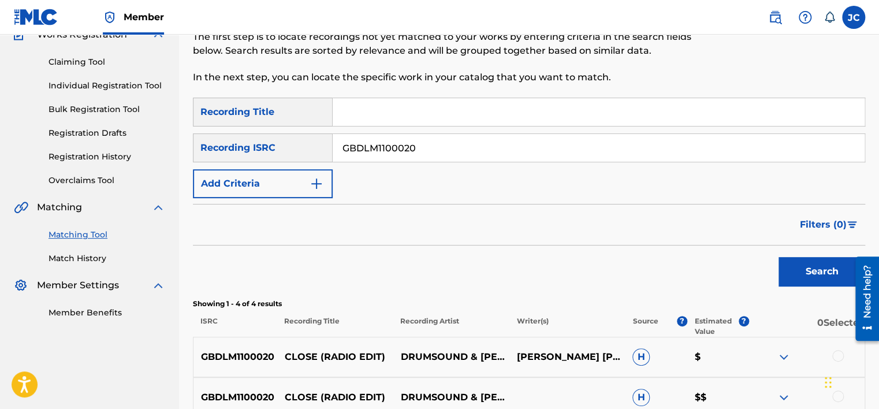
drag, startPoint x: 873, startPoint y: 89, endPoint x: 586, endPoint y: 155, distance: 294.5
click at [586, 155] on input "GBDLM1100020" at bounding box center [599, 148] width 532 height 28
click at [413, 148] on input "Search Form" at bounding box center [599, 148] width 532 height 28
paste input "USUYG1265666"
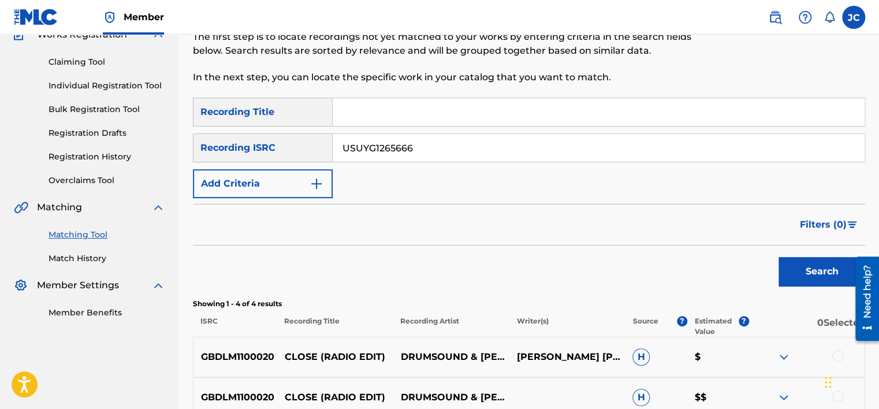
type input "USUYG1265666"
click at [778, 257] on button "Search" at bounding box center [821, 271] width 87 height 29
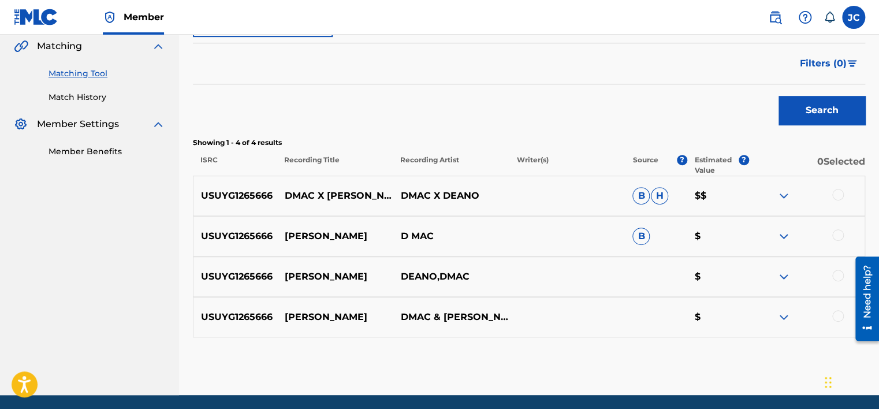
scroll to position [310, 0]
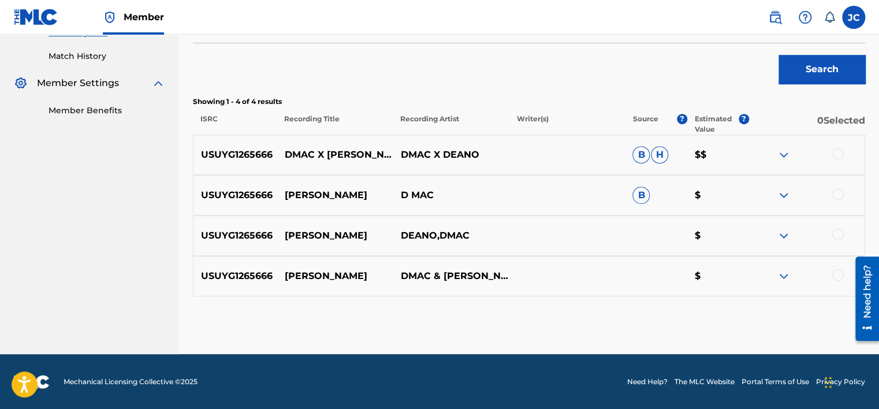
click at [842, 273] on div at bounding box center [838, 275] width 12 height 12
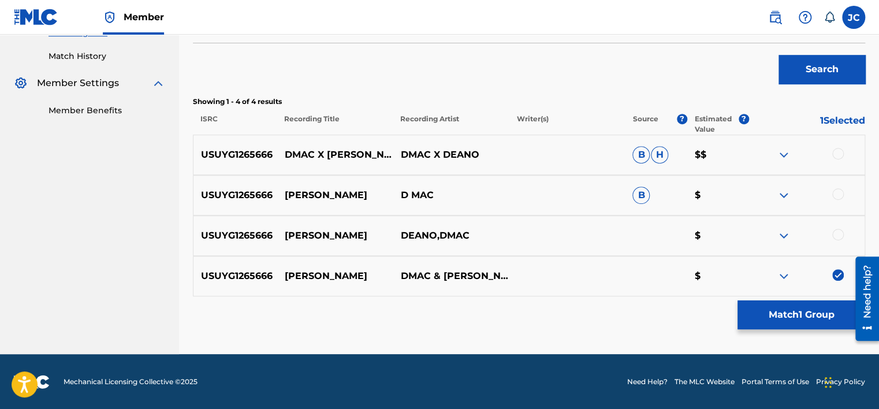
click at [838, 239] on div at bounding box center [838, 235] width 12 height 12
click at [834, 191] on div at bounding box center [838, 194] width 12 height 12
click at [838, 150] on div at bounding box center [838, 154] width 12 height 12
click at [778, 331] on div "Matching Tool The Matching Tool allows Members to match sound recordings to wor…" at bounding box center [529, 53] width 672 height 601
click at [774, 308] on button "Match 4 Groups" at bounding box center [801, 314] width 128 height 29
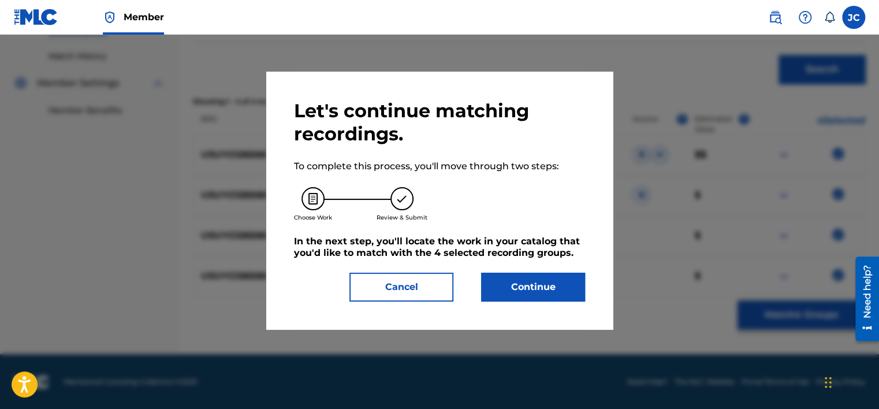
click at [578, 293] on button "Continue" at bounding box center [533, 287] width 104 height 29
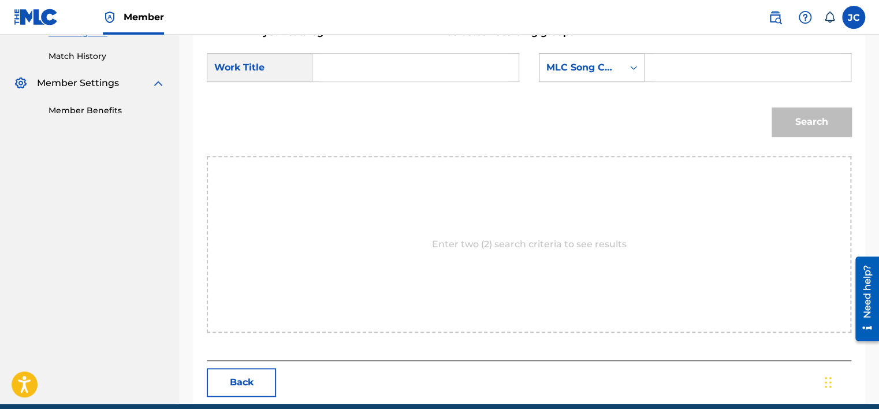
click at [592, 57] on div "MLC Song Code" at bounding box center [581, 68] width 84 height 22
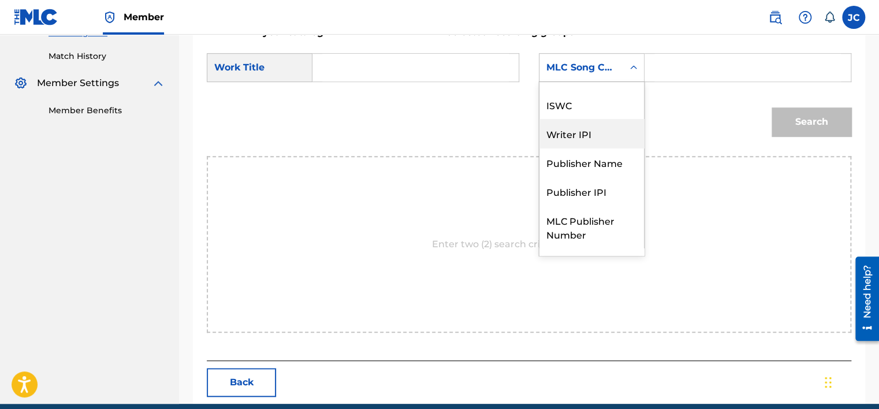
scroll to position [0, 0]
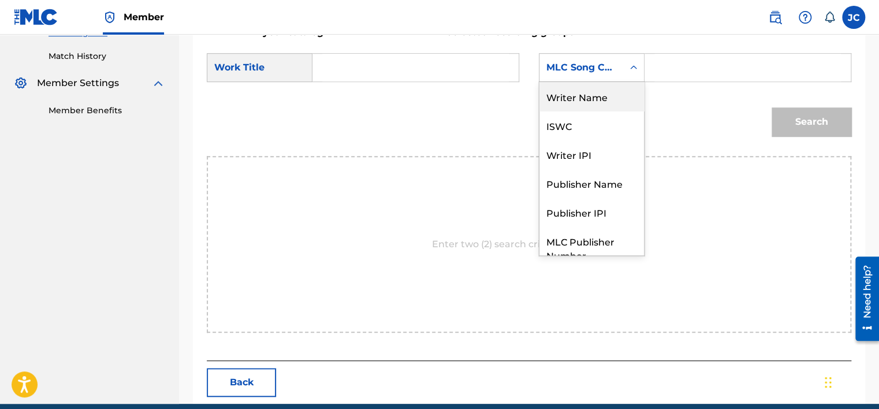
click at [598, 95] on div "Writer Name" at bounding box center [591, 96] width 105 height 29
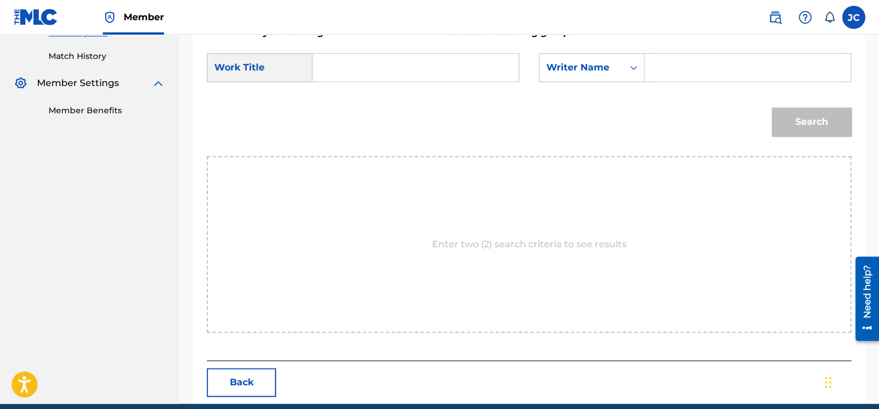
click at [481, 73] on input "Search Form" at bounding box center [415, 68] width 187 height 28
paste input "Keisha"
type input "Keisha"
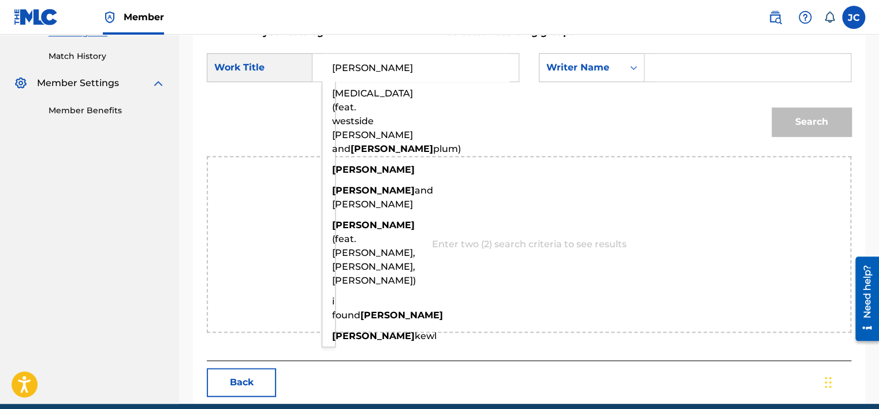
click at [681, 59] on input "Search Form" at bounding box center [747, 68] width 187 height 28
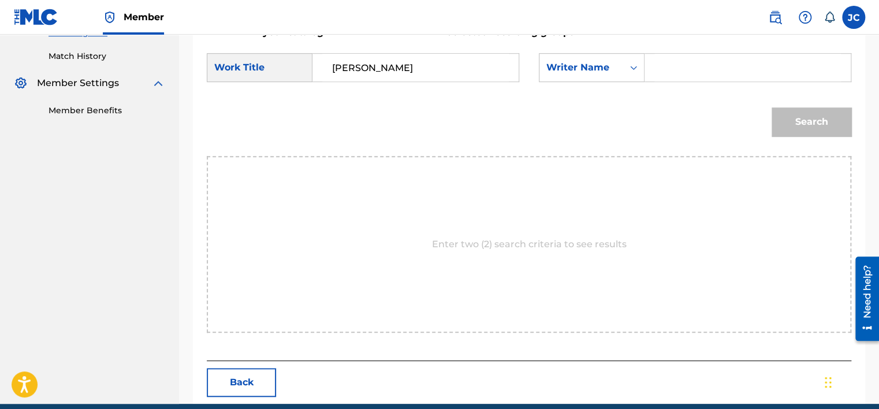
paste input "Johnson"
click at [771, 107] on button "Search" at bounding box center [811, 121] width 80 height 29
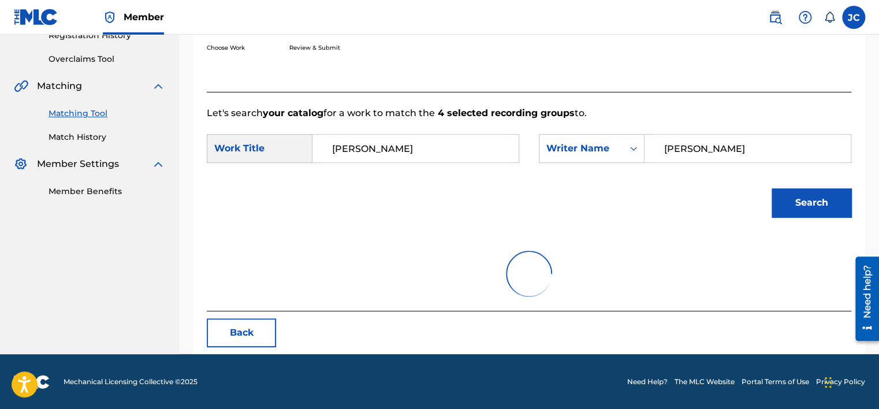
scroll to position [180, 0]
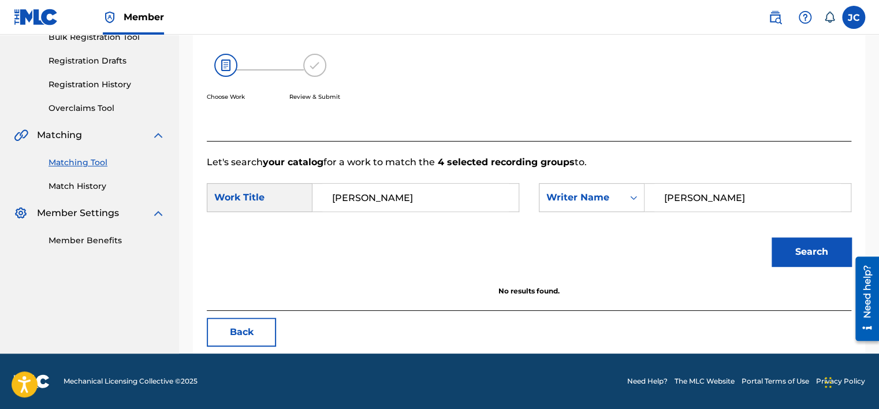
click at [713, 199] on input "Johnson" at bounding box center [747, 198] width 187 height 28
paste input "Myles"
type input "Myles"
click at [771, 237] on button "Search" at bounding box center [811, 251] width 80 height 29
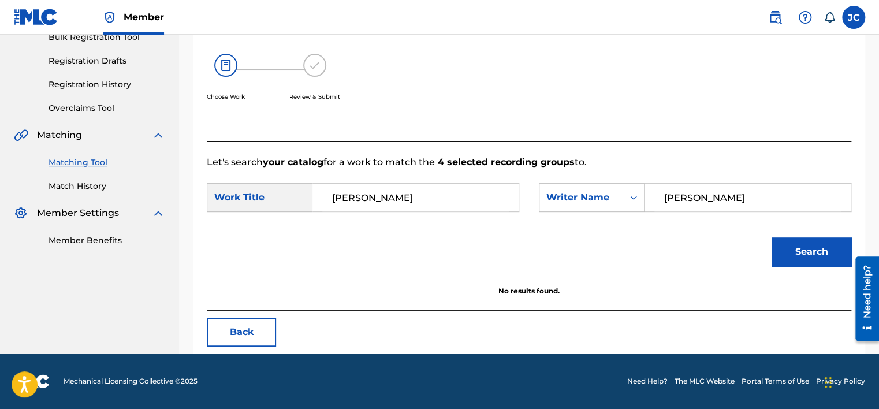
click at [251, 333] on button "Back" at bounding box center [241, 332] width 69 height 29
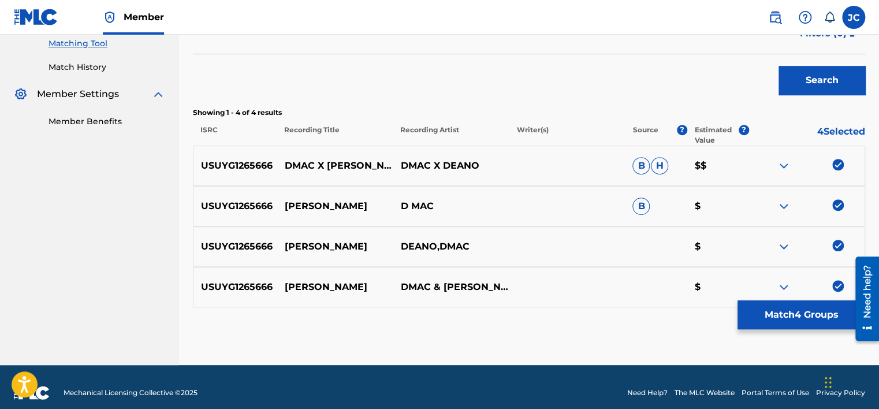
scroll to position [310, 0]
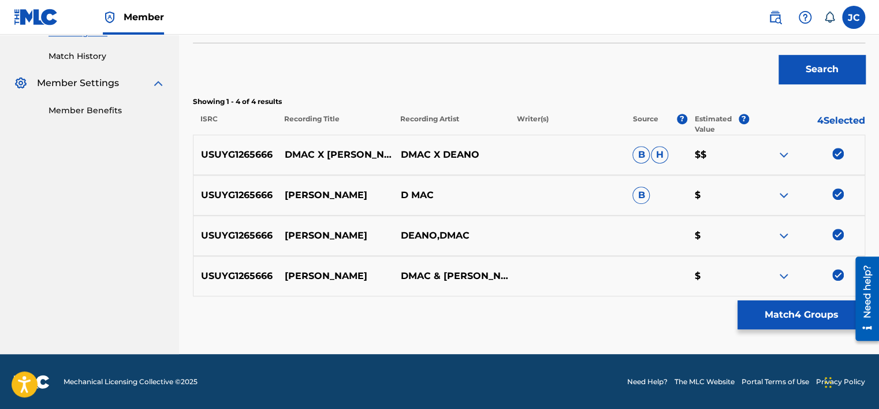
click at [835, 275] on img at bounding box center [838, 275] width 12 height 12
click at [840, 234] on img at bounding box center [838, 235] width 12 height 12
click at [835, 192] on img at bounding box center [838, 194] width 12 height 12
click at [837, 153] on img at bounding box center [838, 154] width 12 height 12
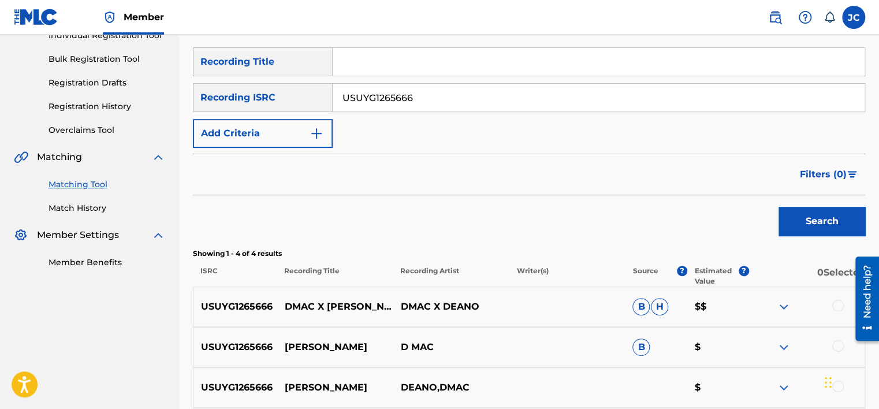
scroll to position [152, 0]
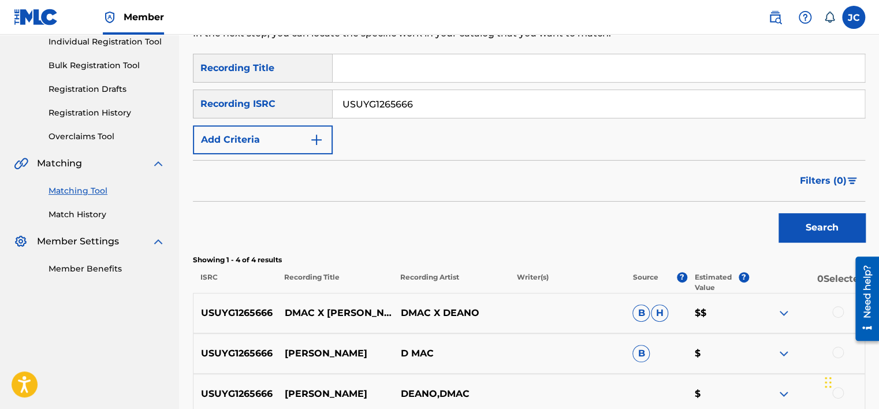
click at [538, 97] on input "USUYG1265666" at bounding box center [599, 104] width 532 height 28
